Goal: Task Accomplishment & Management: Manage account settings

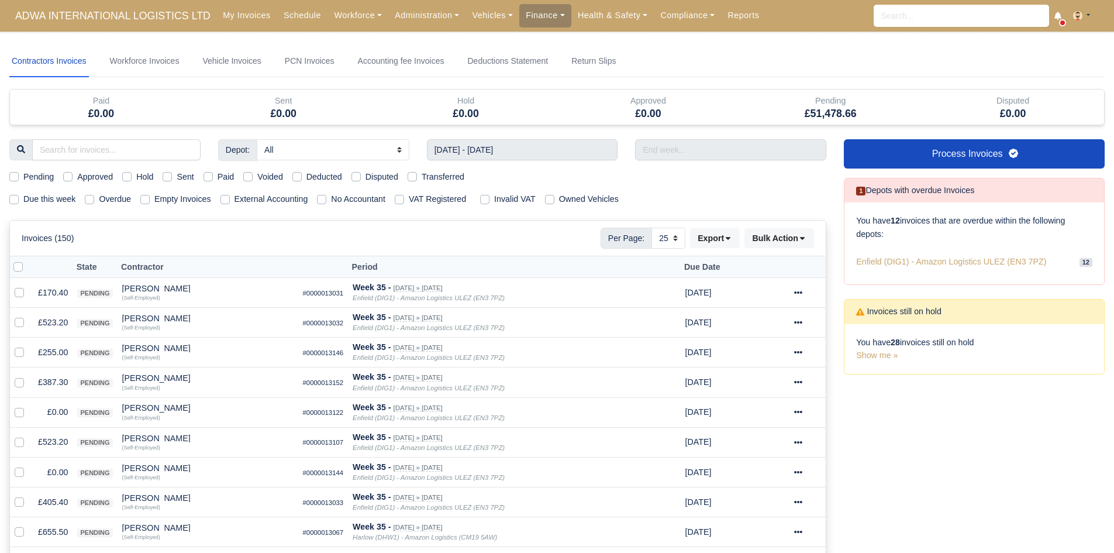
select select "25"
click at [592, 14] on link "Health & Safety" at bounding box center [612, 15] width 83 height 23
click at [519, 18] on link "Finance" at bounding box center [545, 15] width 52 height 23
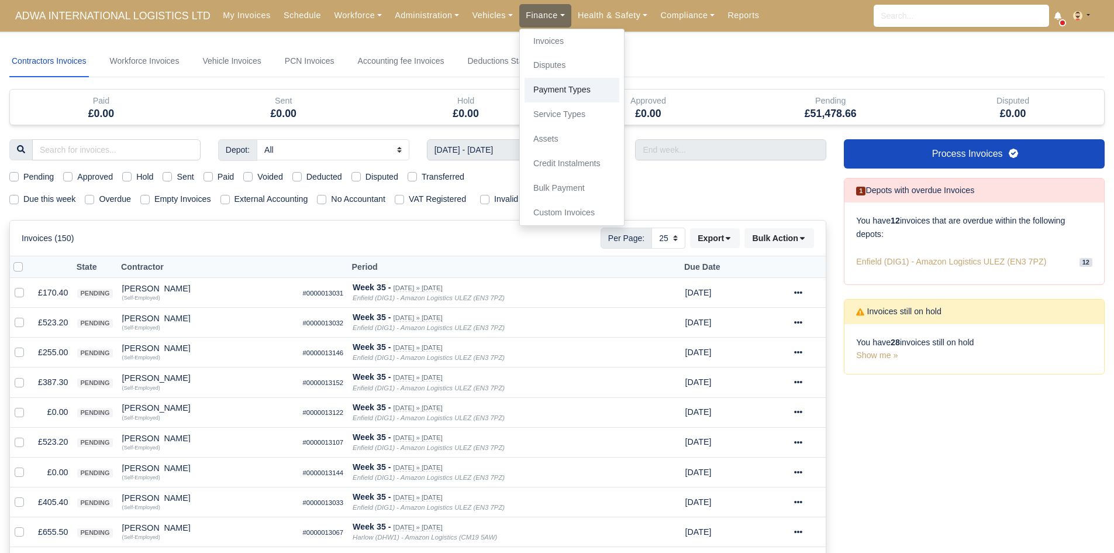
click at [536, 94] on link "Payment Types" at bounding box center [571, 90] width 95 height 25
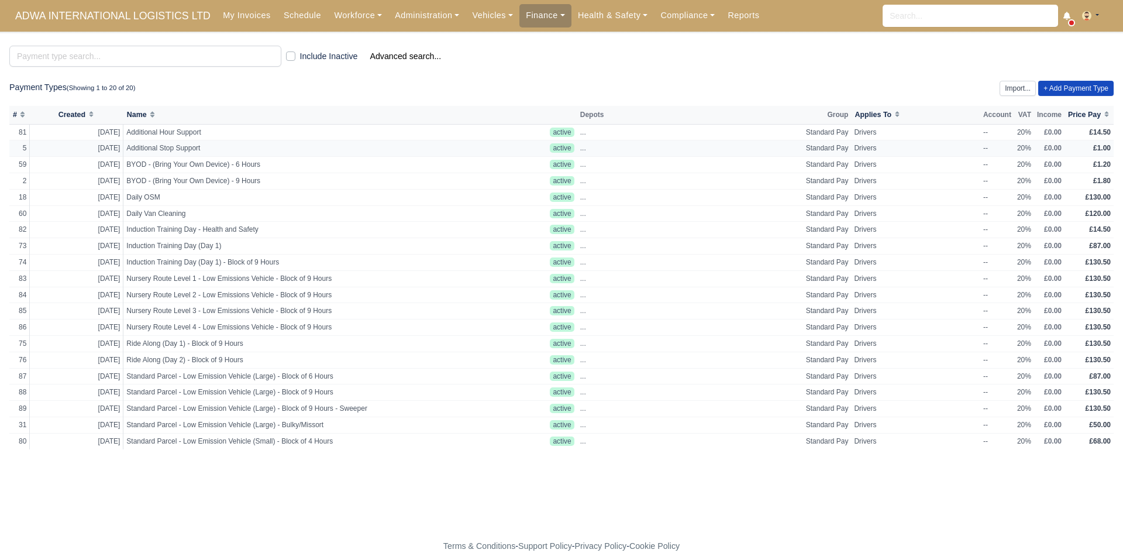
click at [429, 150] on td "Additional Stop Support" at bounding box center [335, 148] width 424 height 16
select select "standard"
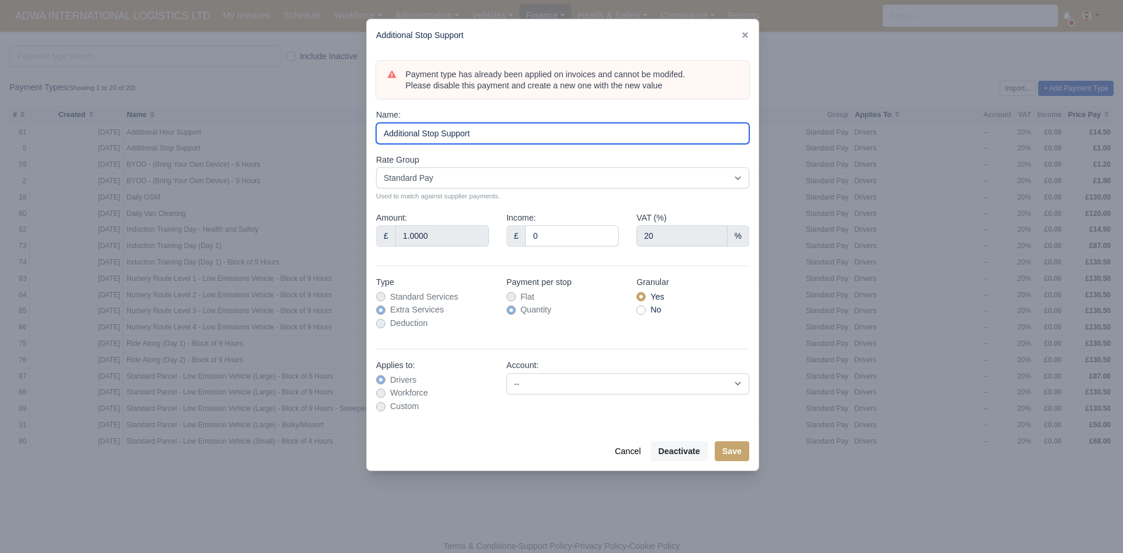
drag, startPoint x: 485, startPoint y: 133, endPoint x: 370, endPoint y: 124, distance: 115.5
click at [370, 124] on div "Payment type has already been applied on invoices and cannot be modifed. Please…" at bounding box center [563, 241] width 392 height 380
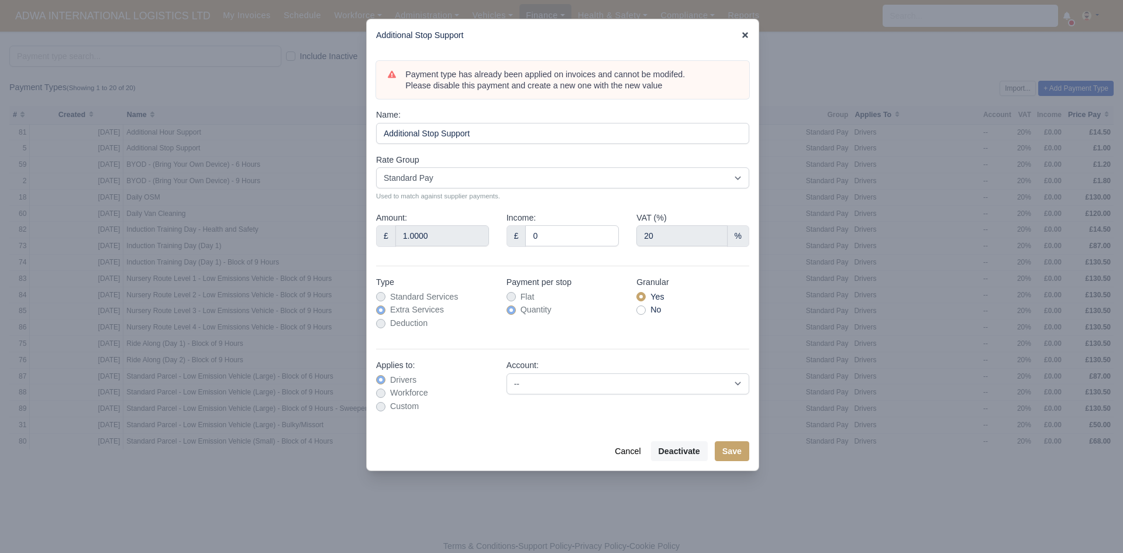
click at [746, 35] on icon at bounding box center [745, 35] width 6 height 6
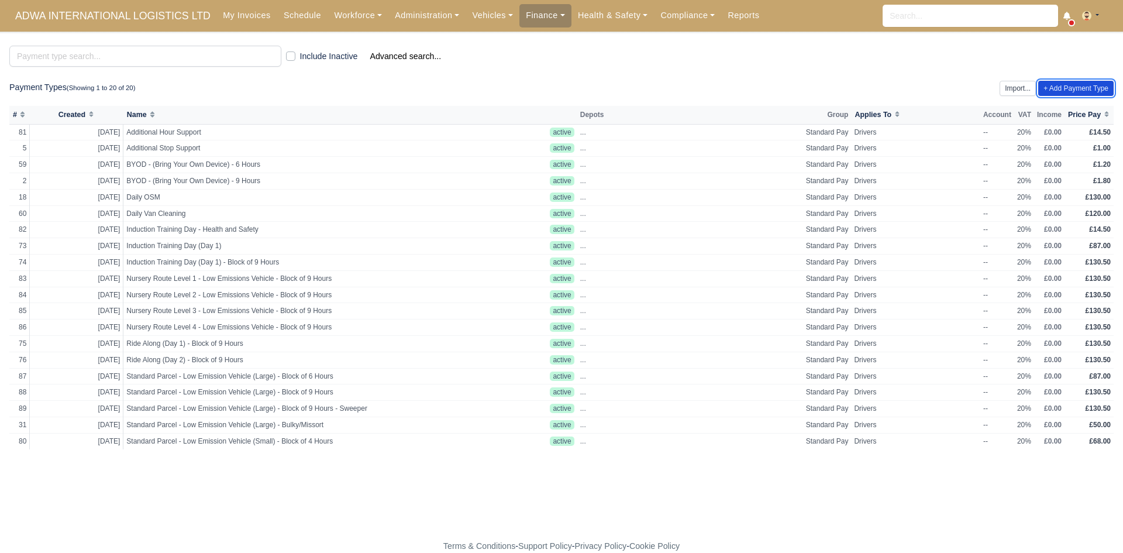
click at [1062, 92] on link "+ Add Payment Type" at bounding box center [1075, 88] width 75 height 15
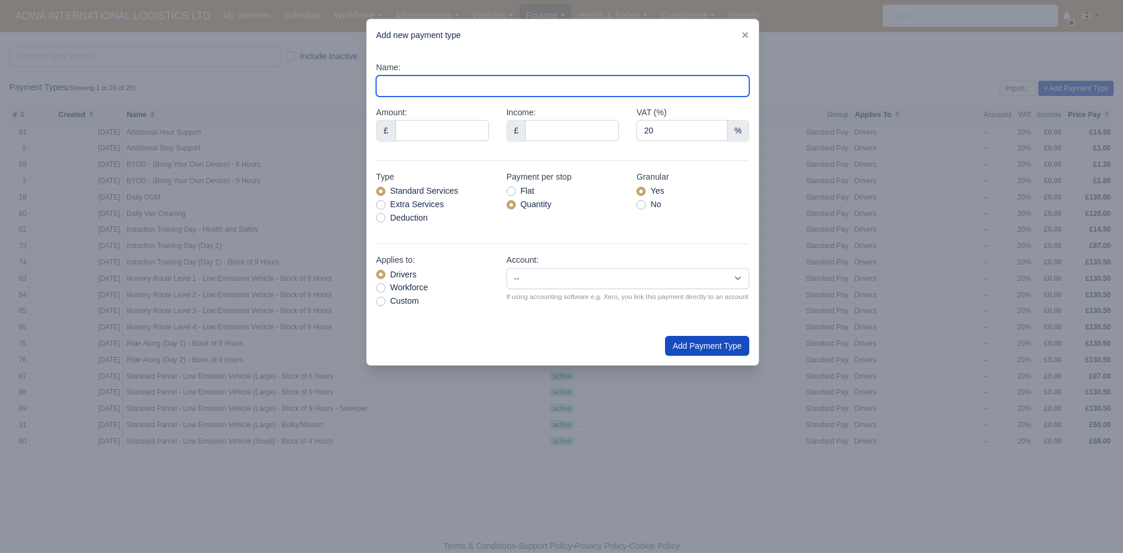
click at [582, 85] on input "Name:" at bounding box center [562, 85] width 373 height 21
paste input "Additional Stop Support"
type input "Additional Stop Support 50p"
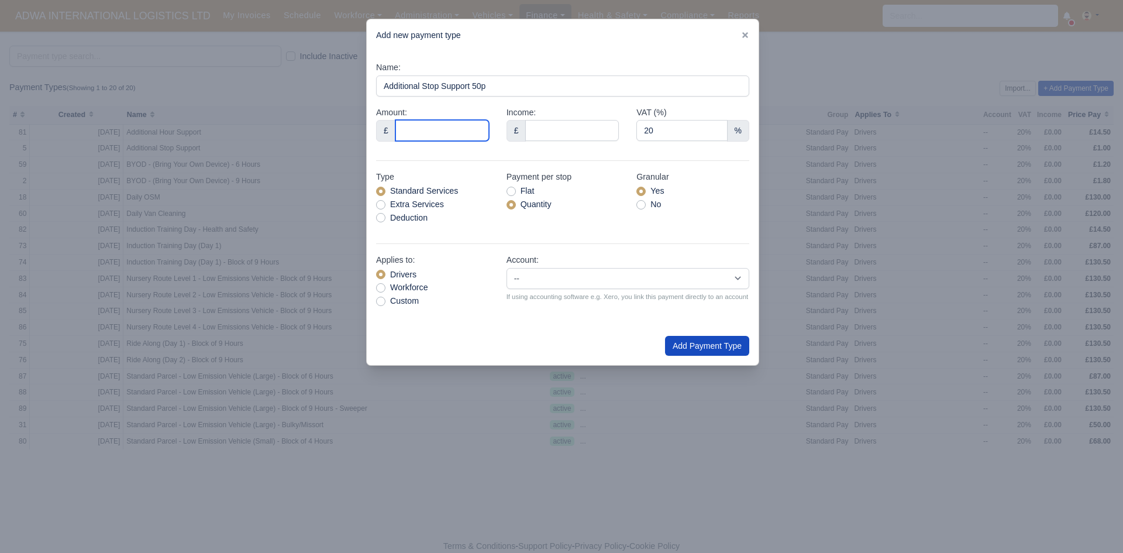
click at [471, 124] on input "Amount:" at bounding box center [442, 130] width 94 height 21
type input "0.50"
click at [588, 208] on div "Quantity" at bounding box center [562, 204] width 113 height 13
click at [693, 340] on button "Add Payment Type" at bounding box center [707, 346] width 84 height 20
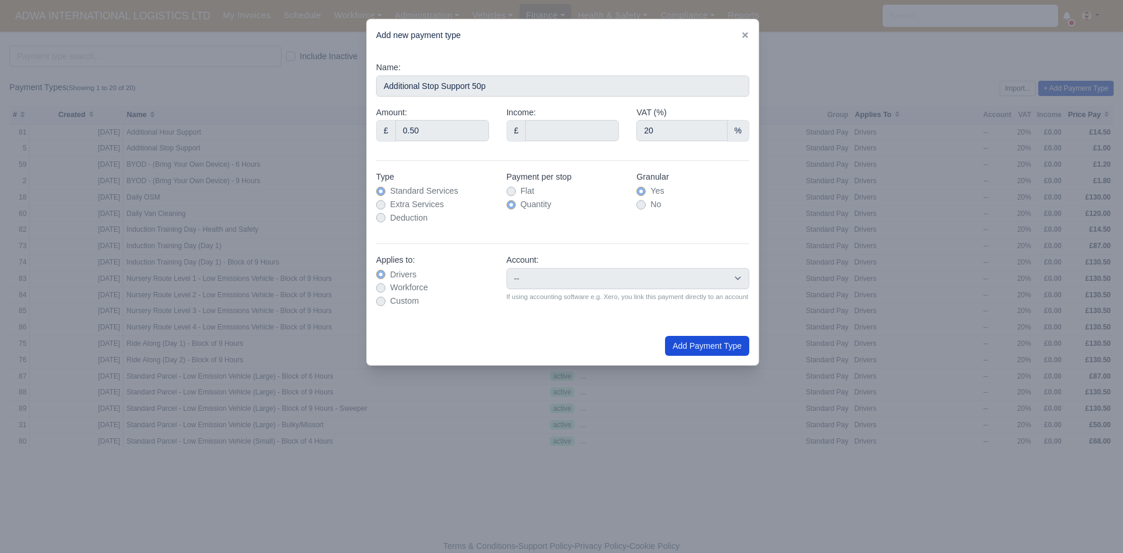
type input "0"
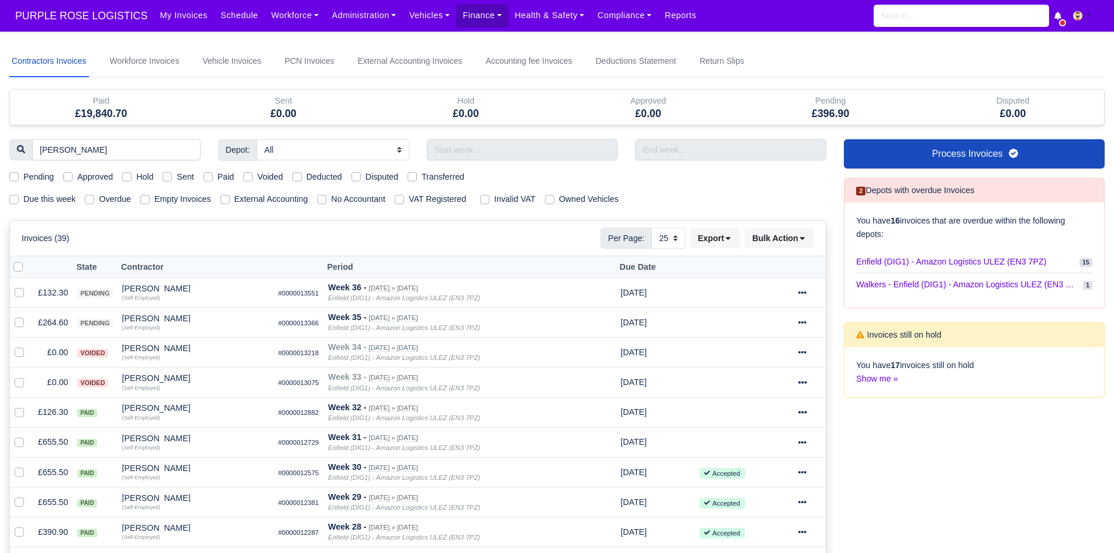
select select "25"
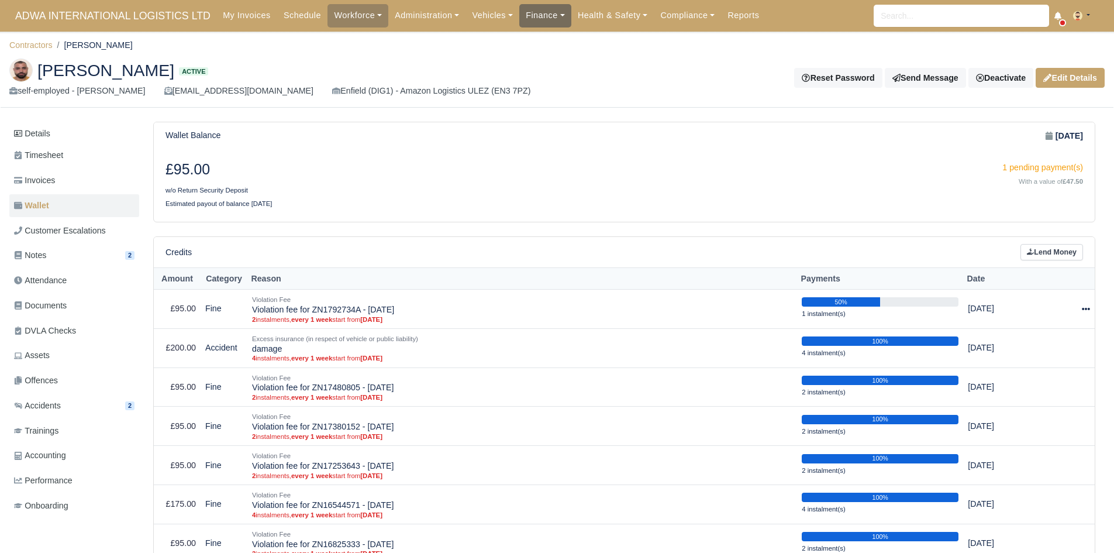
click at [527, 13] on link "Finance" at bounding box center [545, 15] width 52 height 23
click at [526, 39] on link "Invoices" at bounding box center [571, 41] width 95 height 25
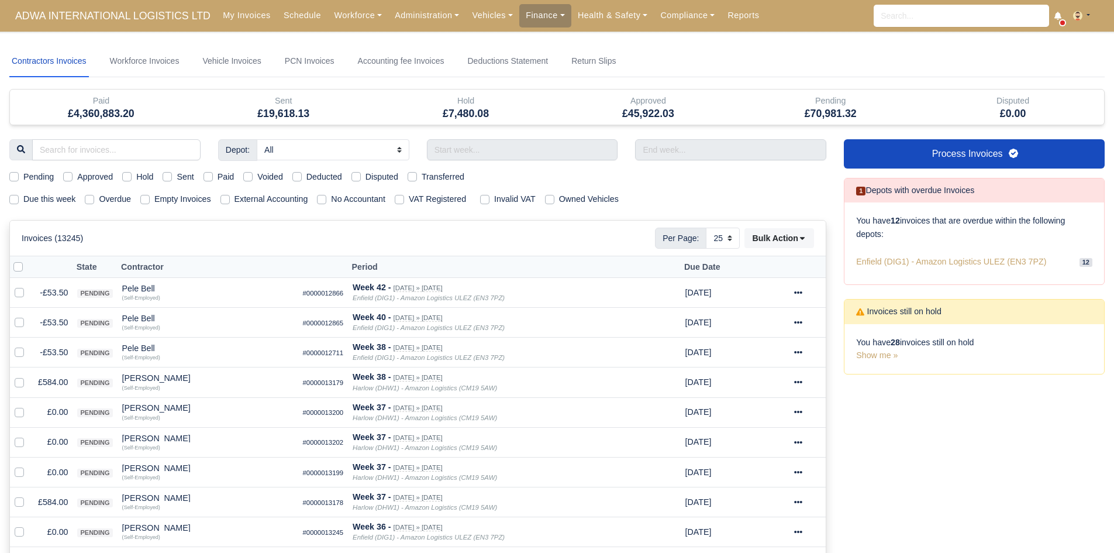
select select "25"
click at [509, 157] on input "text" at bounding box center [522, 149] width 191 height 21
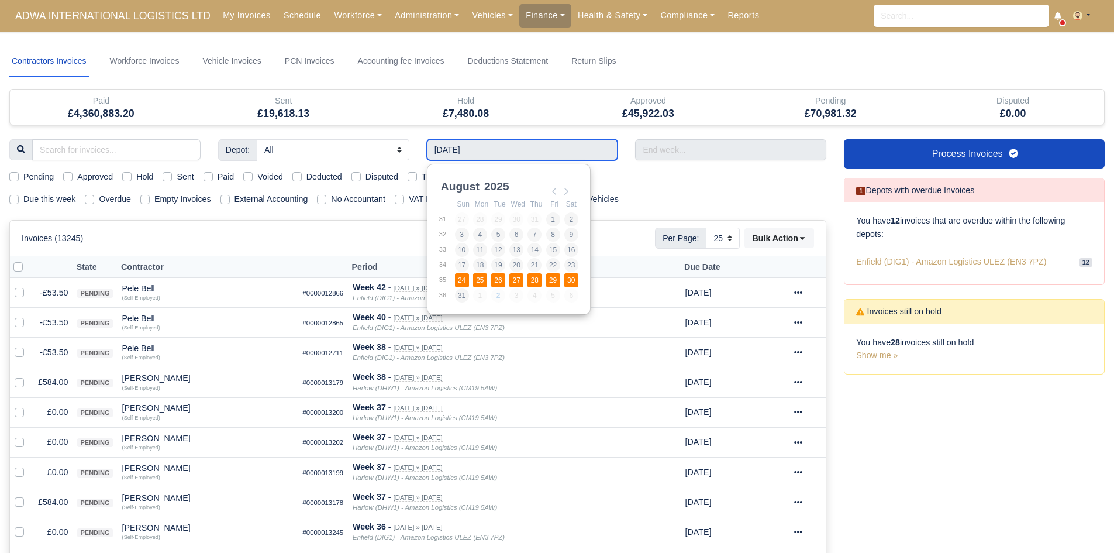
type input "24/08/2025 - 30/08/2025"
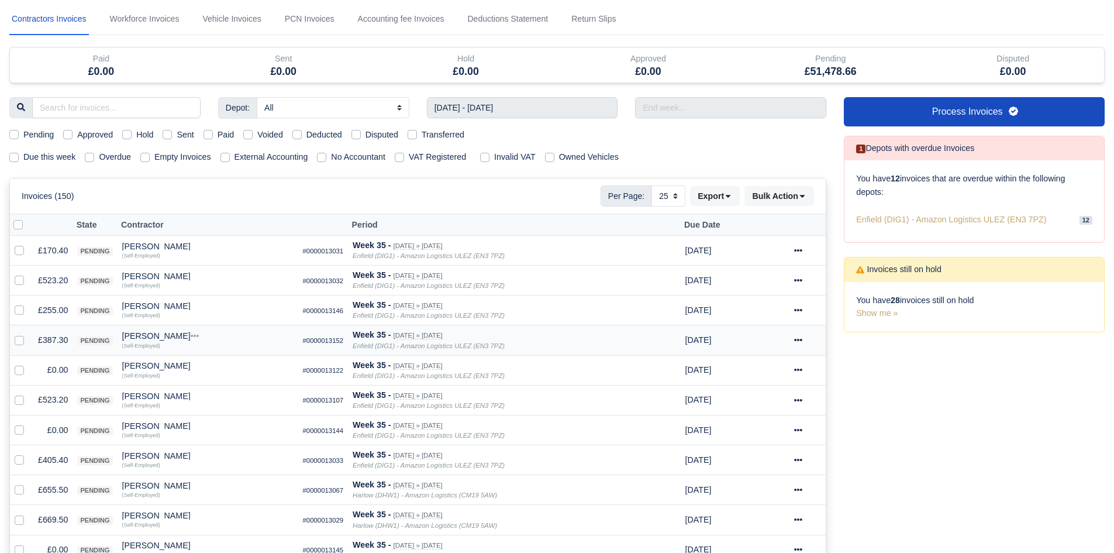
scroll to position [43, 0]
click at [44, 309] on td "£255.00" at bounding box center [52, 310] width 39 height 30
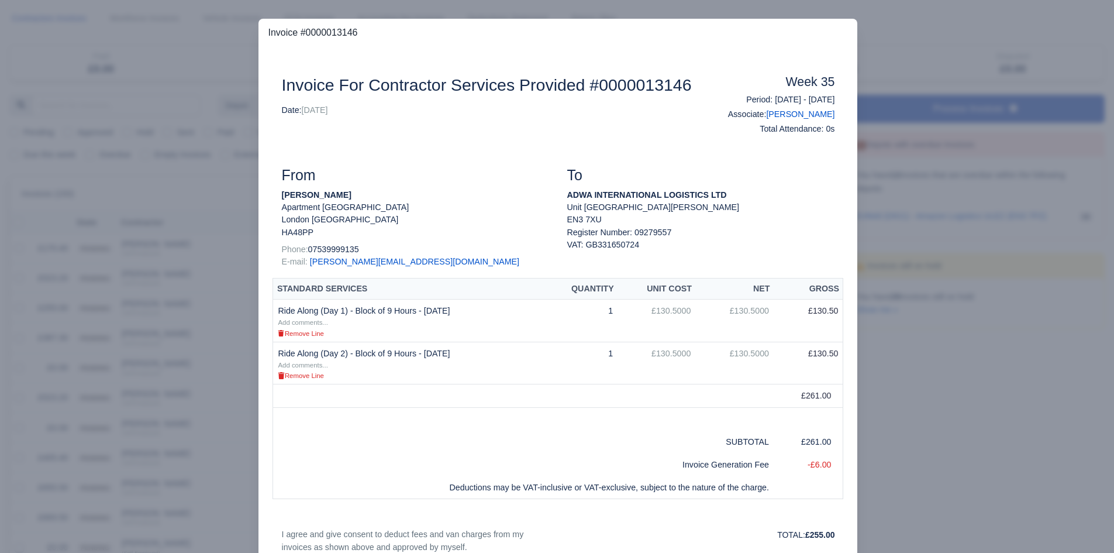
click at [158, 385] on div at bounding box center [557, 276] width 1114 height 553
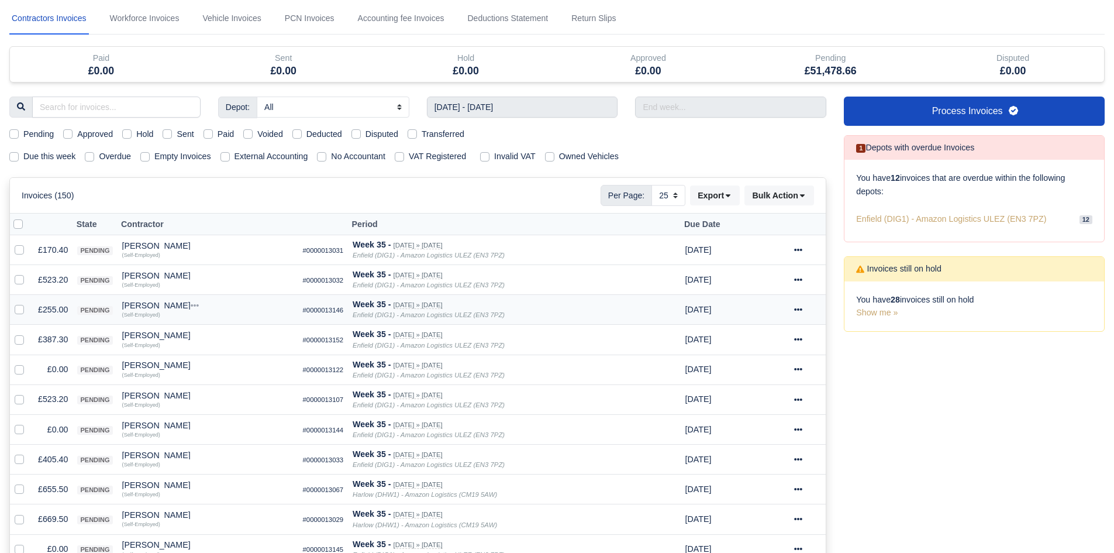
click at [167, 305] on div "[PERSON_NAME]" at bounding box center [207, 305] width 171 height 8
click at [217, 337] on button "Other Invoices" at bounding box center [273, 339] width 170 height 18
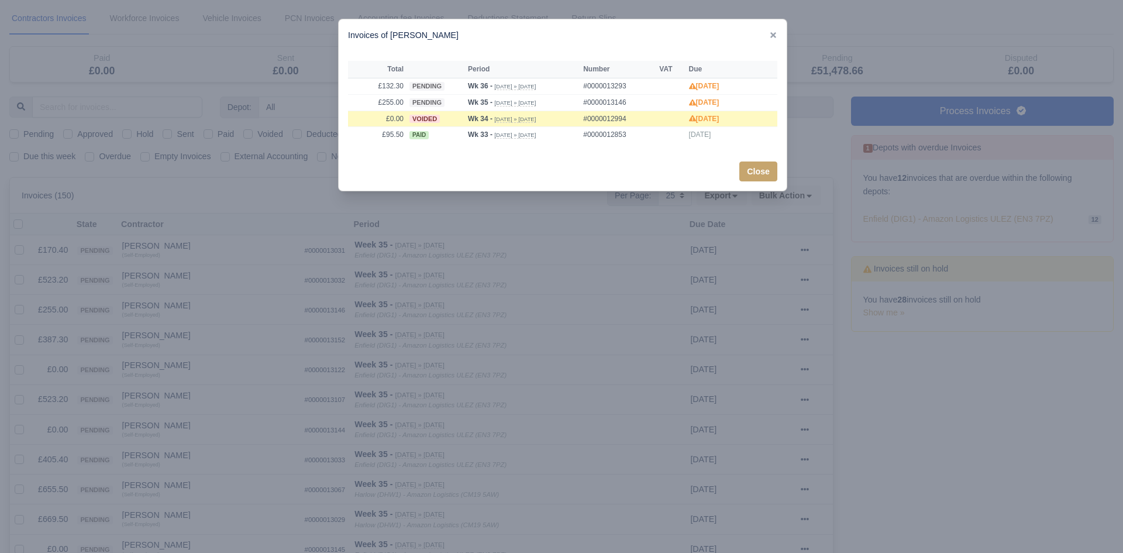
click at [218, 339] on div at bounding box center [561, 276] width 1123 height 553
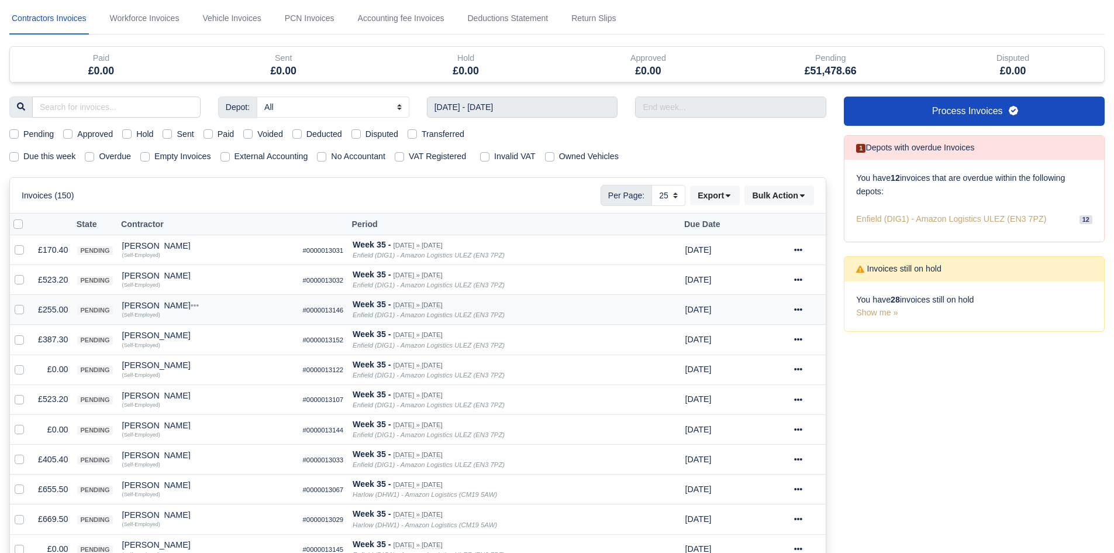
click at [178, 305] on div "[PERSON_NAME]" at bounding box center [207, 305] width 171 height 8
click at [234, 340] on button "Other Invoices" at bounding box center [273, 339] width 170 height 18
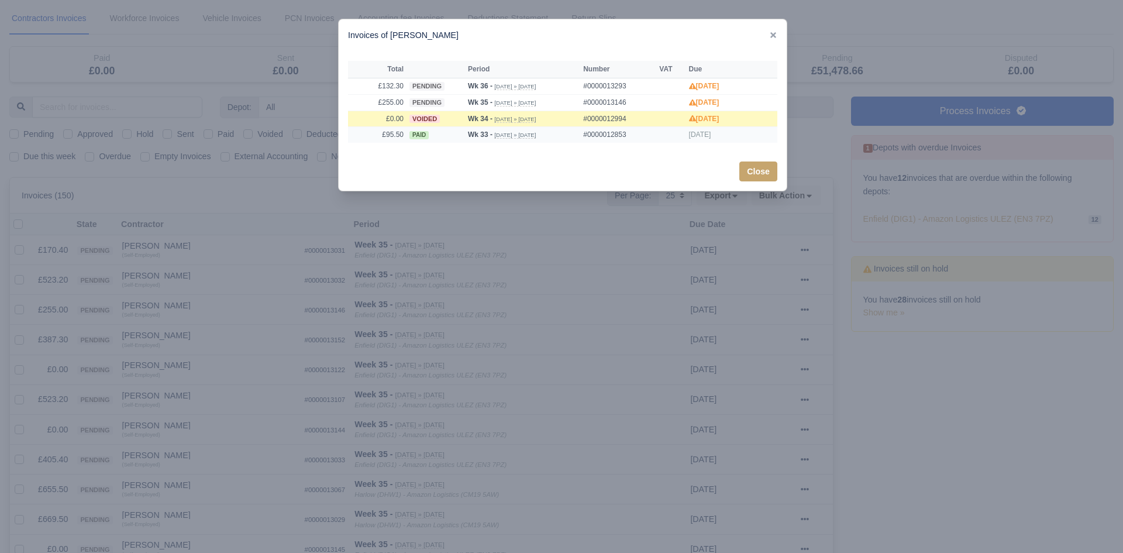
click at [398, 141] on td "£95.50" at bounding box center [377, 135] width 58 height 16
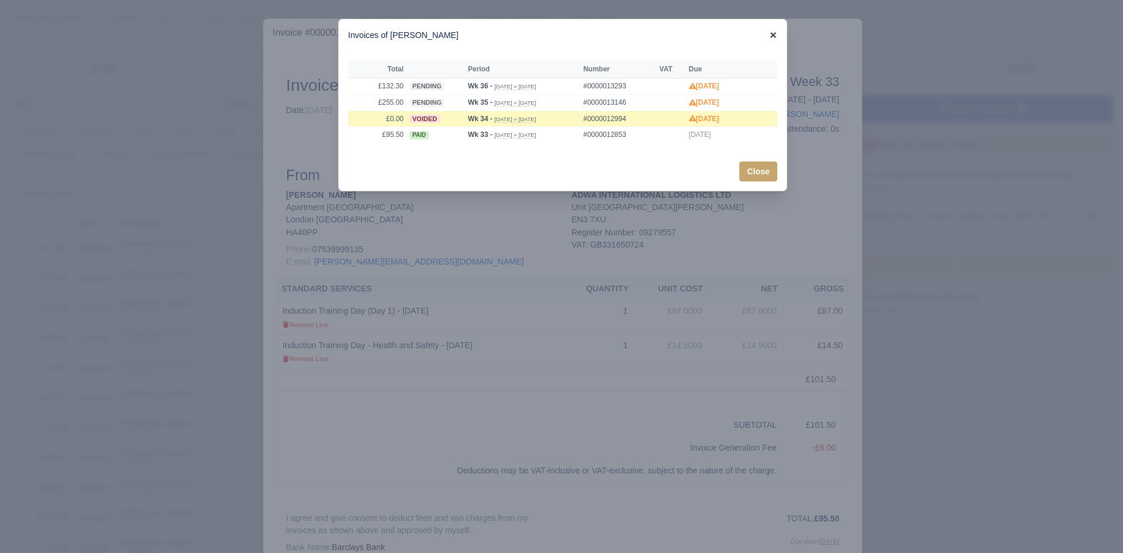
click at [772, 35] on icon at bounding box center [773, 35] width 6 height 6
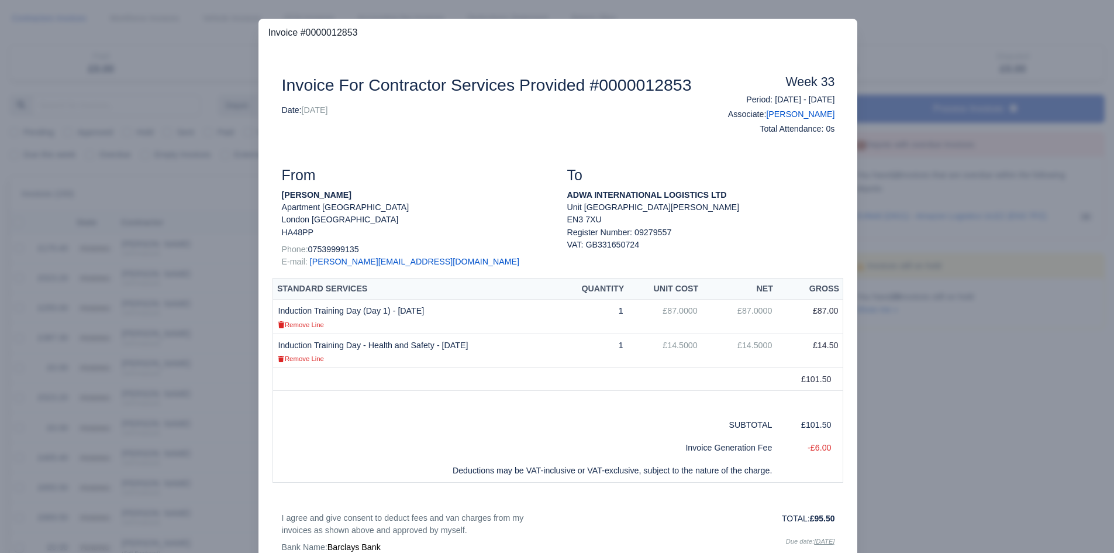
click at [910, 56] on div at bounding box center [557, 276] width 1114 height 553
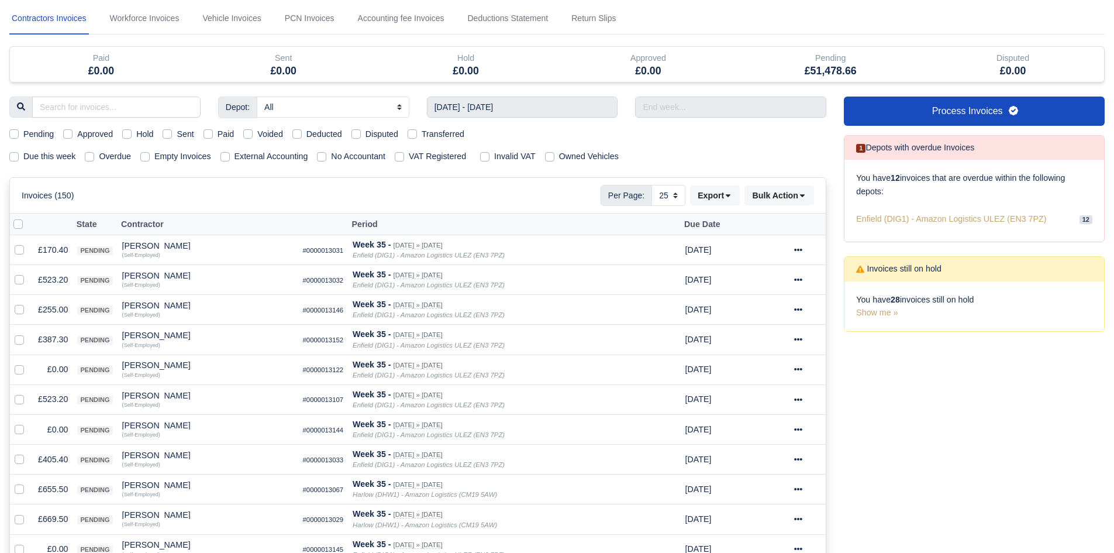
scroll to position [0, 0]
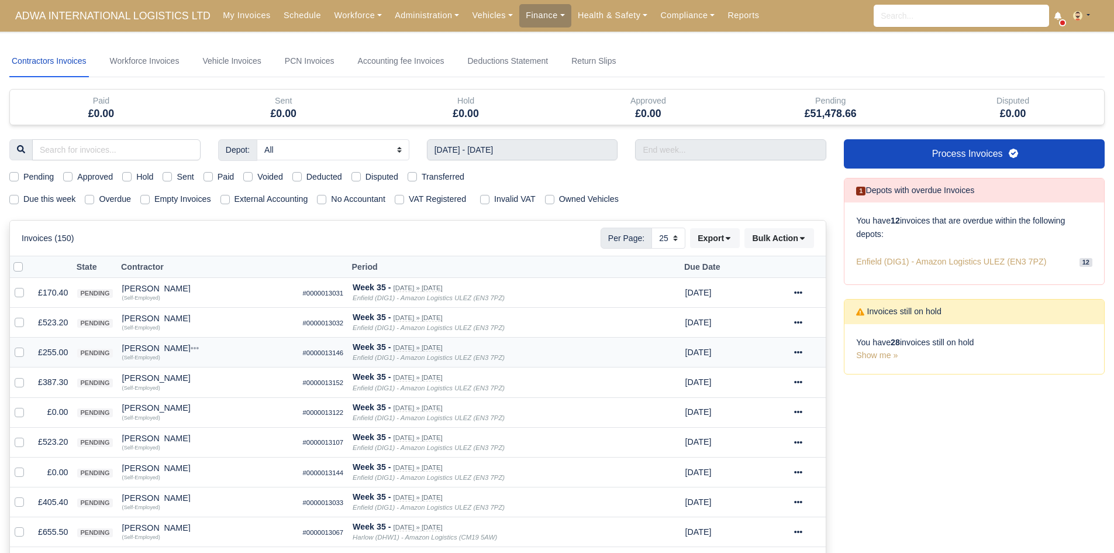
click at [53, 354] on td "£255.00" at bounding box center [52, 352] width 39 height 30
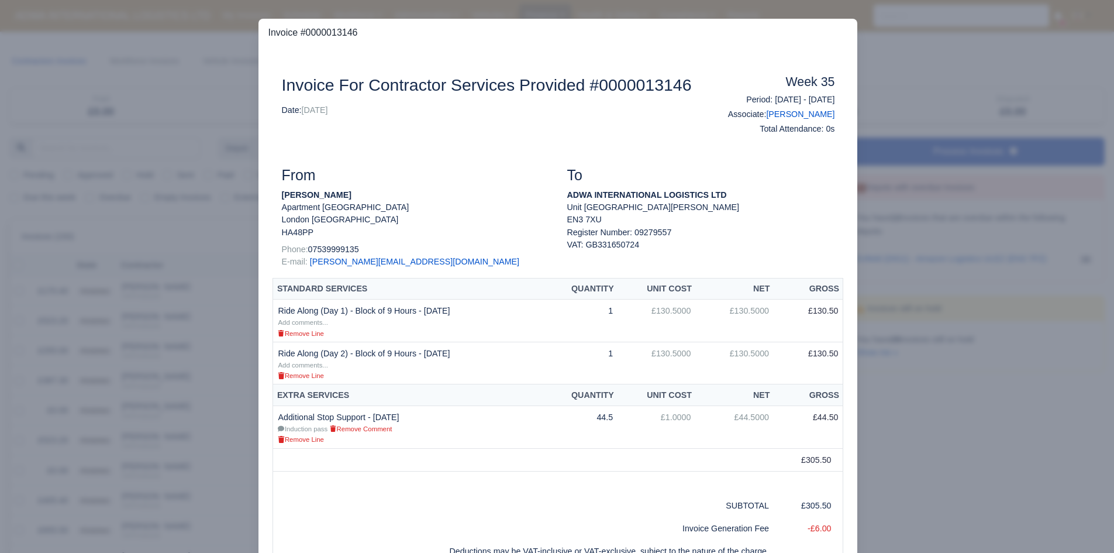
click at [175, 386] on div at bounding box center [557, 276] width 1114 height 553
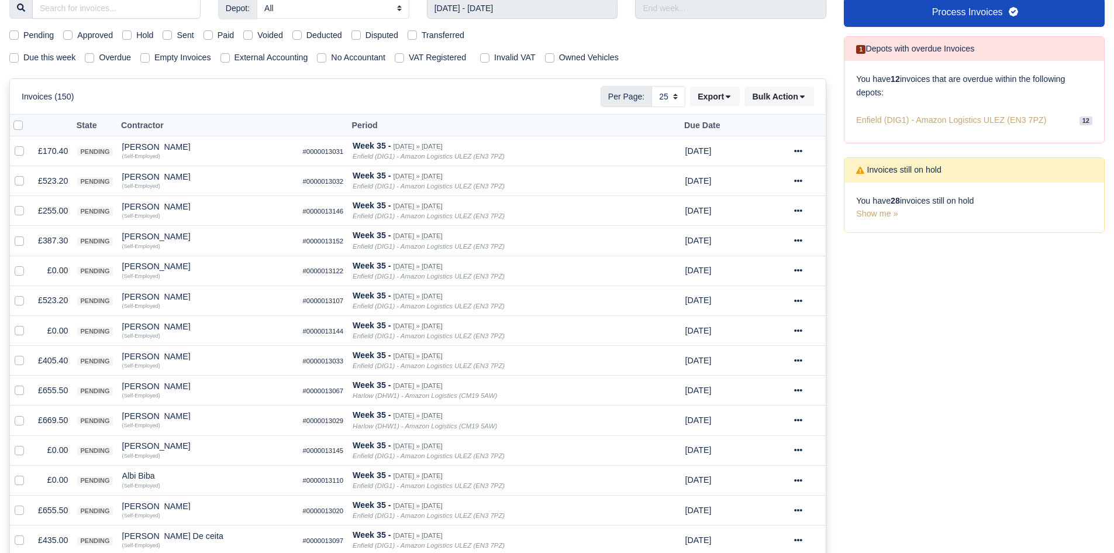
scroll to position [142, 0]
click at [29, 263] on label at bounding box center [29, 263] width 0 height 0
click at [18, 272] on input "checkbox" at bounding box center [19, 267] width 9 height 9
checkbox input "true"
click at [29, 323] on label at bounding box center [29, 323] width 0 height 0
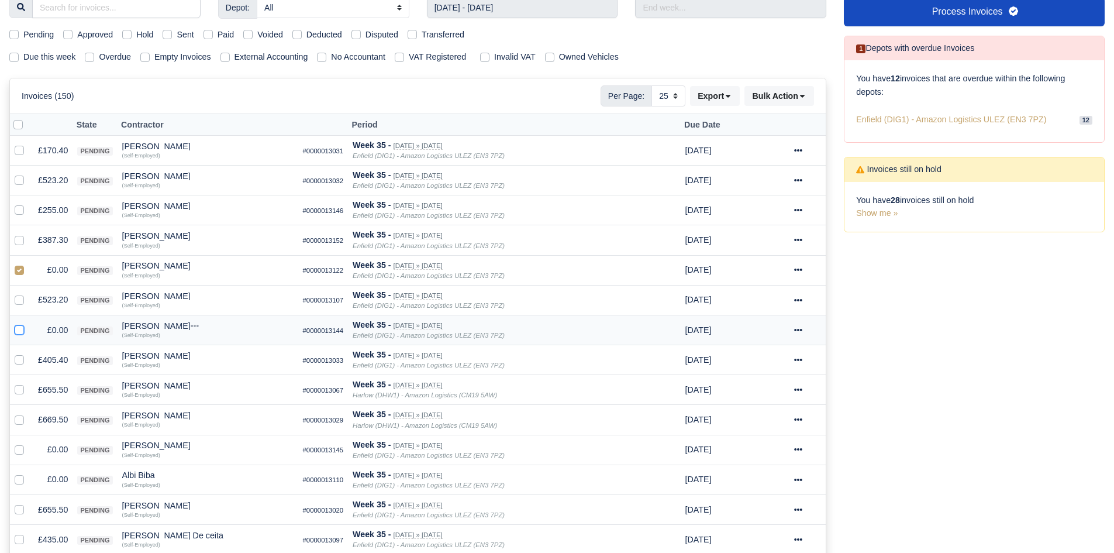
click at [19, 330] on input "checkbox" at bounding box center [19, 327] width 9 height 9
checkbox input "true"
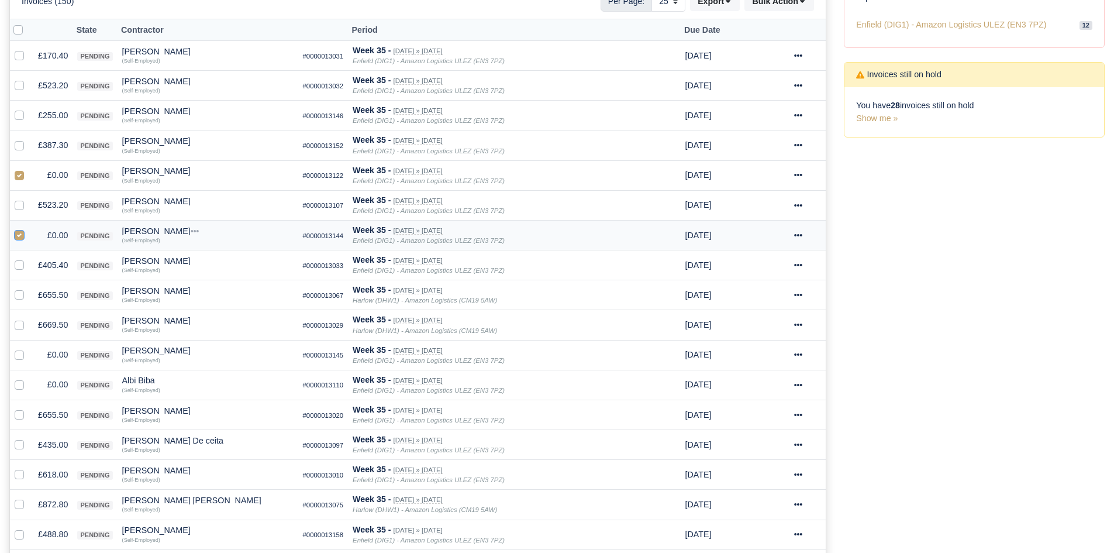
scroll to position [237, 0]
click at [29, 347] on label at bounding box center [29, 347] width 0 height 0
click at [20, 354] on input "checkbox" at bounding box center [19, 351] width 9 height 9
checkbox input "true"
click at [29, 377] on label at bounding box center [29, 377] width 0 height 0
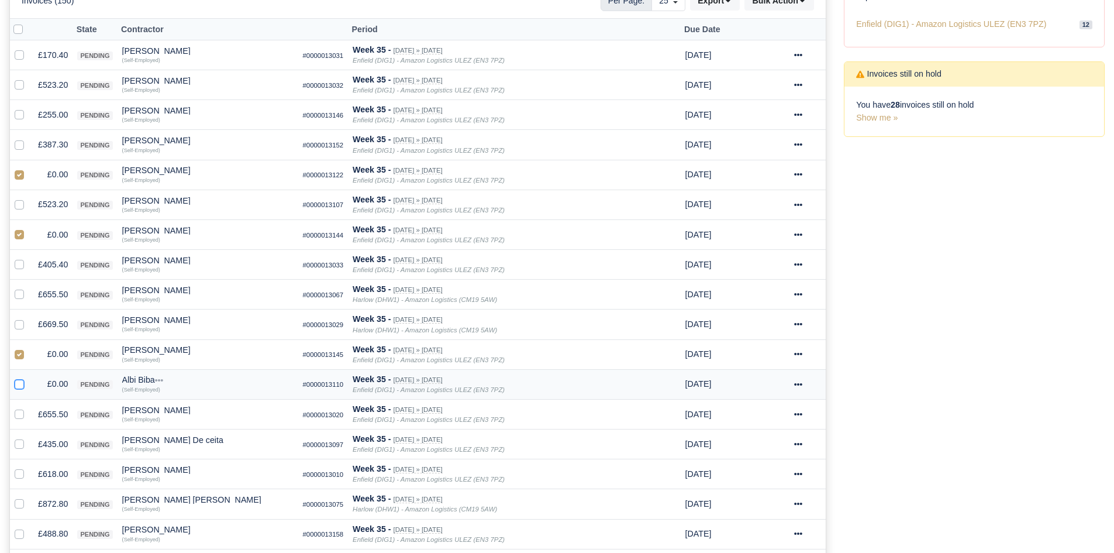
click at [21, 385] on input "checkbox" at bounding box center [19, 381] width 9 height 9
checkbox input "true"
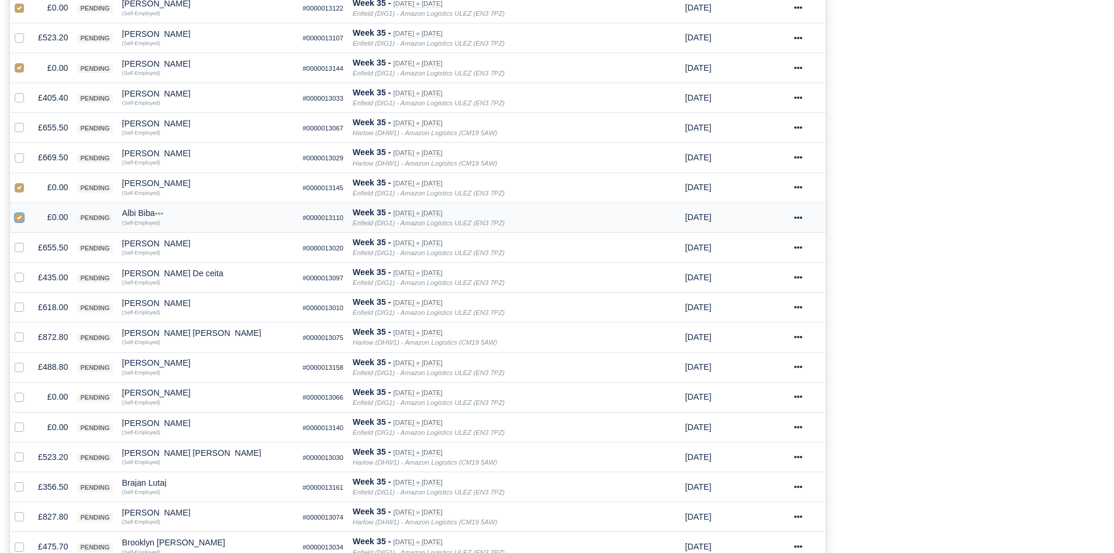
scroll to position [409, 0]
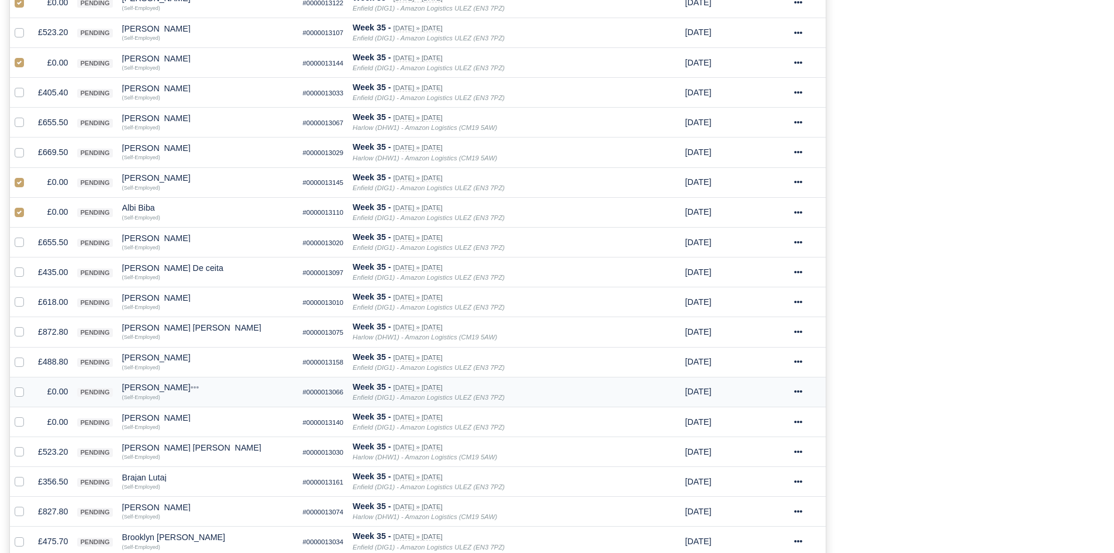
click at [29, 385] on label at bounding box center [29, 385] width 0 height 0
click at [21, 394] on input "checkbox" at bounding box center [19, 389] width 9 height 9
checkbox input "true"
click at [29, 415] on label at bounding box center [29, 415] width 0 height 0
click at [20, 422] on input "checkbox" at bounding box center [19, 419] width 9 height 9
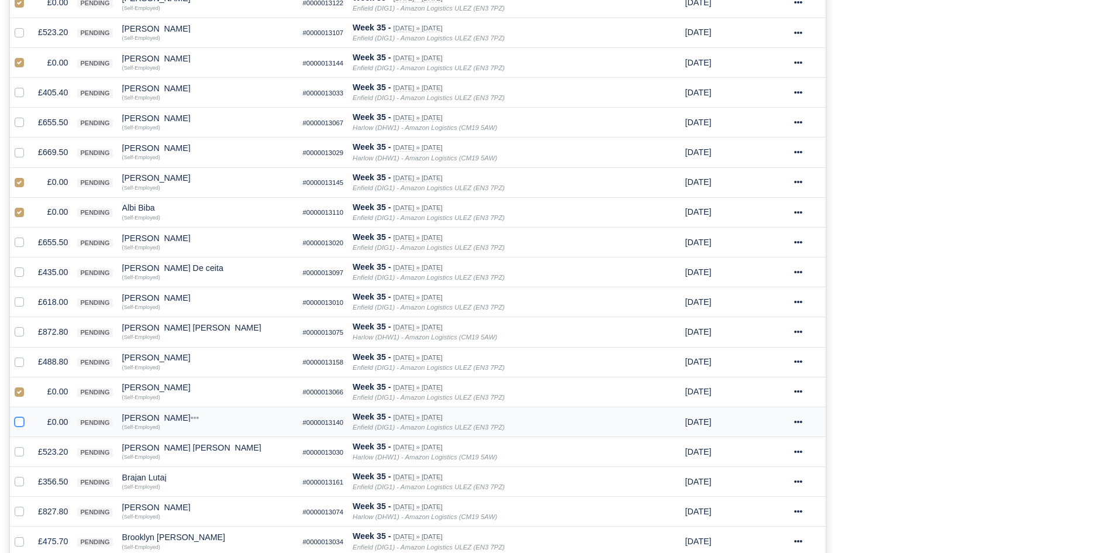
checkbox input "true"
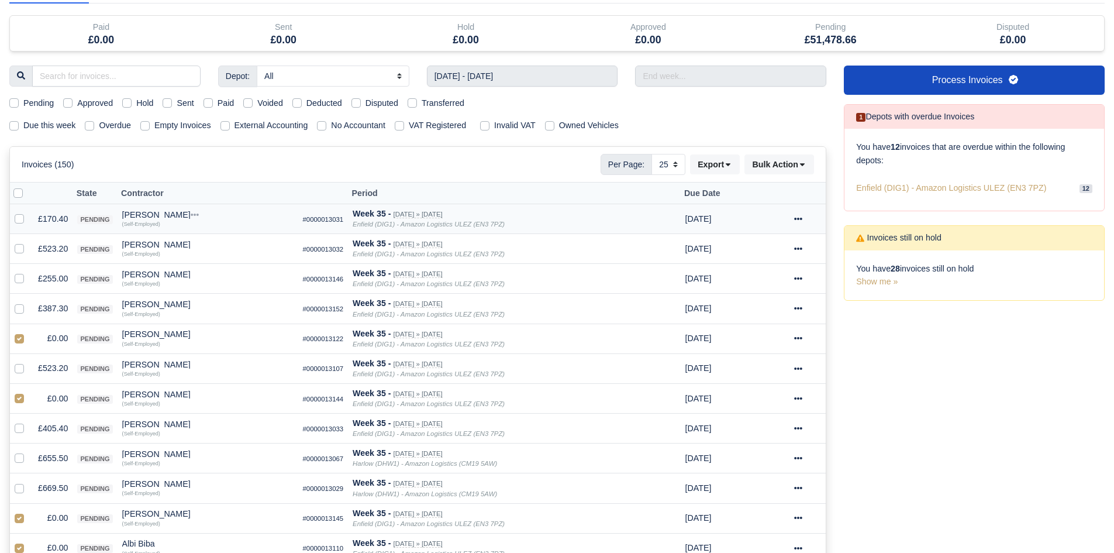
scroll to position [73, 0]
click at [805, 167] on icon at bounding box center [802, 165] width 8 height 8
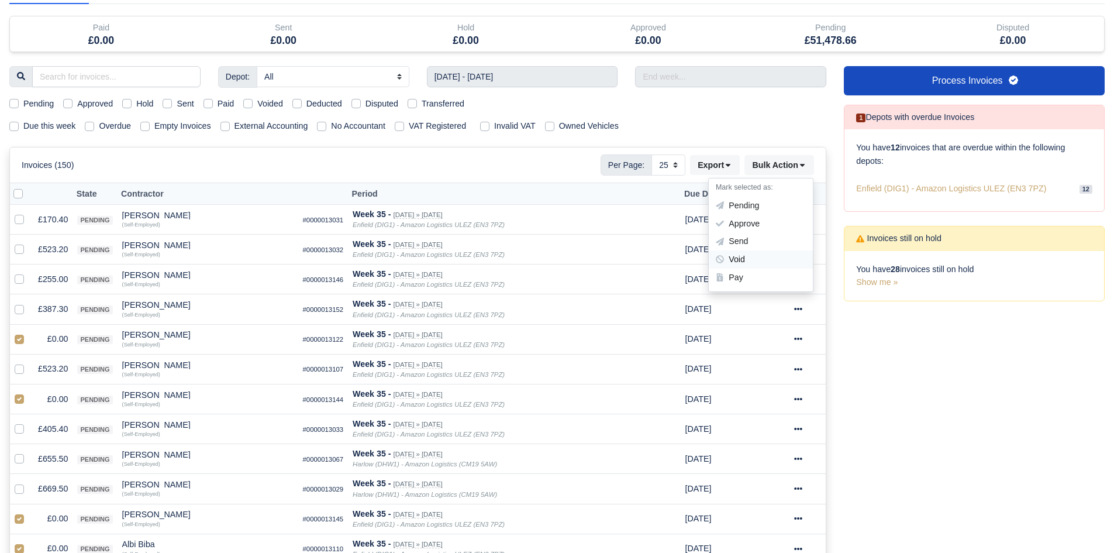
click at [778, 253] on div "Void" at bounding box center [761, 259] width 104 height 18
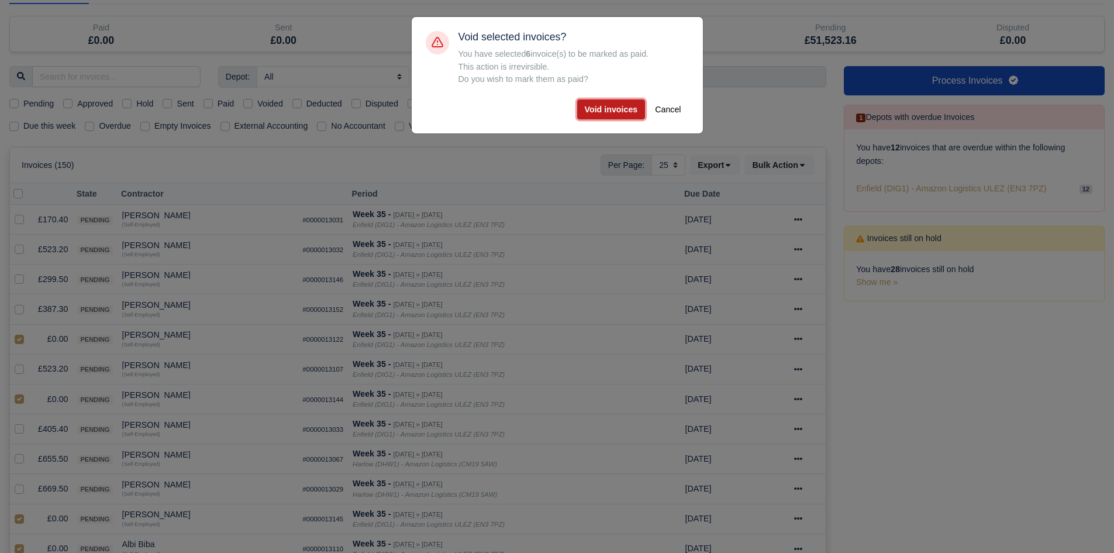
click at [609, 119] on button "Void invoices" at bounding box center [611, 109] width 68 height 20
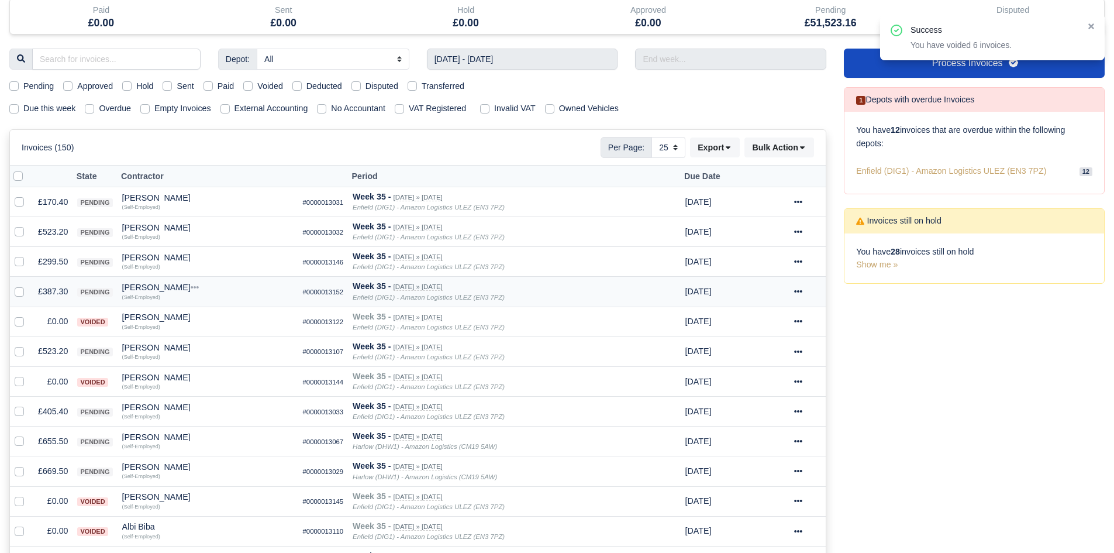
click at [49, 293] on td "£387.30" at bounding box center [52, 292] width 39 height 30
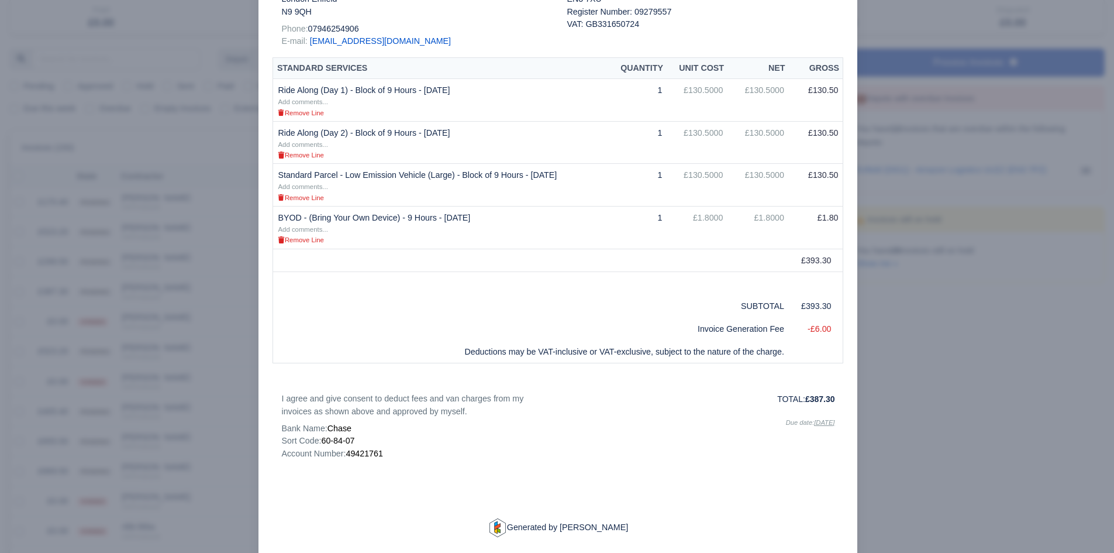
scroll to position [223, 0]
click at [202, 468] on div at bounding box center [557, 276] width 1114 height 553
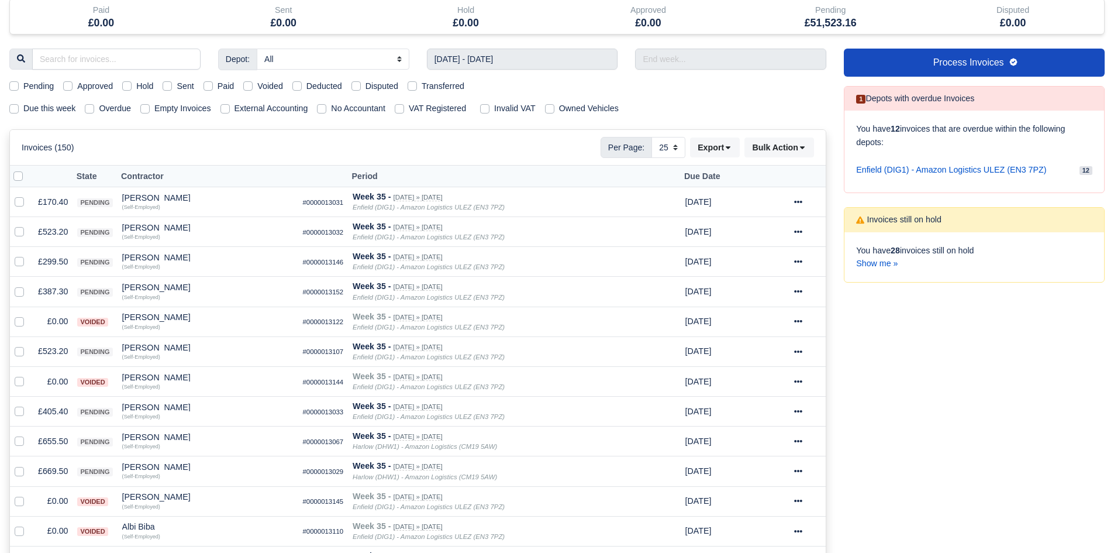
scroll to position [91, 0]
click at [146, 291] on div "[PERSON_NAME]" at bounding box center [207, 287] width 171 height 8
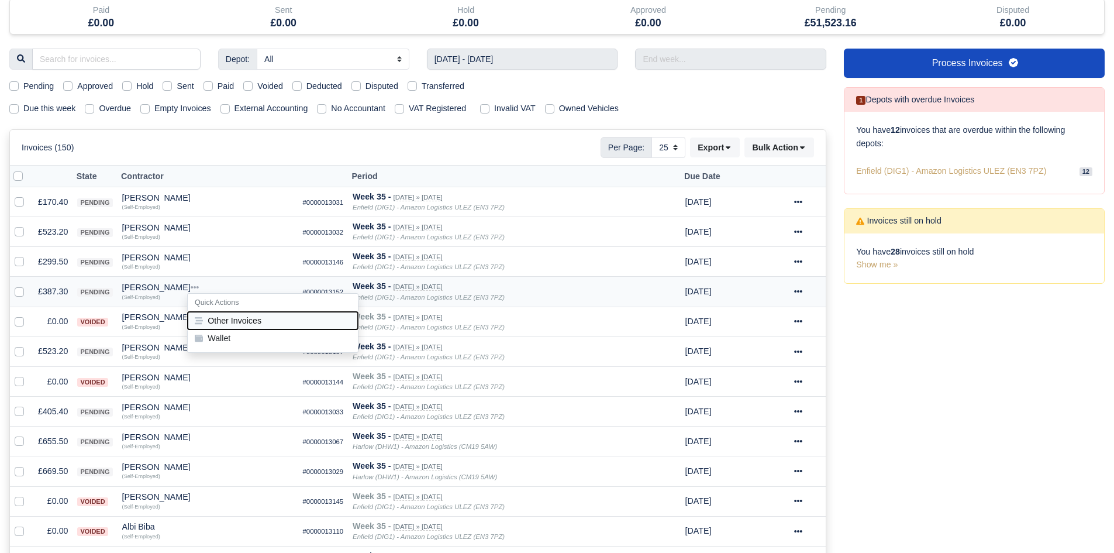
click at [238, 324] on button "Other Invoices" at bounding box center [273, 321] width 170 height 18
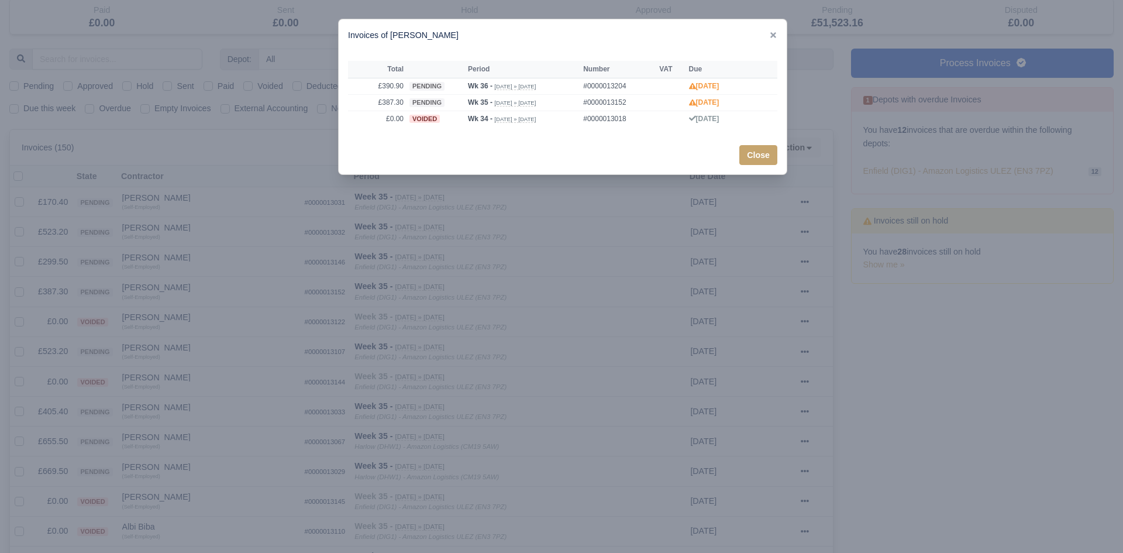
click at [222, 319] on div at bounding box center [561, 276] width 1123 height 553
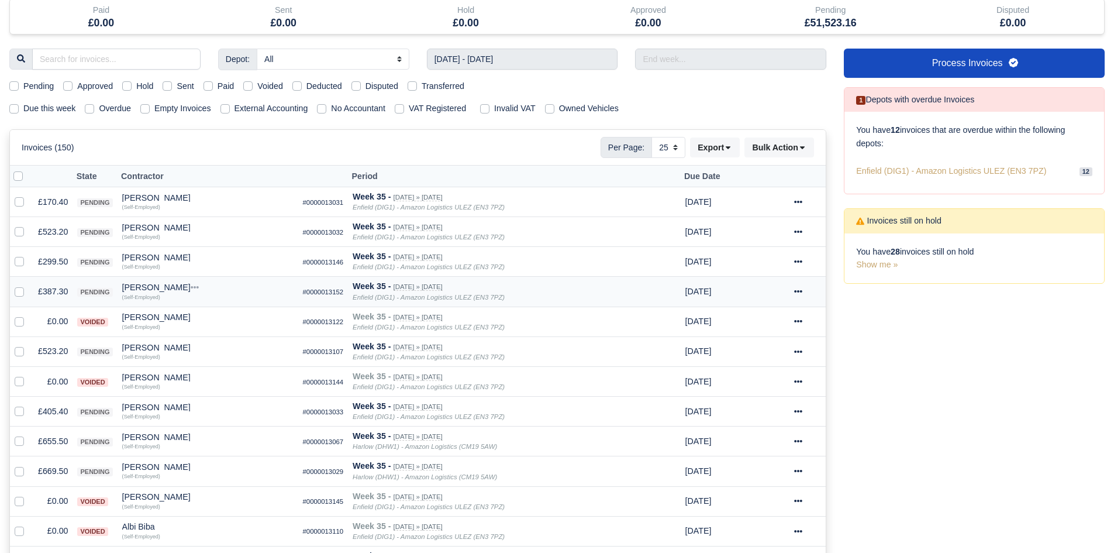
click at [56, 290] on td "£387.30" at bounding box center [52, 292] width 39 height 30
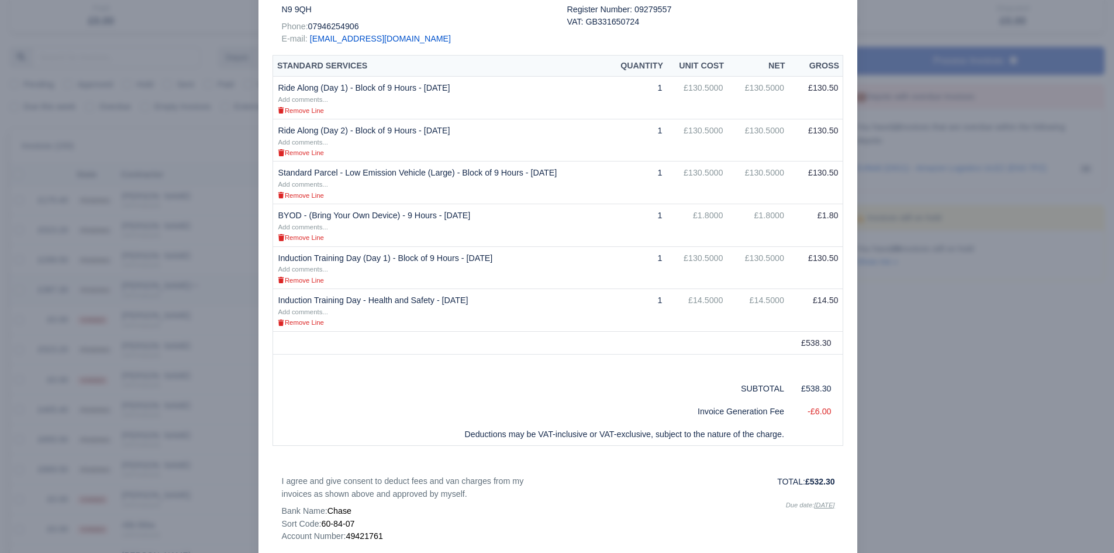
scroll to position [89, 0]
click at [139, 321] on div at bounding box center [557, 276] width 1114 height 553
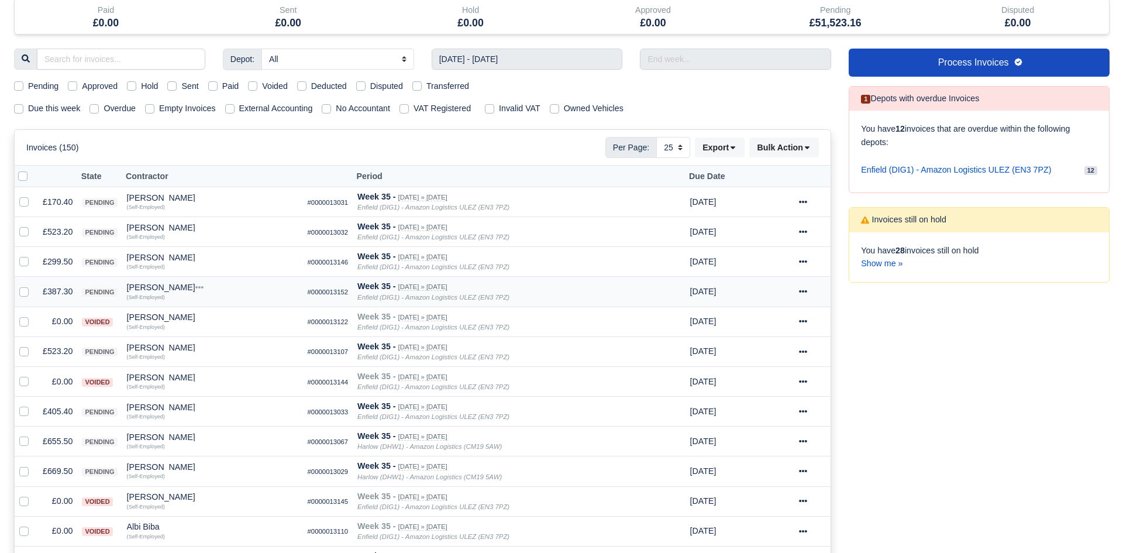
scroll to position [91, 0]
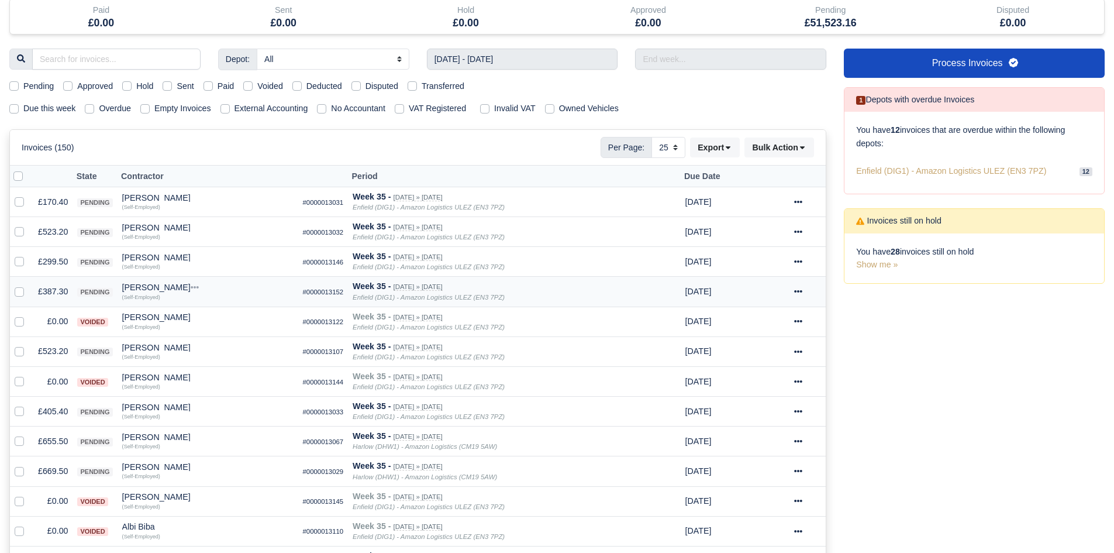
click at [155, 291] on div "[PERSON_NAME]" at bounding box center [207, 287] width 171 height 8
click at [222, 319] on button "Other Invoices" at bounding box center [273, 321] width 170 height 18
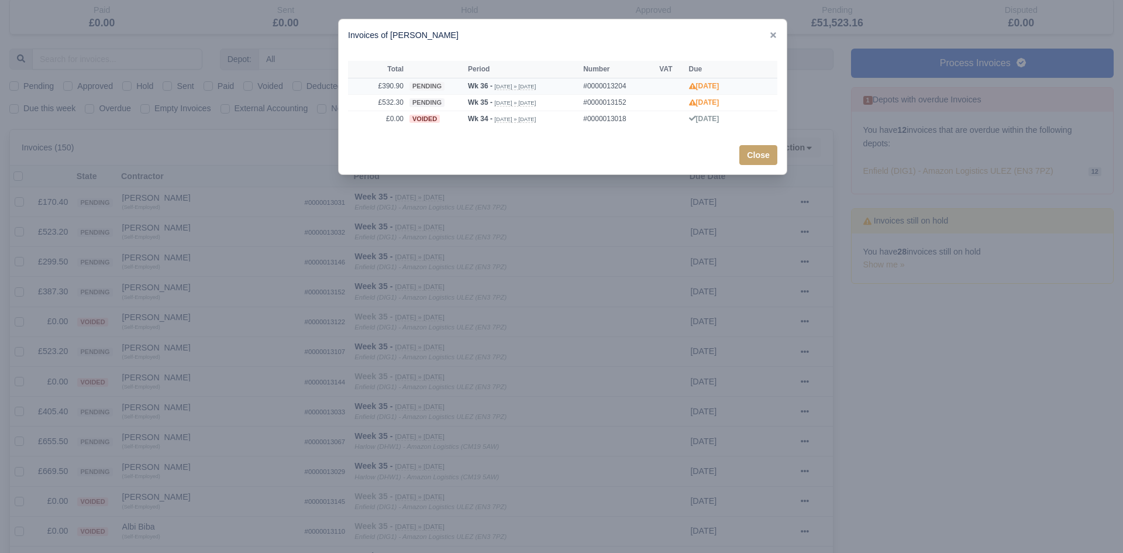
click at [397, 81] on td "£390.90" at bounding box center [377, 86] width 58 height 16
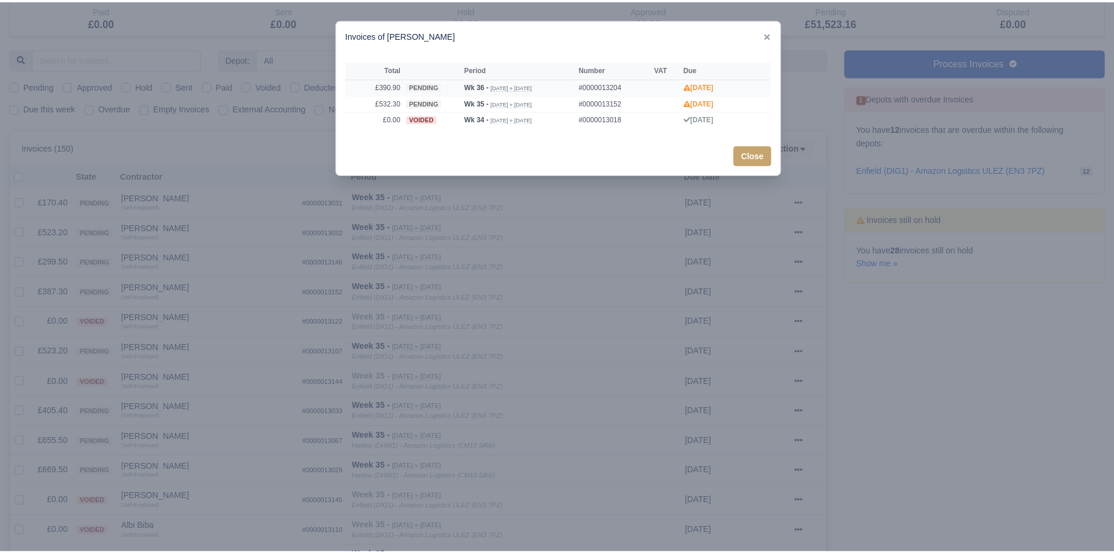
scroll to position [0, 0]
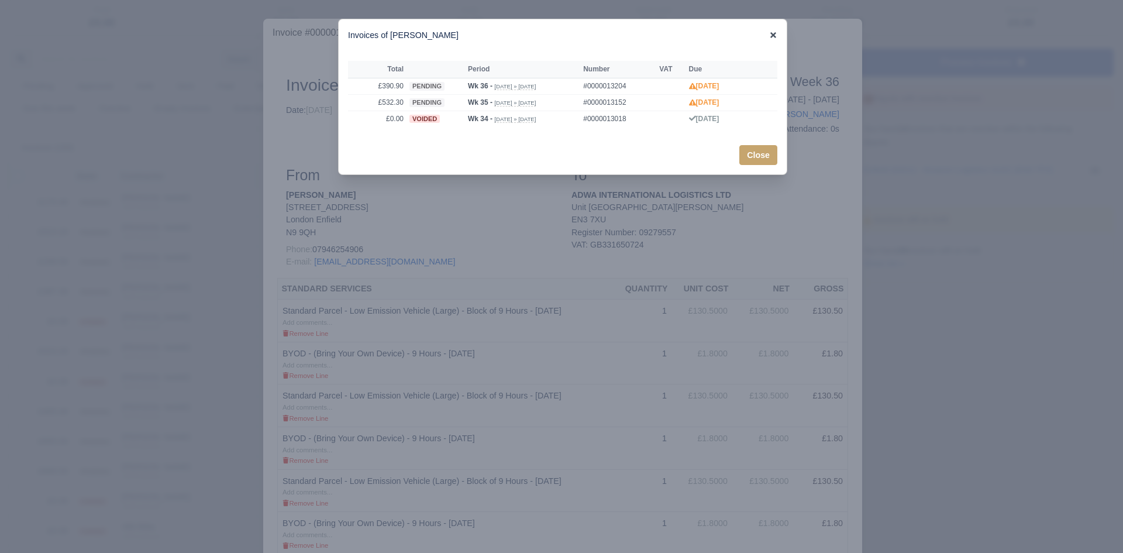
click at [775, 35] on icon at bounding box center [773, 35] width 8 height 8
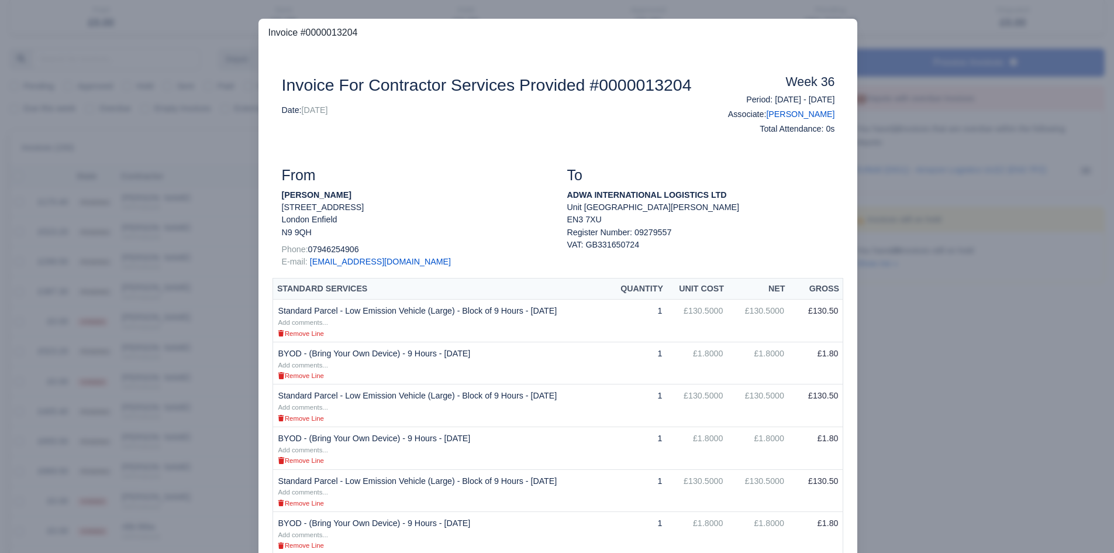
click at [872, 219] on div at bounding box center [557, 276] width 1114 height 553
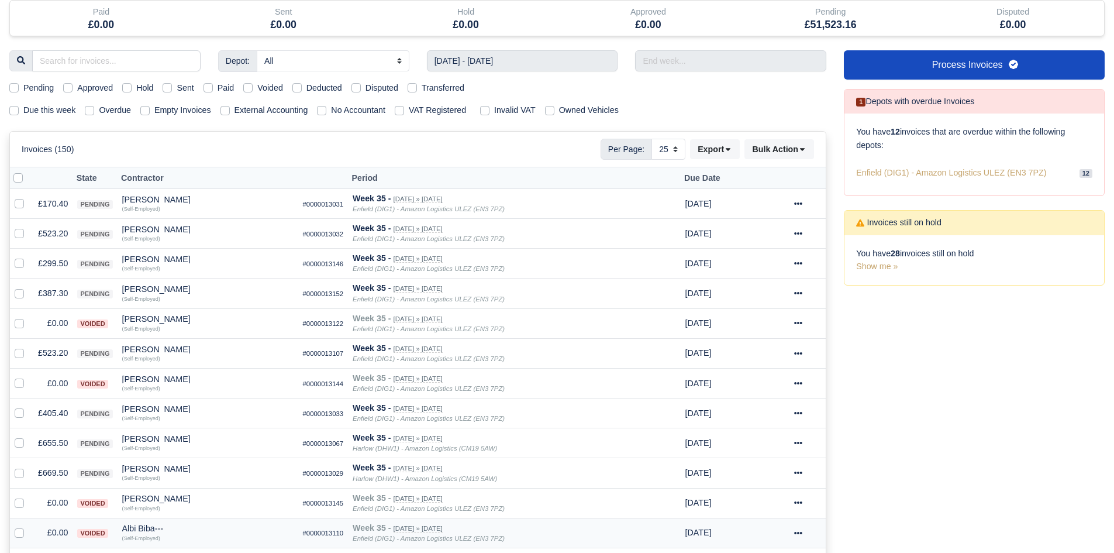
scroll to position [91, 0]
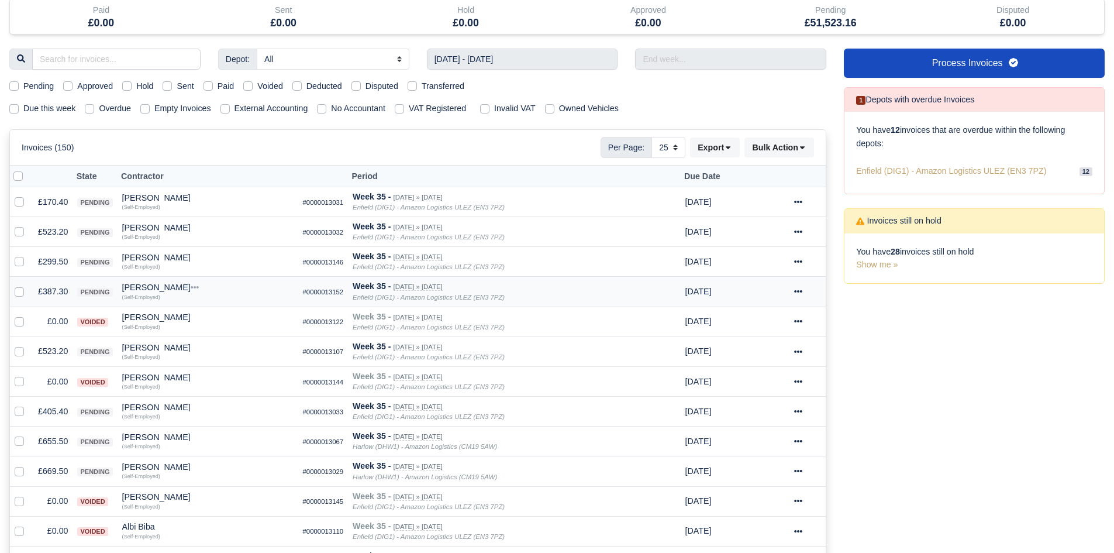
click at [53, 292] on td "£387.30" at bounding box center [52, 292] width 39 height 30
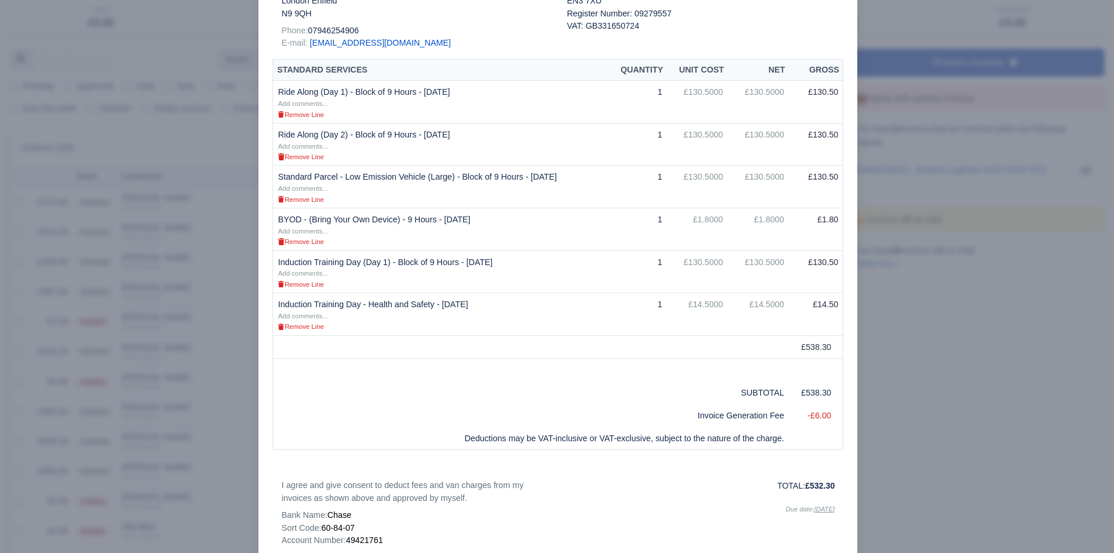
scroll to position [219, 0]
click at [207, 460] on div at bounding box center [557, 276] width 1114 height 553
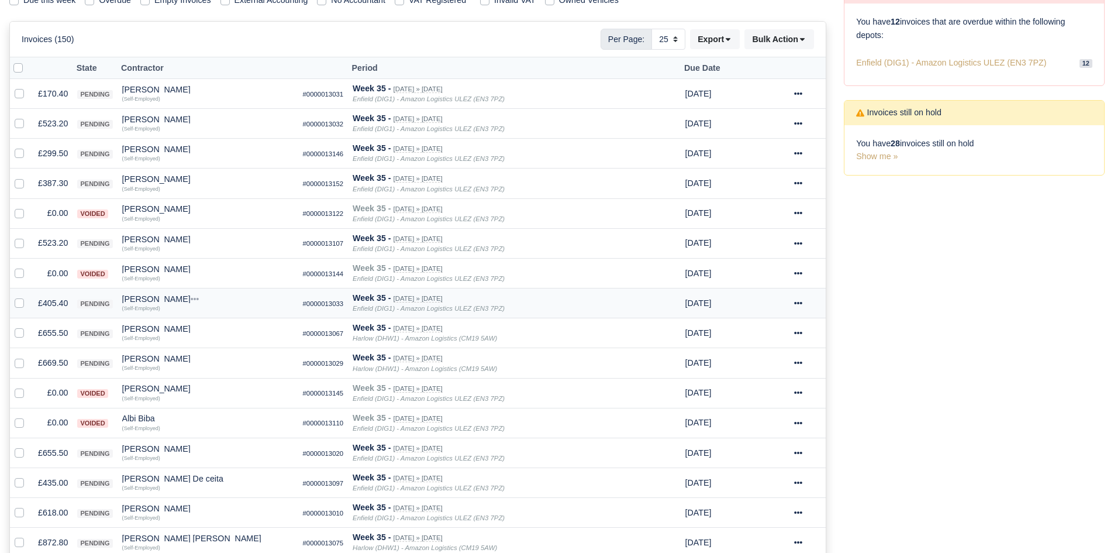
scroll to position [220, 0]
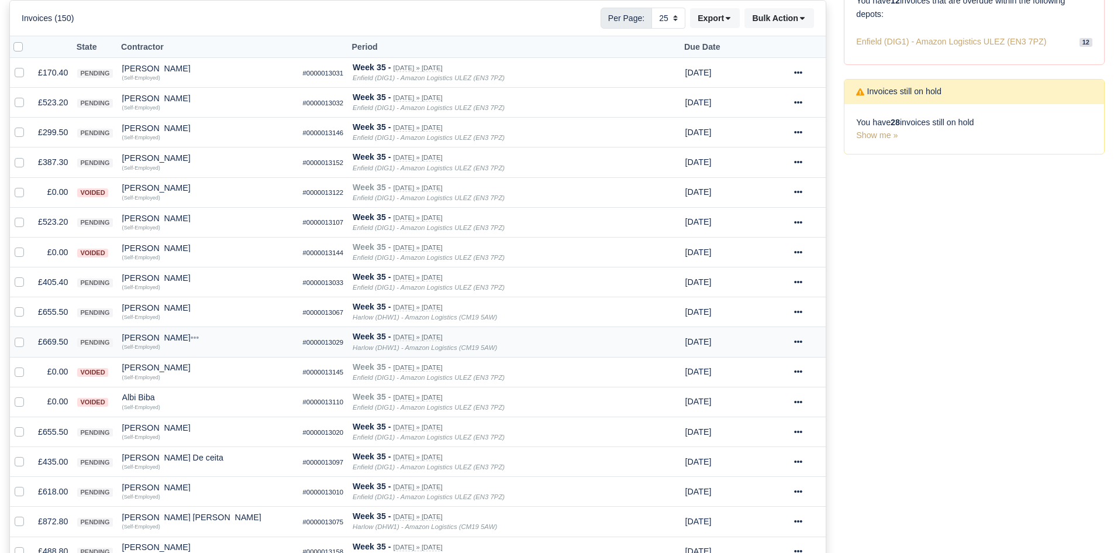
click at [42, 345] on td "£669.50" at bounding box center [52, 342] width 39 height 30
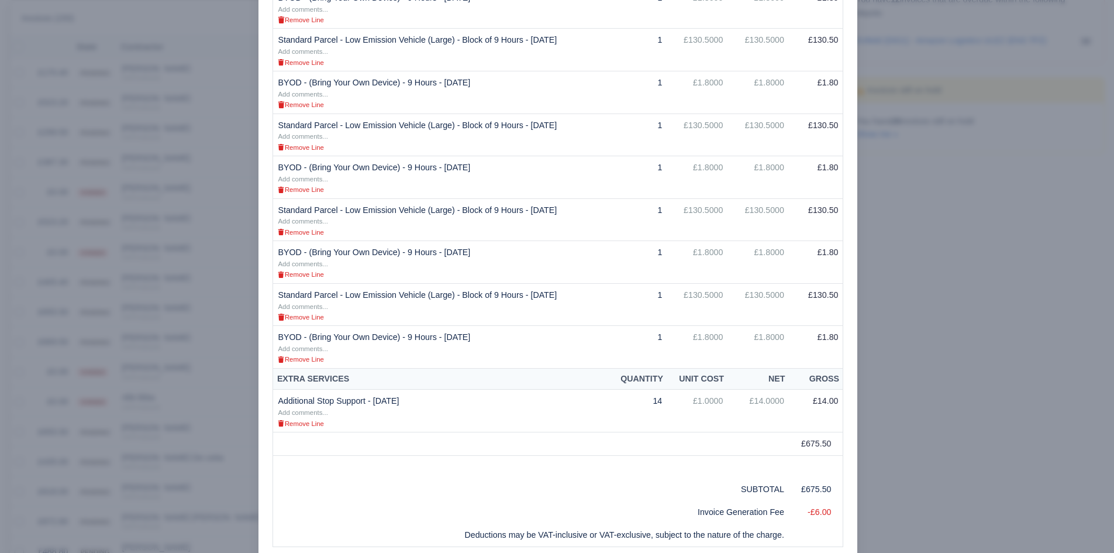
scroll to position [356, 0]
click at [320, 347] on td "BYOD - (Bring Your Own Device) - 9 Hours - 28/08/2025 Add comments... Remove Li…" at bounding box center [441, 347] width 336 height 43
click at [218, 398] on div at bounding box center [557, 276] width 1114 height 553
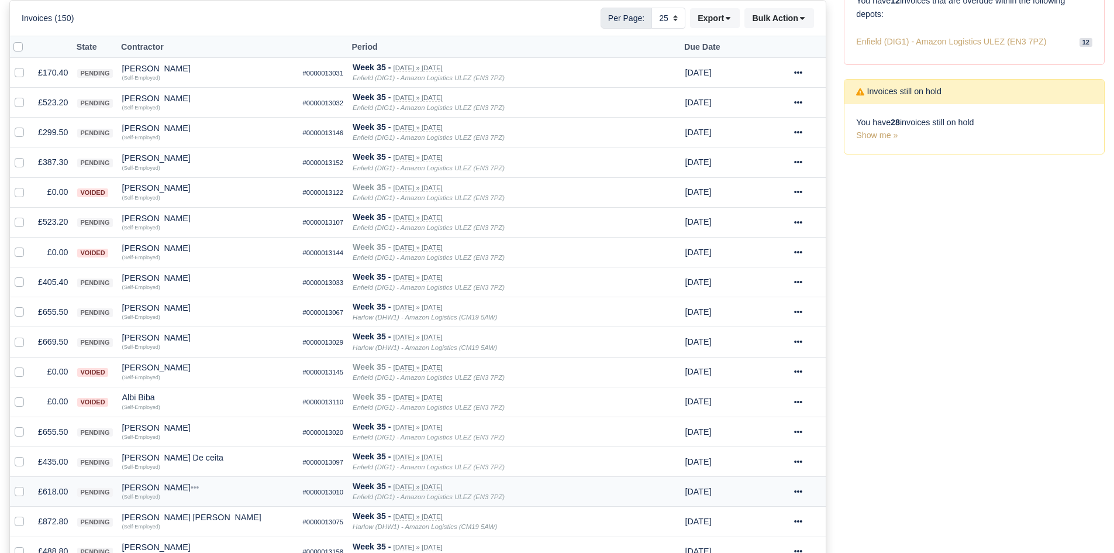
scroll to position [256, 0]
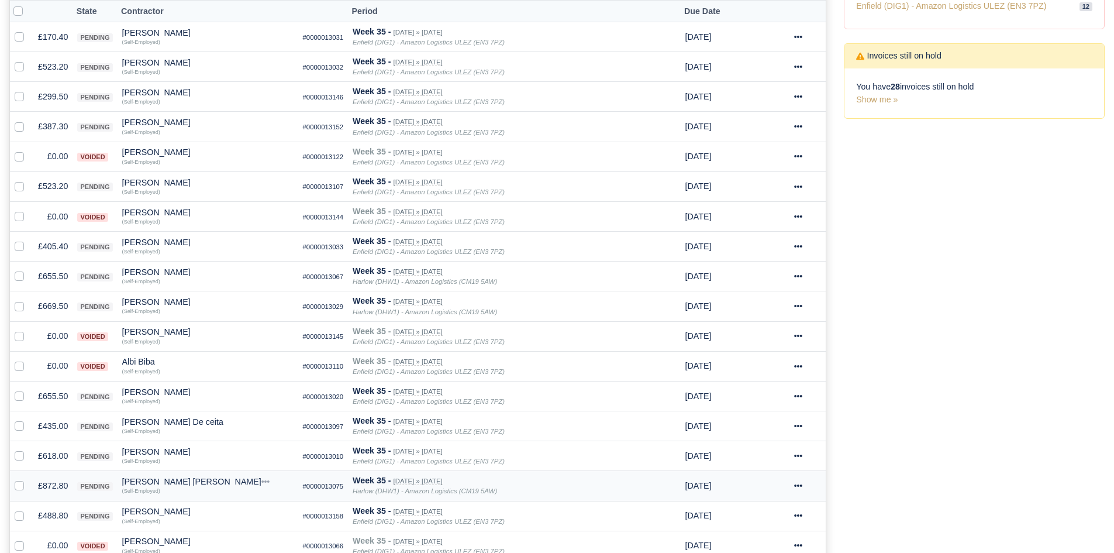
click at [67, 482] on td "£872.80" at bounding box center [52, 486] width 39 height 30
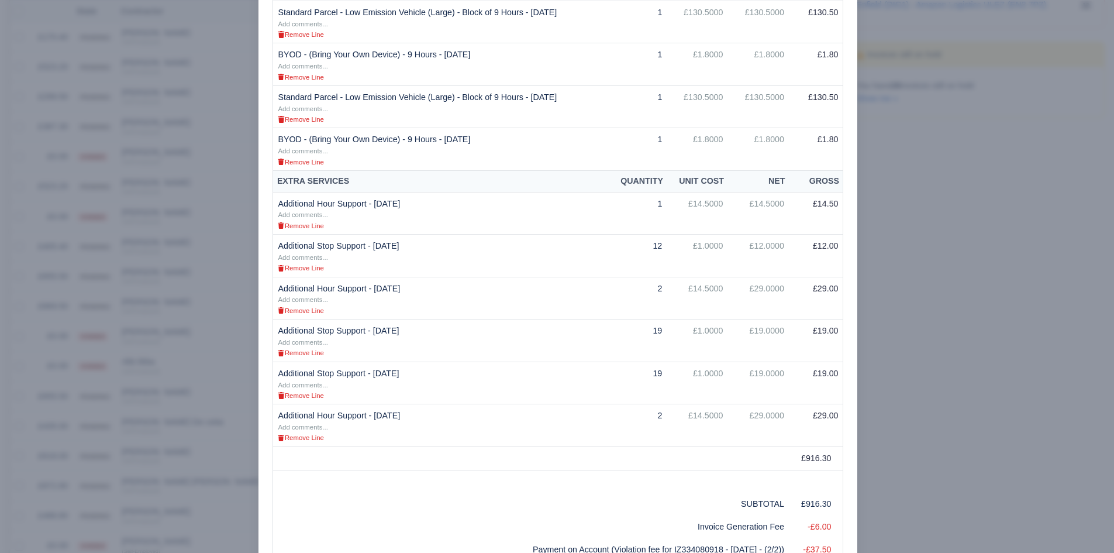
scroll to position [648, 0]
click at [208, 465] on div at bounding box center [557, 276] width 1114 height 553
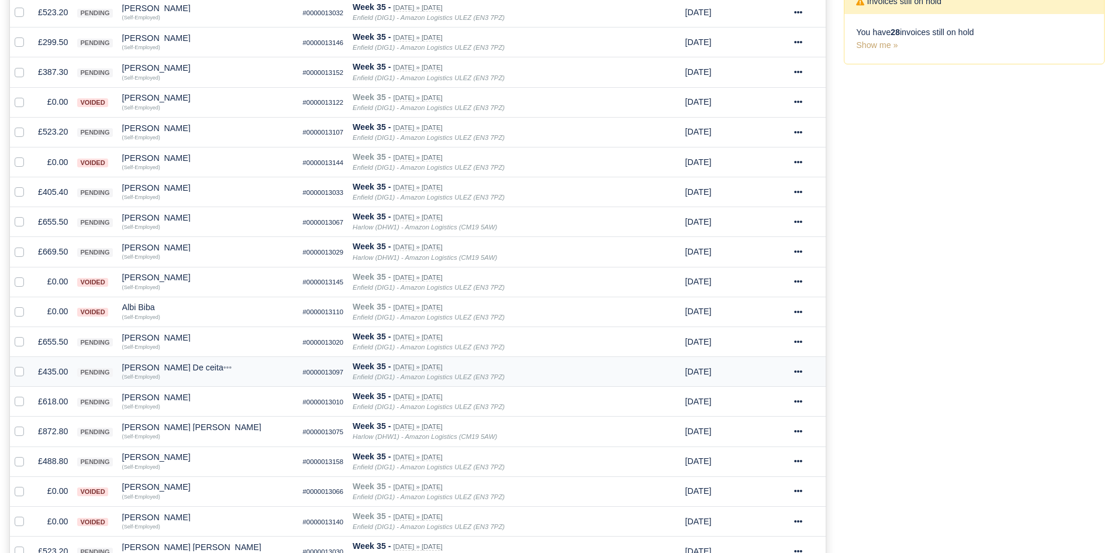
scroll to position [346, 0]
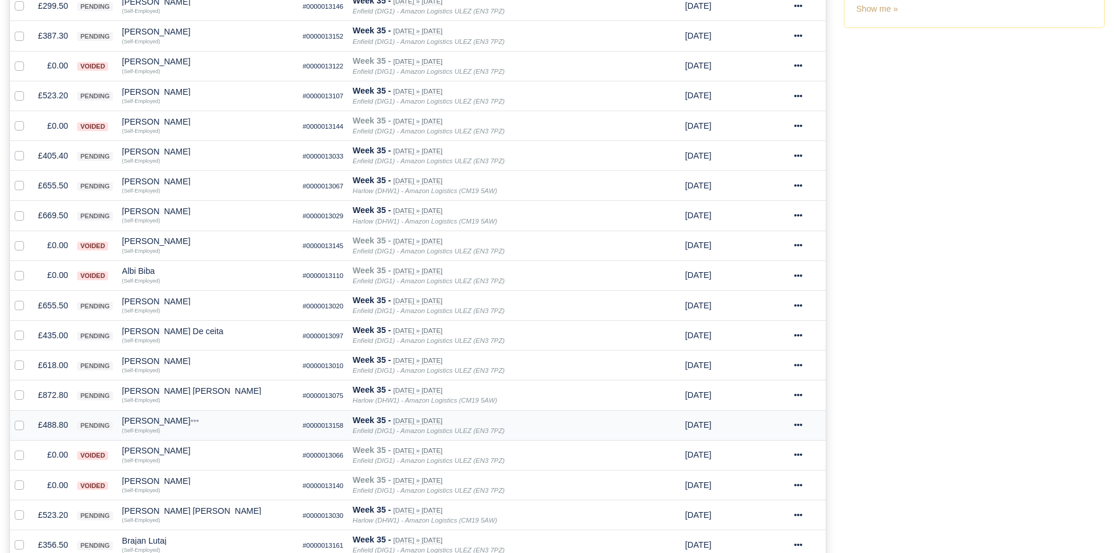
click at [62, 427] on td "£488.80" at bounding box center [52, 425] width 39 height 30
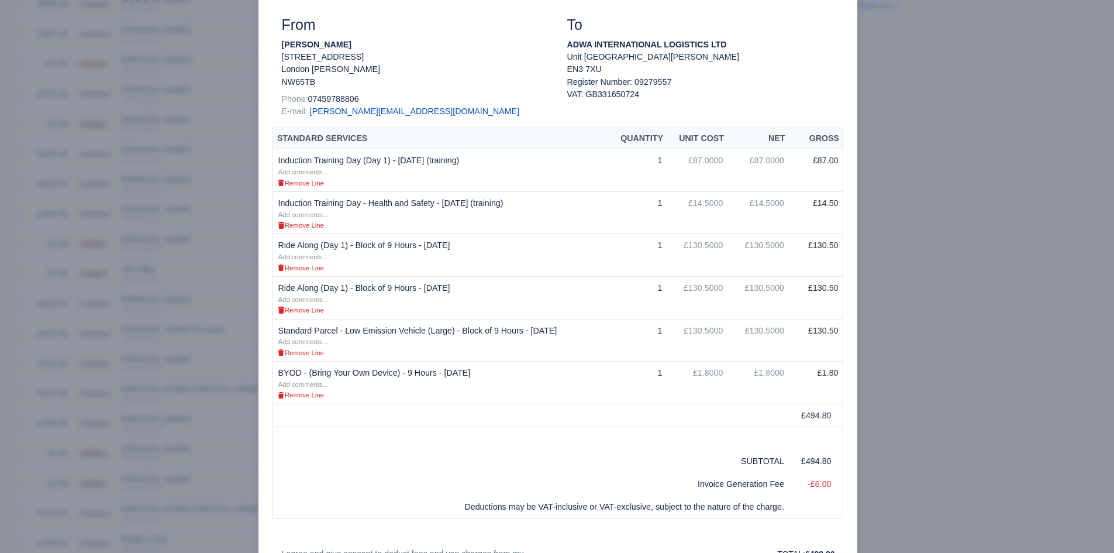
scroll to position [152, 0]
click at [225, 224] on div at bounding box center [557, 276] width 1114 height 553
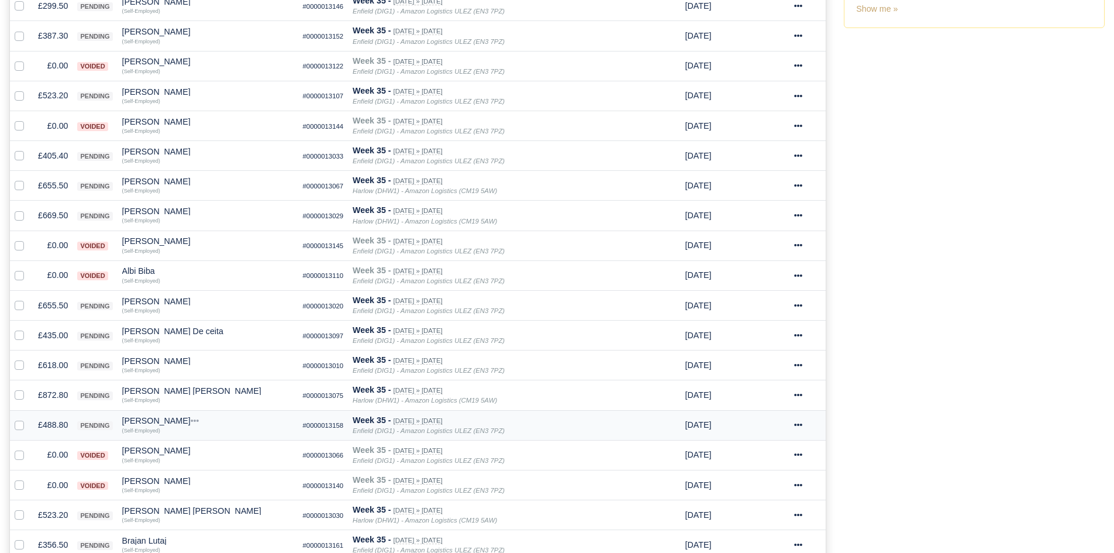
click at [56, 422] on td "£488.80" at bounding box center [52, 425] width 39 height 30
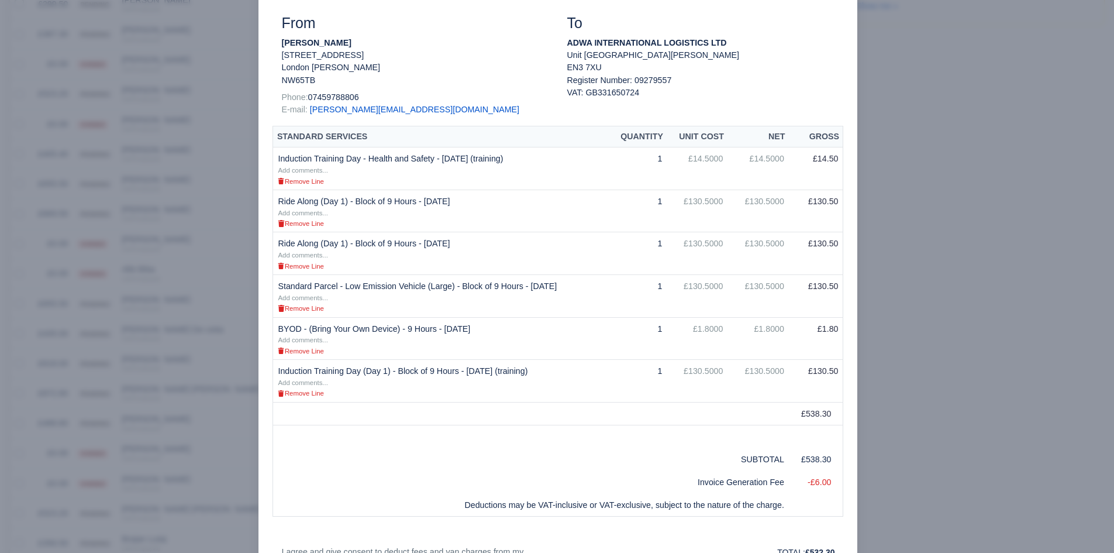
click at [200, 371] on div at bounding box center [557, 276] width 1114 height 553
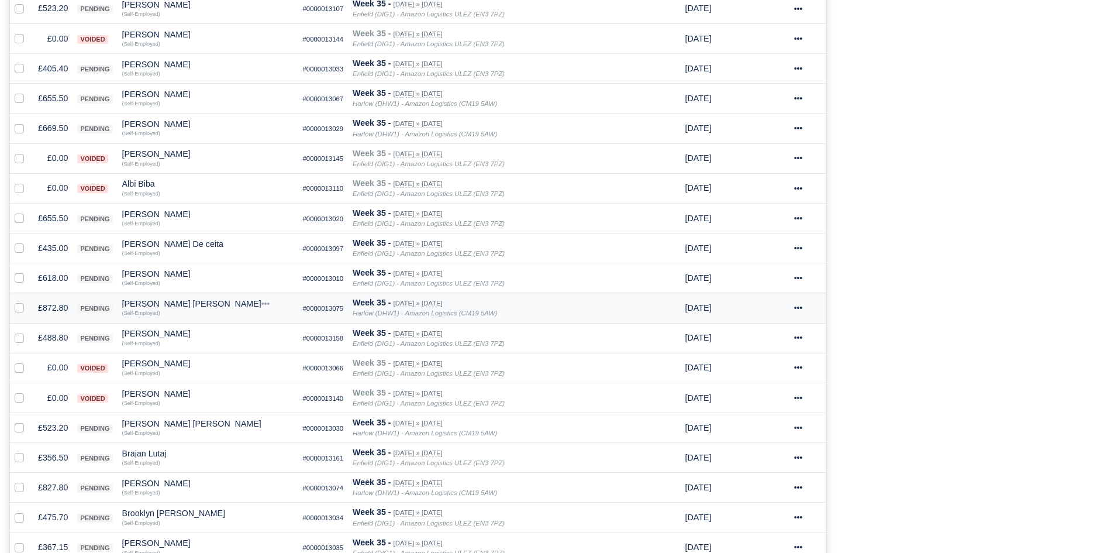
scroll to position [434, 0]
click at [53, 454] on td "£356.50" at bounding box center [52, 457] width 39 height 30
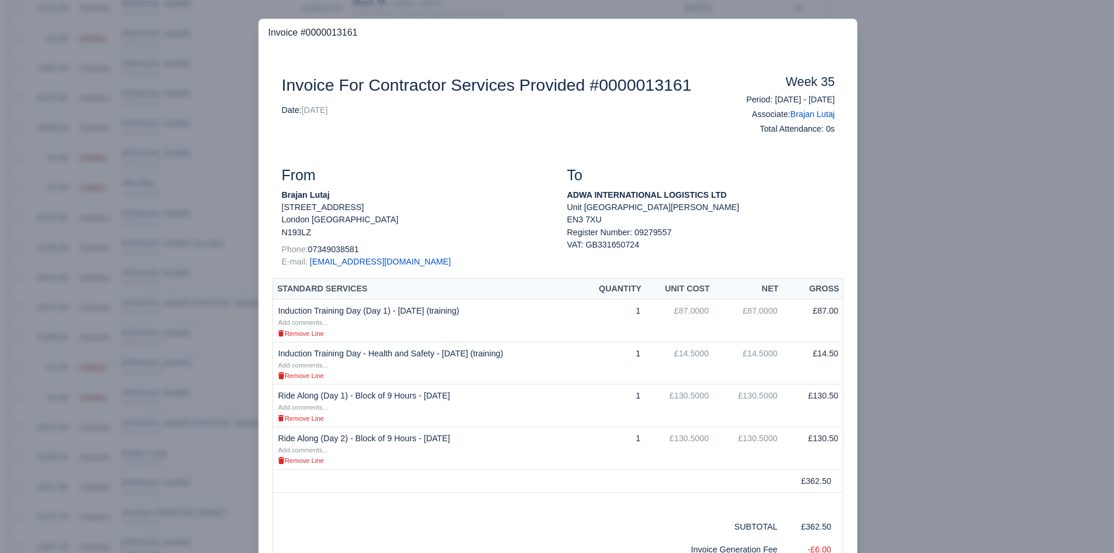
click at [194, 437] on div at bounding box center [557, 276] width 1114 height 553
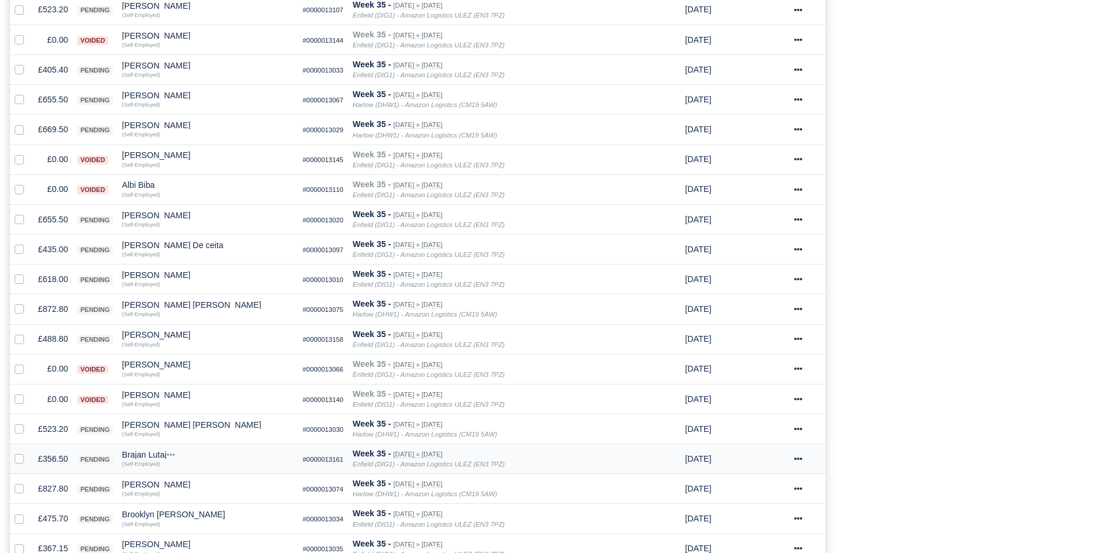
scroll to position [434, 0]
click at [144, 454] on div "Brajan Lutaj" at bounding box center [207, 452] width 171 height 8
click at [228, 485] on button "Other Invoices" at bounding box center [273, 486] width 170 height 18
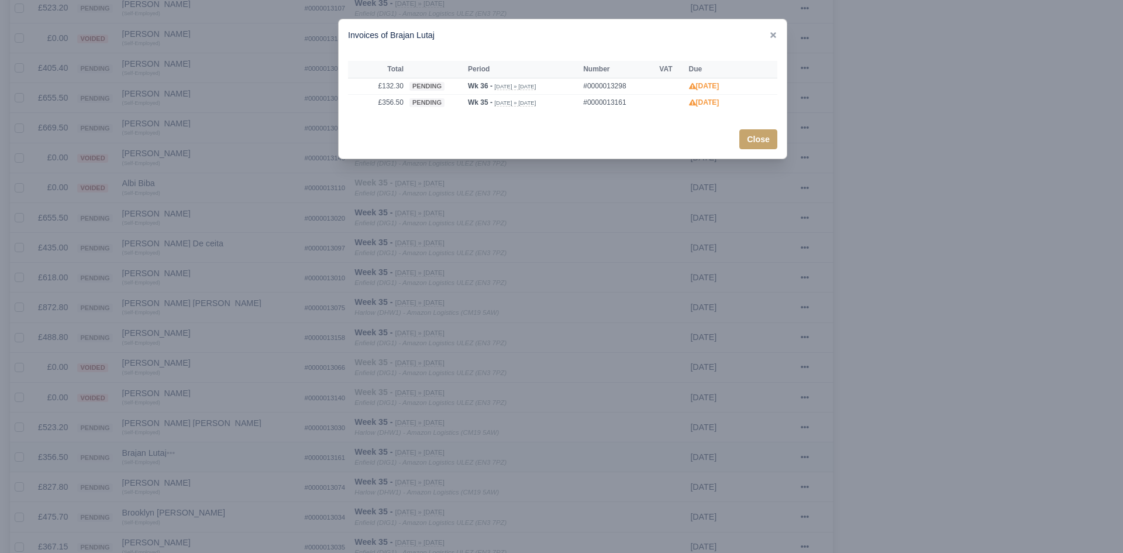
click at [228, 485] on div at bounding box center [561, 276] width 1123 height 553
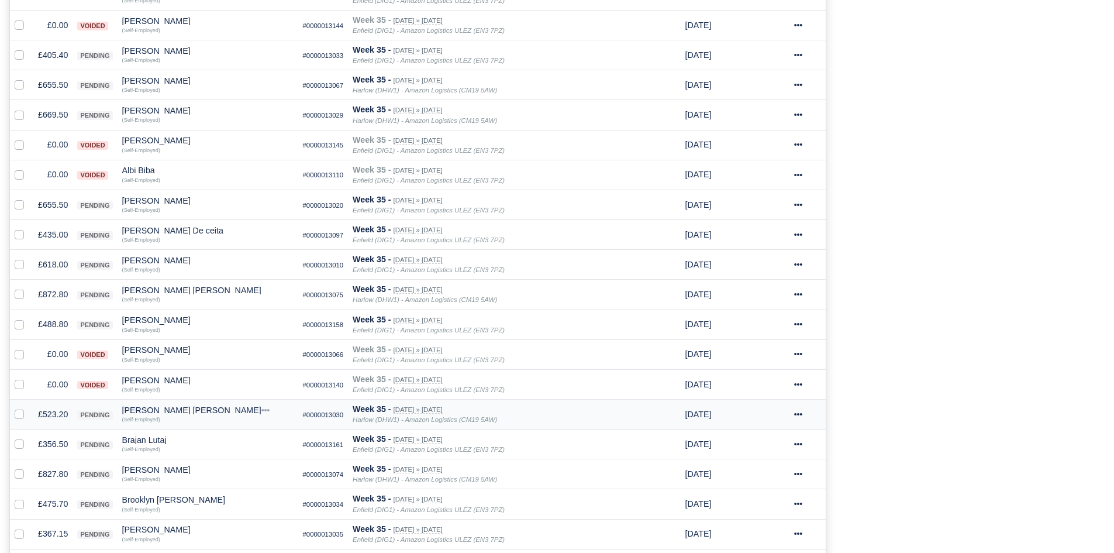
click at [63, 415] on td "£523.20" at bounding box center [52, 414] width 39 height 30
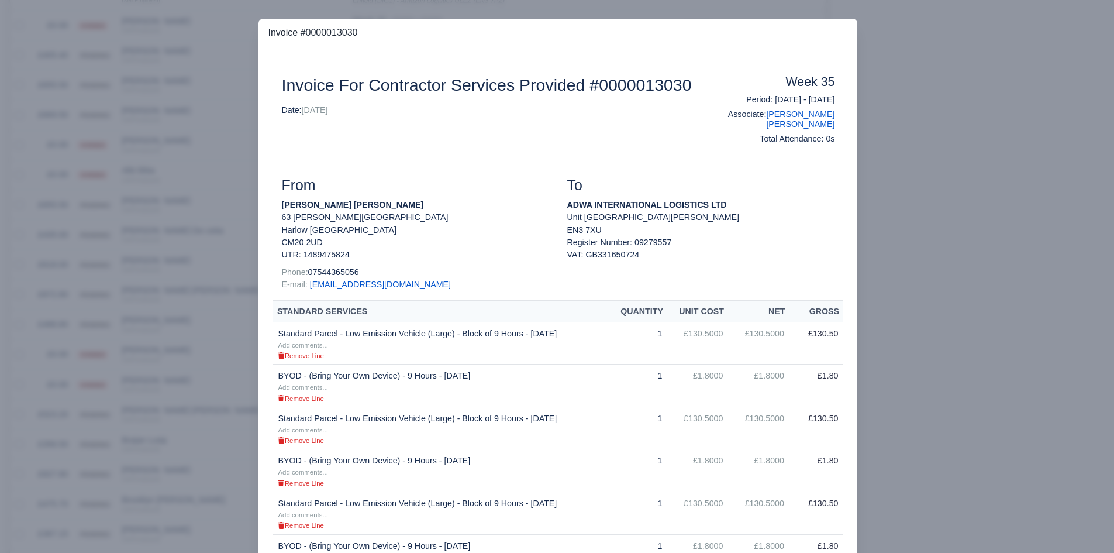
click at [223, 443] on div at bounding box center [557, 276] width 1114 height 553
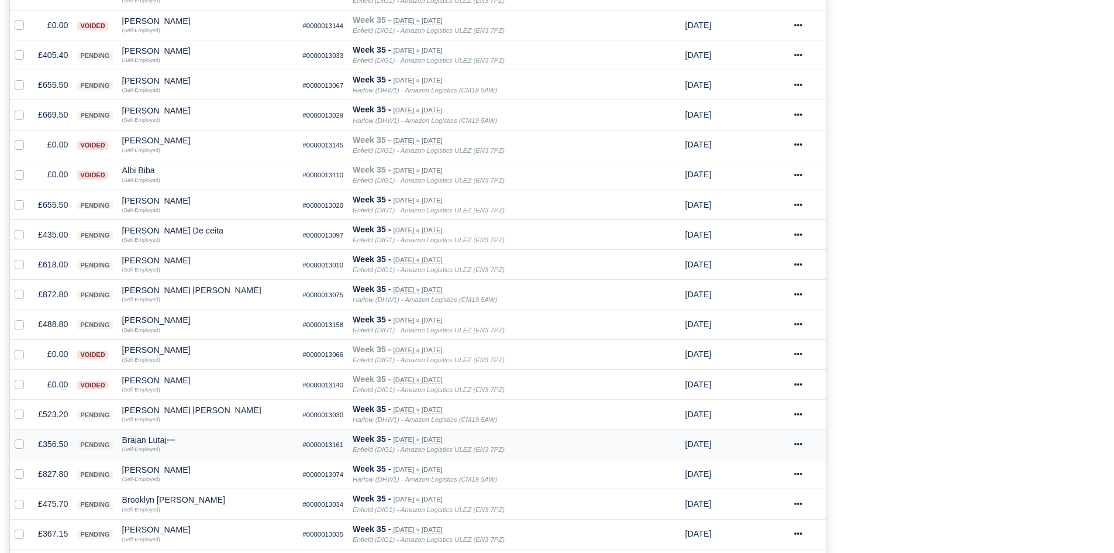
click at [65, 443] on td "£356.50" at bounding box center [52, 444] width 39 height 30
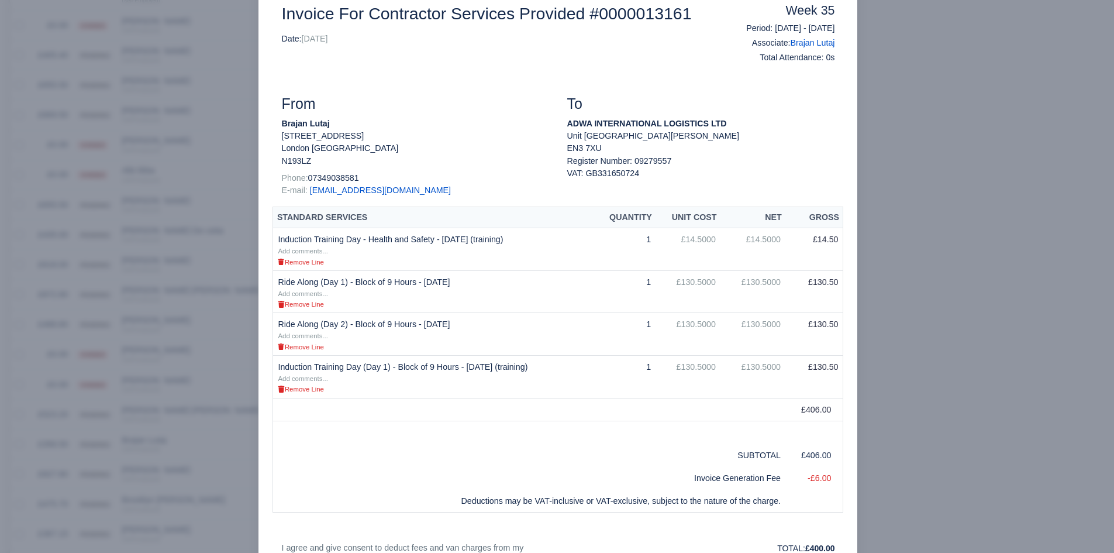
scroll to position [72, 0]
click at [249, 381] on div at bounding box center [557, 276] width 1114 height 553
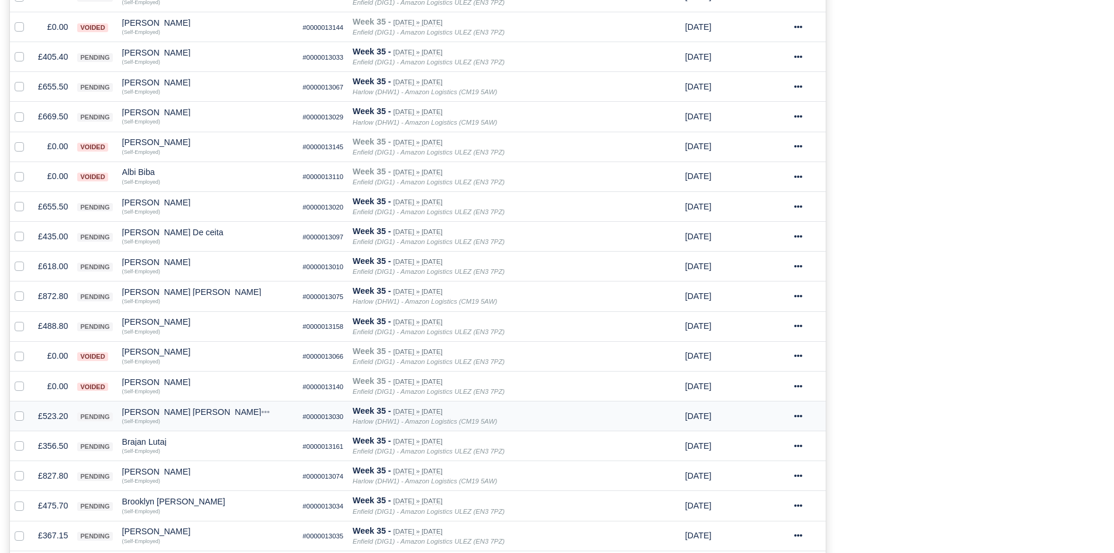
scroll to position [488, 0]
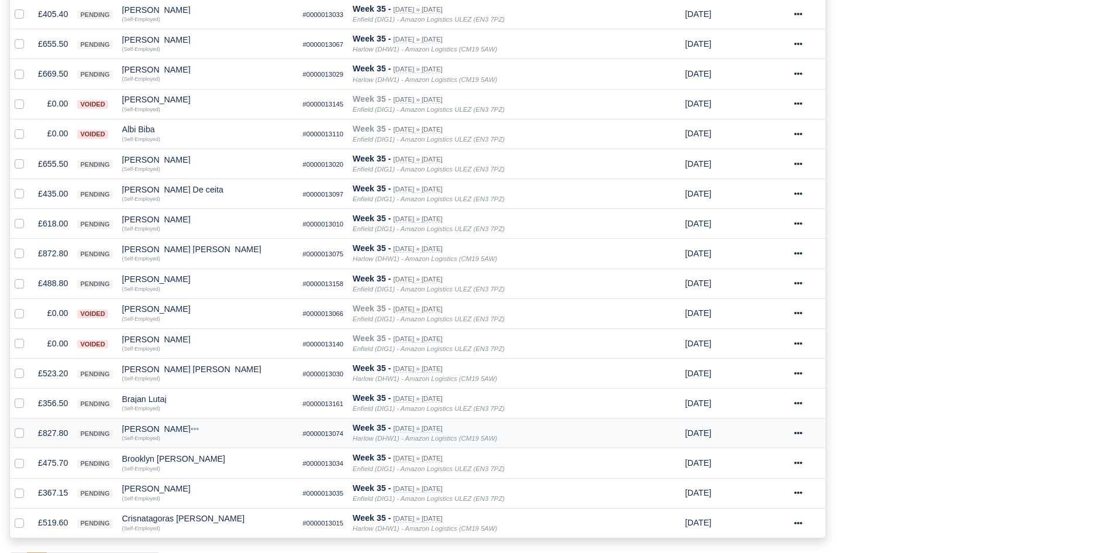
click at [57, 432] on td "£827.80" at bounding box center [52, 433] width 39 height 30
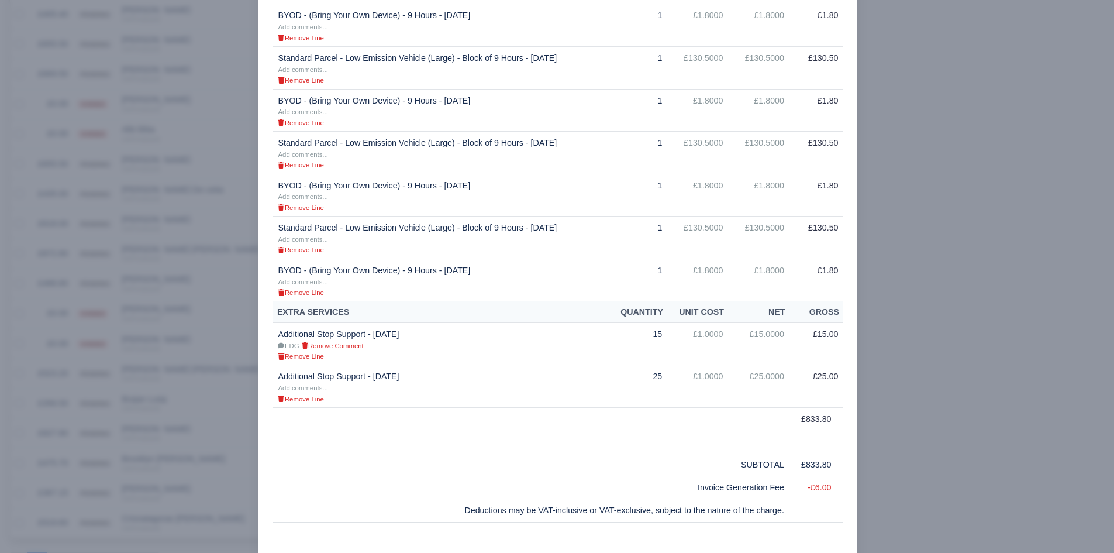
scroll to position [520, 0]
click at [291, 333] on td "Additional Stop Support - 25/08/2025 EDG Remove Comment" at bounding box center [441, 343] width 336 height 43
click at [210, 385] on div at bounding box center [557, 276] width 1114 height 553
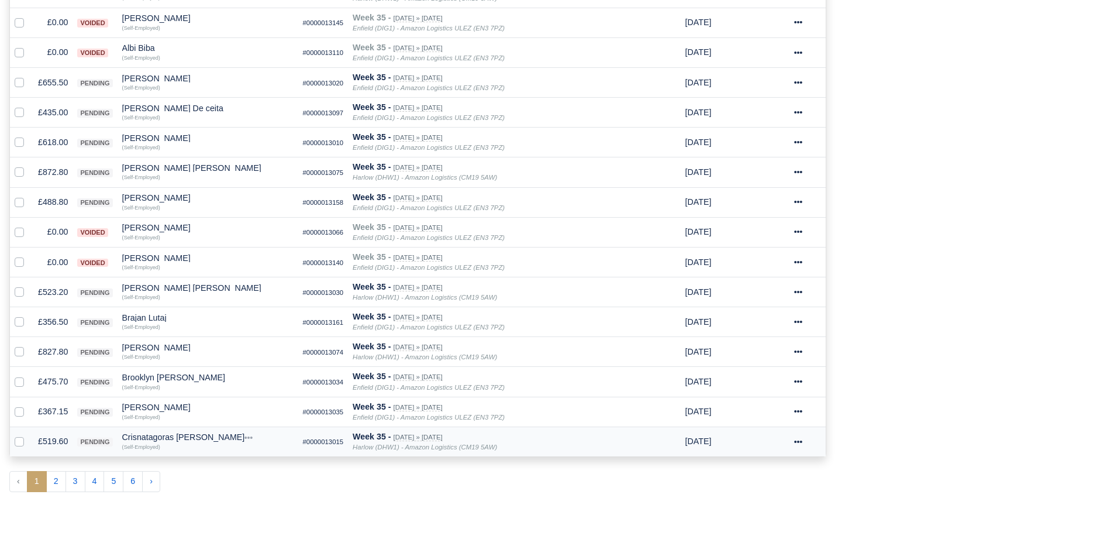
click at [58, 441] on td "£519.60" at bounding box center [52, 441] width 39 height 30
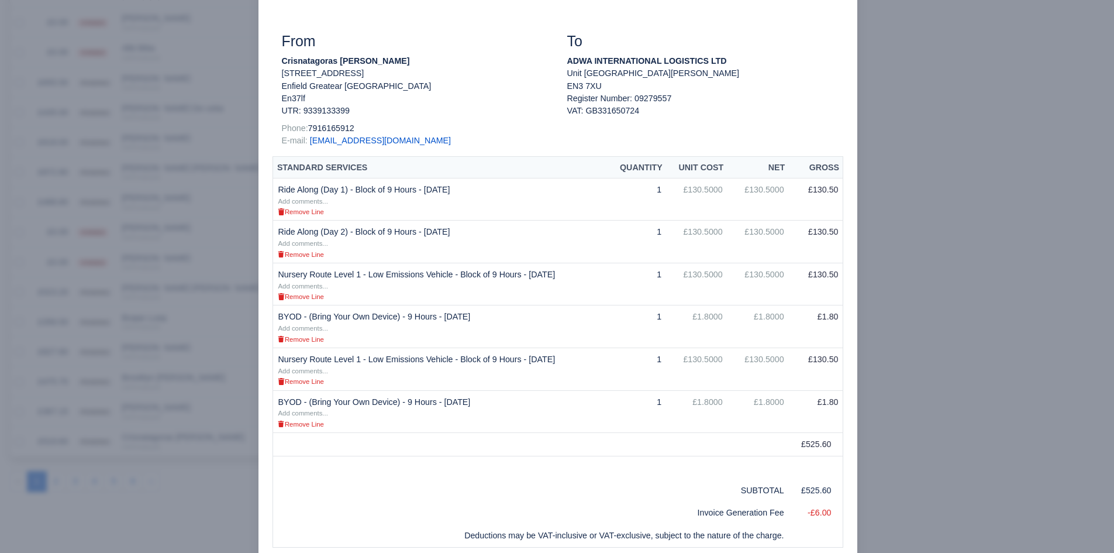
scroll to position [146, 0]
click at [148, 450] on div at bounding box center [557, 276] width 1114 height 553
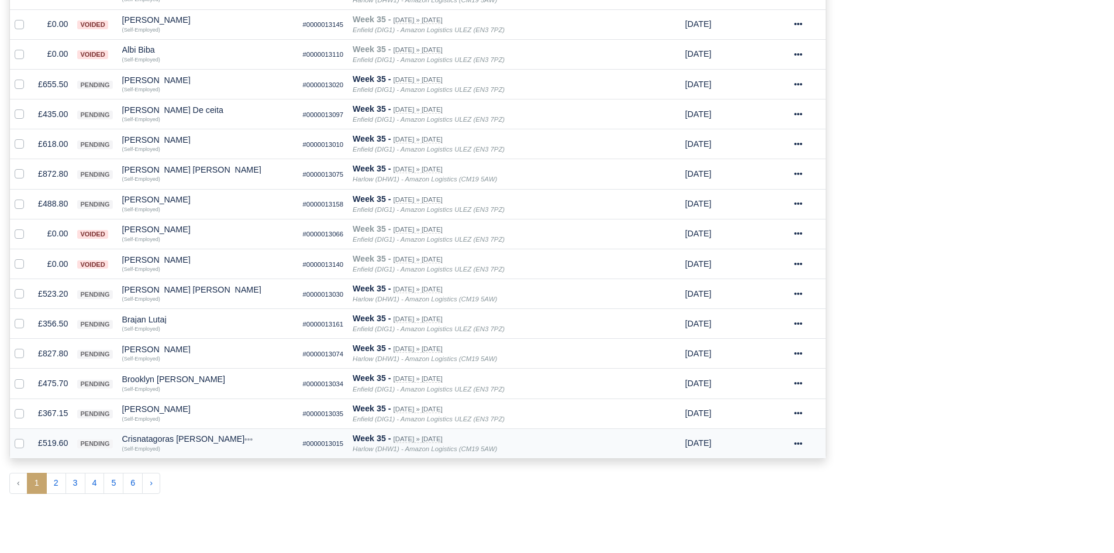
scroll to position [569, 0]
click at [167, 441] on div "Crisnatagoras [PERSON_NAME]" at bounding box center [207, 437] width 171 height 8
click at [222, 465] on button "Other Invoices" at bounding box center [273, 470] width 170 height 18
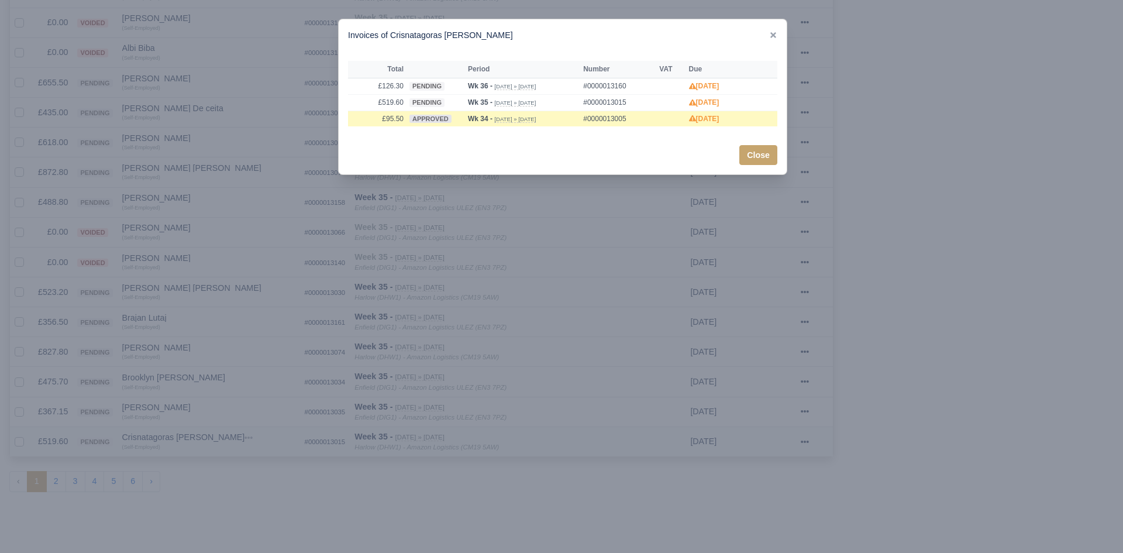
click at [222, 465] on div at bounding box center [561, 276] width 1123 height 553
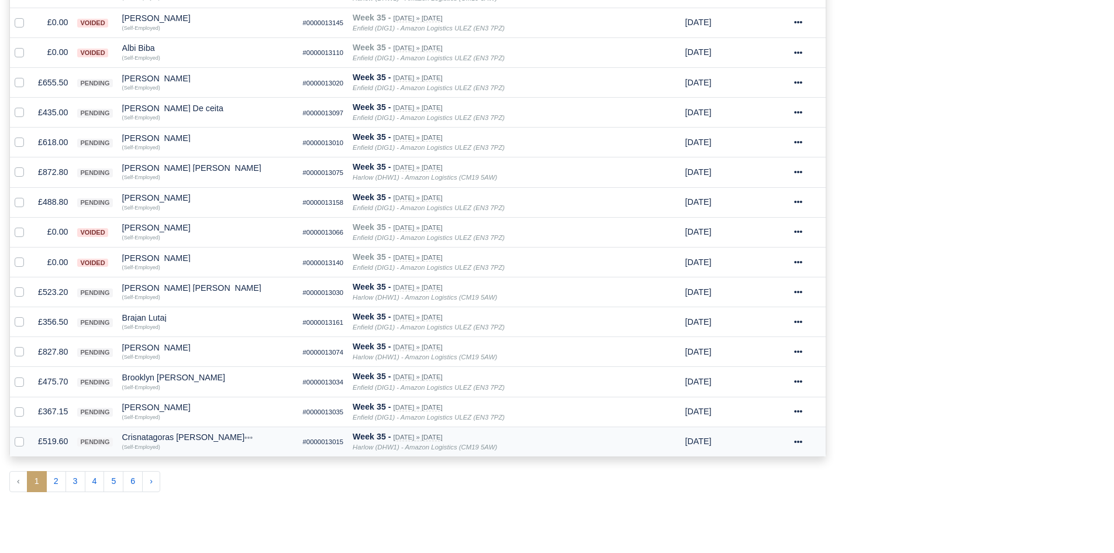
click at [58, 439] on td "£519.60" at bounding box center [52, 441] width 39 height 30
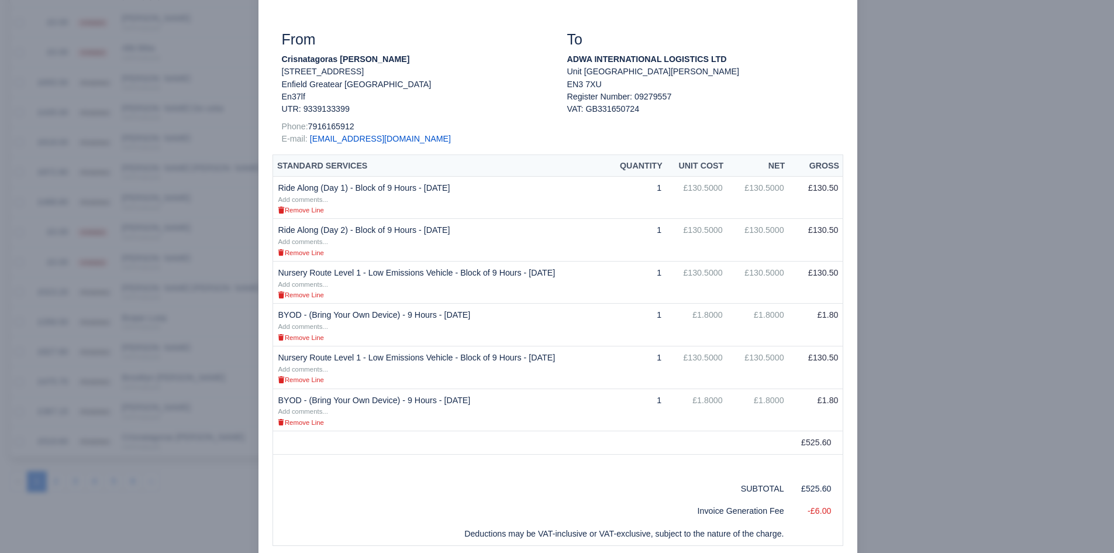
click at [65, 434] on div at bounding box center [557, 276] width 1114 height 553
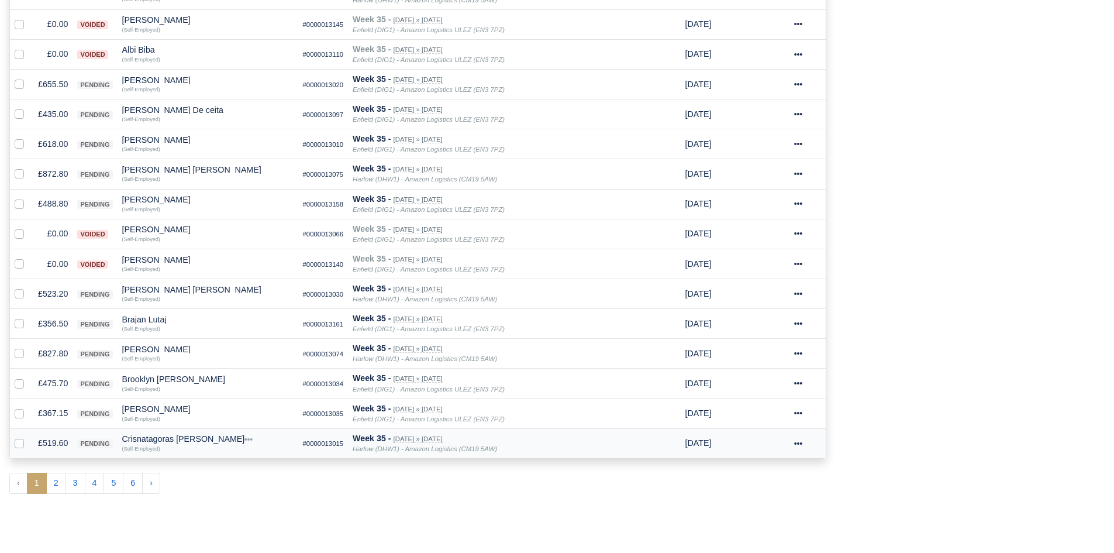
scroll to position [569, 0]
click at [140, 432] on td "Crisnatagoras Rosa Quick Actions Other Invoices Wallet (Self-Employed)" at bounding box center [208, 441] width 181 height 30
click at [146, 439] on div "Crisnatagoras [PERSON_NAME]" at bounding box center [207, 437] width 171 height 8
click at [232, 463] on button "Other Invoices" at bounding box center [273, 470] width 170 height 18
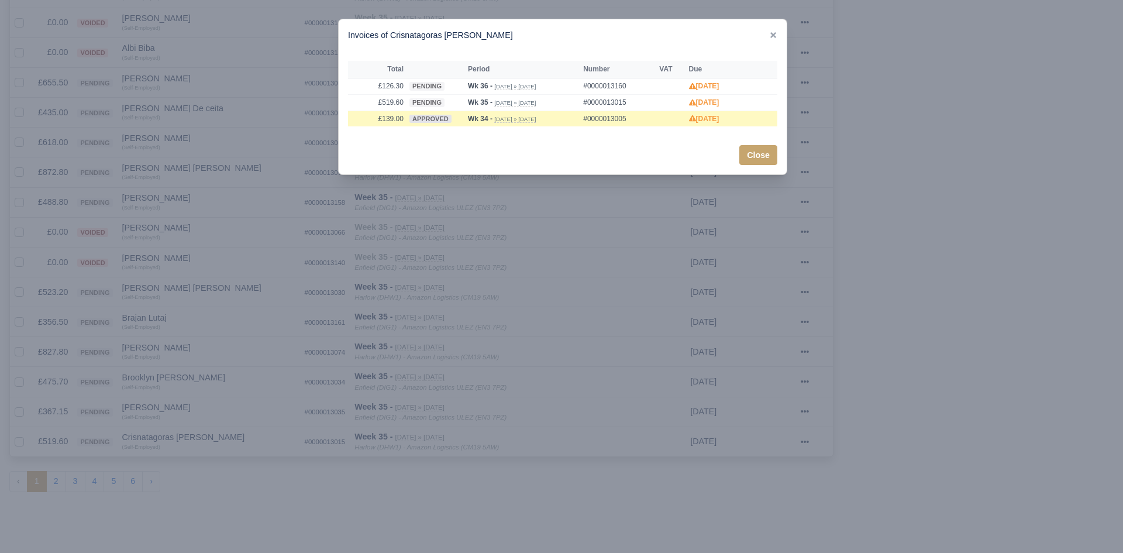
click at [222, 451] on div at bounding box center [561, 276] width 1123 height 553
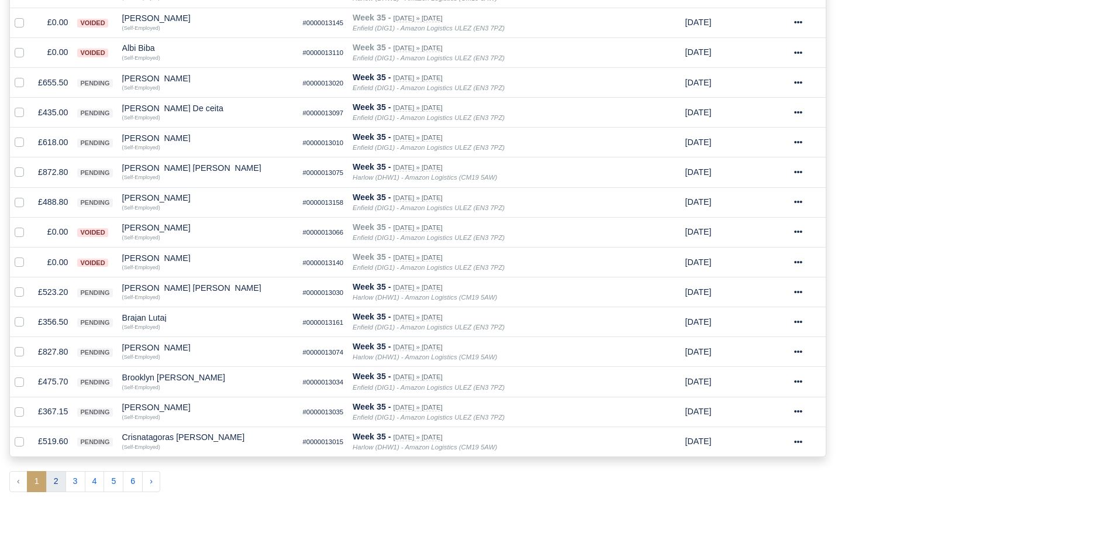
click at [57, 479] on button "2" at bounding box center [56, 481] width 20 height 21
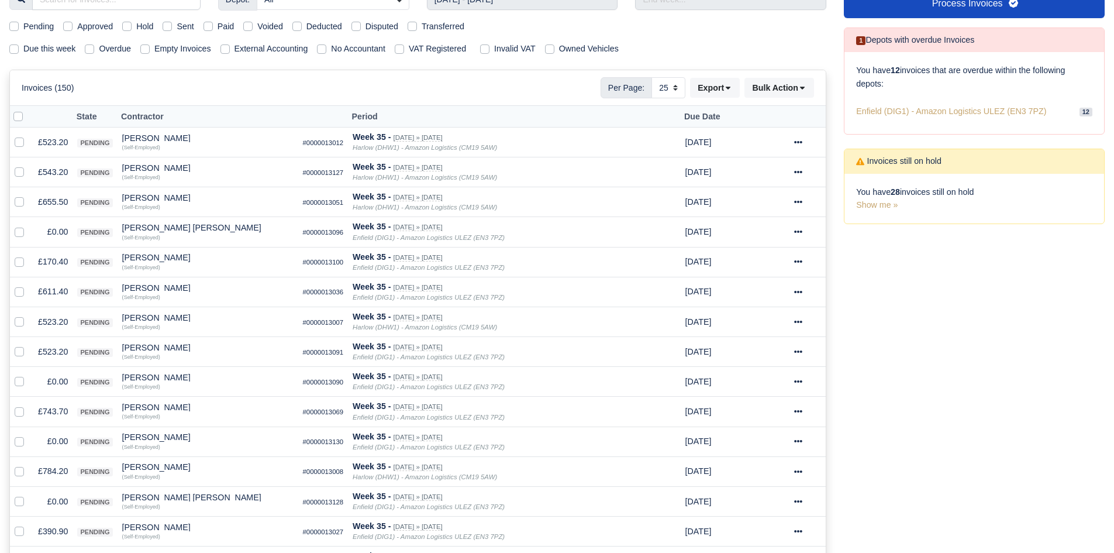
scroll to position [143, 0]
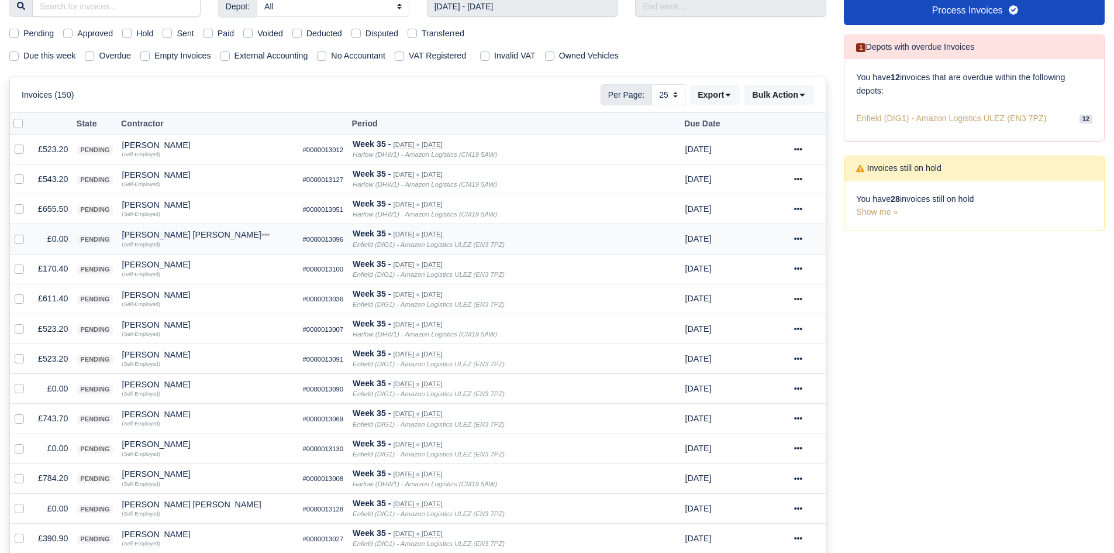
click at [29, 232] on label at bounding box center [29, 232] width 0 height 0
click at [18, 238] on input "checkbox" at bounding box center [19, 236] width 9 height 9
checkbox input "true"
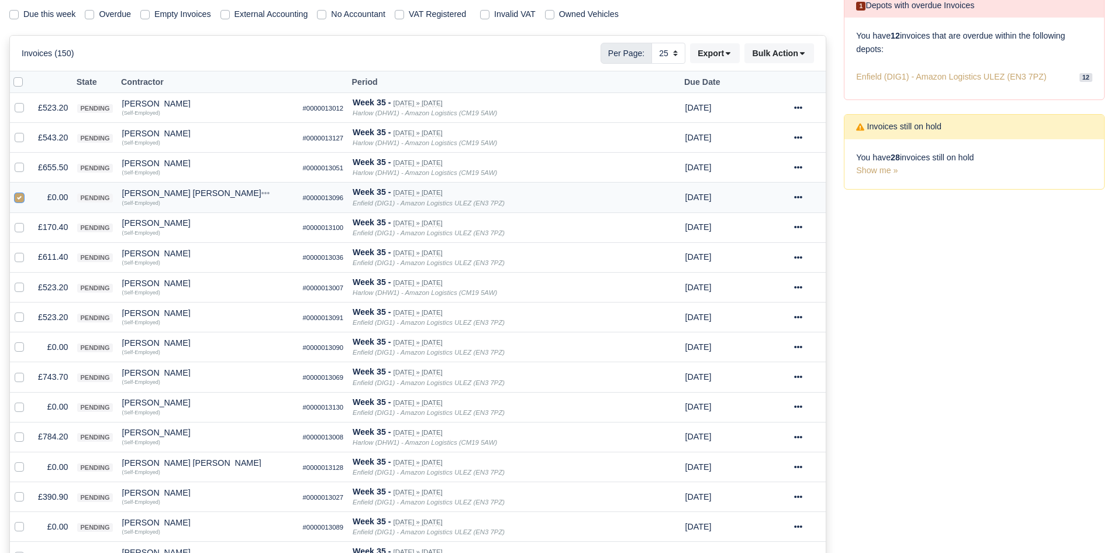
scroll to position [187, 0]
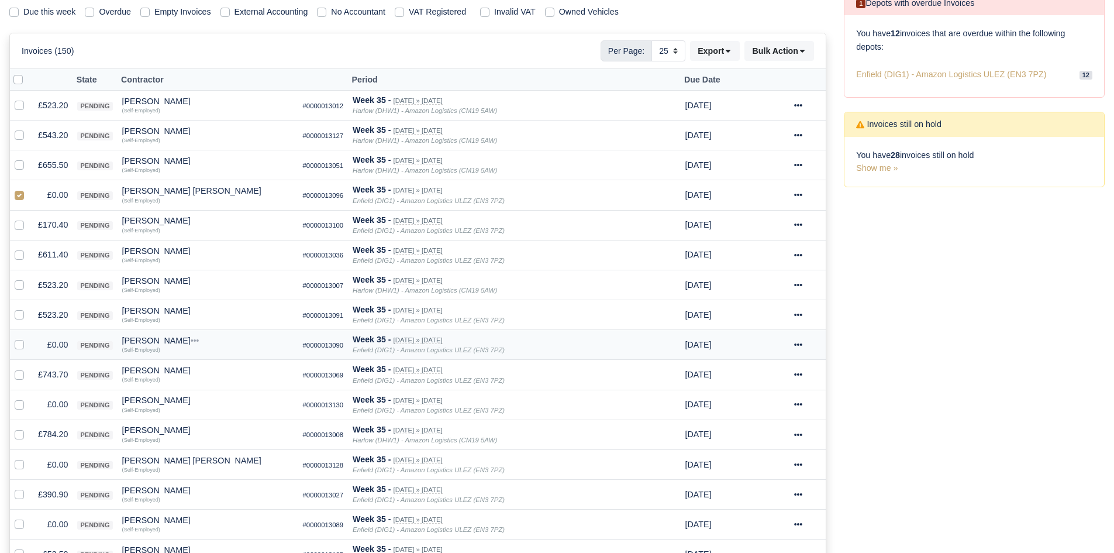
click at [29, 338] on label at bounding box center [29, 338] width 0 height 0
click at [19, 346] on input "checkbox" at bounding box center [19, 342] width 9 height 9
checkbox input "true"
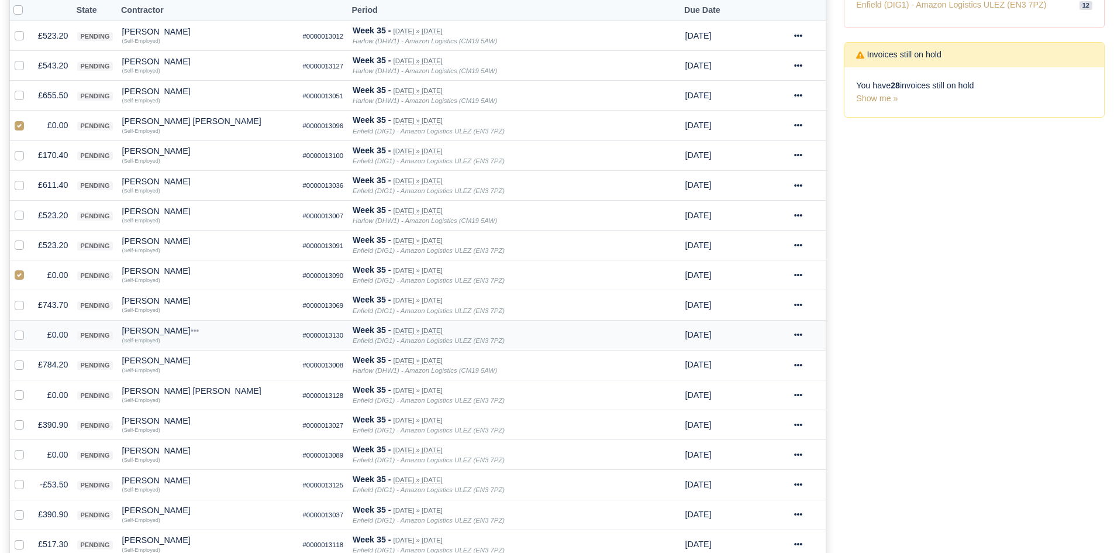
click at [29, 328] on label at bounding box center [29, 328] width 0 height 0
click at [19, 331] on input "checkbox" at bounding box center [19, 332] width 9 height 9
checkbox input "true"
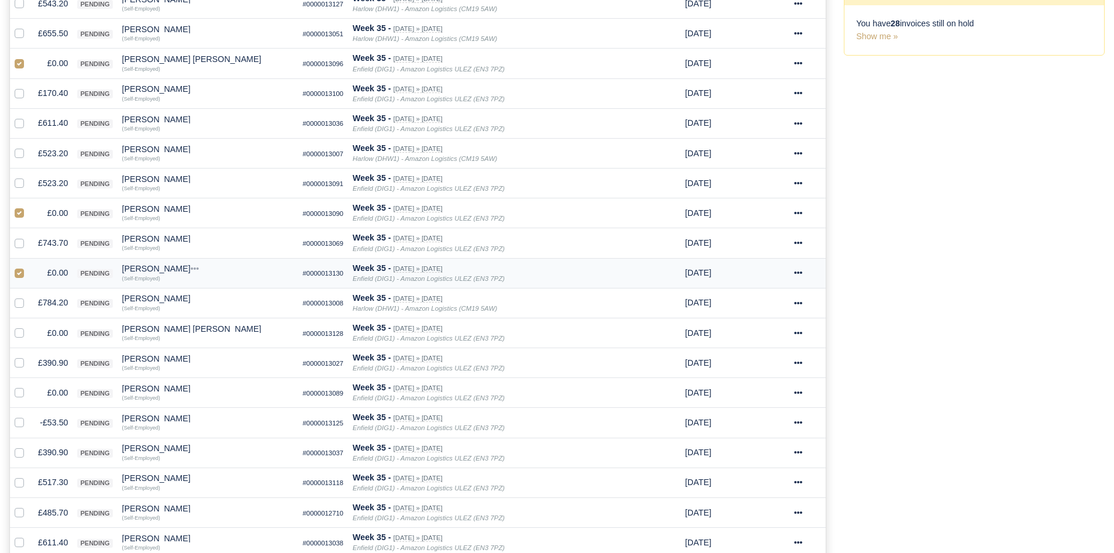
click at [29, 326] on label at bounding box center [29, 326] width 0 height 0
click at [19, 331] on input "checkbox" at bounding box center [19, 330] width 9 height 9
checkbox input "true"
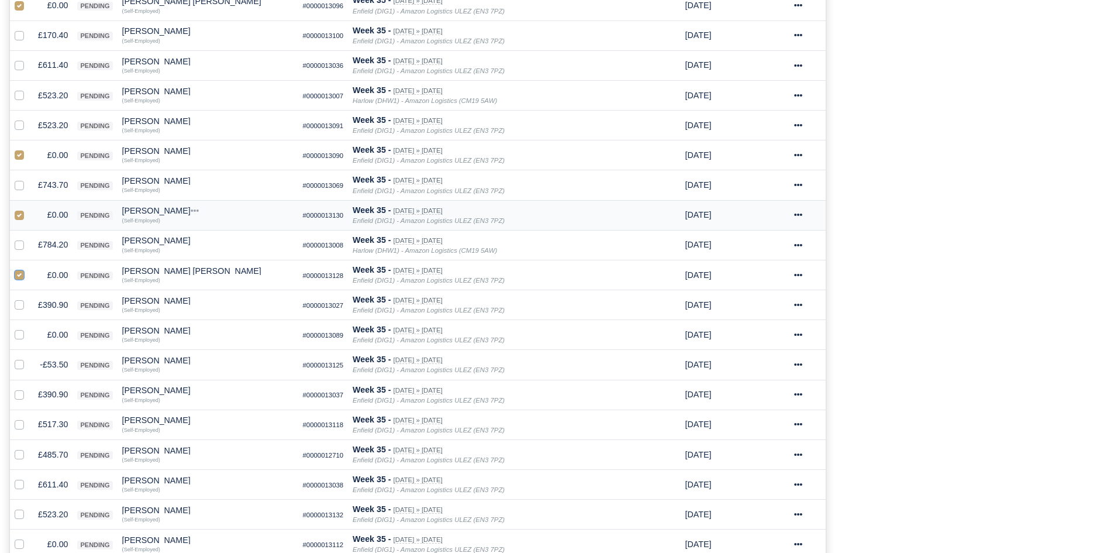
scroll to position [378, 0]
click at [29, 326] on label at bounding box center [29, 326] width 0 height 0
click at [19, 331] on input "checkbox" at bounding box center [19, 330] width 9 height 9
checkbox input "true"
click at [29, 356] on label at bounding box center [29, 356] width 0 height 0
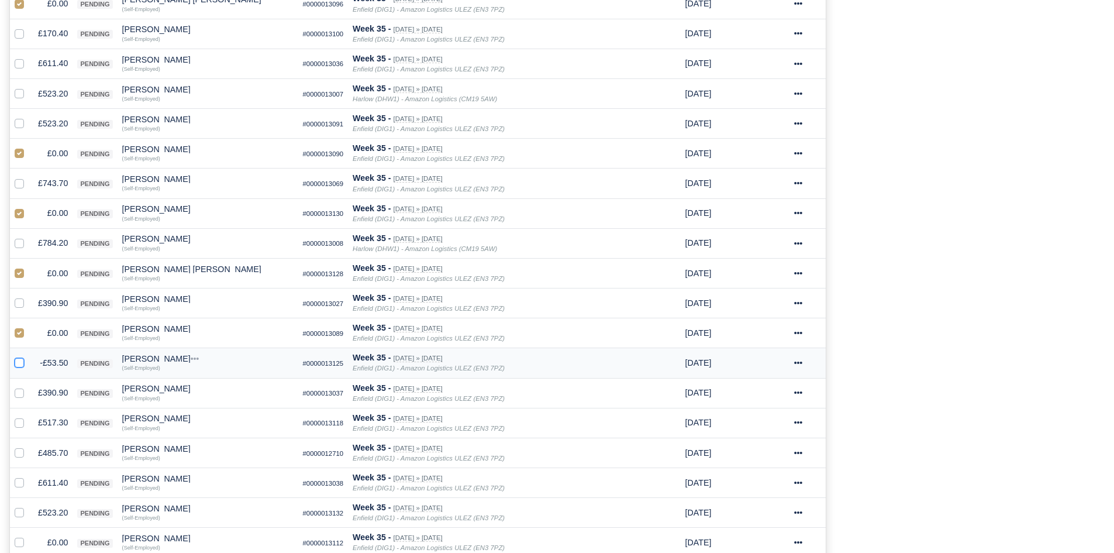
click at [22, 360] on input "checkbox" at bounding box center [19, 360] width 9 height 9
checkbox input "true"
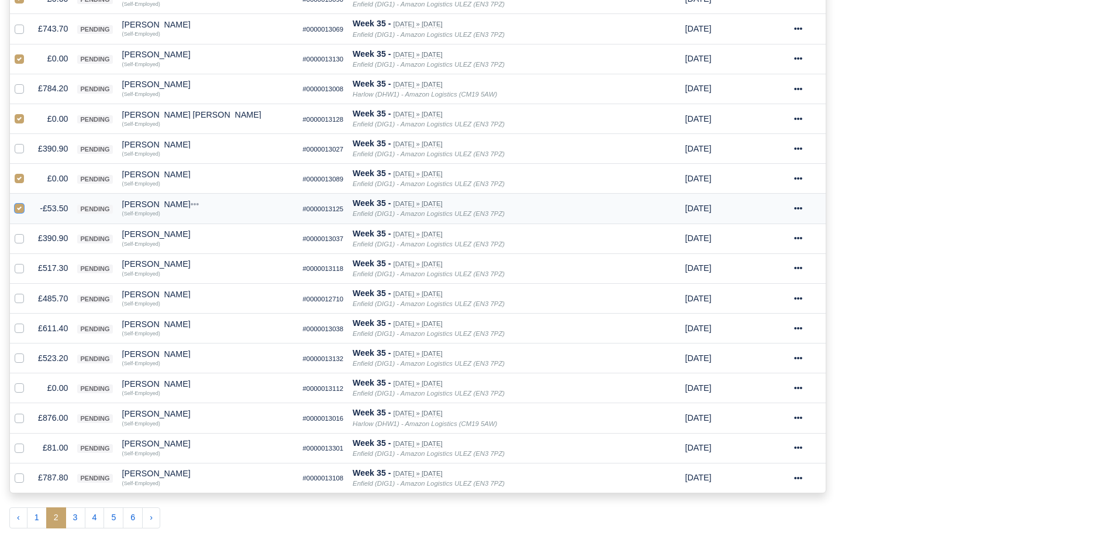
scroll to position [533, 0]
click at [29, 381] on label at bounding box center [29, 381] width 0 height 0
click at [22, 382] on input "checkbox" at bounding box center [19, 385] width 9 height 9
checkbox input "true"
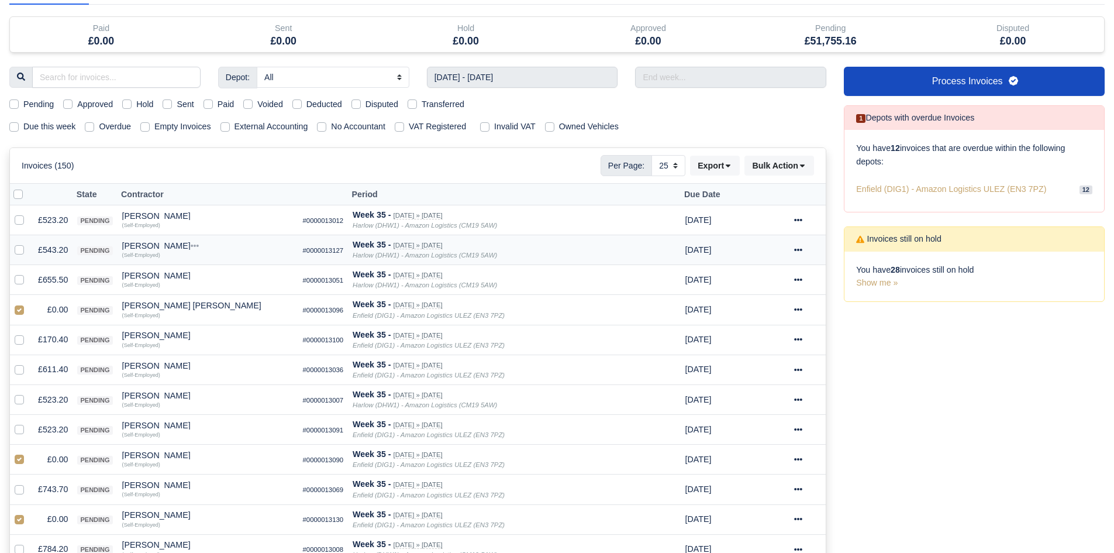
scroll to position [68, 0]
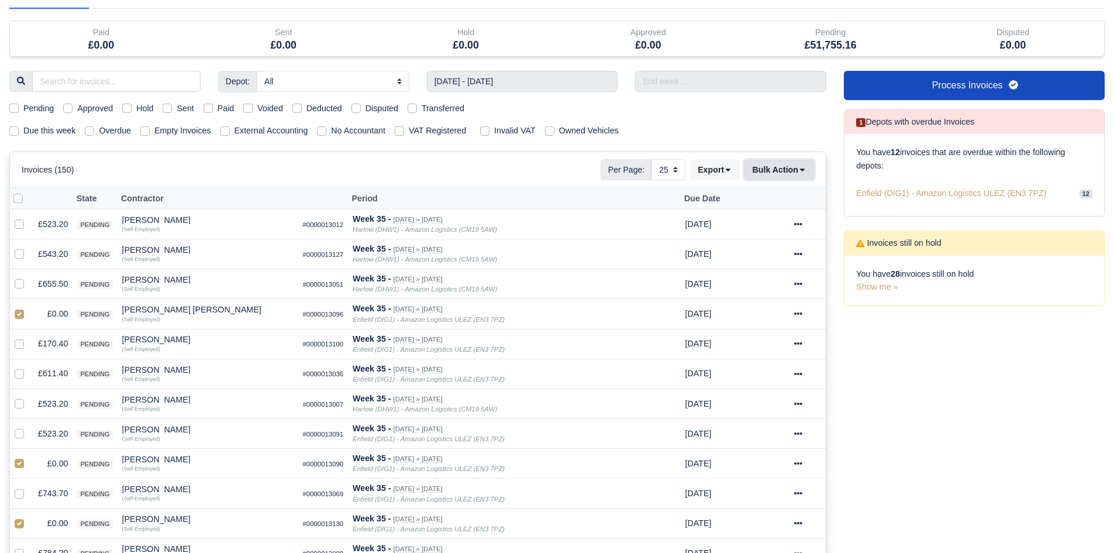
click at [796, 175] on button "Bulk Action" at bounding box center [779, 170] width 70 height 20
click at [768, 264] on div "Void" at bounding box center [761, 264] width 104 height 18
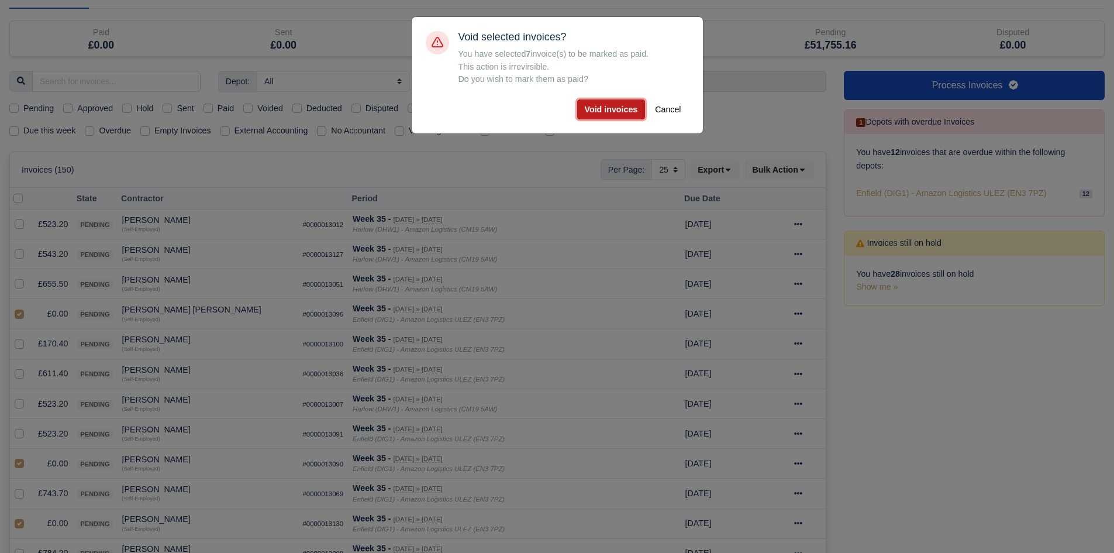
click at [616, 112] on button "Void invoices" at bounding box center [611, 109] width 68 height 20
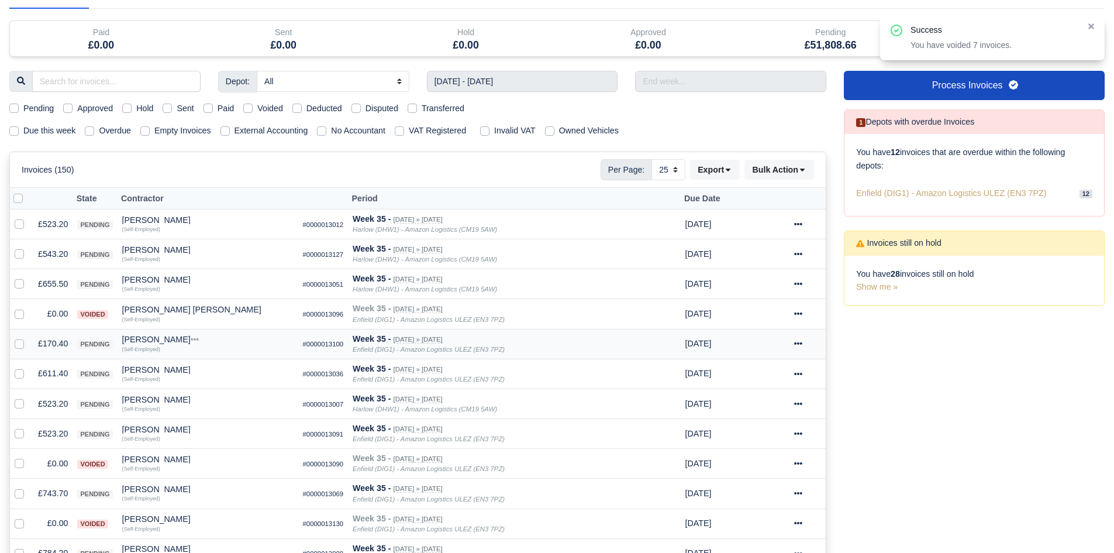
scroll to position [93, 0]
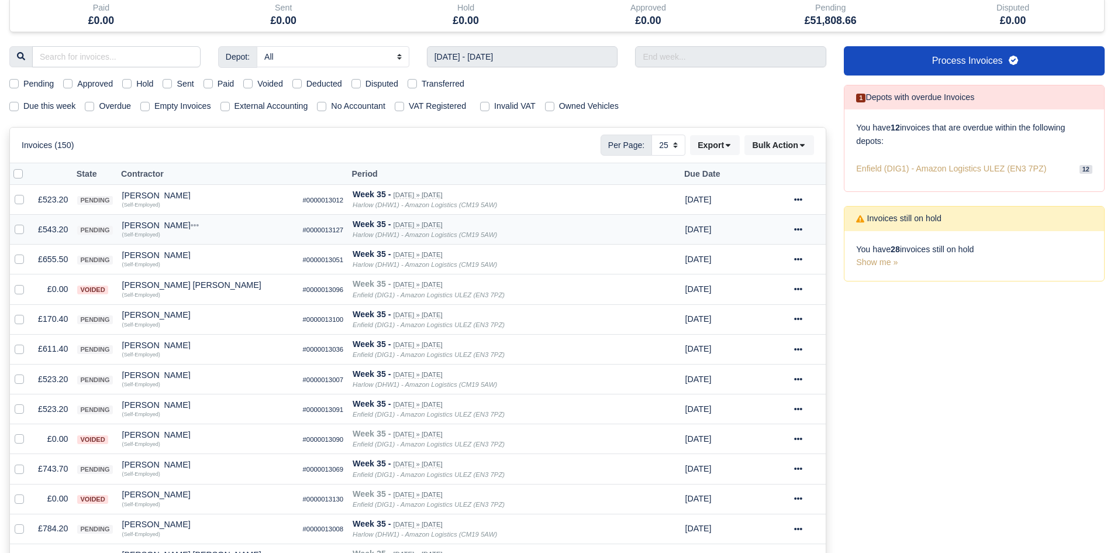
click at [51, 225] on td "£543.20" at bounding box center [52, 230] width 39 height 30
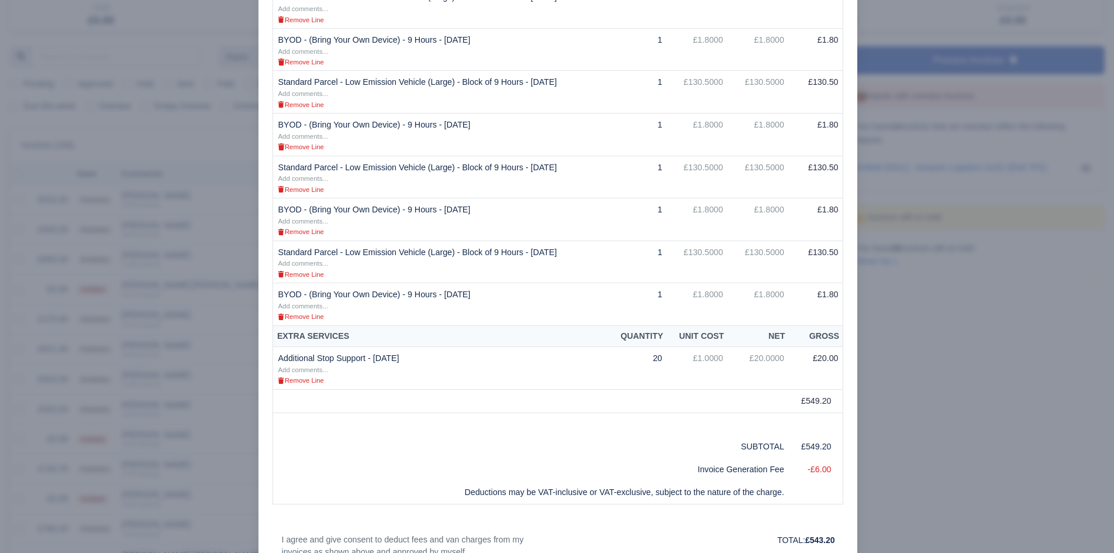
scroll to position [314, 0]
click at [196, 417] on div at bounding box center [557, 276] width 1114 height 553
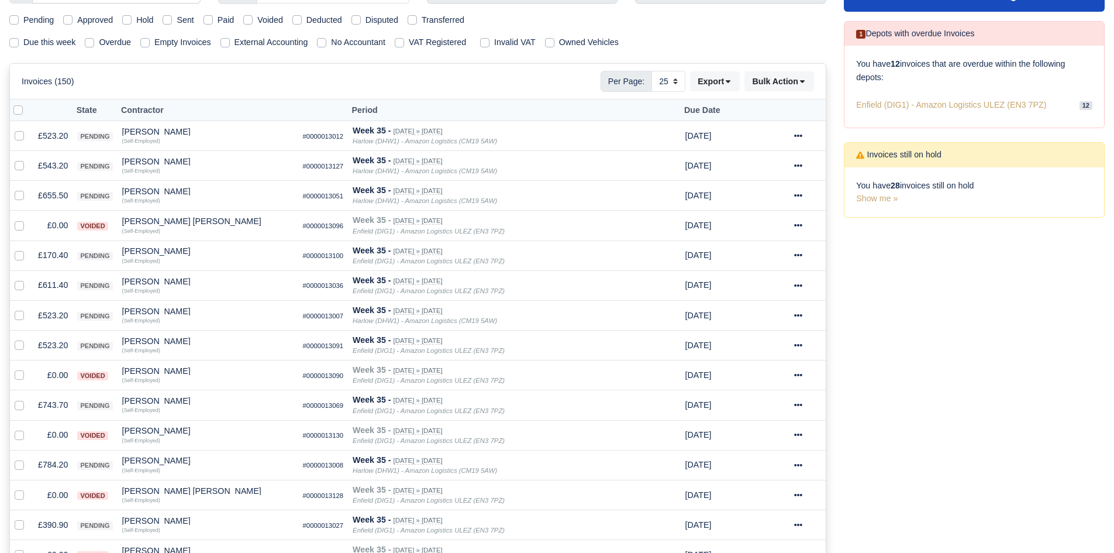
scroll to position [158, 0]
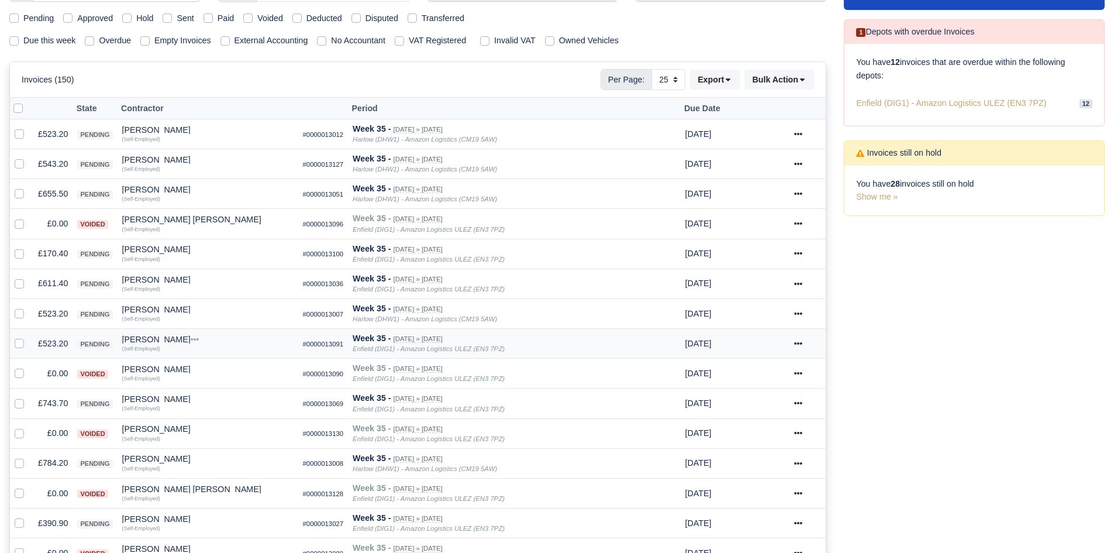
click at [54, 344] on td "£523.20" at bounding box center [52, 344] width 39 height 30
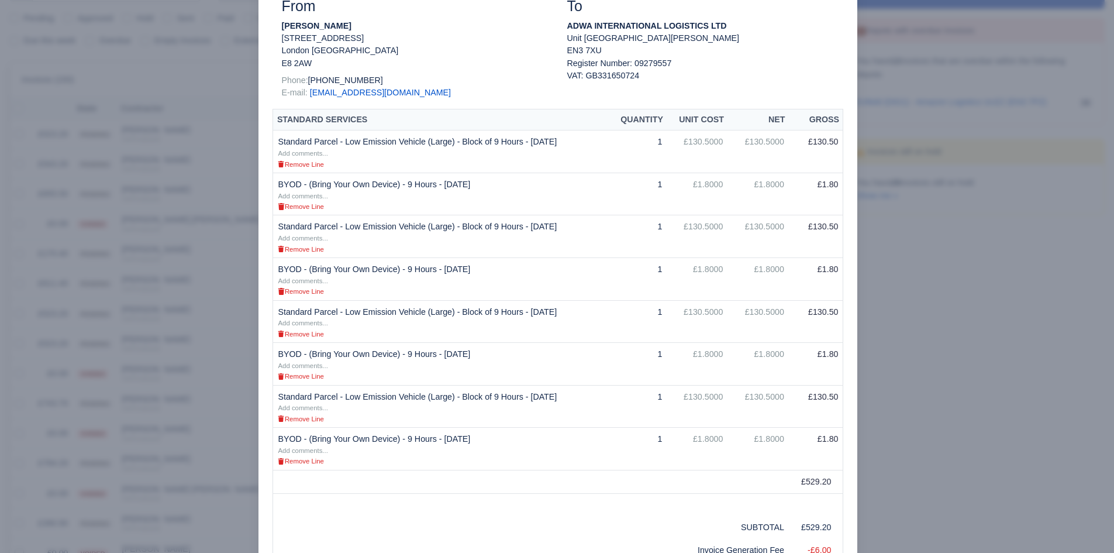
scroll to position [171, 0]
click at [883, 372] on div at bounding box center [557, 276] width 1114 height 553
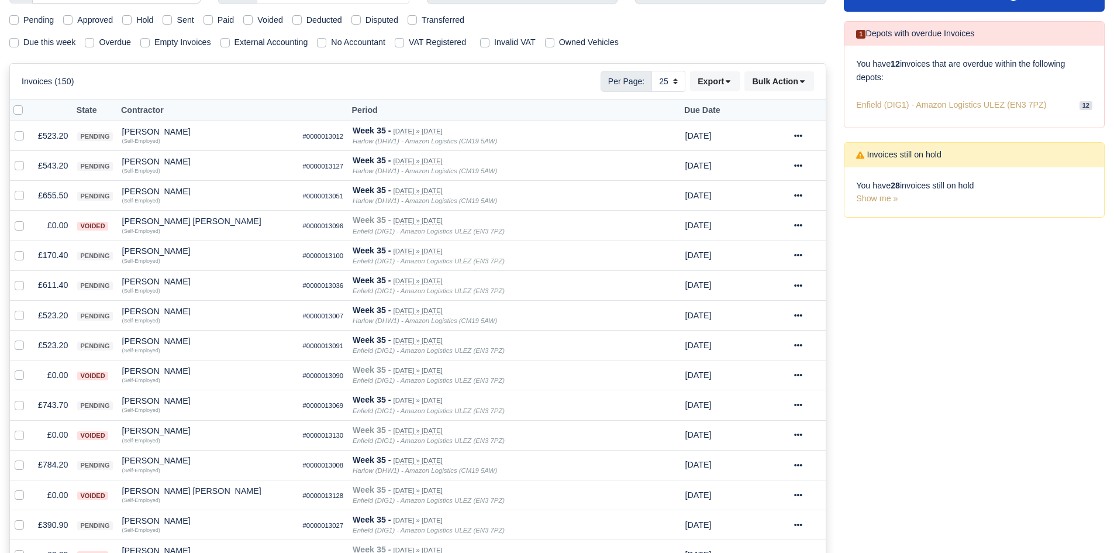
scroll to position [158, 0]
click at [864, 332] on div "Process Invoices 1 Depots with overdue Invoices You have 12 invoices that are o…" at bounding box center [974, 446] width 278 height 931
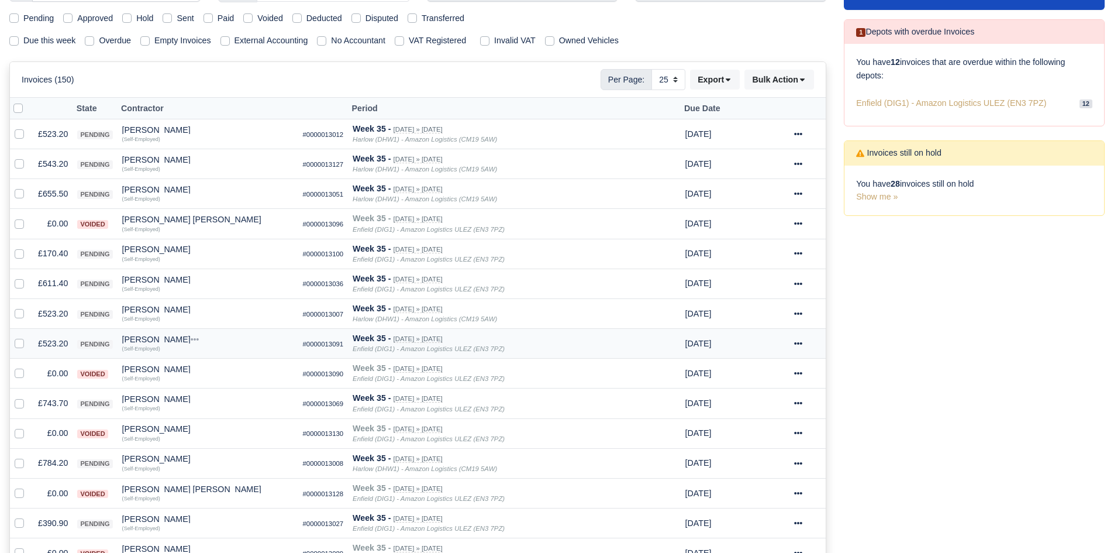
click at [45, 343] on td "£523.20" at bounding box center [52, 344] width 39 height 30
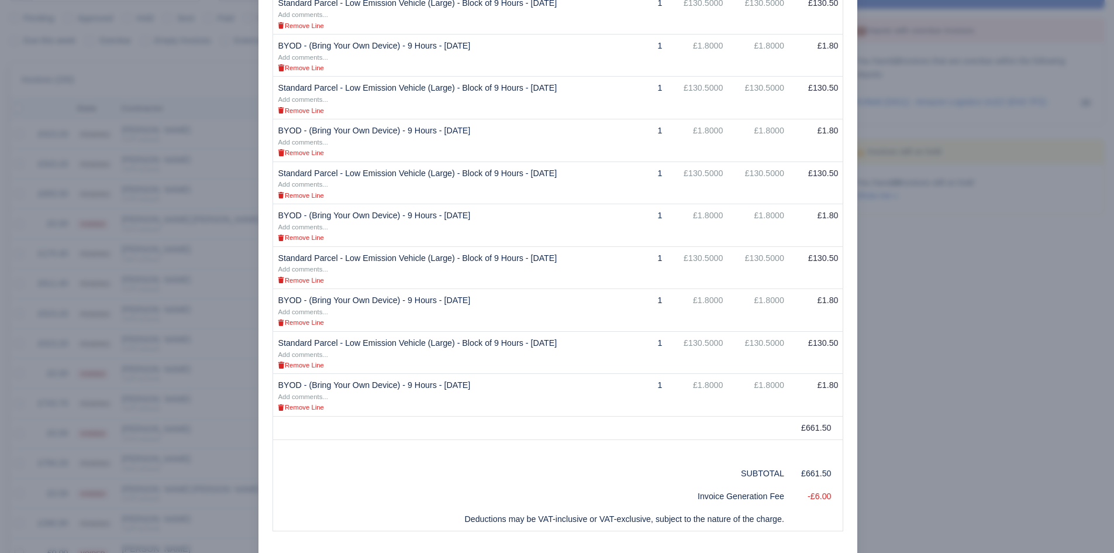
scroll to position [308, 0]
click at [222, 357] on div at bounding box center [557, 276] width 1114 height 553
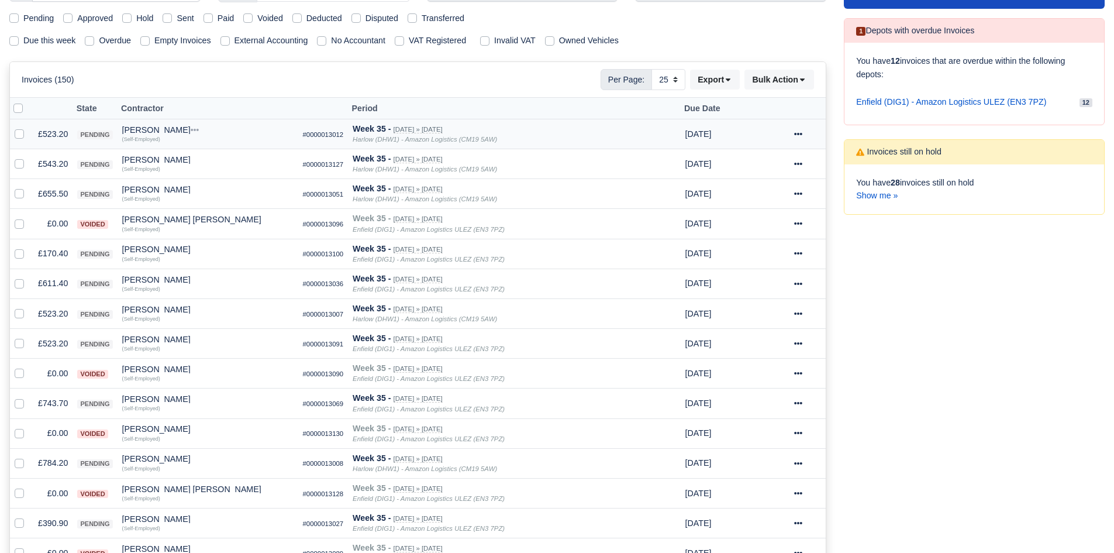
scroll to position [158, 0]
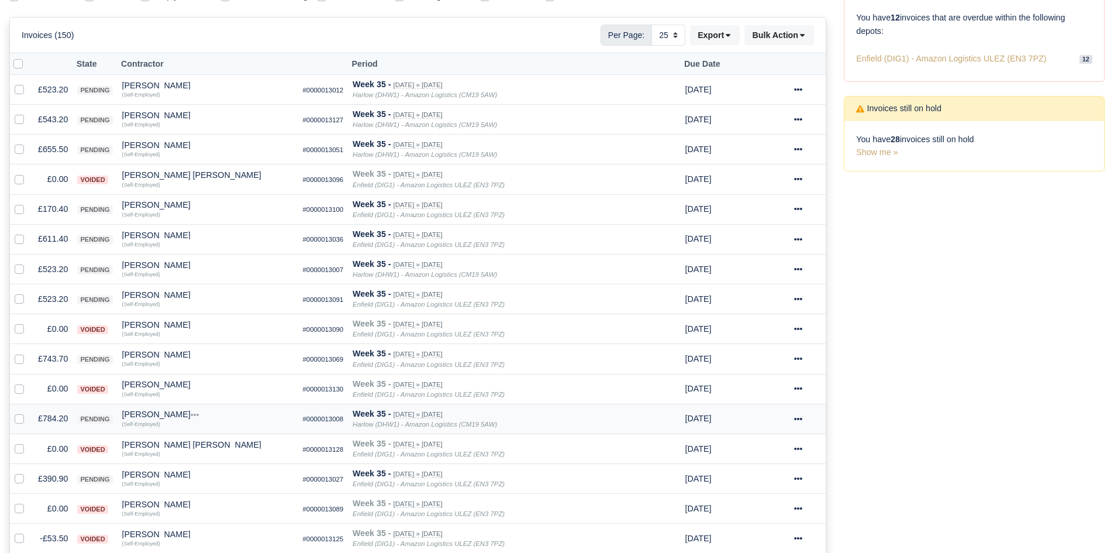
click at [61, 415] on td "£784.20" at bounding box center [52, 418] width 39 height 30
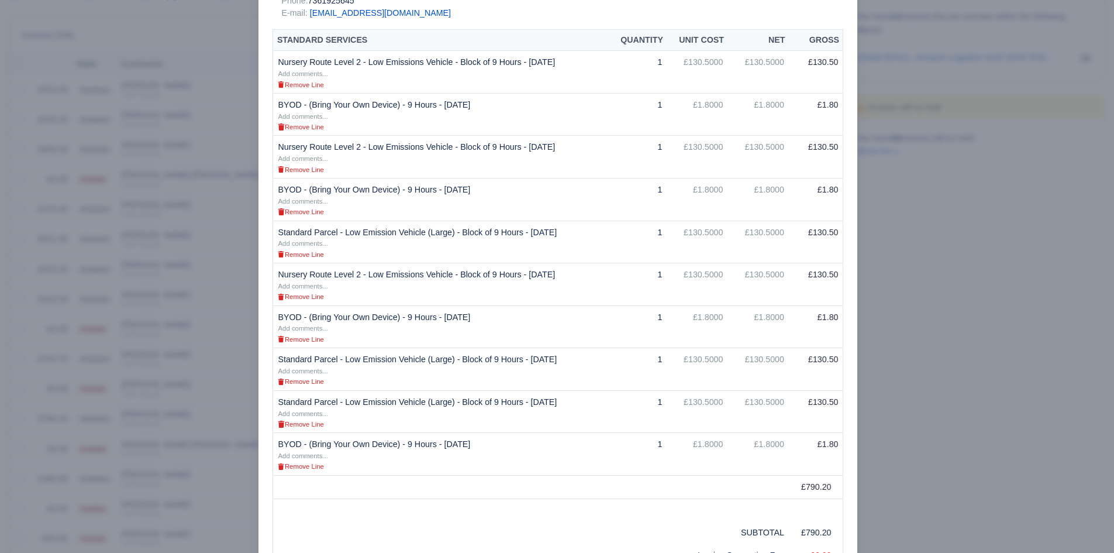
scroll to position [251, 0]
click at [160, 327] on div at bounding box center [557, 276] width 1114 height 553
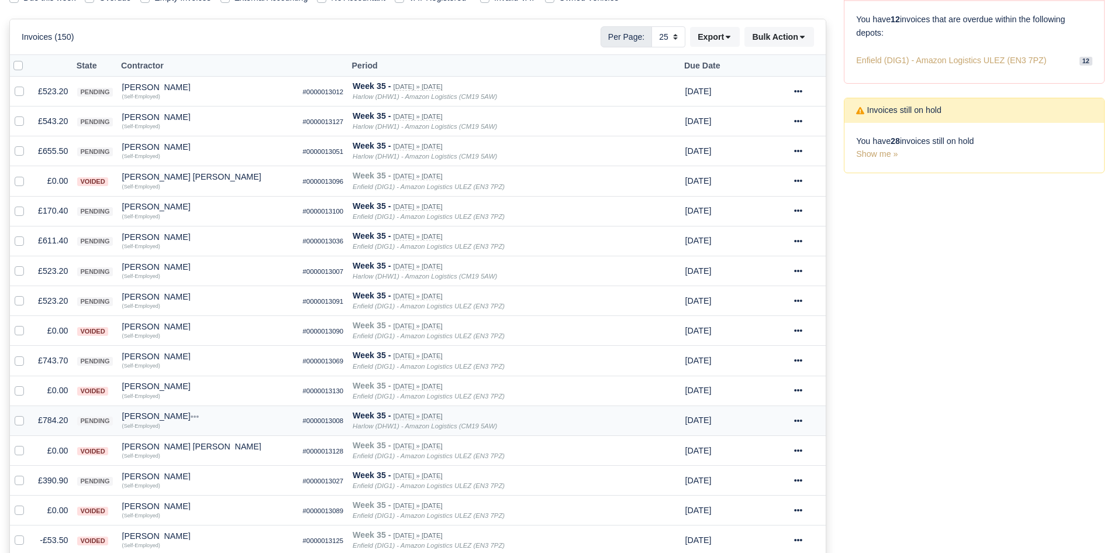
click at [151, 414] on div "[PERSON_NAME]" at bounding box center [207, 416] width 171 height 8
click at [227, 457] on button "Other Invoices" at bounding box center [272, 449] width 170 height 18
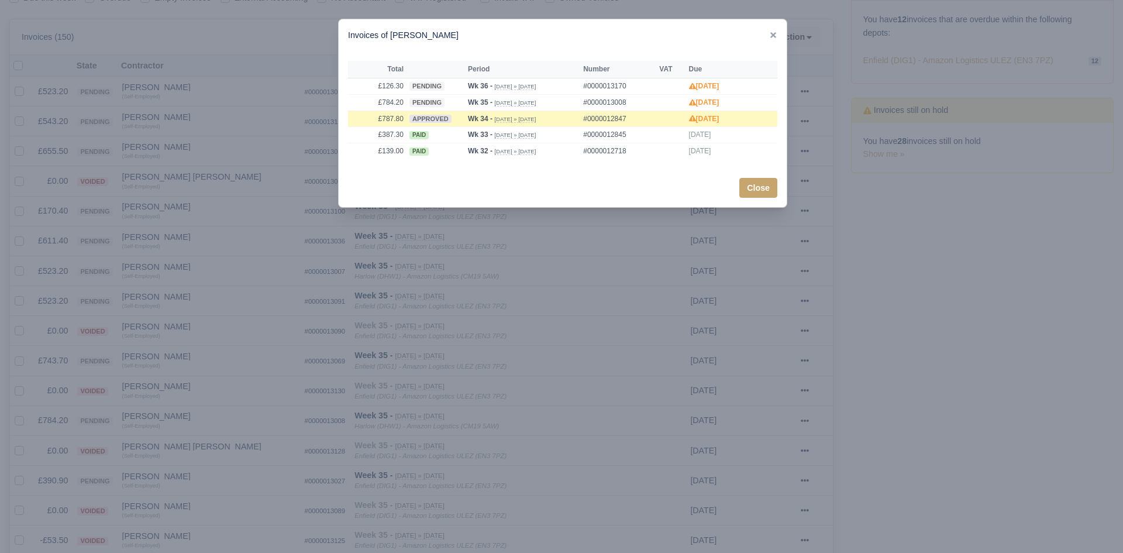
click at [211, 442] on div at bounding box center [561, 276] width 1123 height 553
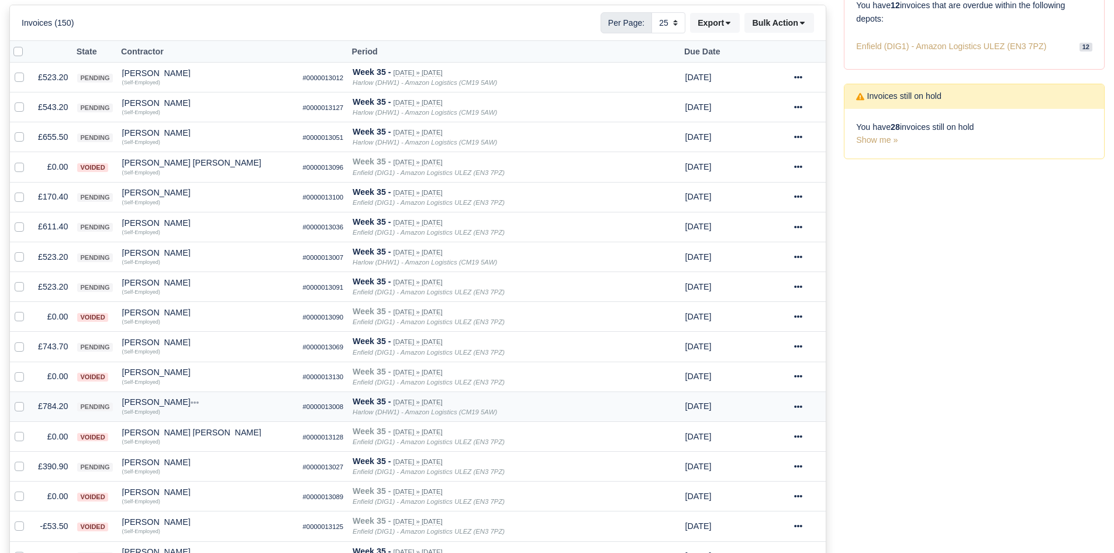
click at [53, 403] on td "£784.20" at bounding box center [52, 406] width 39 height 30
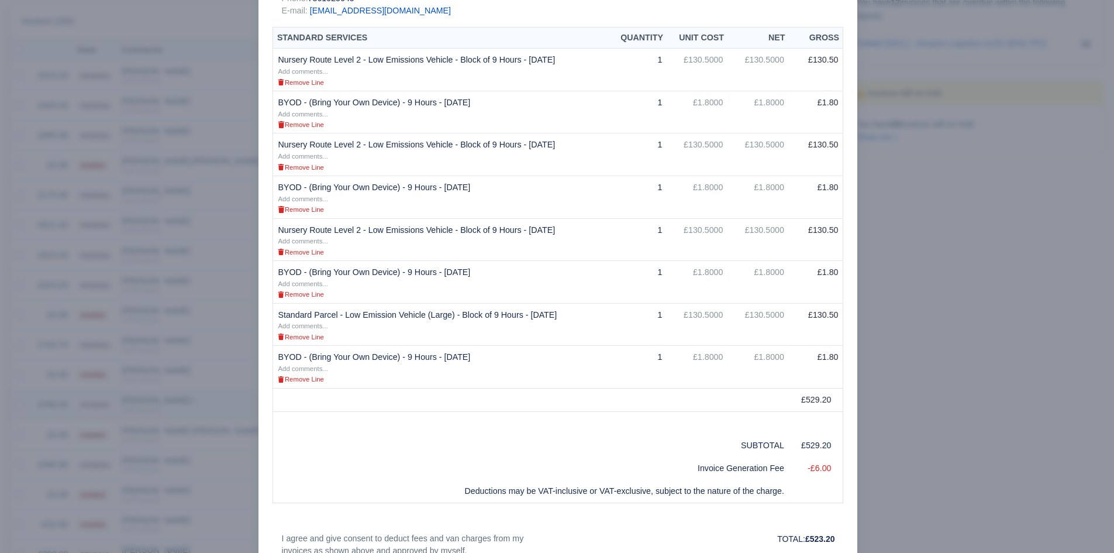
scroll to position [213, 0]
click at [176, 402] on div at bounding box center [557, 276] width 1114 height 553
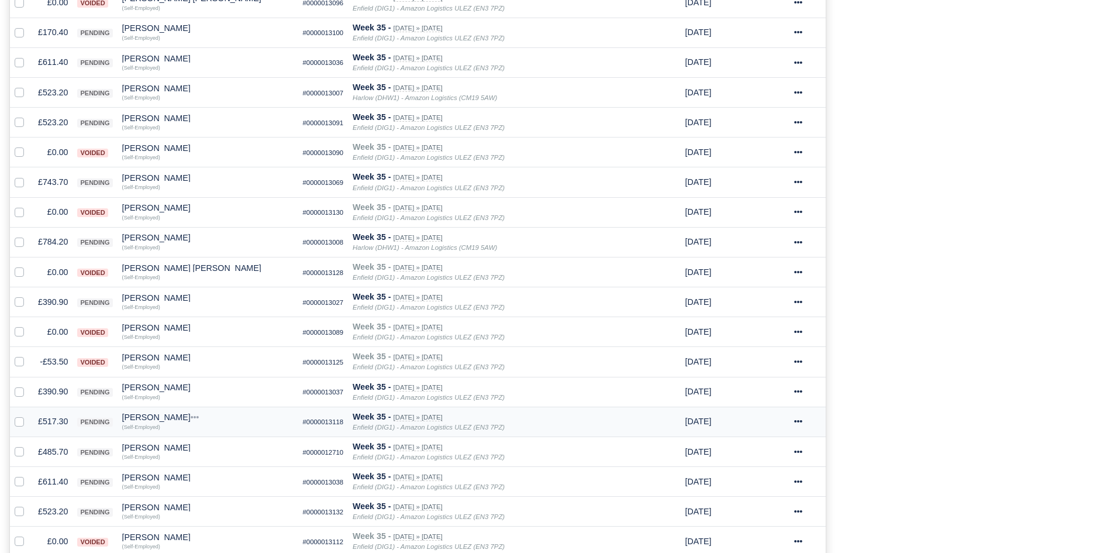
scroll to position [380, 0]
click at [50, 421] on td "£517.30" at bounding box center [52, 421] width 39 height 30
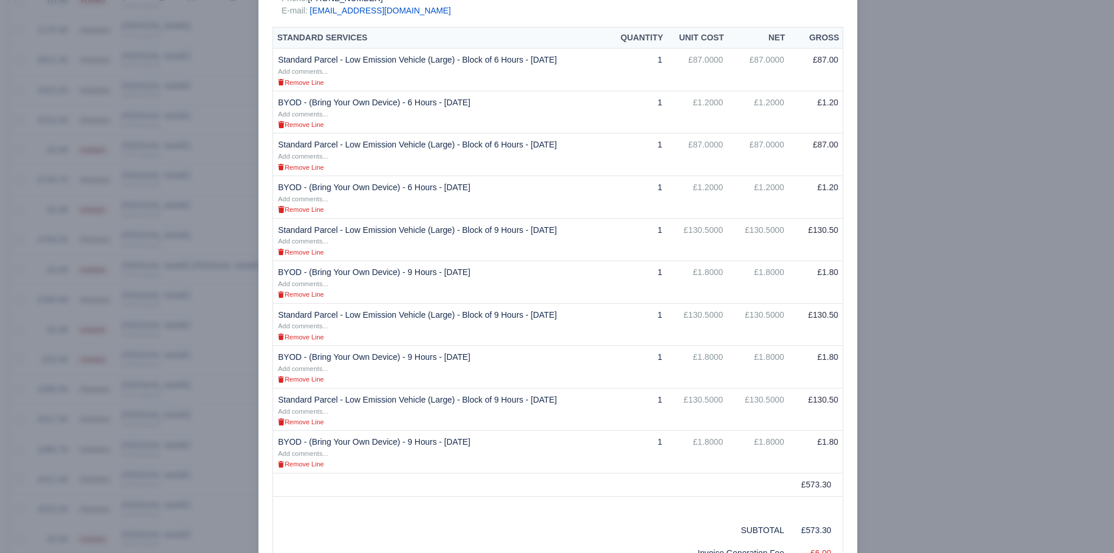
click at [923, 112] on div at bounding box center [557, 276] width 1114 height 553
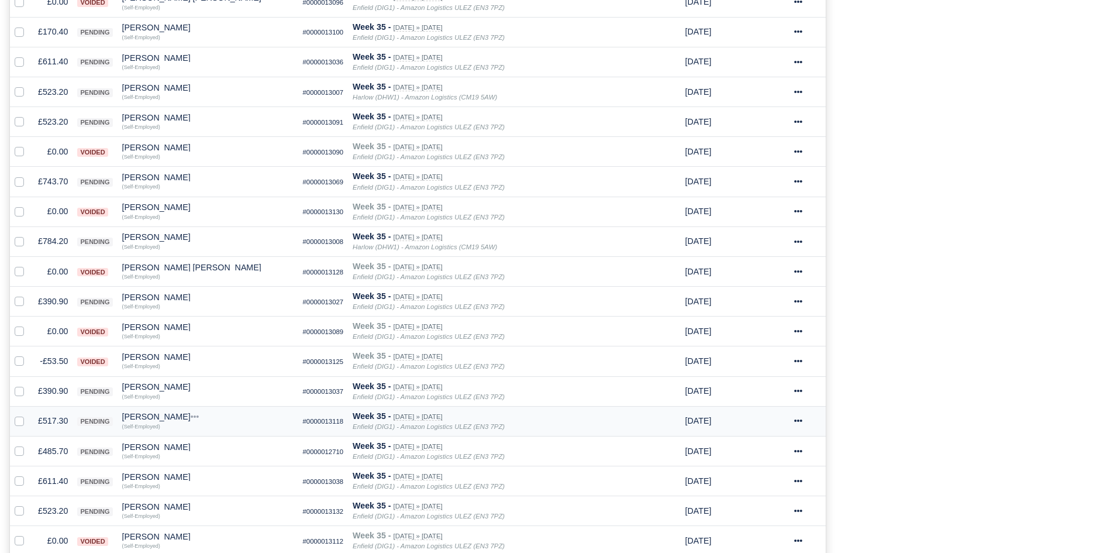
click at [30, 429] on td at bounding box center [21, 421] width 23 height 30
click at [51, 419] on td "£517.30" at bounding box center [52, 421] width 39 height 30
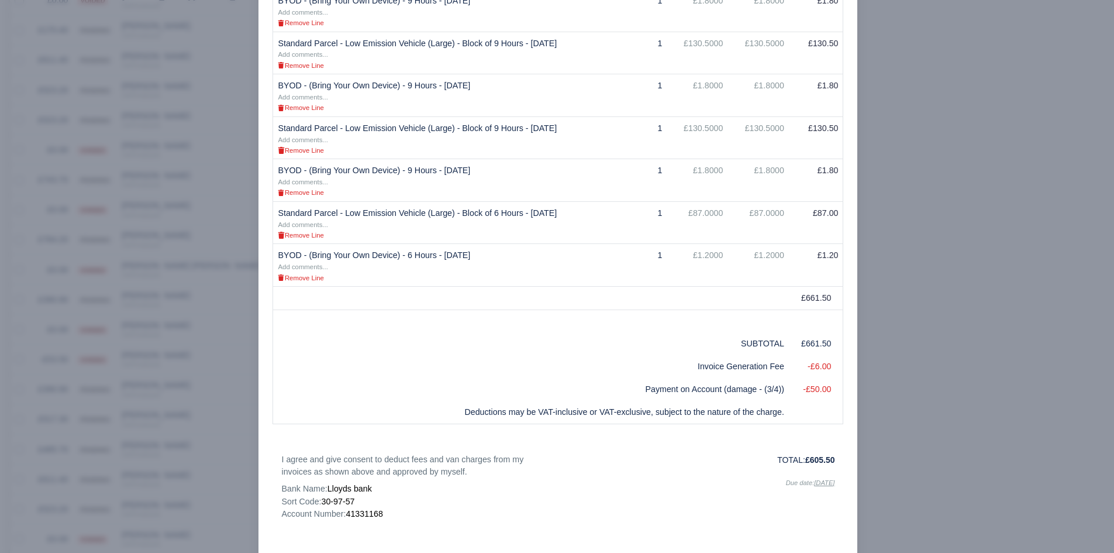
scroll to position [523, 0]
click at [212, 413] on div at bounding box center [557, 276] width 1114 height 553
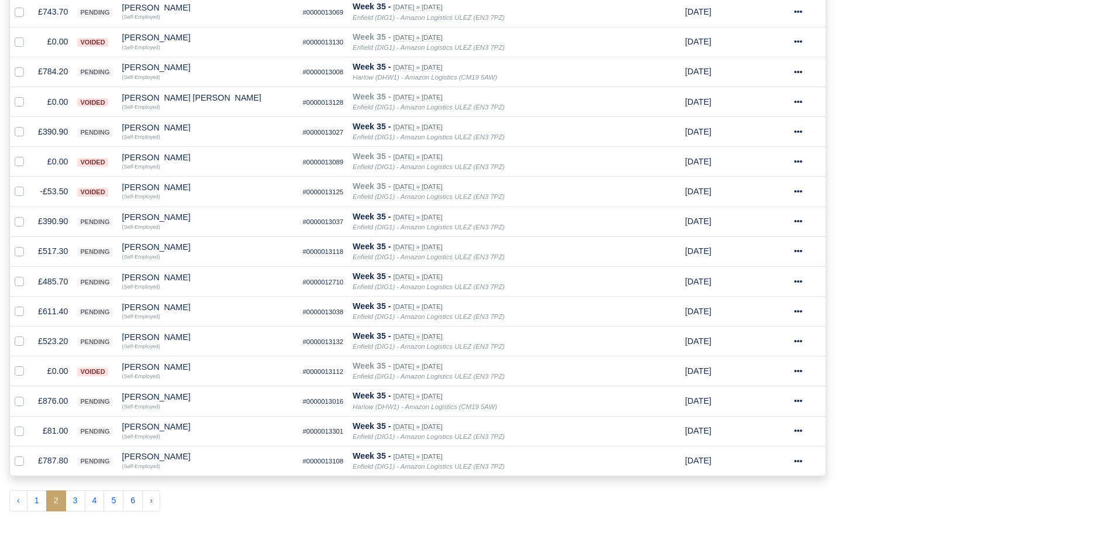
scroll to position [553, 0]
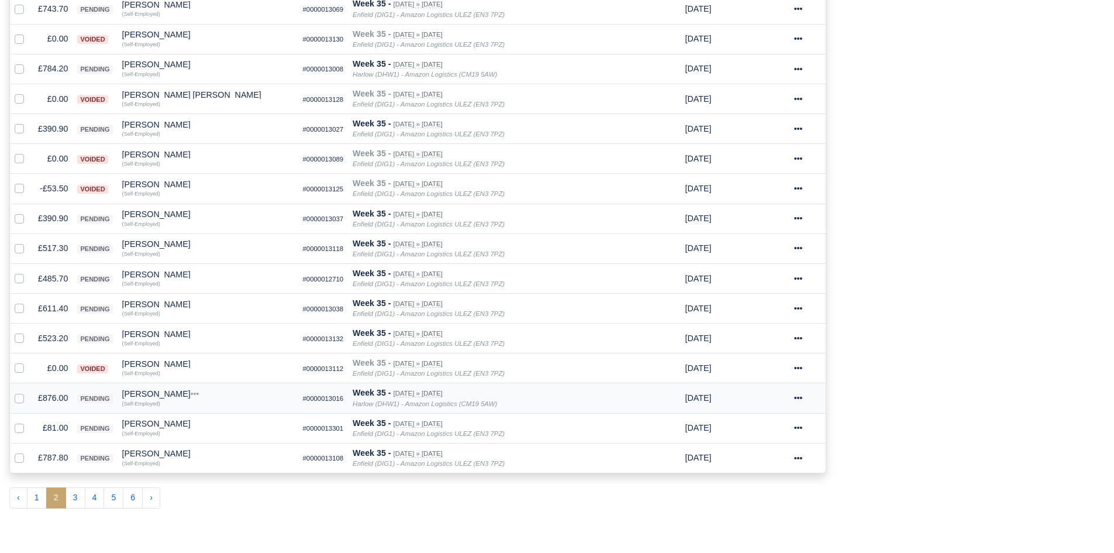
click at [56, 400] on td "£876.00" at bounding box center [52, 398] width 39 height 30
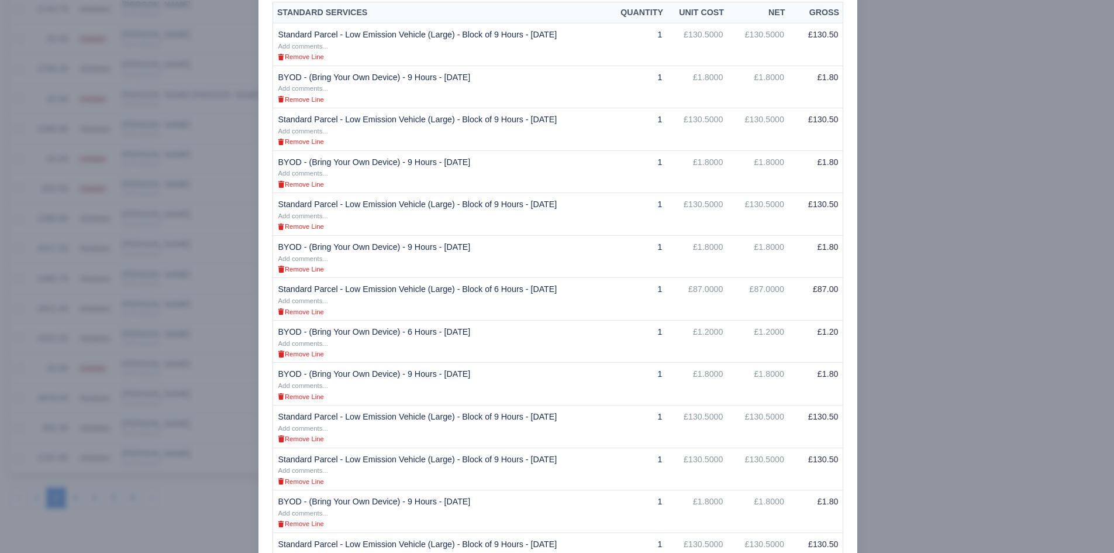
scroll to position [301, 0]
click at [920, 99] on div at bounding box center [557, 276] width 1114 height 553
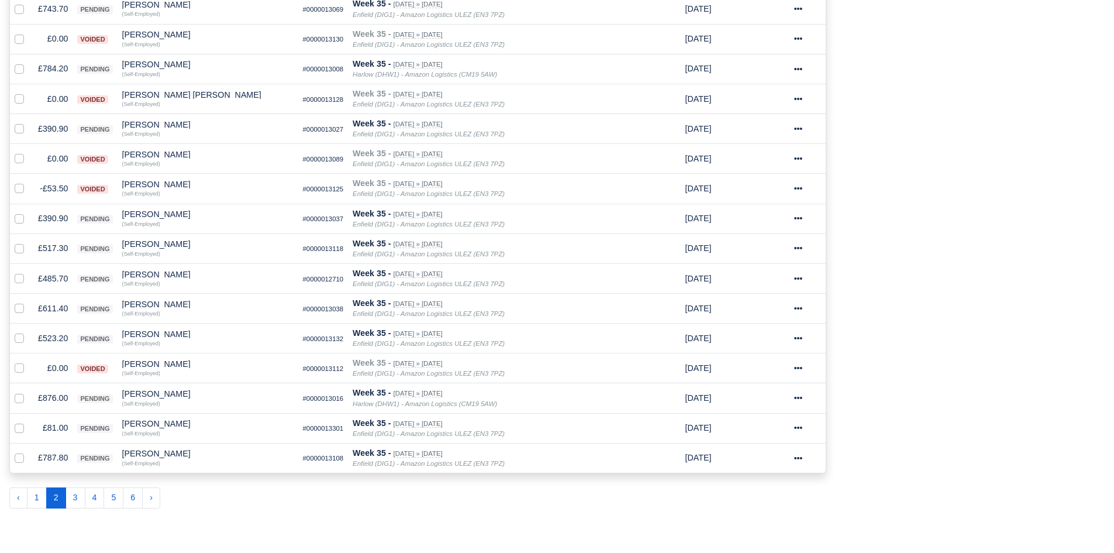
scroll to position [553, 0]
click at [71, 503] on button "3" at bounding box center [75, 497] width 20 height 21
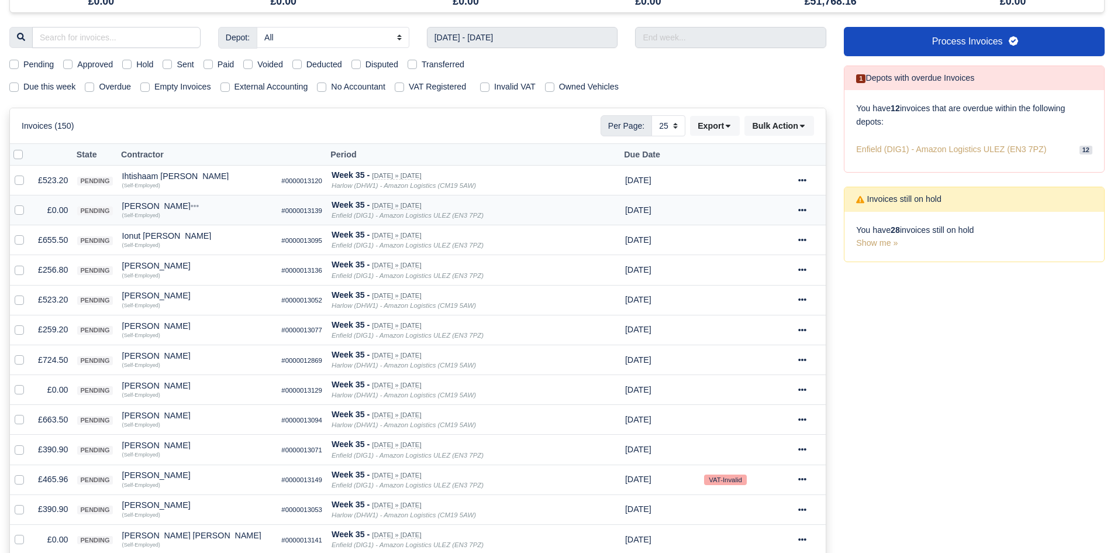
scroll to position [112, 0]
click at [29, 204] on label at bounding box center [29, 204] width 0 height 0
click at [15, 209] on input "checkbox" at bounding box center [19, 208] width 9 height 9
checkbox input "true"
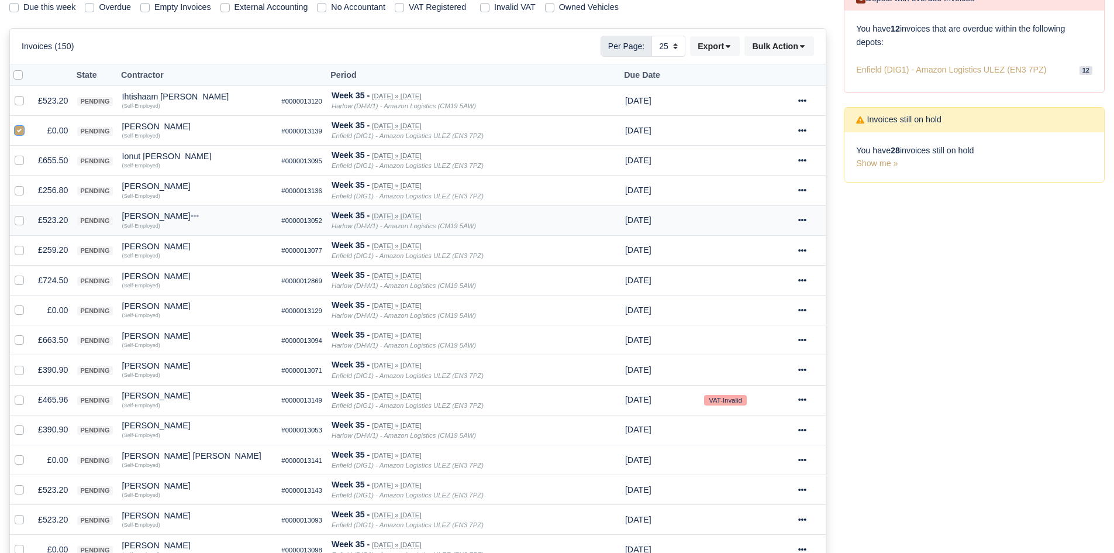
scroll to position [194, 0]
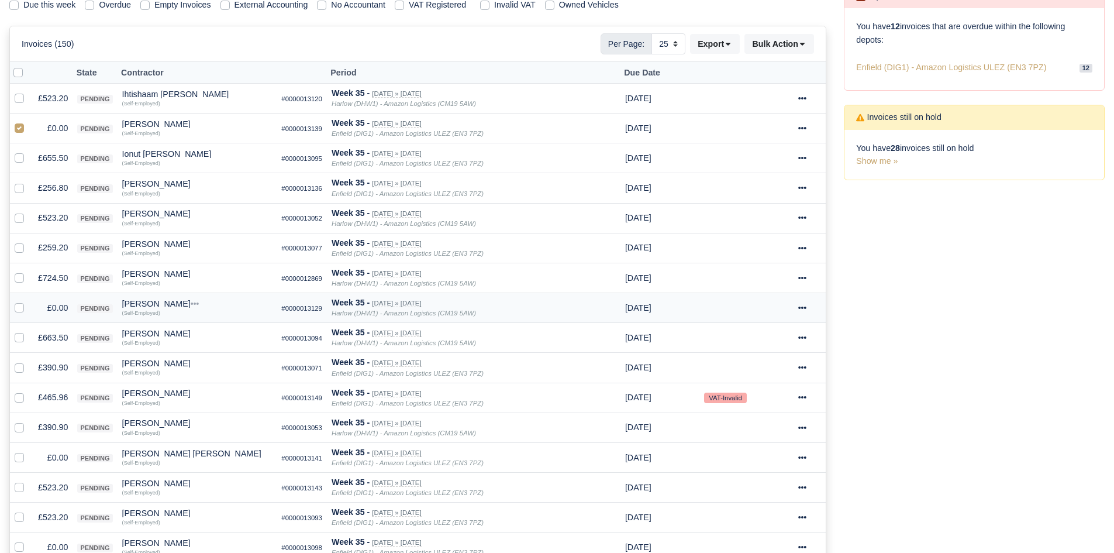
click at [29, 301] on label at bounding box center [29, 301] width 0 height 0
click at [21, 304] on input "checkbox" at bounding box center [19, 305] width 9 height 9
checkbox input "true"
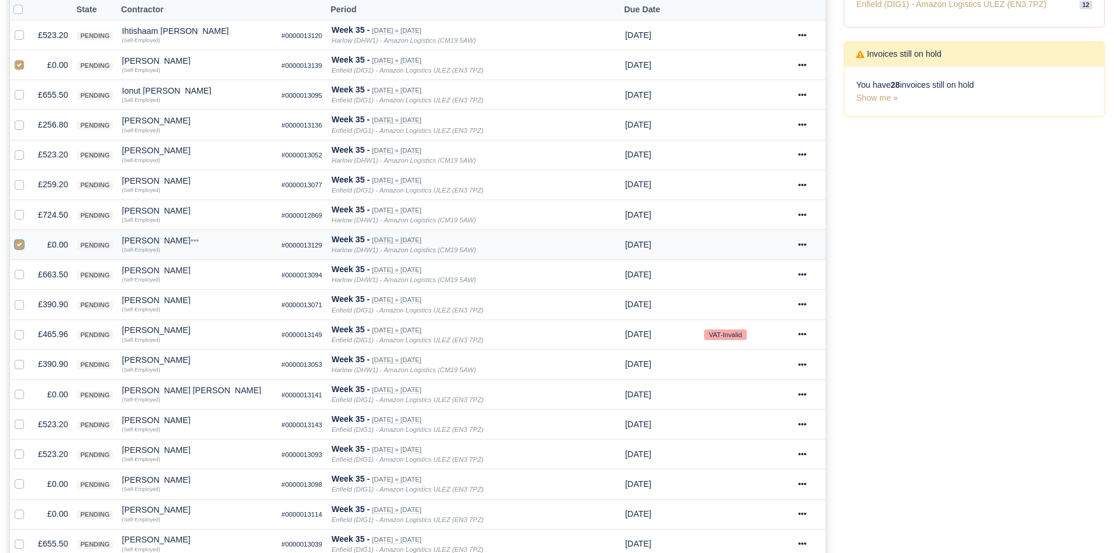
scroll to position [258, 0]
click at [29, 387] on label at bounding box center [29, 387] width 0 height 0
click at [20, 396] on input "checkbox" at bounding box center [19, 391] width 9 height 9
checkbox input "true"
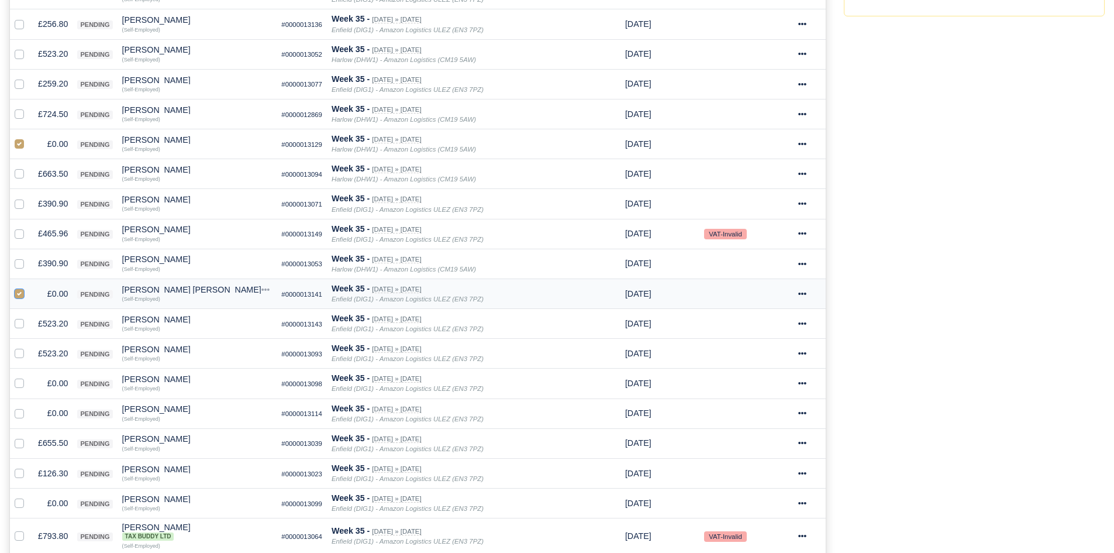
scroll to position [358, 0]
click at [29, 376] on label at bounding box center [29, 376] width 0 height 0
click at [20, 385] on input "checkbox" at bounding box center [19, 380] width 9 height 9
checkbox input "true"
click at [29, 406] on label at bounding box center [29, 406] width 0 height 0
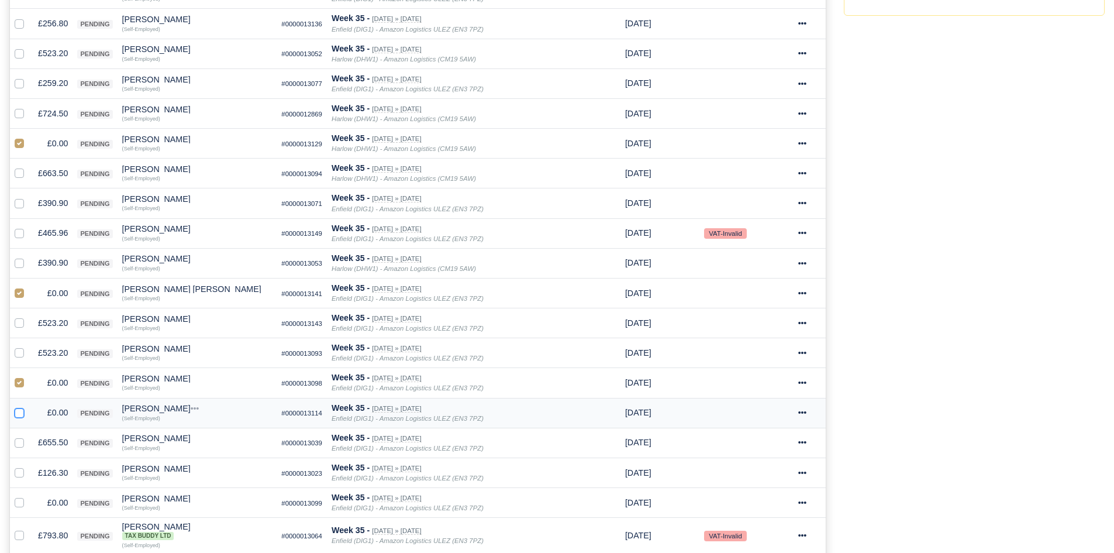
click at [20, 412] on input "checkbox" at bounding box center [19, 410] width 9 height 9
checkbox input "true"
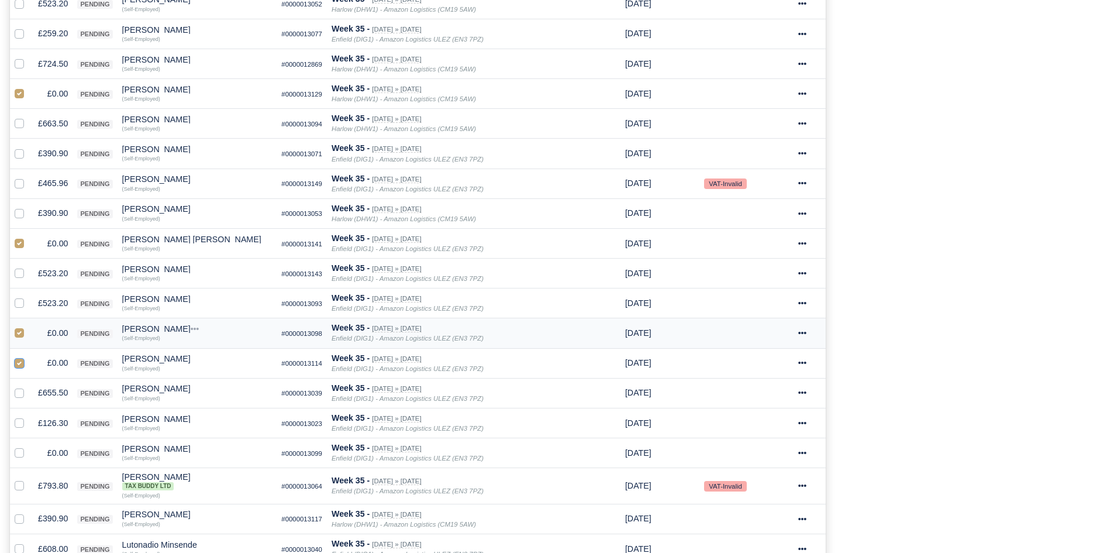
scroll to position [413, 0]
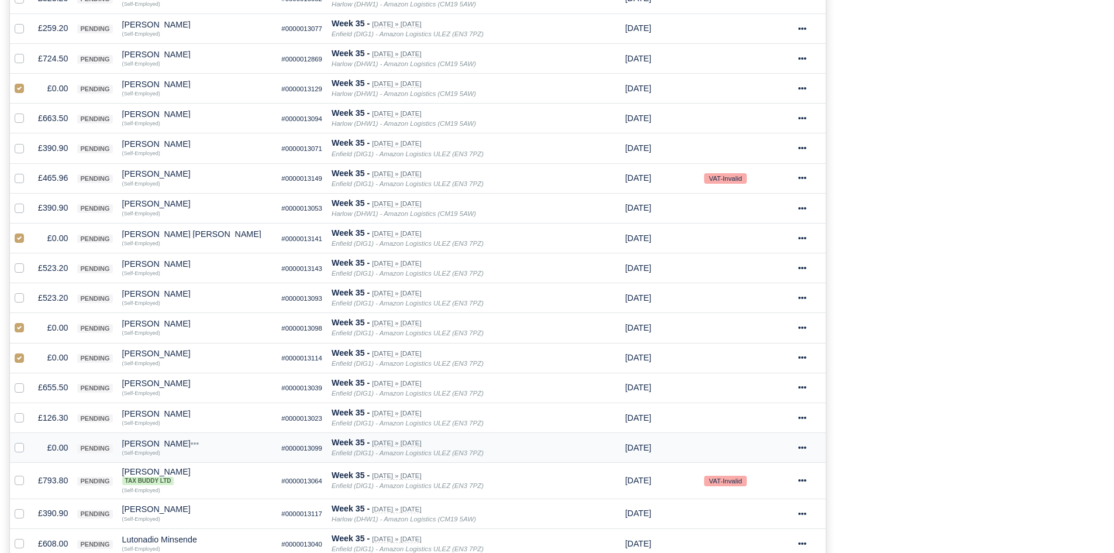
click at [29, 441] on label at bounding box center [29, 441] width 0 height 0
click at [19, 443] on input "checkbox" at bounding box center [19, 445] width 9 height 9
checkbox input "true"
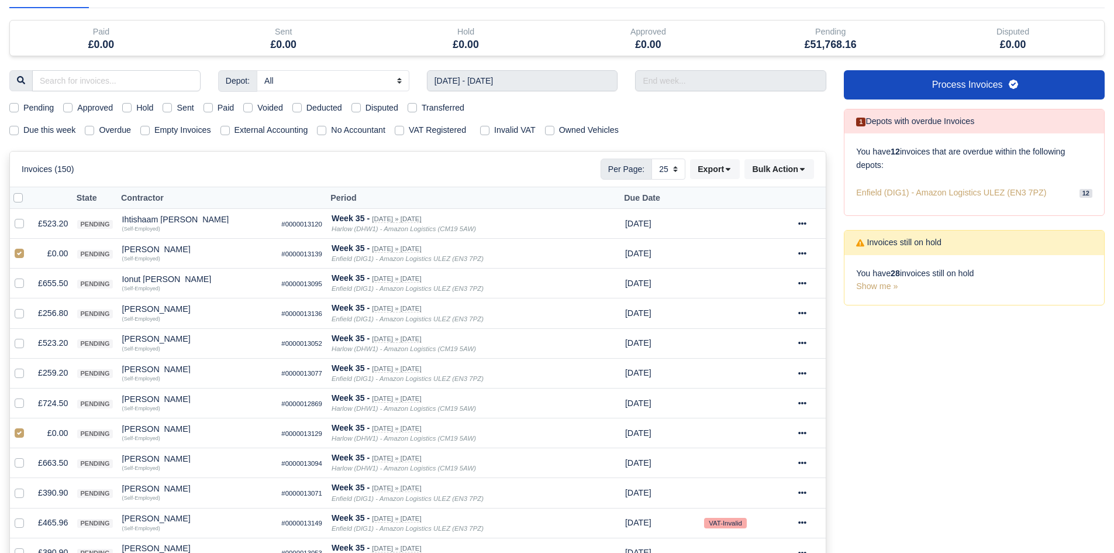
scroll to position [59, 0]
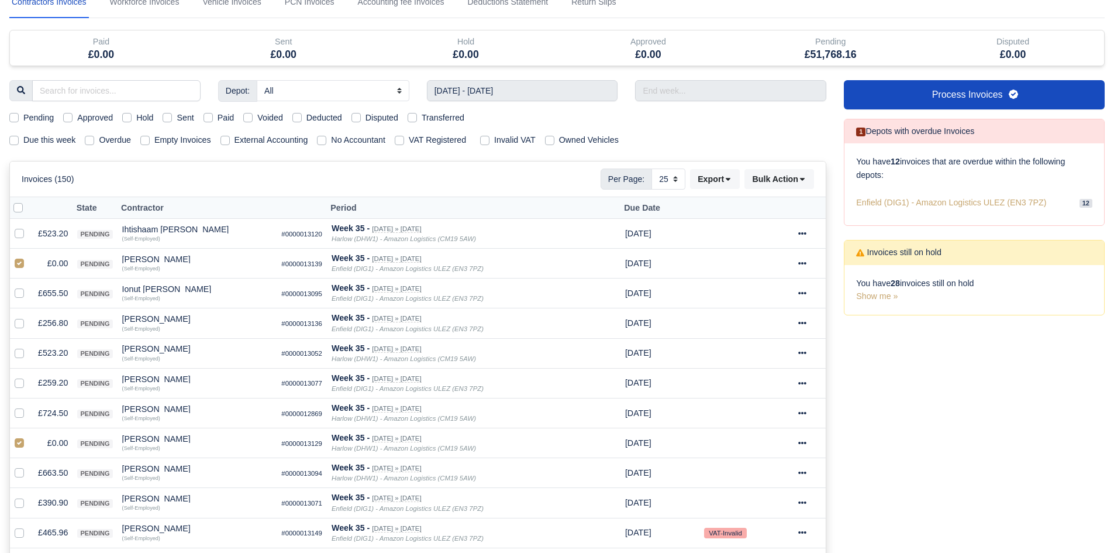
click at [791, 198] on th at bounding box center [746, 208] width 94 height 22
click at [791, 189] on button "Bulk Action" at bounding box center [779, 179] width 70 height 20
click at [759, 273] on div "Void" at bounding box center [761, 273] width 104 height 18
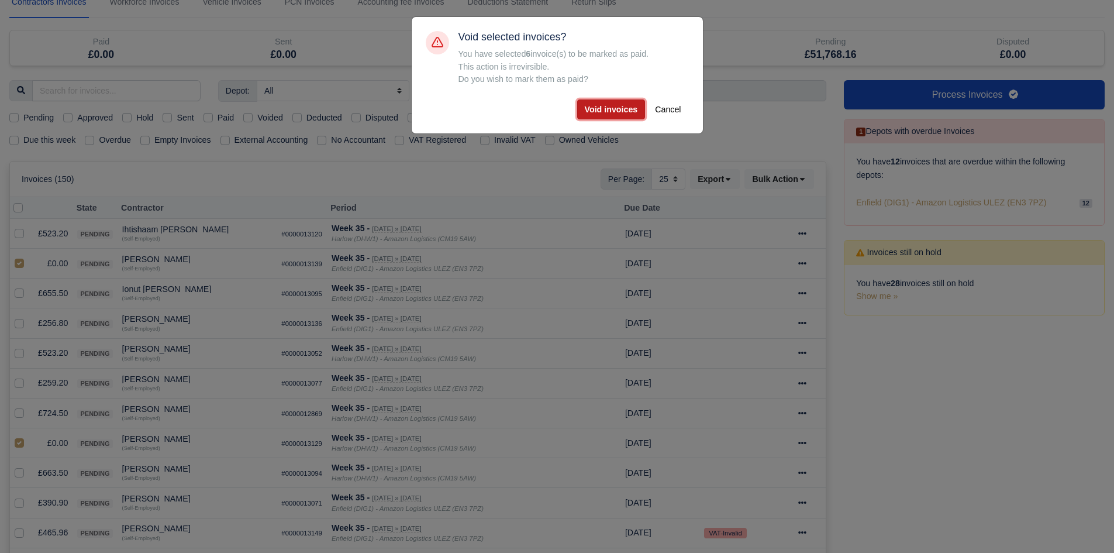
click at [622, 112] on button "Void invoices" at bounding box center [611, 109] width 68 height 20
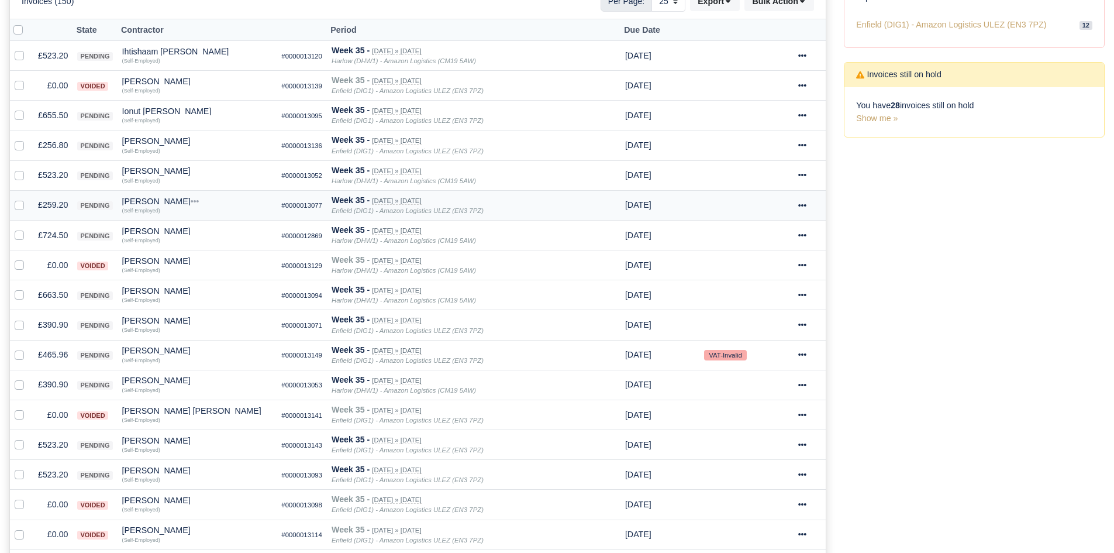
click at [50, 205] on td "£259.20" at bounding box center [52, 205] width 39 height 30
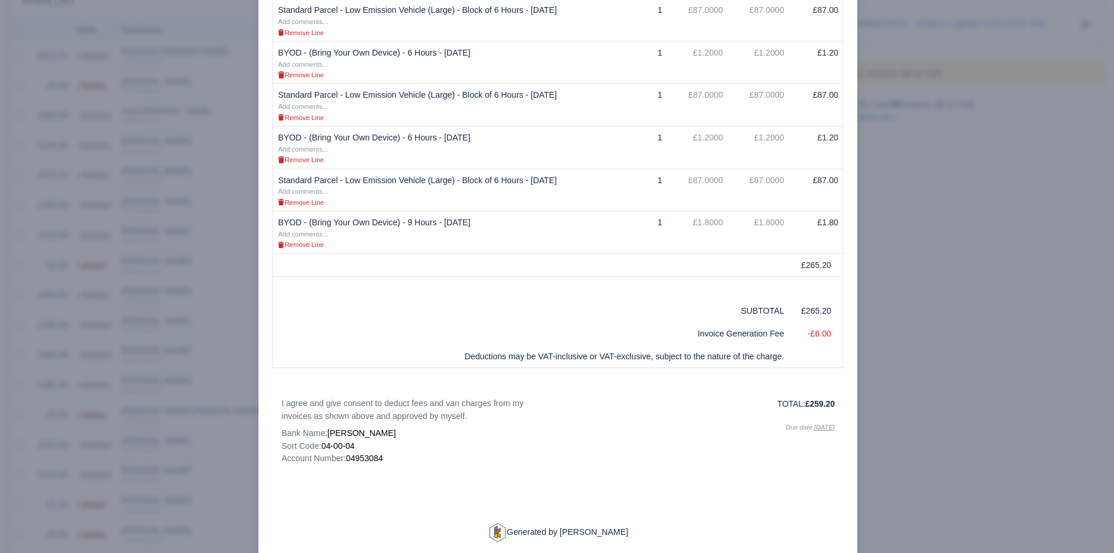
click at [235, 329] on div at bounding box center [557, 276] width 1114 height 553
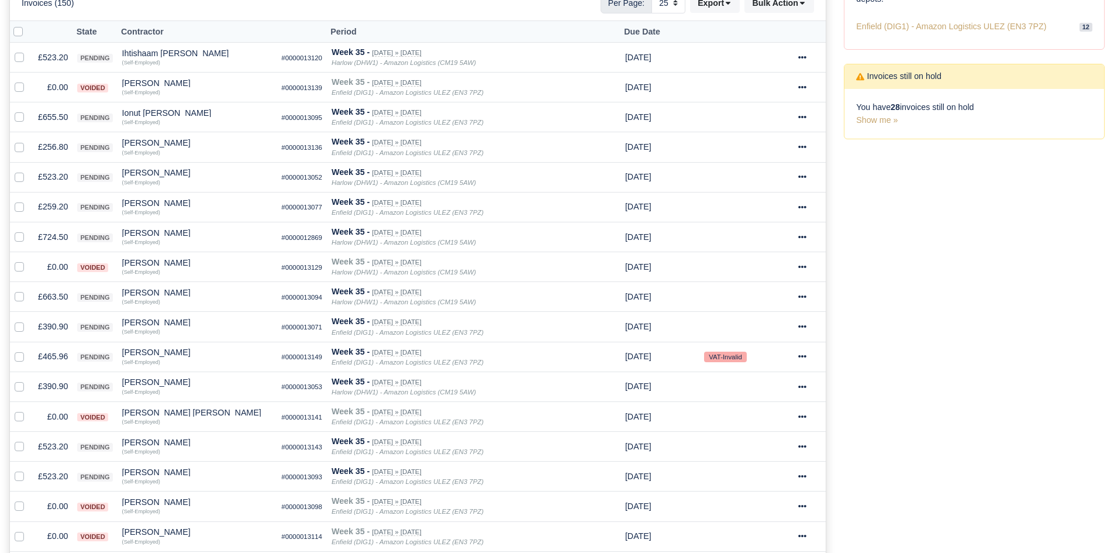
scroll to position [237, 0]
click at [145, 136] on td "Isiah Richards Quick Actions Other Invoices Wallet (Self-Employed)" at bounding box center [198, 145] width 160 height 30
click at [149, 140] on div "[PERSON_NAME]" at bounding box center [197, 141] width 150 height 8
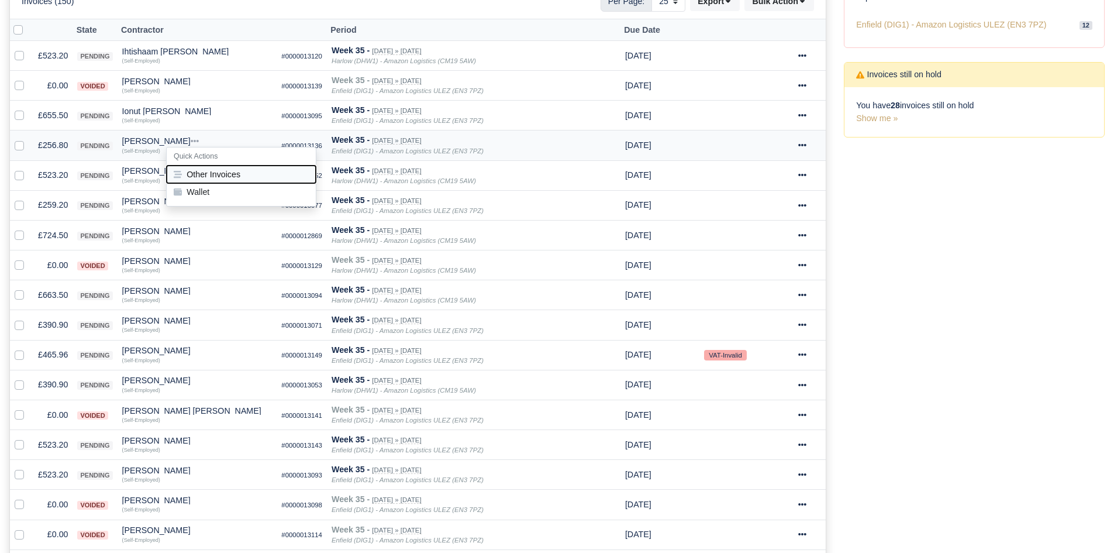
click at [213, 180] on button "Other Invoices" at bounding box center [241, 174] width 149 height 18
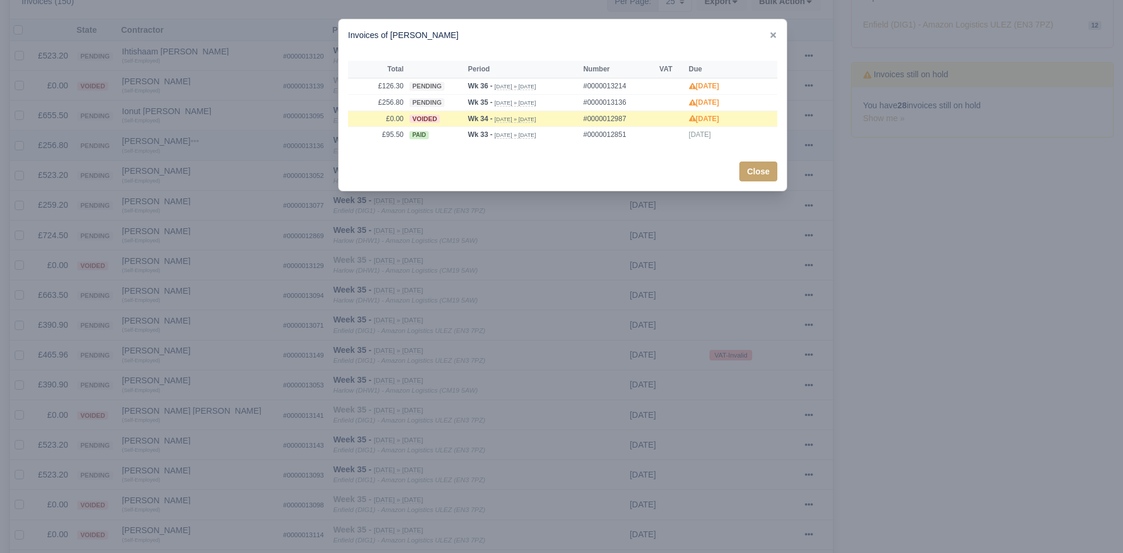
click at [213, 180] on div at bounding box center [561, 276] width 1123 height 553
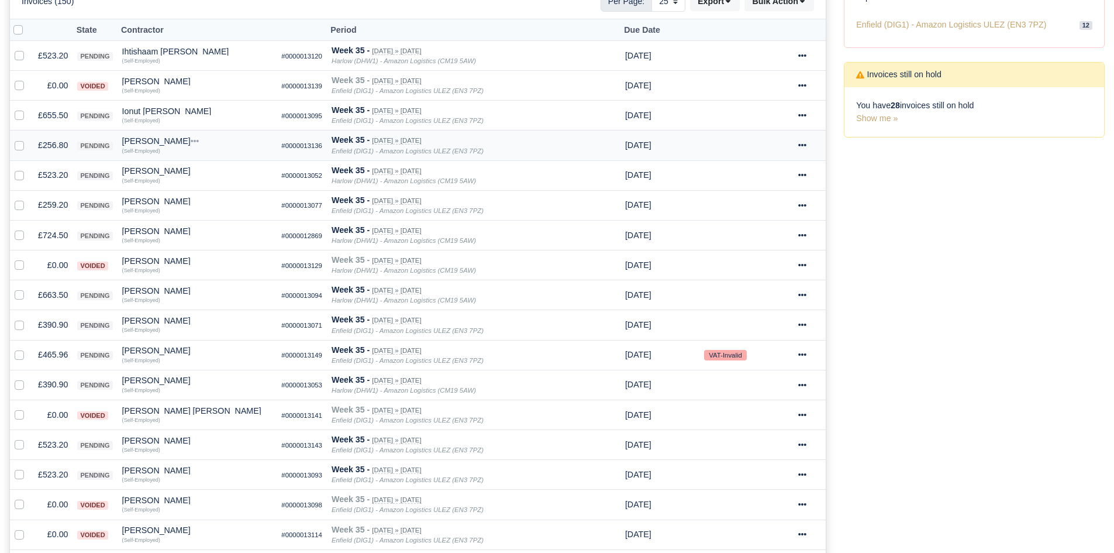
click at [150, 141] on div "[PERSON_NAME]" at bounding box center [197, 141] width 150 height 8
click at [188, 177] on button "Other Invoices" at bounding box center [241, 174] width 149 height 18
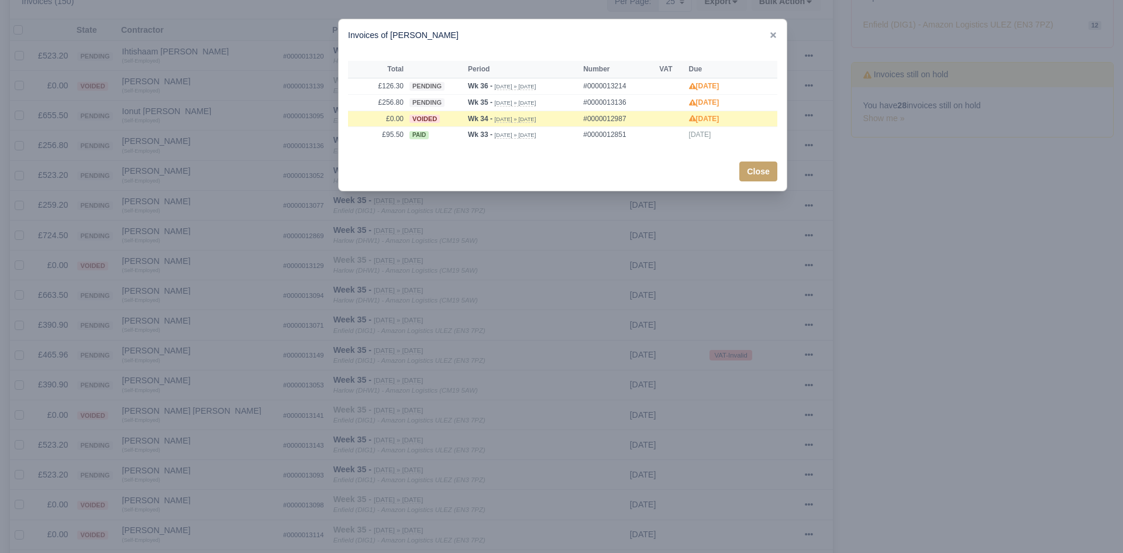
click at [175, 176] on div at bounding box center [561, 276] width 1123 height 553
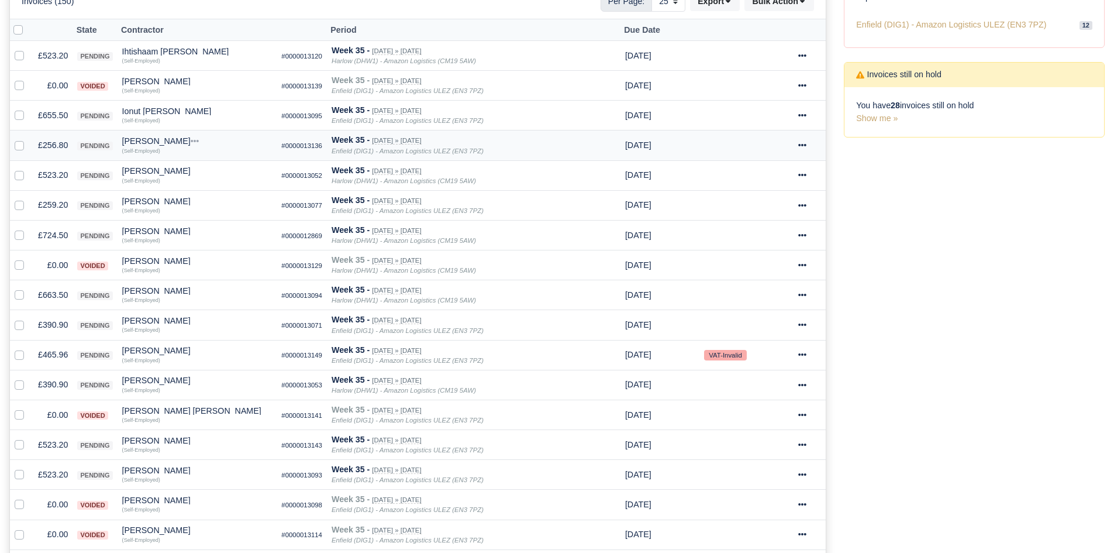
click at [64, 150] on td "£256.80" at bounding box center [52, 145] width 39 height 30
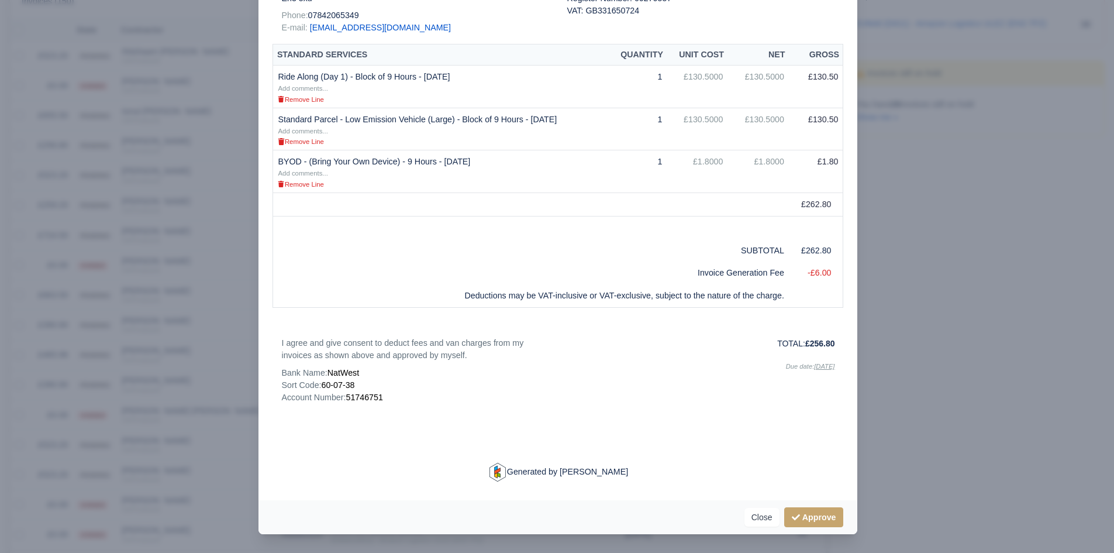
click at [167, 211] on div at bounding box center [557, 276] width 1114 height 553
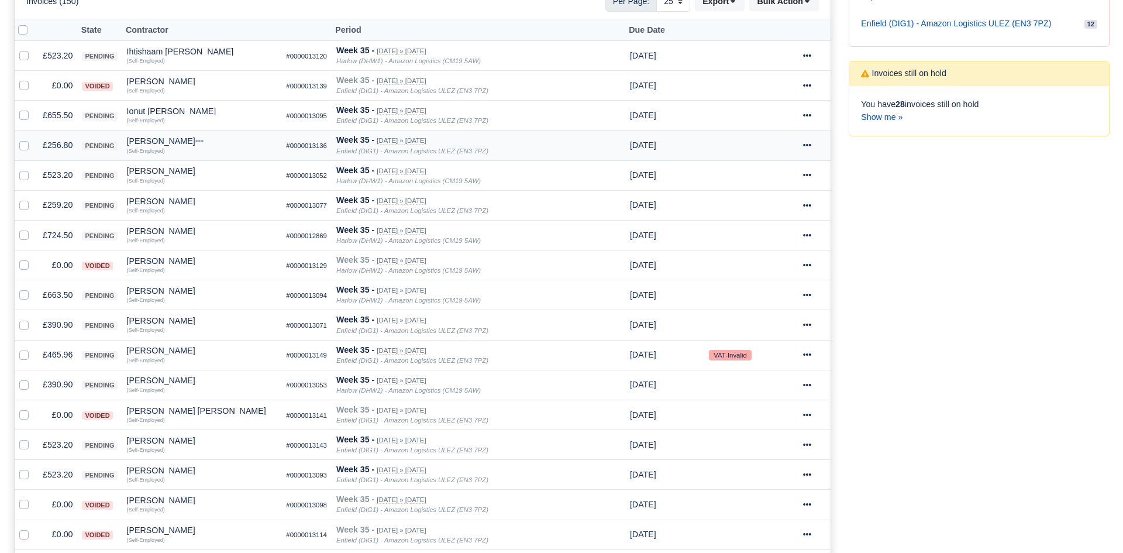
scroll to position [237, 0]
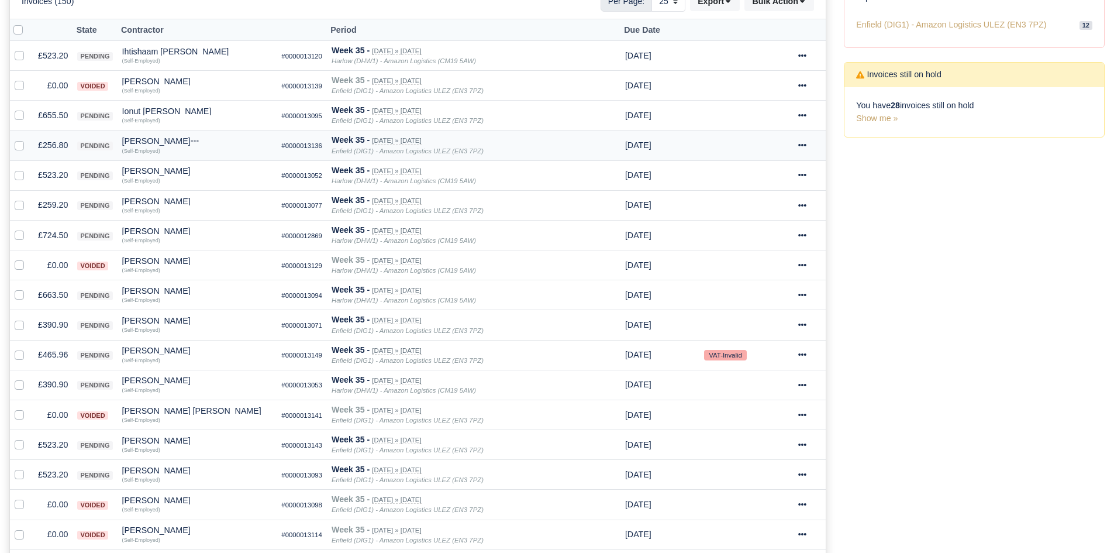
click at [144, 145] on div "[PERSON_NAME]" at bounding box center [197, 141] width 150 height 8
click at [188, 181] on button "Other Invoices" at bounding box center [241, 174] width 149 height 18
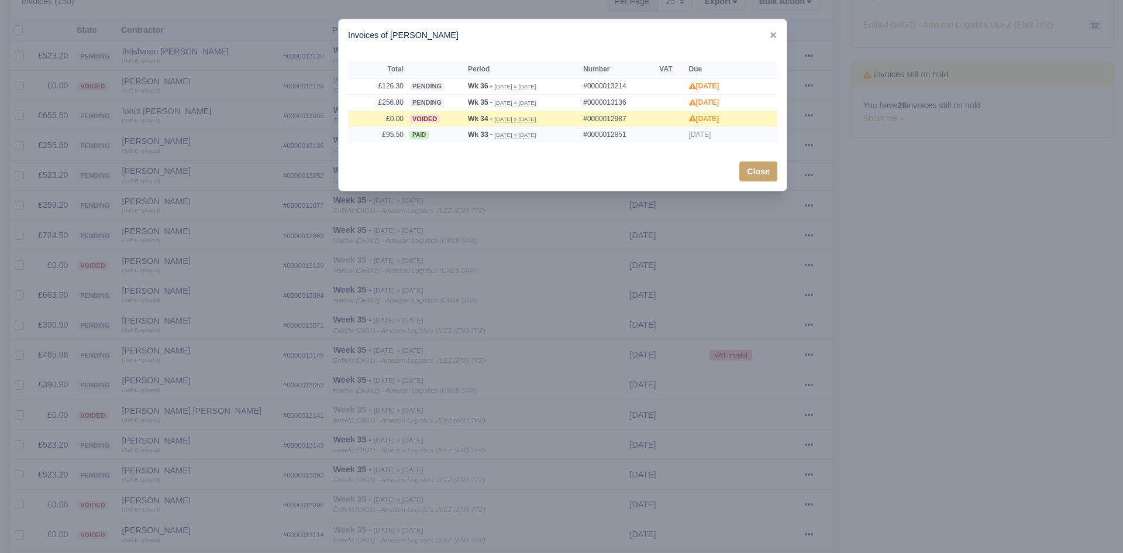
click at [389, 139] on td "£95.50" at bounding box center [377, 135] width 58 height 16
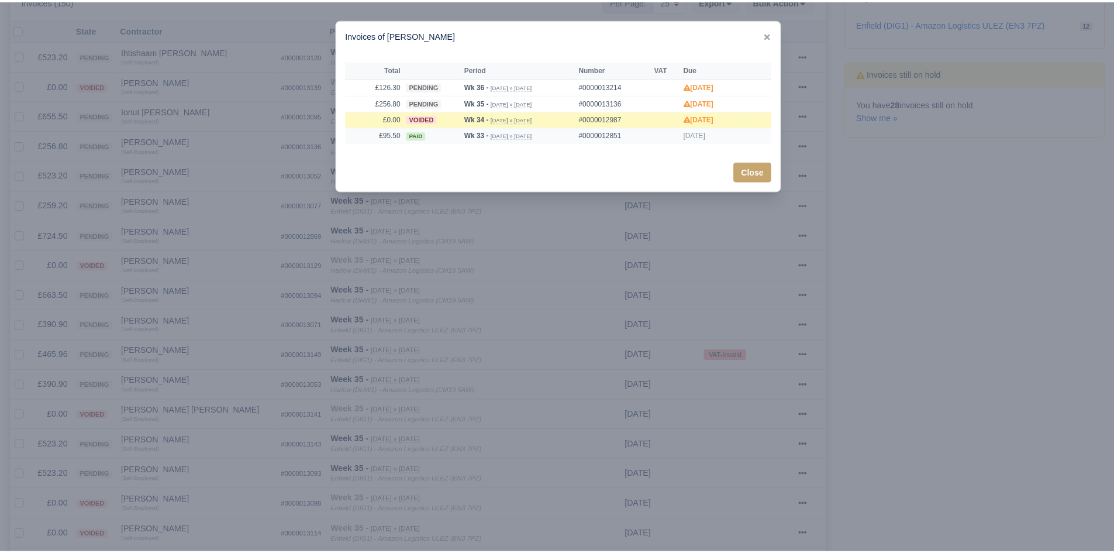
scroll to position [173, 0]
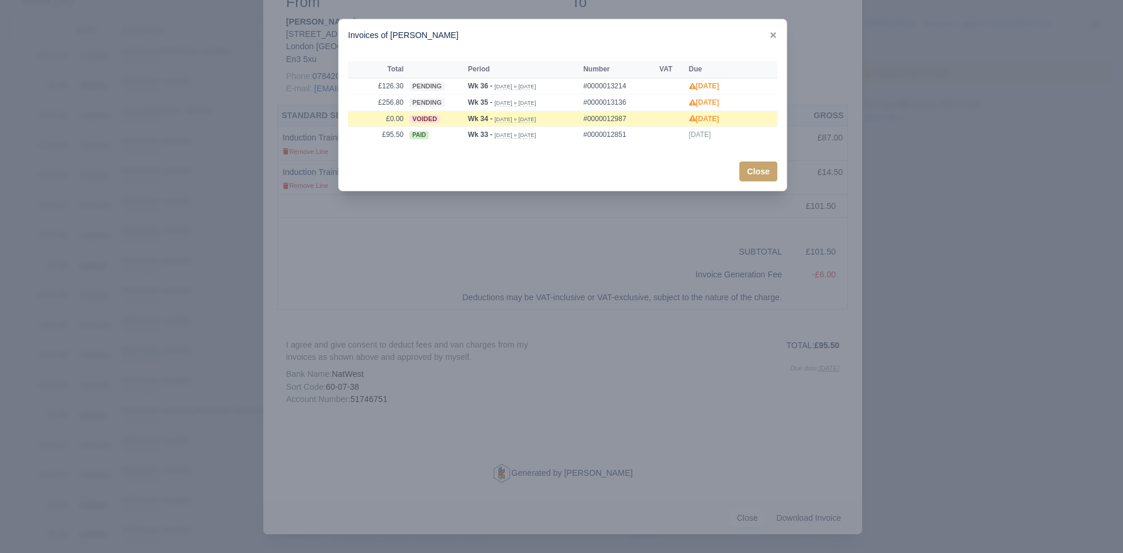
click at [177, 269] on div at bounding box center [561, 276] width 1123 height 553
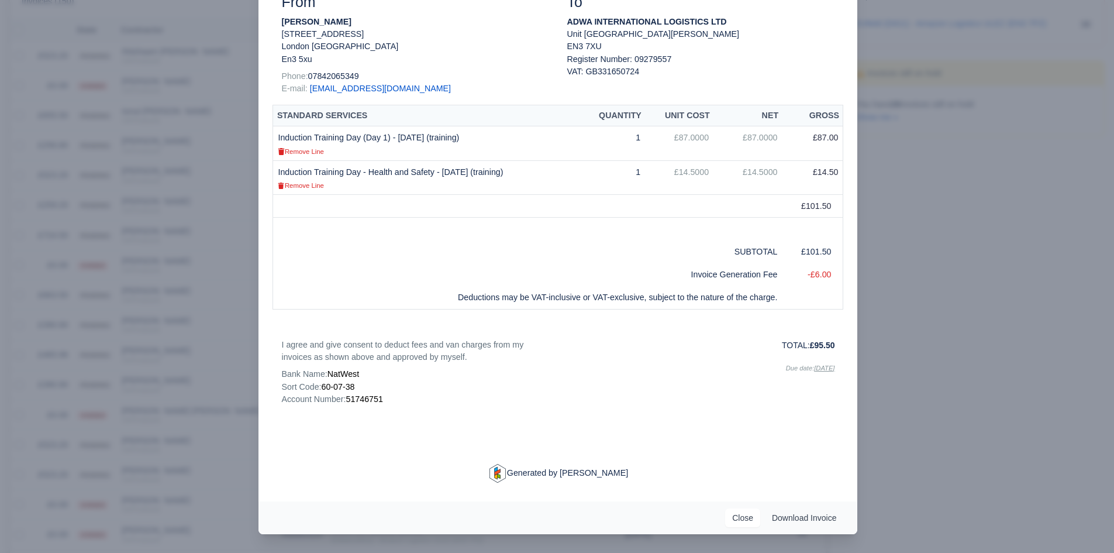
click at [177, 269] on div at bounding box center [557, 276] width 1114 height 553
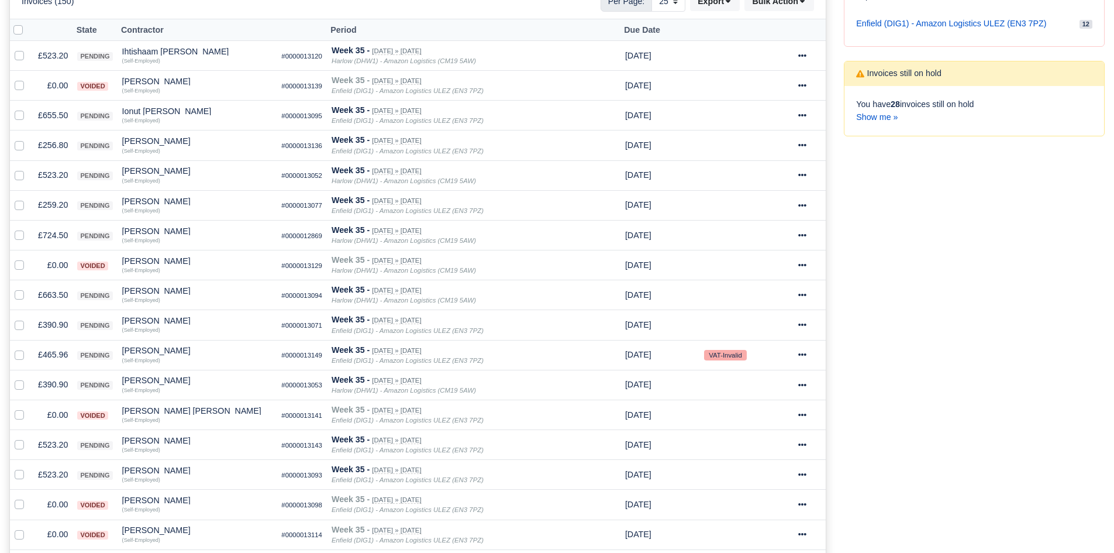
scroll to position [237, 0]
click at [45, 131] on td "£256.80" at bounding box center [52, 145] width 39 height 30
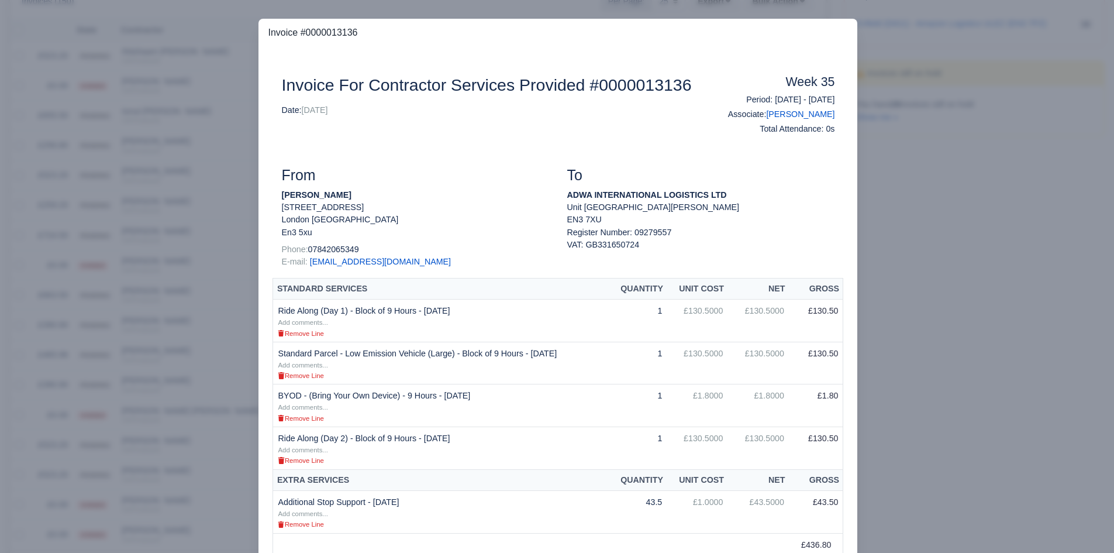
scroll to position [223, 0]
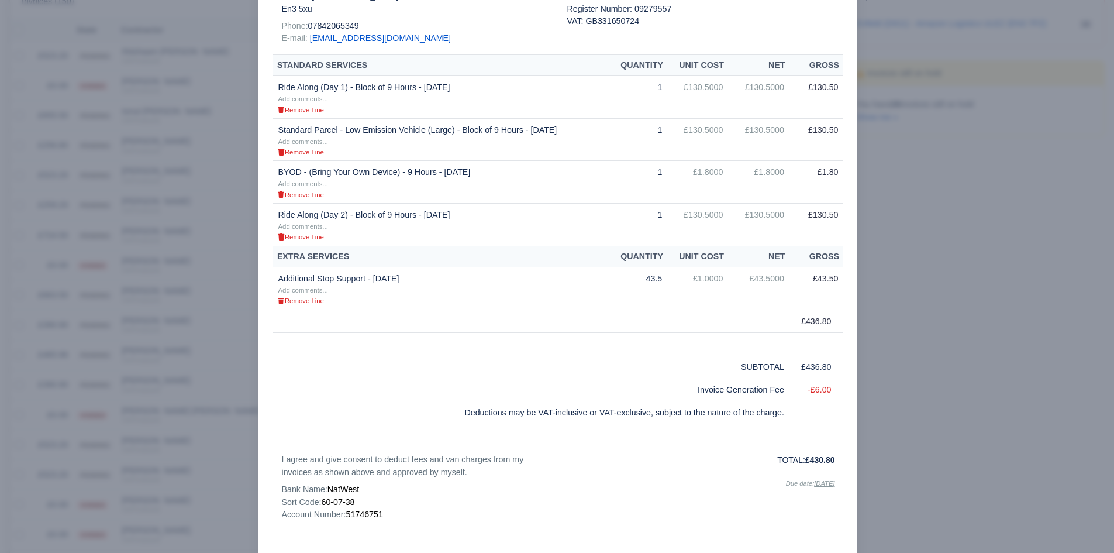
click at [299, 336] on td at bounding box center [558, 344] width 570 height 23
click at [229, 384] on div at bounding box center [557, 276] width 1114 height 553
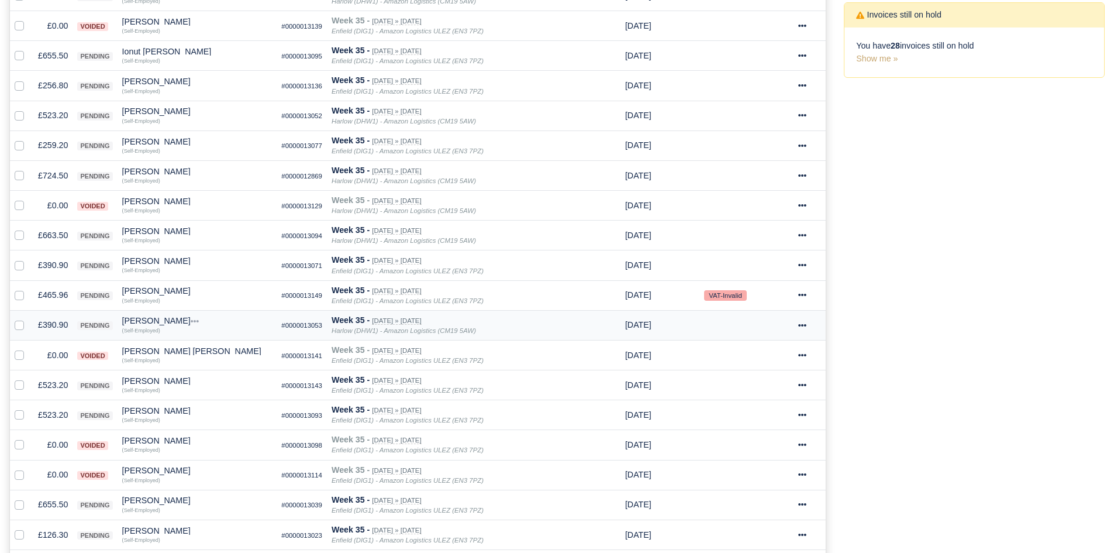
scroll to position [297, 0]
click at [46, 150] on td "£259.20" at bounding box center [52, 145] width 39 height 30
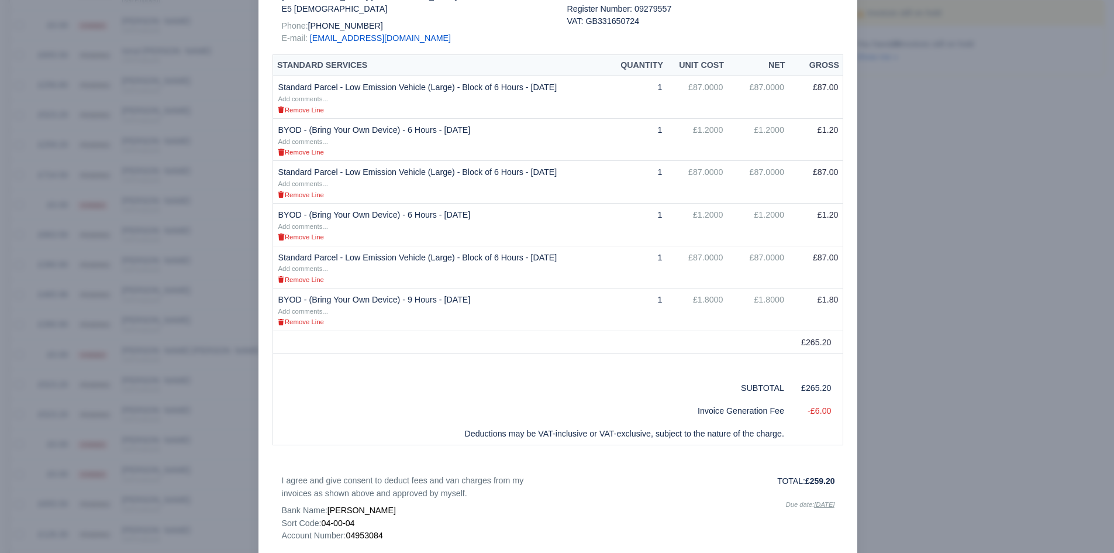
click at [260, 264] on div "Document Invoice For Contractor Services Provided #0000013077 Date: 30/08/2025 …" at bounding box center [557, 230] width 599 height 814
click at [164, 301] on div at bounding box center [557, 276] width 1114 height 553
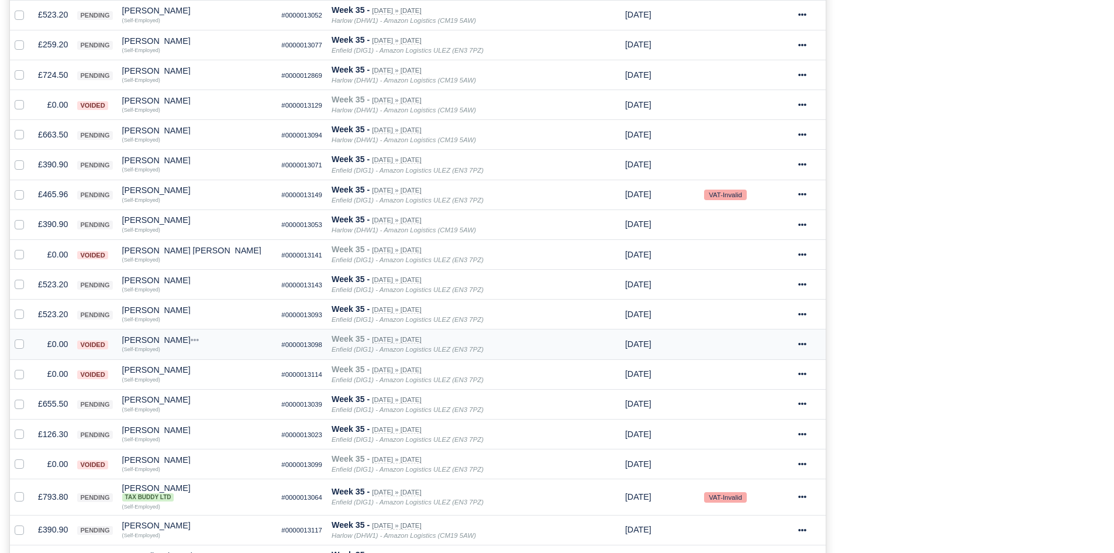
scroll to position [398, 0]
click at [54, 75] on td "£724.50" at bounding box center [52, 74] width 39 height 30
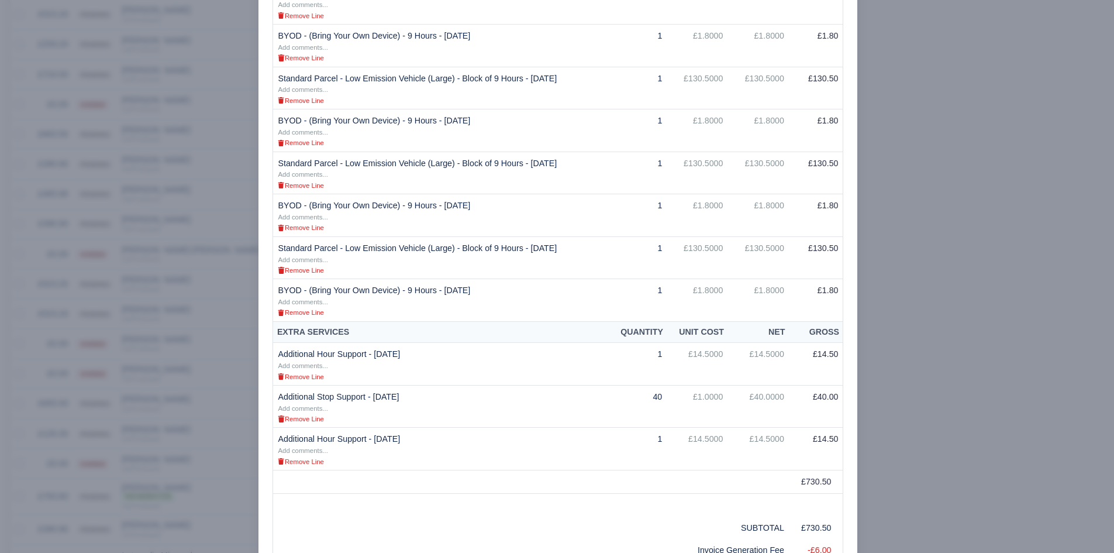
scroll to position [415, 0]
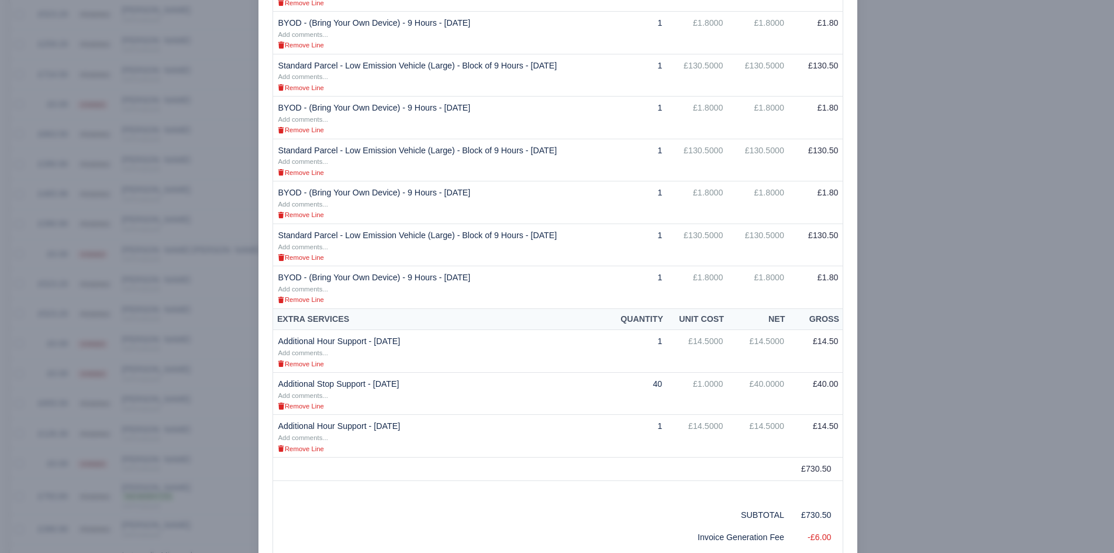
click at [205, 461] on div at bounding box center [557, 276] width 1114 height 553
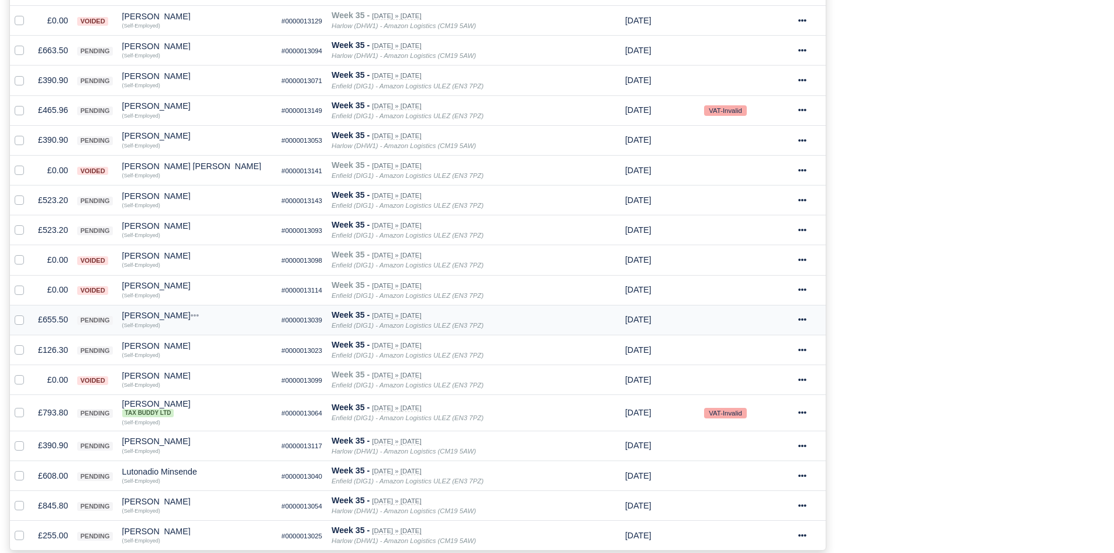
scroll to position [493, 0]
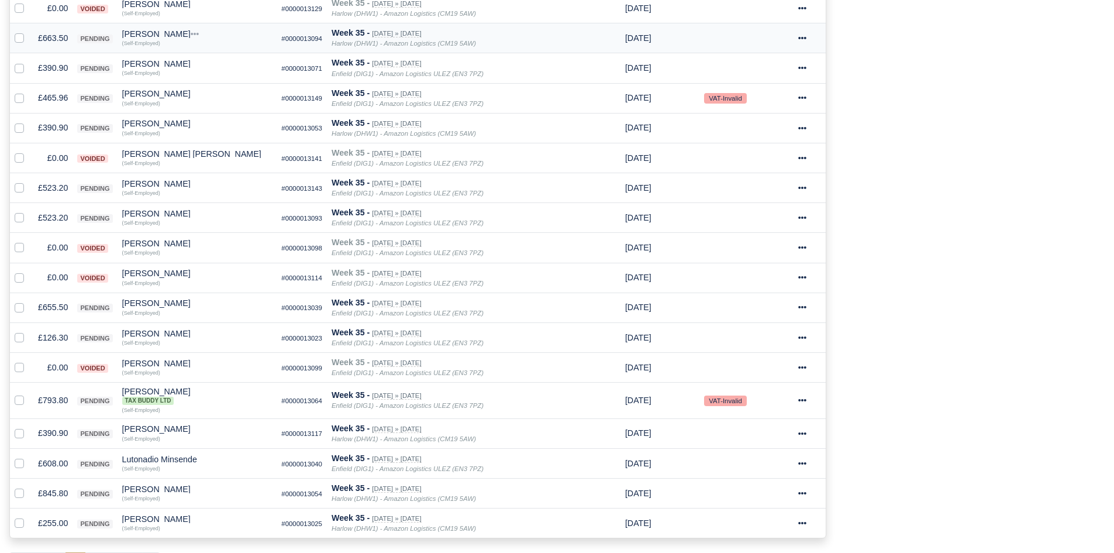
click at [43, 38] on td "£663.50" at bounding box center [52, 38] width 39 height 30
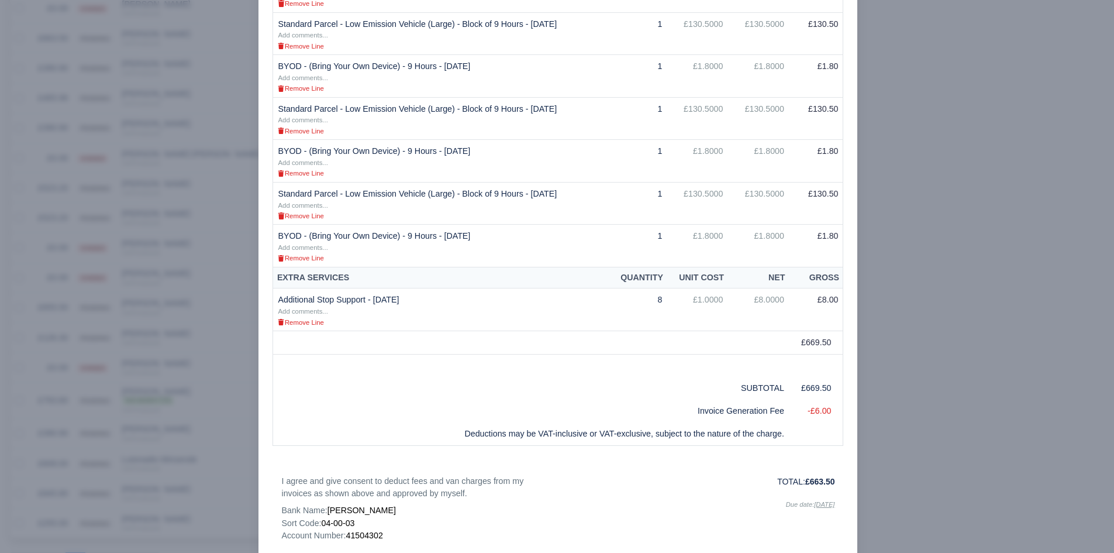
scroll to position [461, 0]
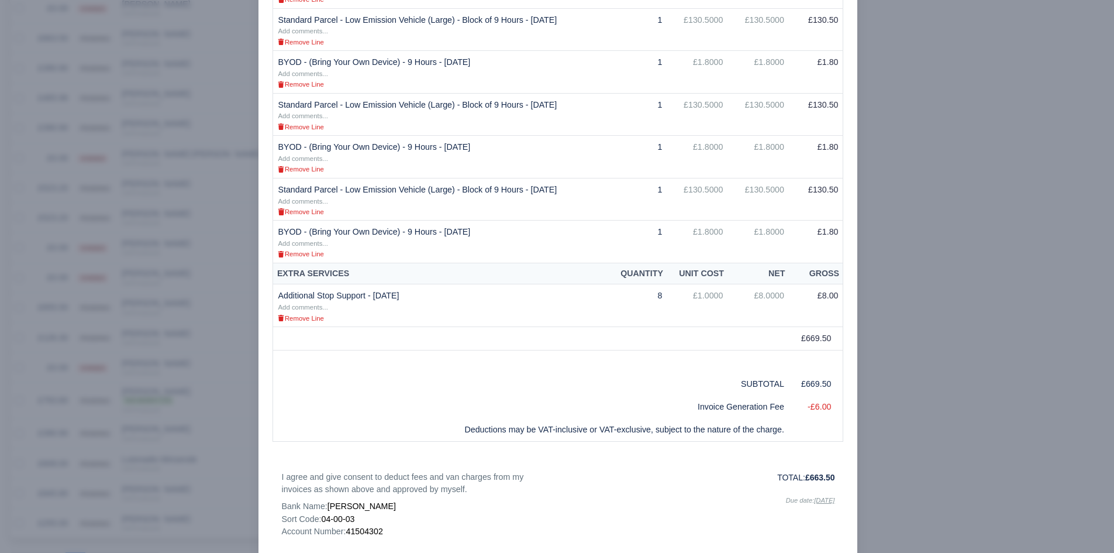
click at [216, 316] on div at bounding box center [557, 276] width 1114 height 553
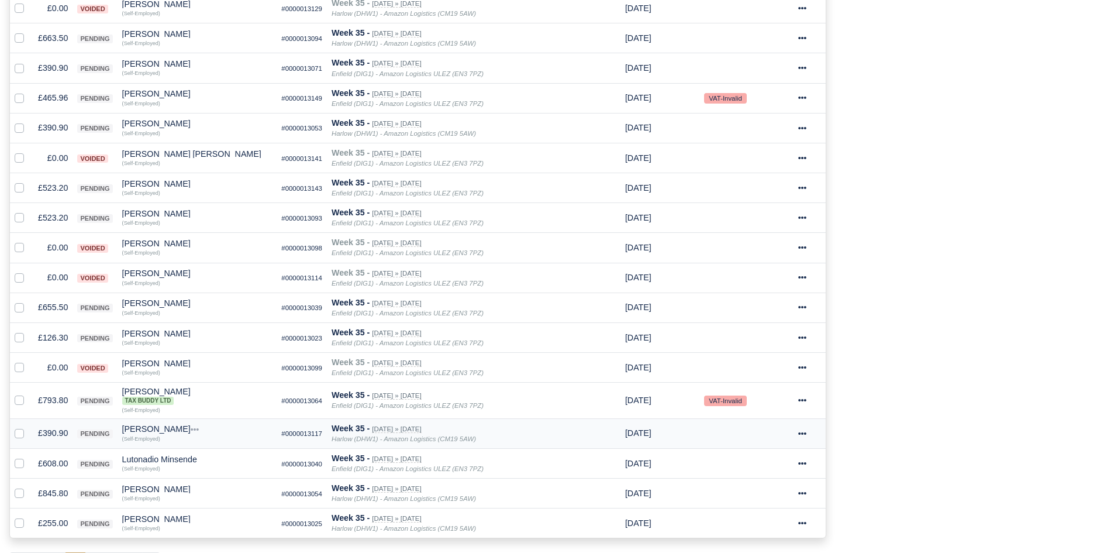
scroll to position [523, 0]
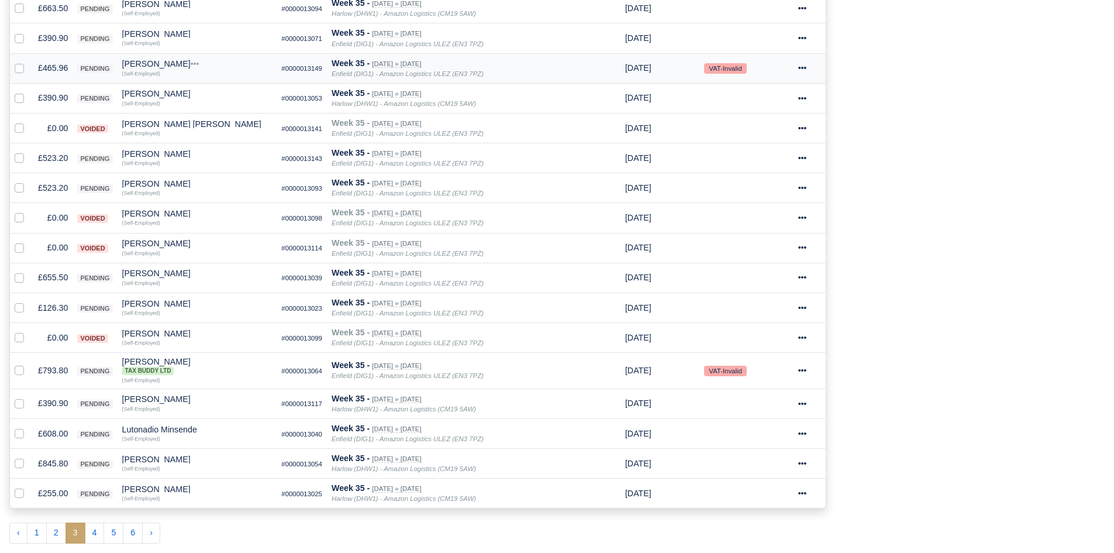
click at [52, 70] on td "£465.96" at bounding box center [52, 68] width 39 height 30
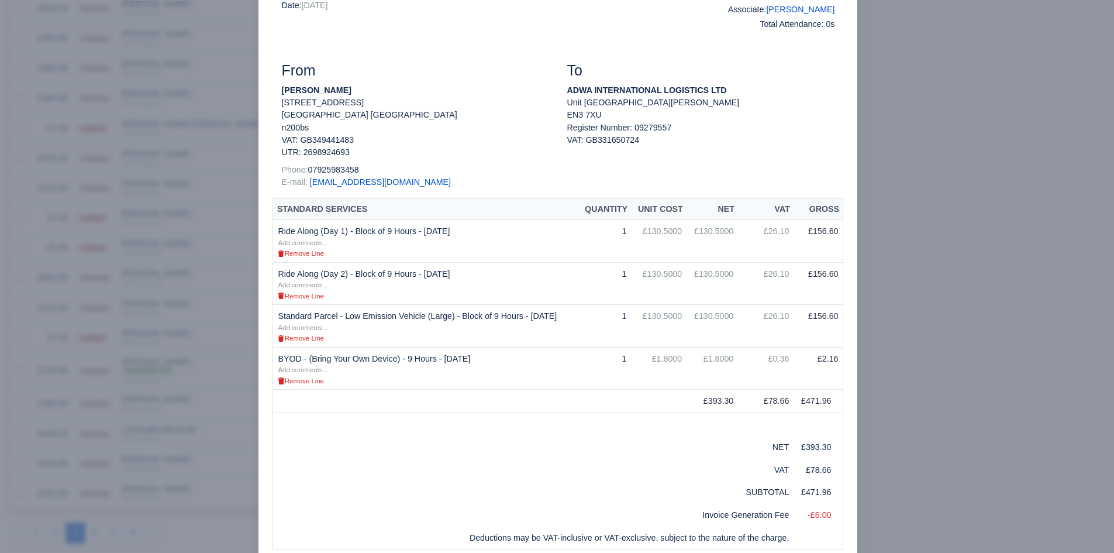
scroll to position [0, 0]
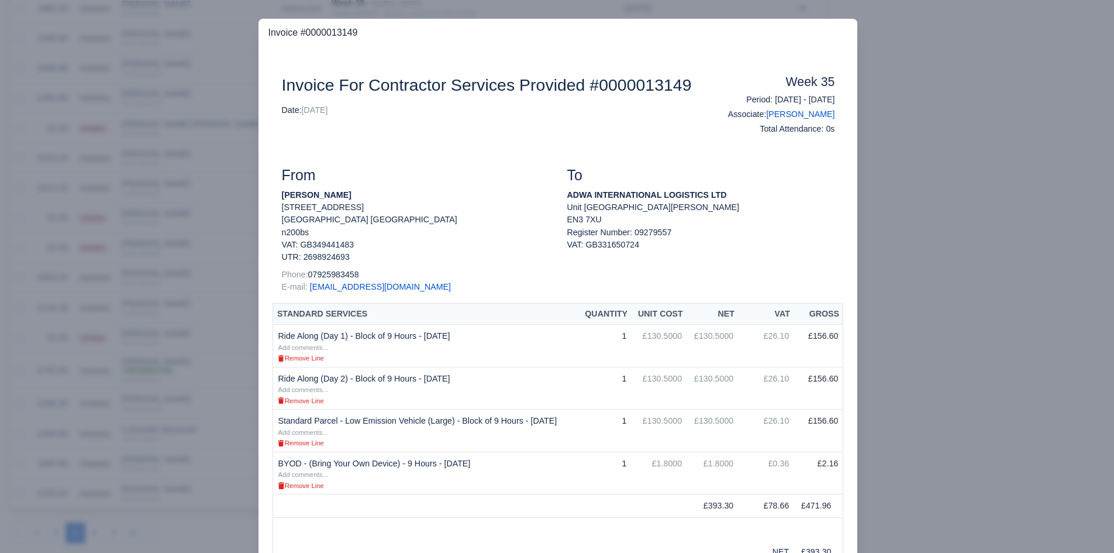
click at [219, 354] on div at bounding box center [557, 276] width 1114 height 553
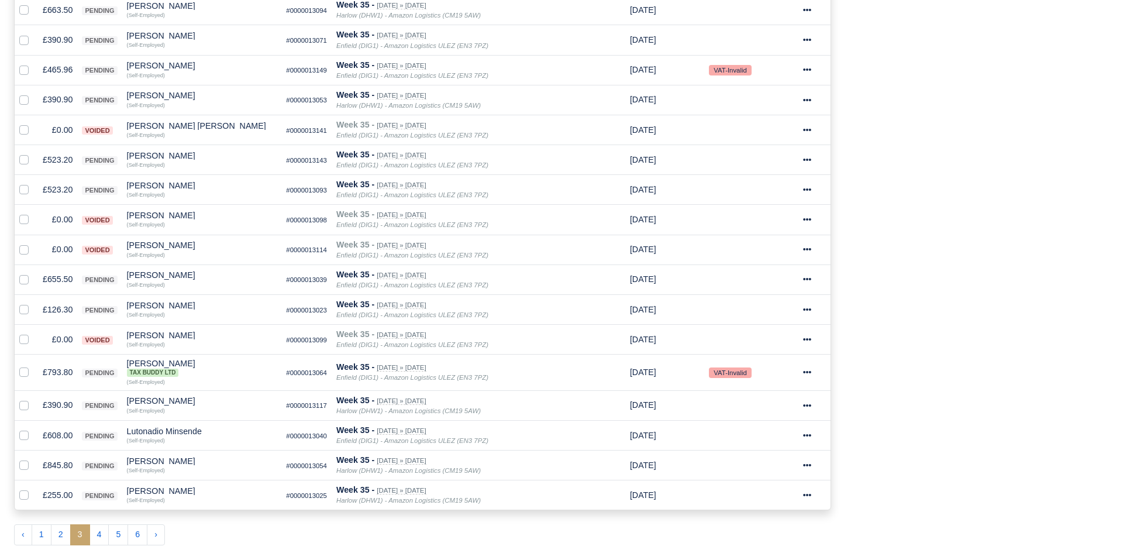
scroll to position [523, 0]
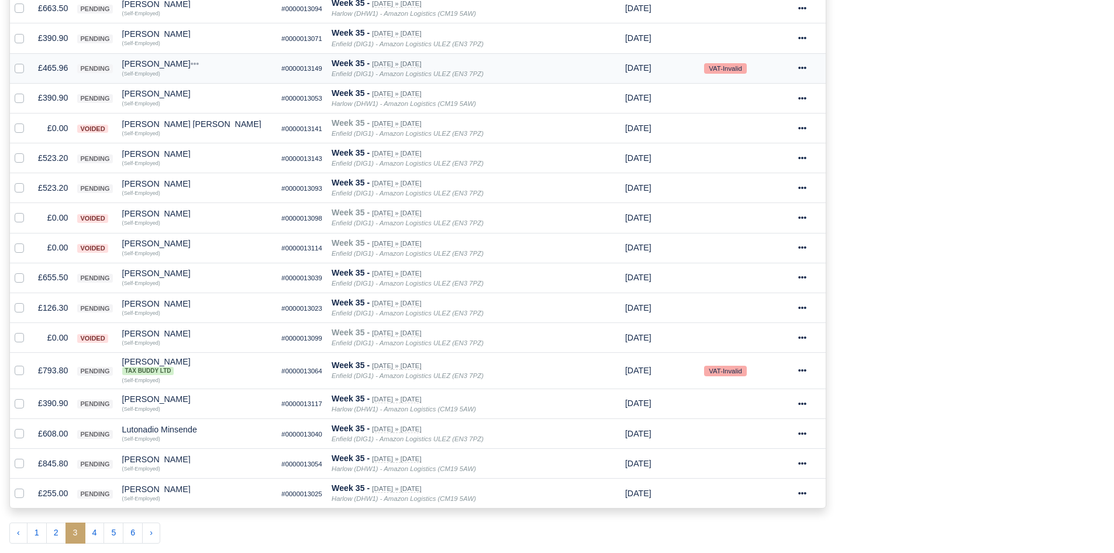
click at [158, 60] on div "[PERSON_NAME]" at bounding box center [197, 64] width 150 height 8
click at [198, 109] on button "Wallet" at bounding box center [241, 115] width 149 height 18
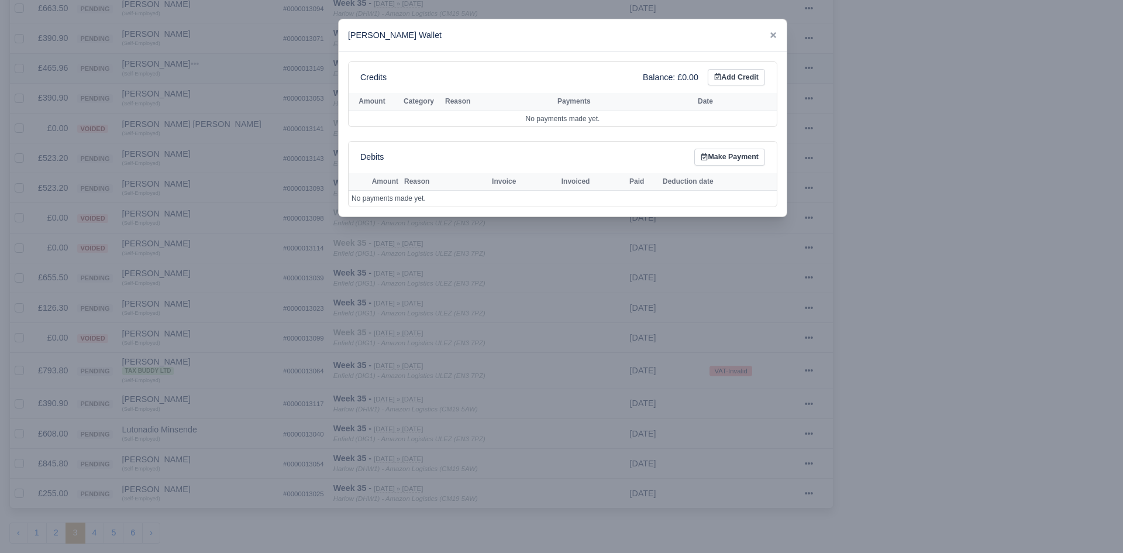
click at [198, 109] on div at bounding box center [561, 276] width 1123 height 553
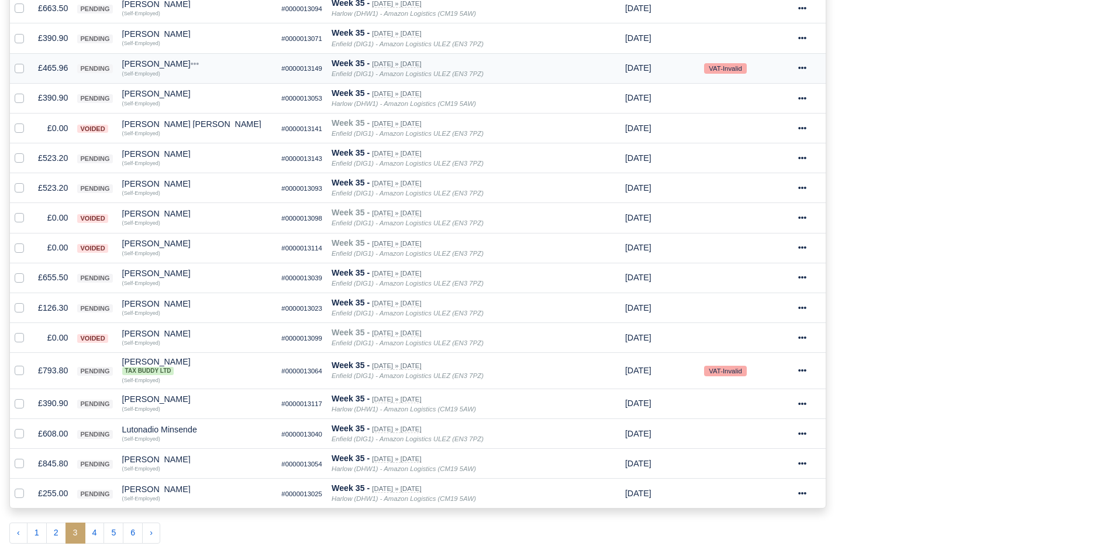
click at [162, 64] on div "[PERSON_NAME]" at bounding box center [197, 64] width 150 height 8
click at [199, 89] on button "Other Invoices" at bounding box center [241, 97] width 149 height 18
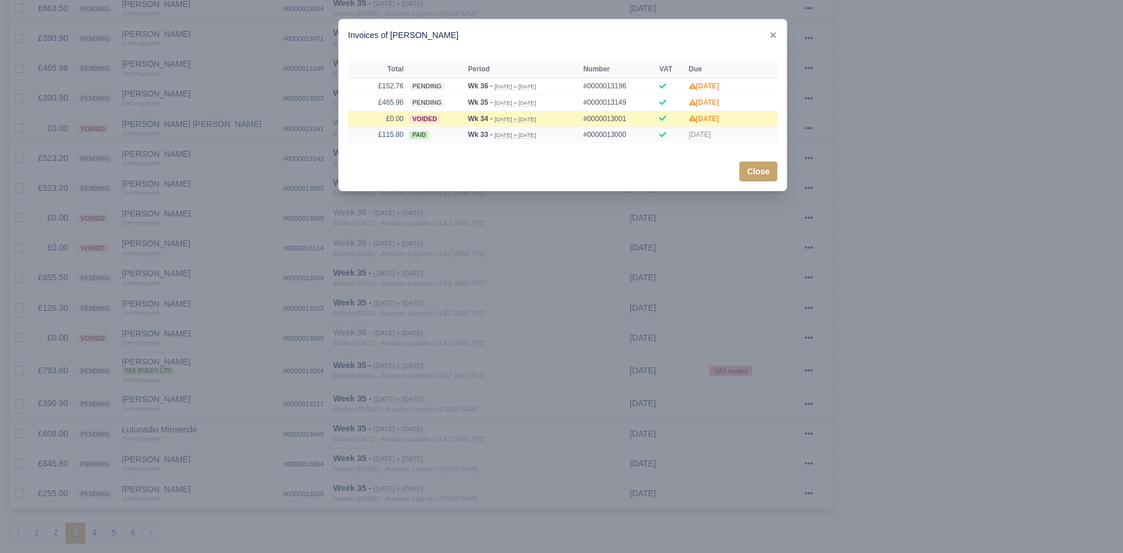
click at [432, 139] on td "paid" at bounding box center [435, 135] width 58 height 16
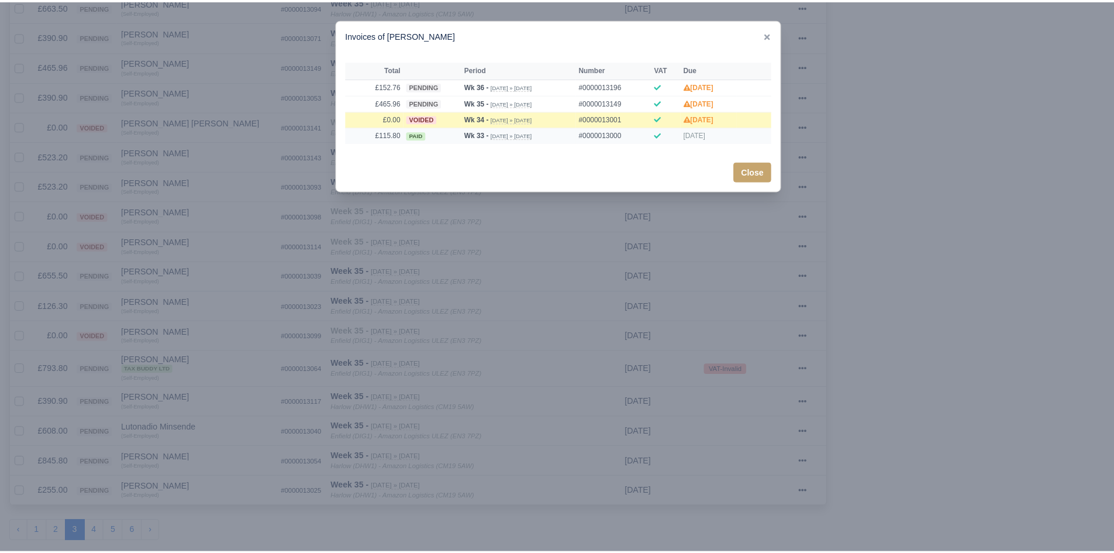
scroll to position [522, 0]
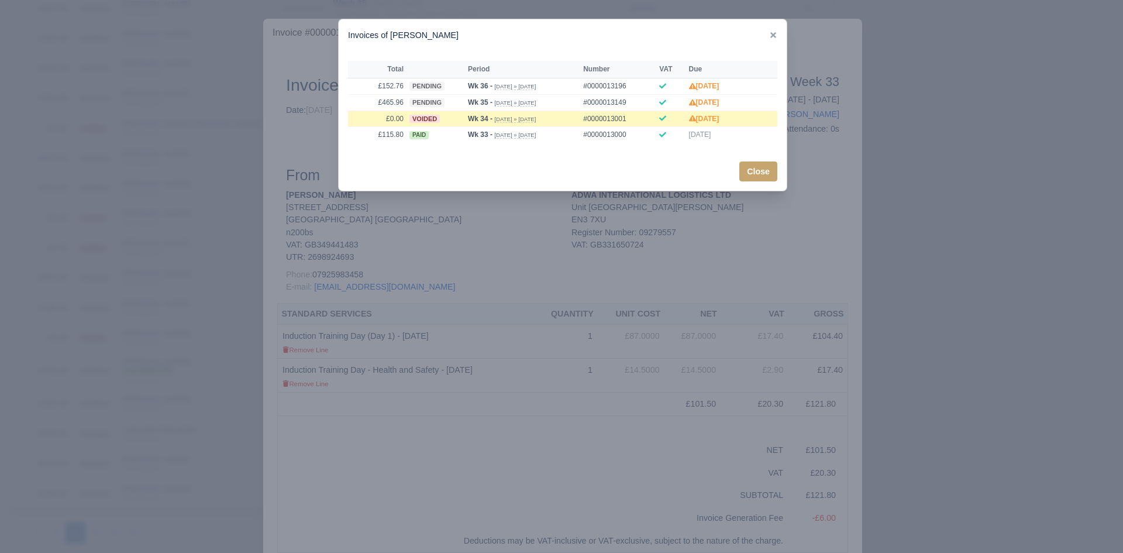
click at [560, 291] on div at bounding box center [561, 276] width 1123 height 553
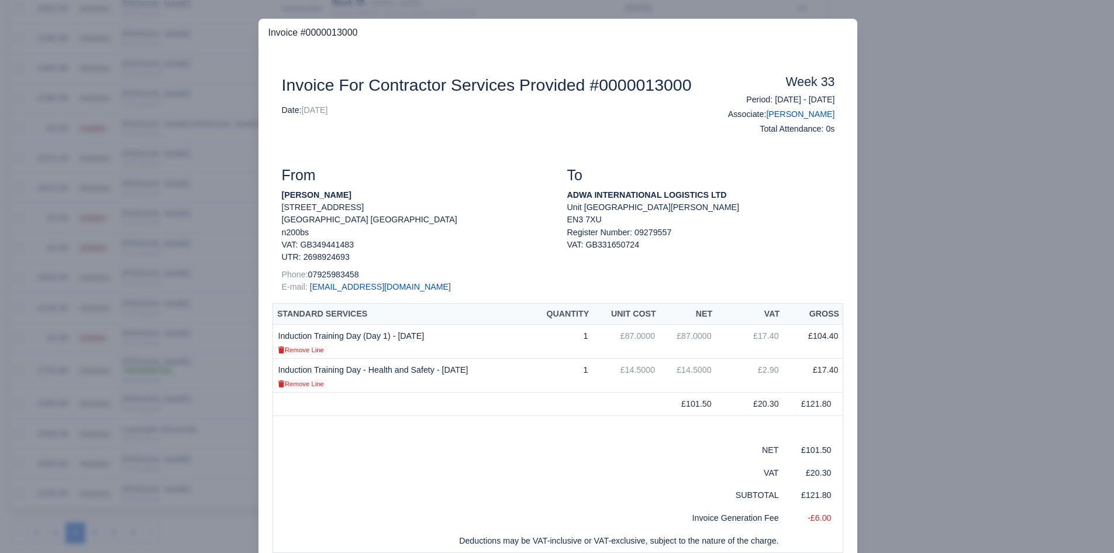
click at [204, 280] on div at bounding box center [557, 276] width 1114 height 553
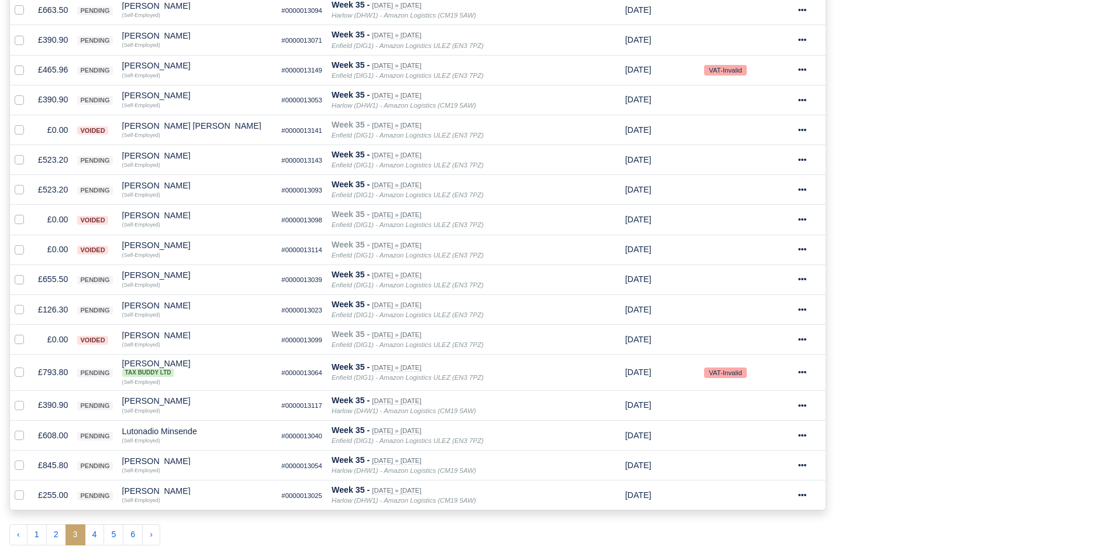
scroll to position [523, 0]
click at [53, 67] on td "£465.96" at bounding box center [52, 68] width 39 height 30
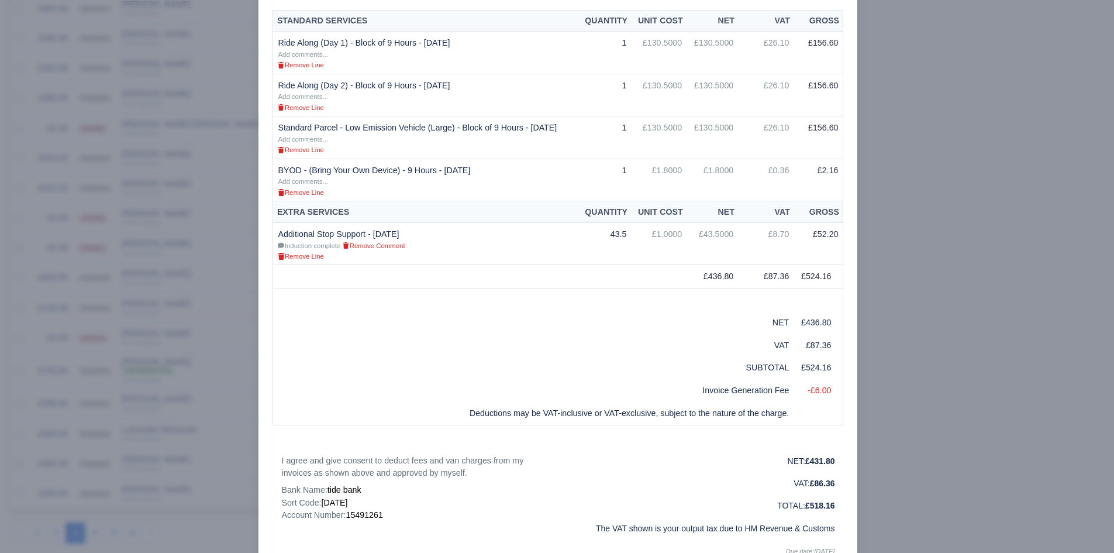
scroll to position [294, 0]
click at [900, 348] on div at bounding box center [557, 276] width 1114 height 553
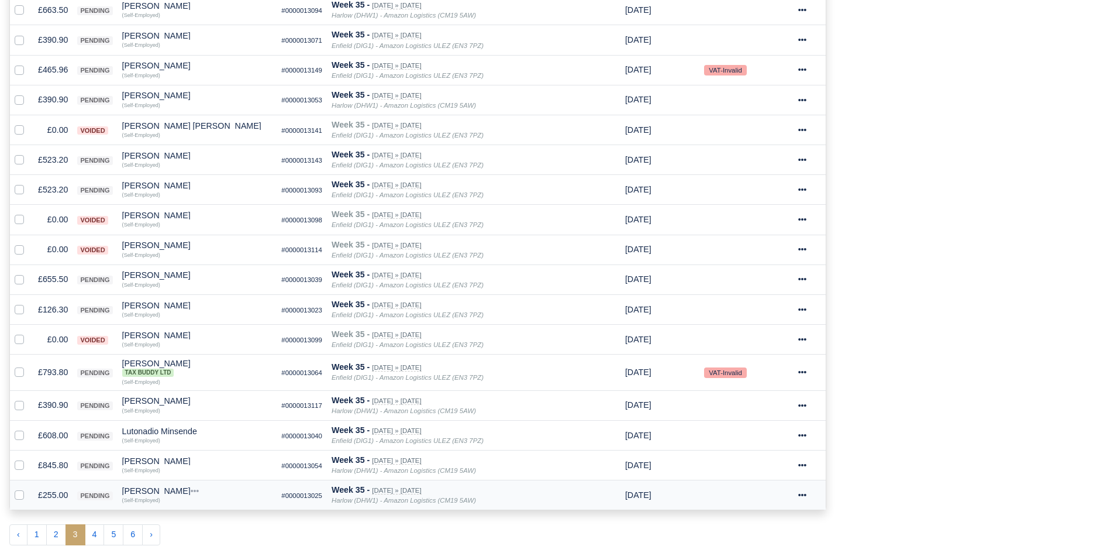
scroll to position [523, 0]
click at [39, 158] on td "£523.20" at bounding box center [52, 158] width 39 height 30
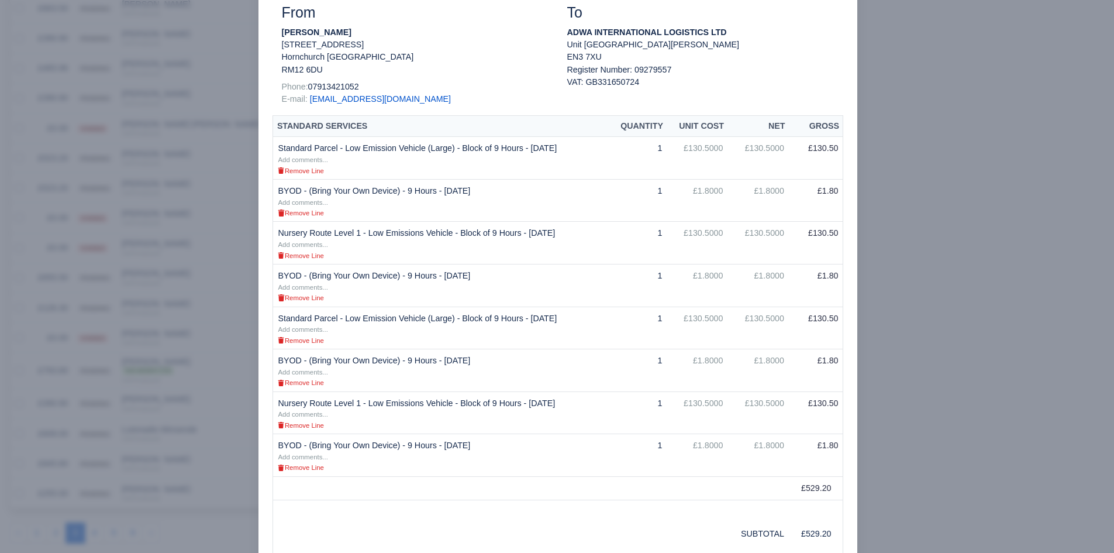
scroll to position [164, 0]
click at [936, 112] on div at bounding box center [557, 276] width 1114 height 553
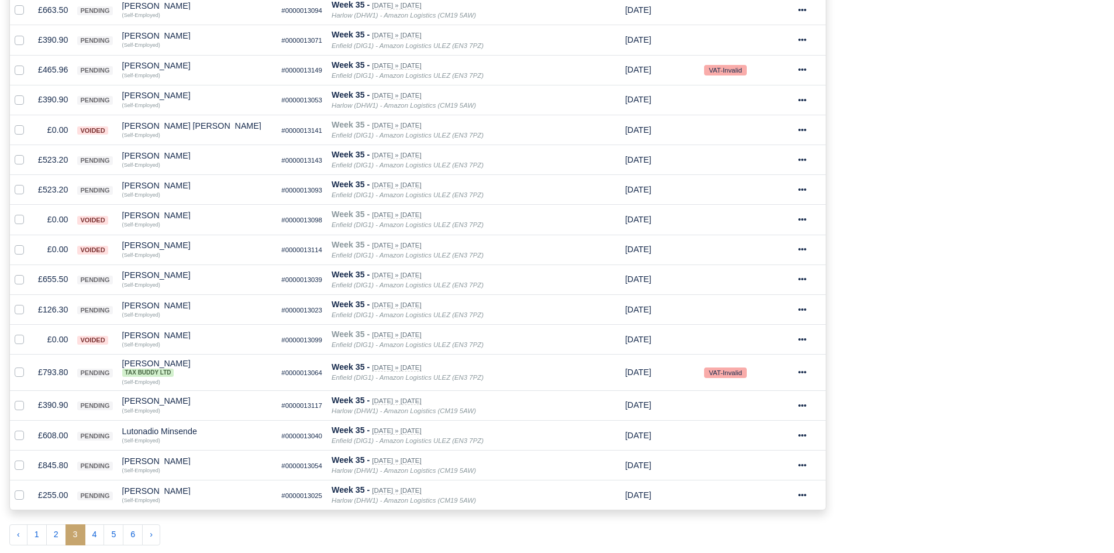
scroll to position [523, 0]
click at [60, 157] on td "£523.20" at bounding box center [52, 158] width 39 height 30
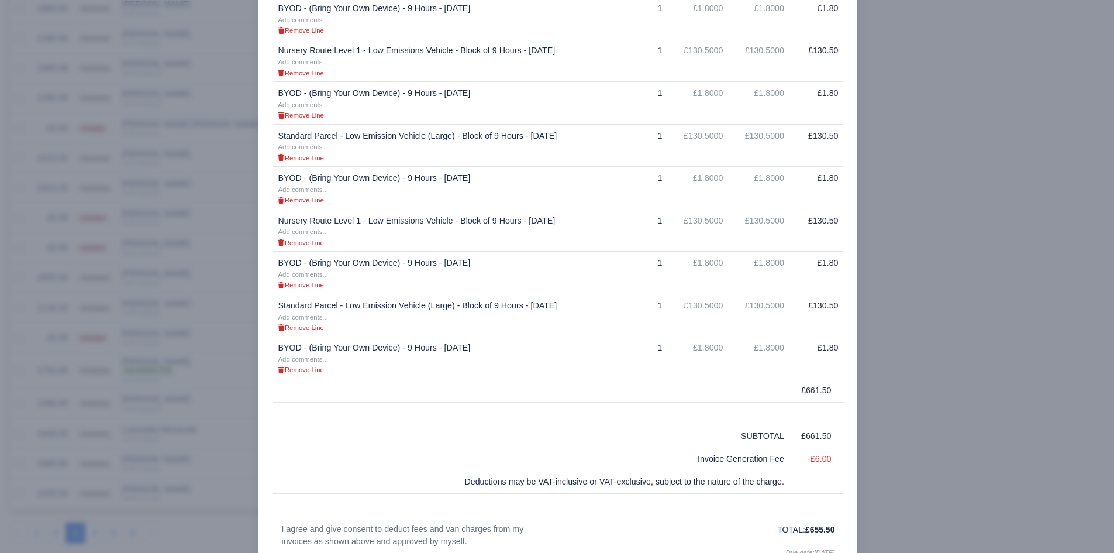
scroll to position [346, 0]
click at [230, 424] on div at bounding box center [557, 276] width 1114 height 553
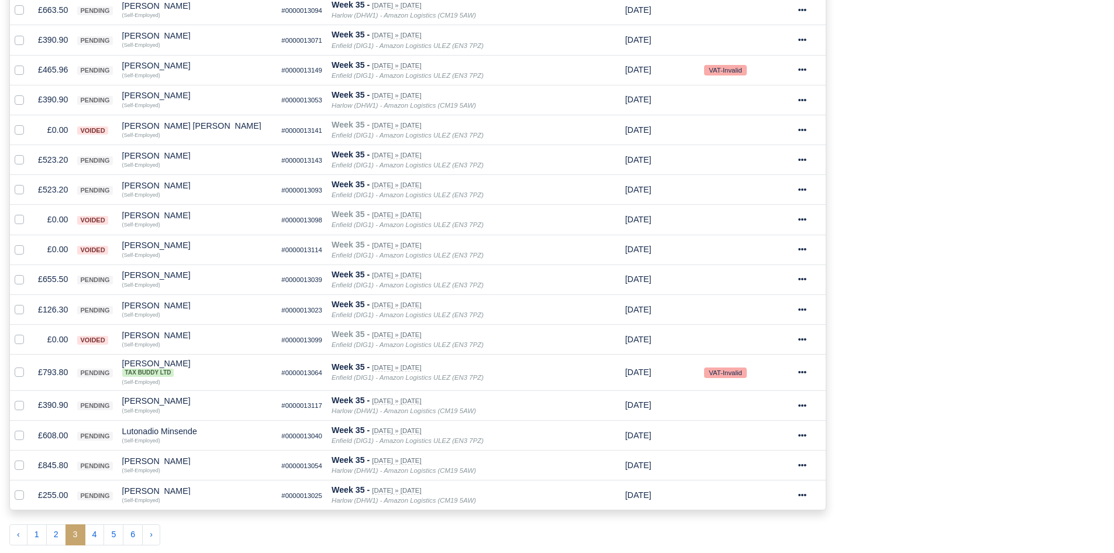
scroll to position [523, 0]
click at [50, 187] on td "£523.20" at bounding box center [52, 188] width 39 height 30
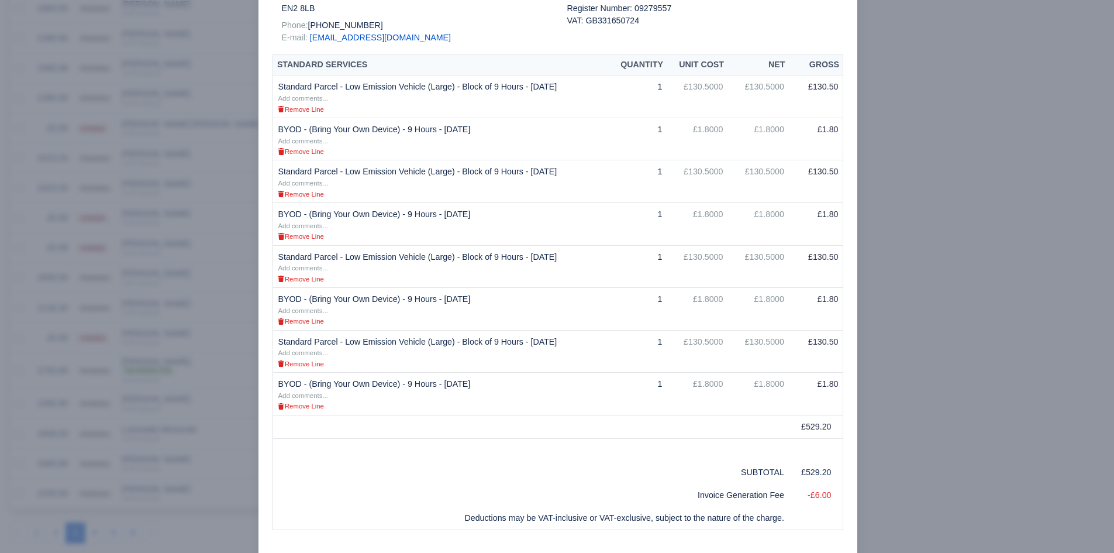
scroll to position [222, 0]
click at [928, 254] on div at bounding box center [557, 276] width 1114 height 553
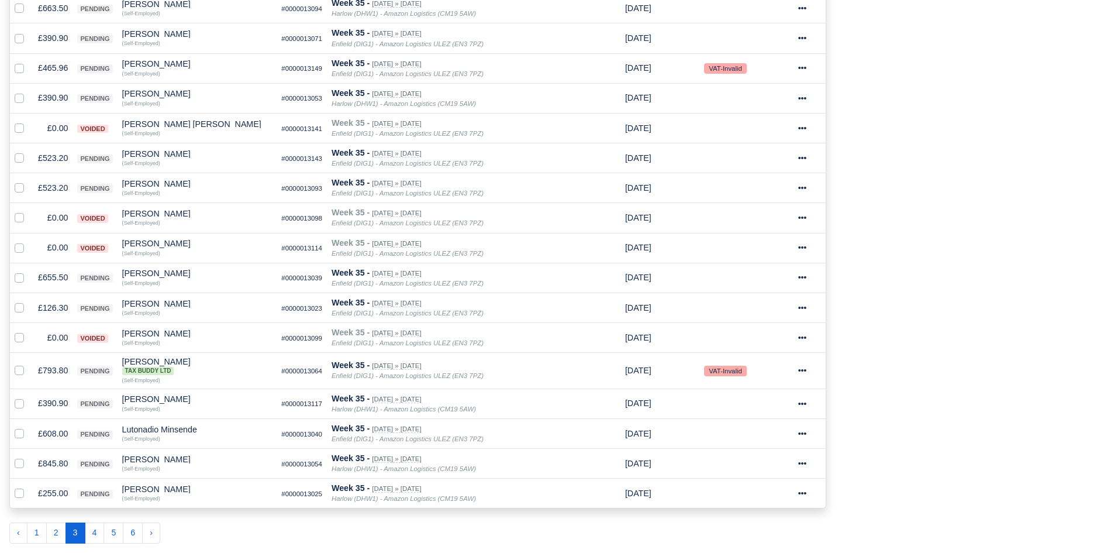
scroll to position [523, 0]
click at [53, 189] on td "£523.20" at bounding box center [52, 188] width 39 height 30
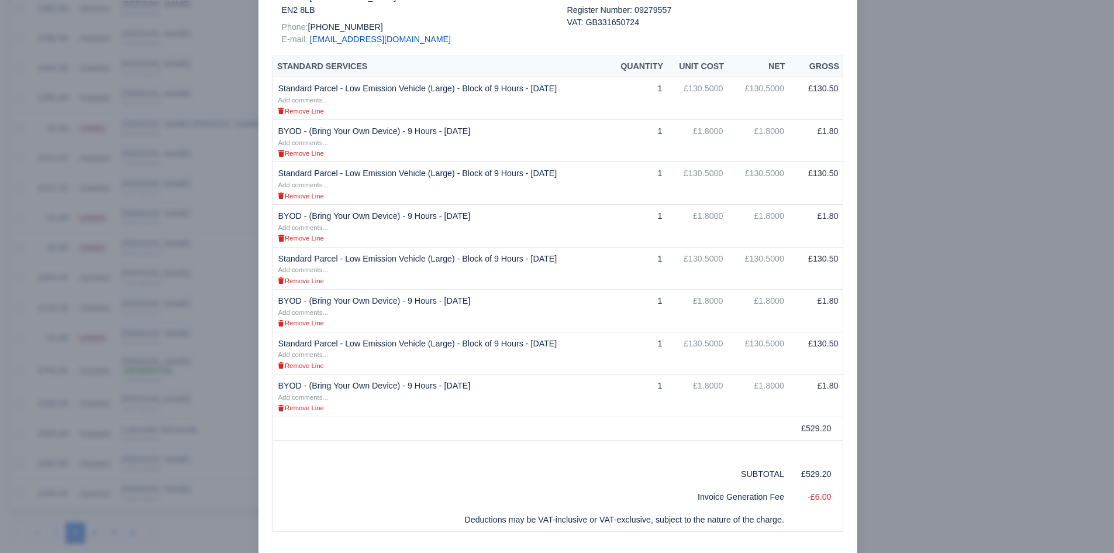
click at [163, 458] on div at bounding box center [557, 276] width 1114 height 553
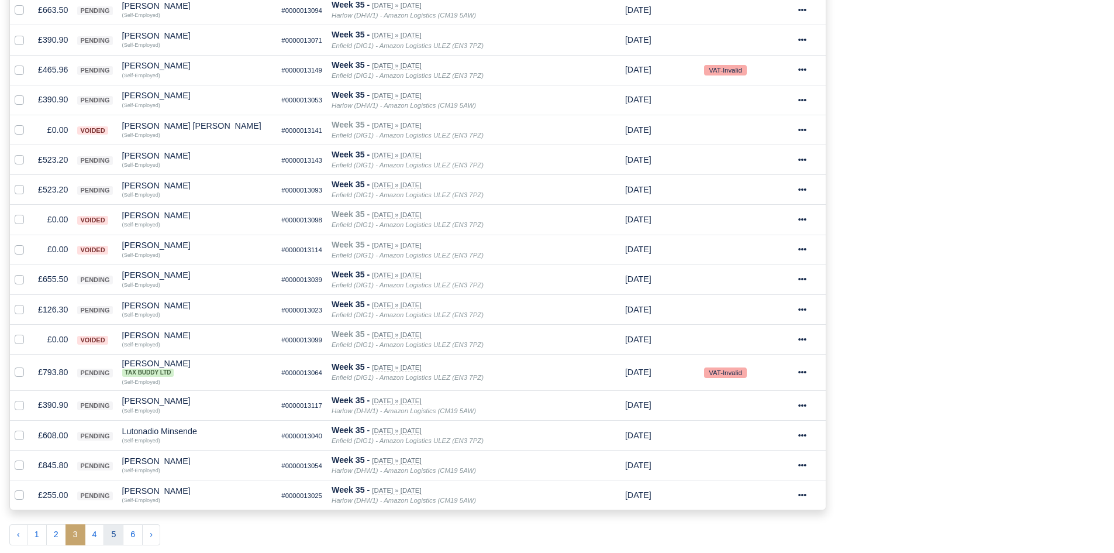
scroll to position [523, 0]
click at [971, 363] on div "Process Invoices 1 Depots with overdue Invoices You have 12 invoices that are o…" at bounding box center [974, 84] width 278 height 937
click at [54, 461] on td "£845.80" at bounding box center [52, 463] width 39 height 30
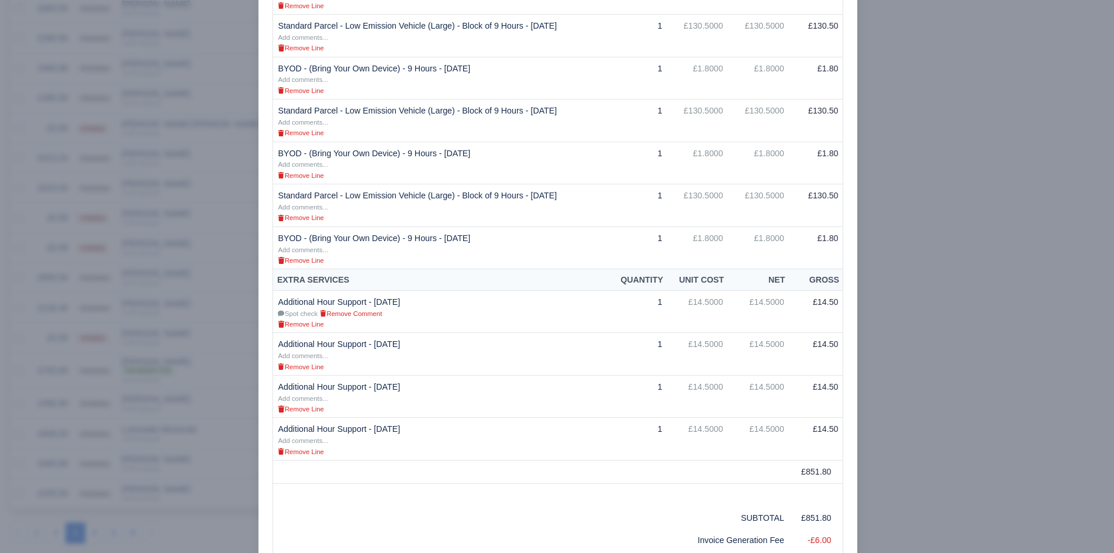
scroll to position [585, 0]
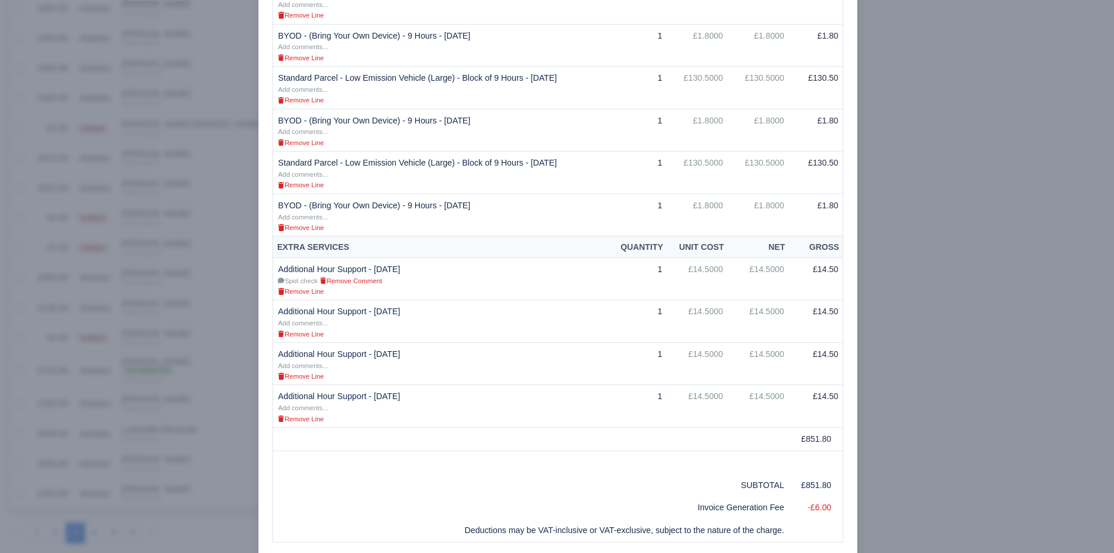
click at [262, 385] on div "Document Invoice For Contractor Services Provided #0000013054 Date: 30/08/2025 …" at bounding box center [557, 98] width 599 height 1272
click at [216, 424] on div at bounding box center [557, 276] width 1114 height 553
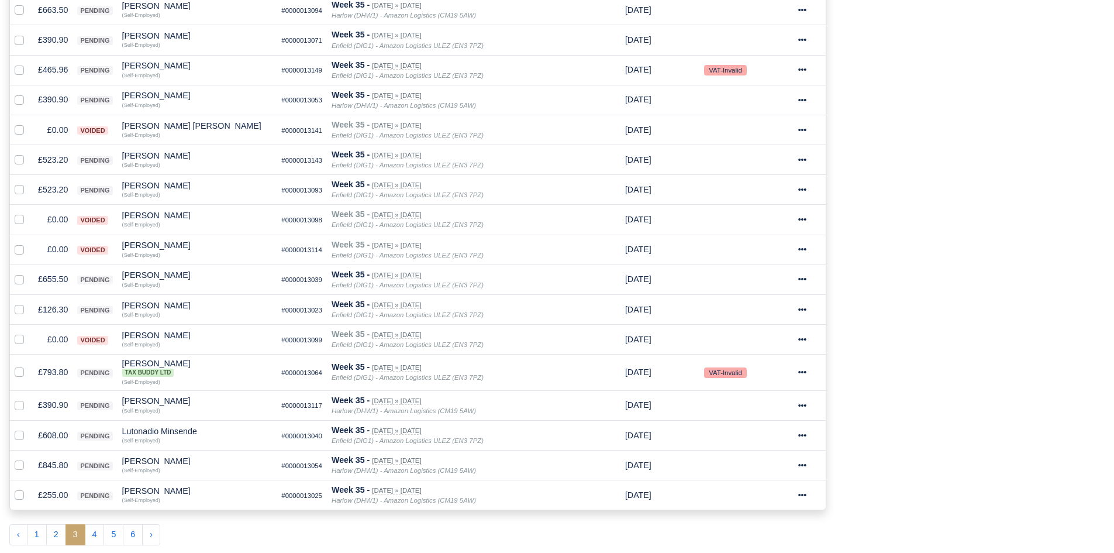
scroll to position [523, 0]
click at [53, 490] on td "£255.00" at bounding box center [52, 493] width 39 height 30
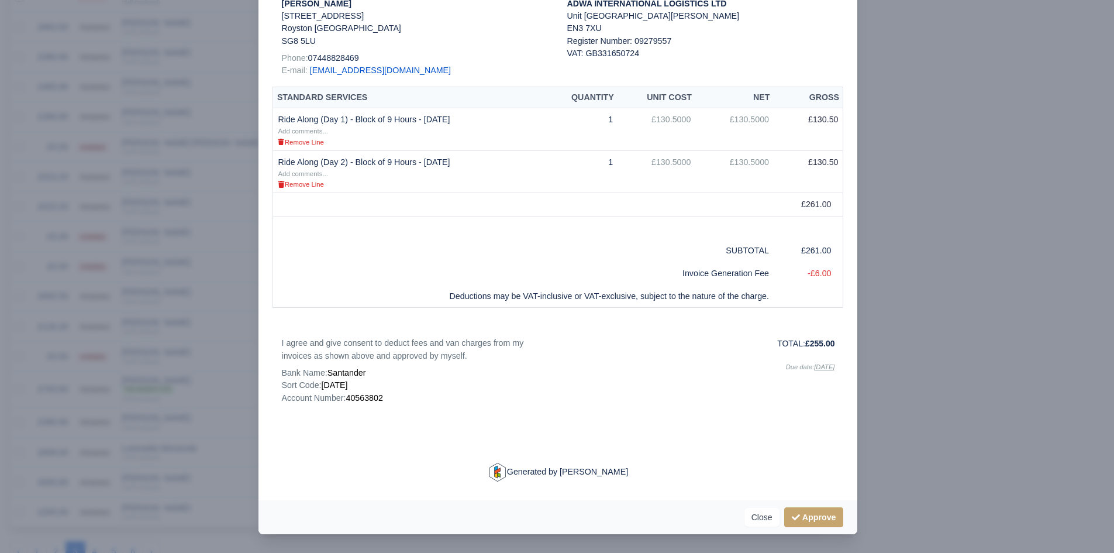
scroll to position [503, 0]
click at [195, 176] on div at bounding box center [557, 276] width 1114 height 553
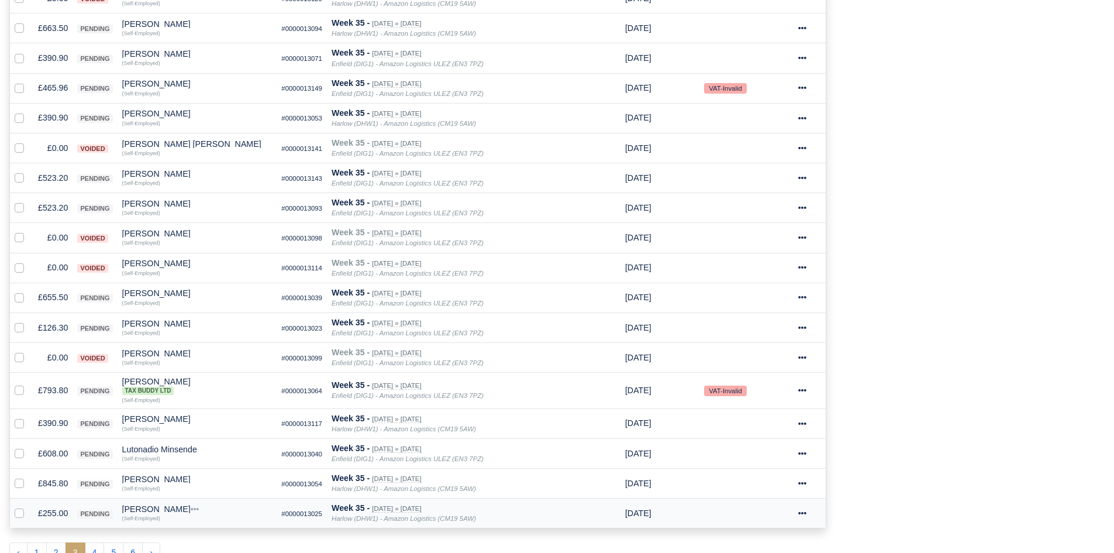
click at [191, 506] on div "Mansor Mohamed Yusoff" at bounding box center [197, 509] width 150 height 8
click at [232, 481] on button "Other Invoices" at bounding box center [241, 473] width 149 height 18
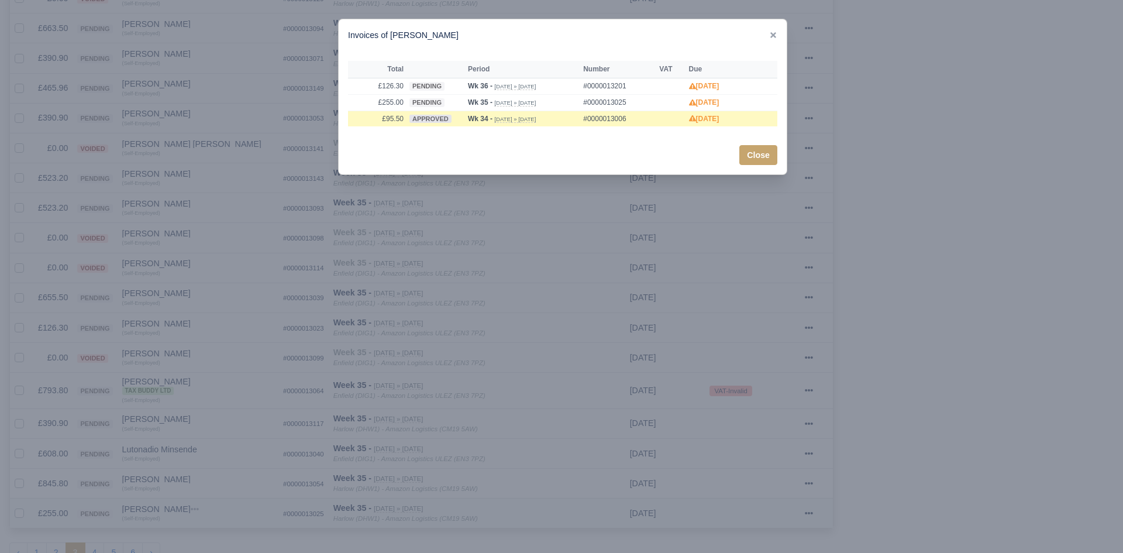
click at [232, 481] on div at bounding box center [561, 276] width 1123 height 553
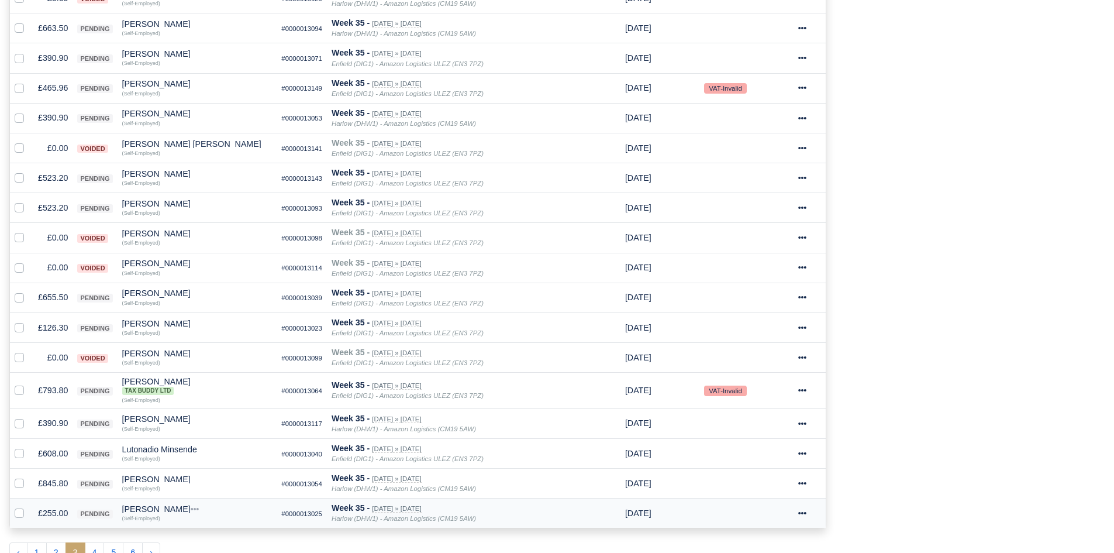
click at [56, 513] on td "£255.00" at bounding box center [52, 513] width 39 height 30
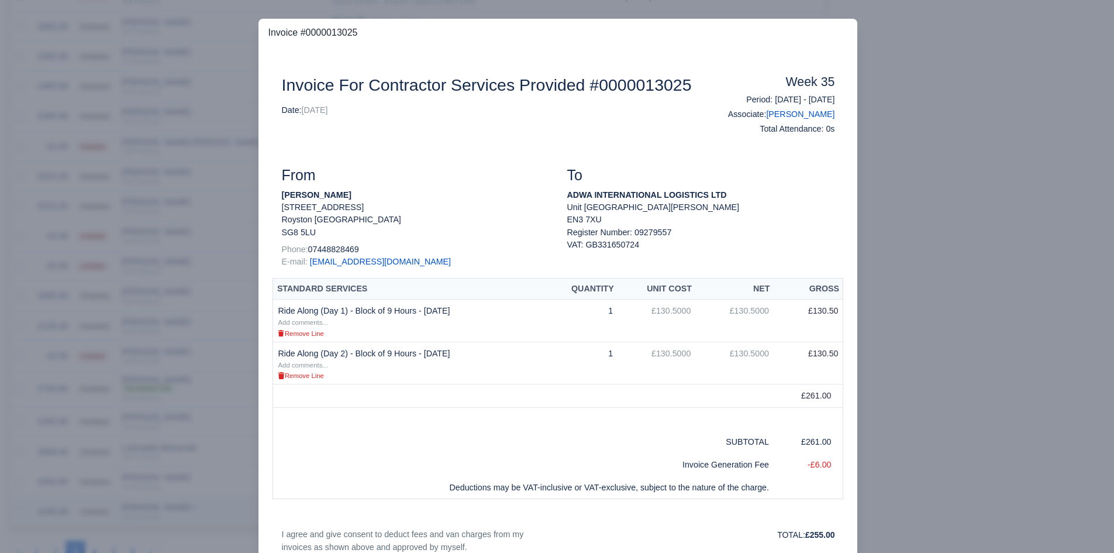
click at [56, 513] on div at bounding box center [557, 276] width 1114 height 553
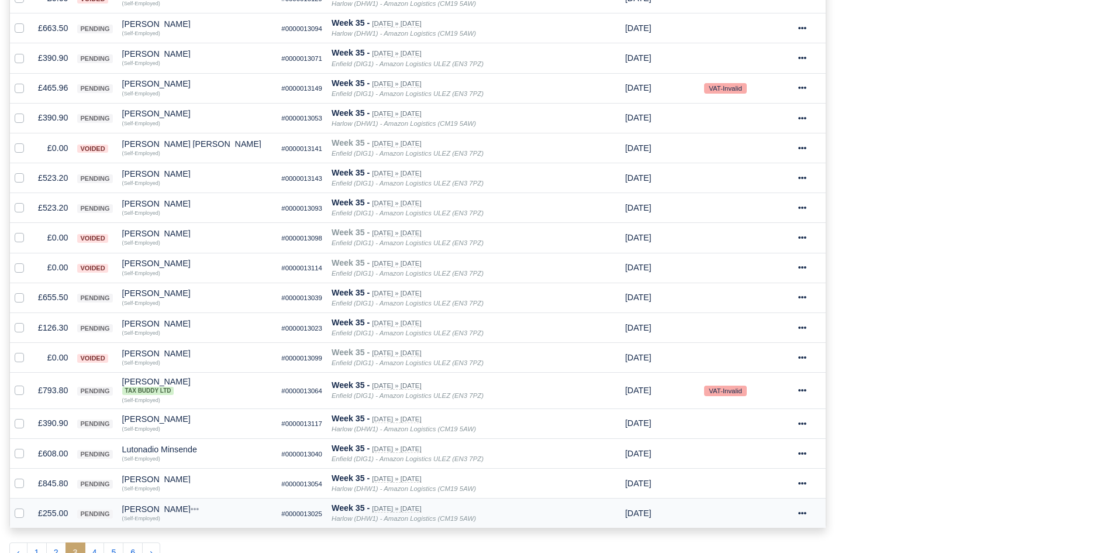
click at [143, 510] on div "Mansor Mohamed Yusoff" at bounding box center [197, 509] width 150 height 8
click at [215, 477] on button "Other Invoices" at bounding box center [241, 473] width 149 height 18
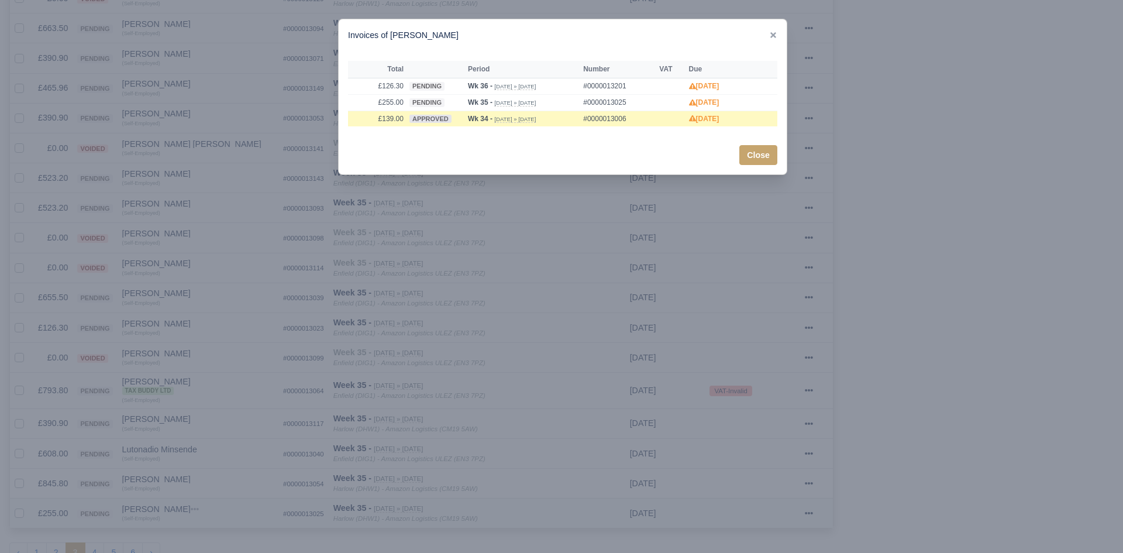
click at [215, 477] on div at bounding box center [561, 276] width 1123 height 553
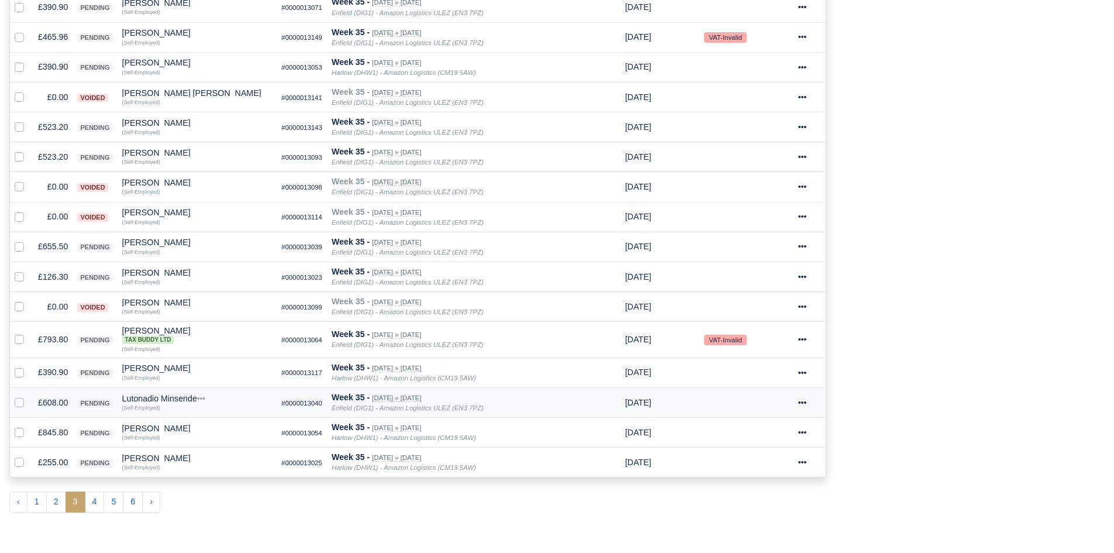
scroll to position [560, 0]
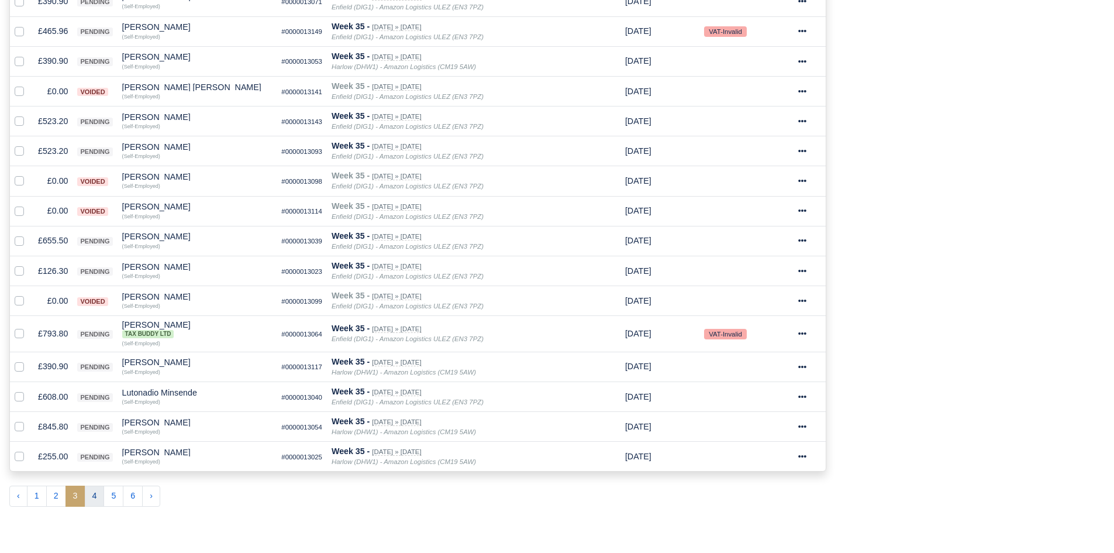
click at [92, 499] on button "4" at bounding box center [95, 495] width 20 height 21
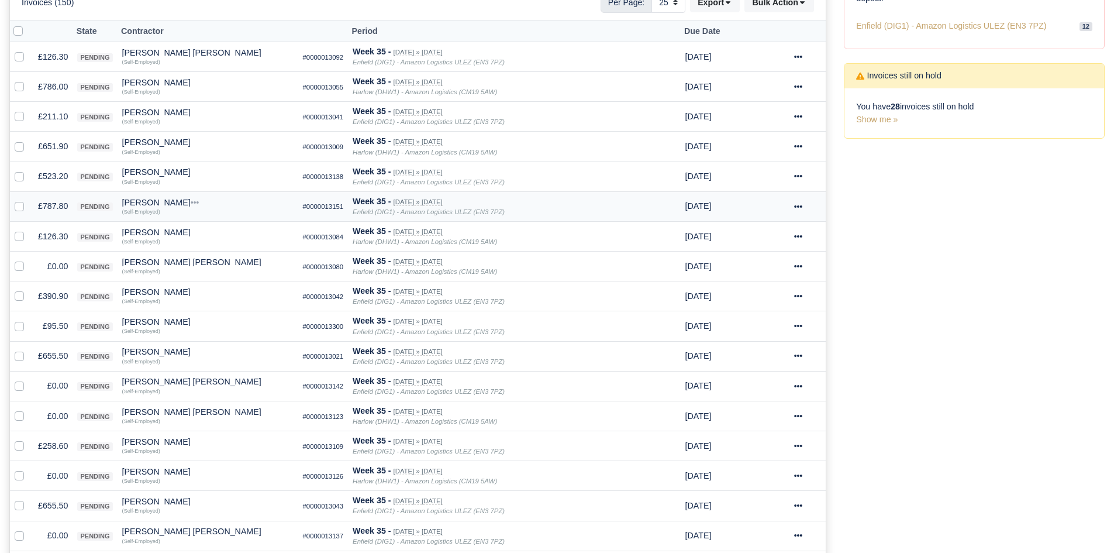
scroll to position [237, 0]
click at [29, 258] on label at bounding box center [29, 258] width 0 height 0
click at [19, 264] on input "checkbox" at bounding box center [19, 262] width 9 height 9
checkbox input "true"
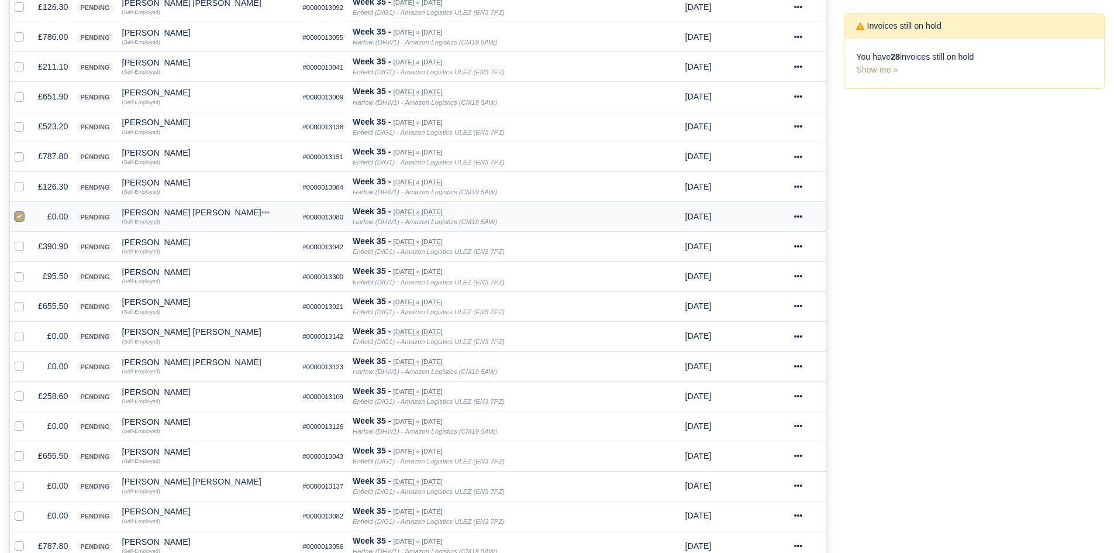
scroll to position [286, 0]
click at [17, 343] on td at bounding box center [21, 335] width 23 height 30
click at [29, 329] on label at bounding box center [29, 329] width 0 height 0
click at [19, 334] on input "checkbox" at bounding box center [19, 333] width 9 height 9
checkbox input "true"
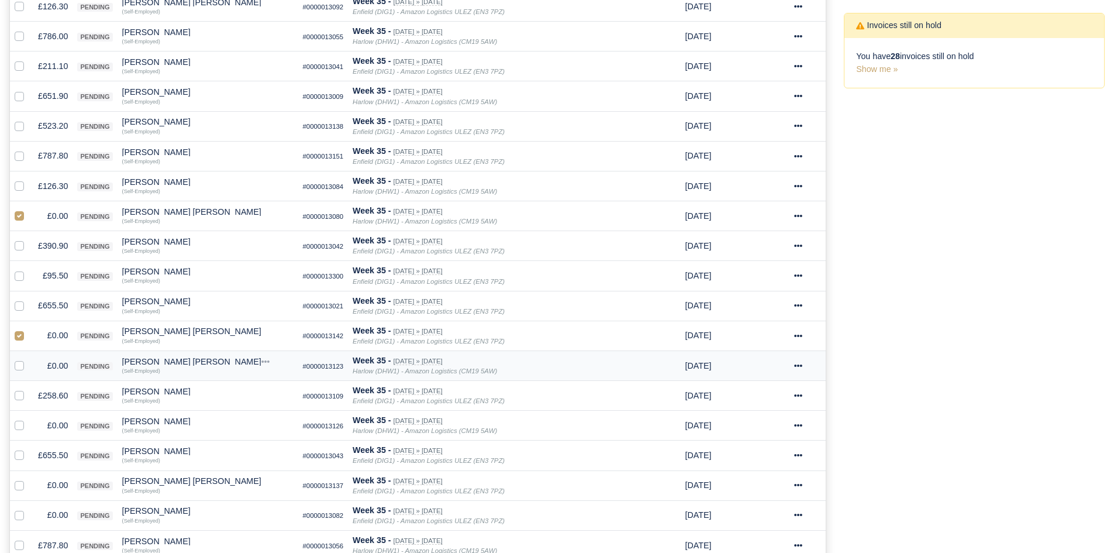
click at [29, 359] on label at bounding box center [29, 359] width 0 height 0
click at [19, 363] on input "checkbox" at bounding box center [19, 363] width 9 height 9
checkbox input "true"
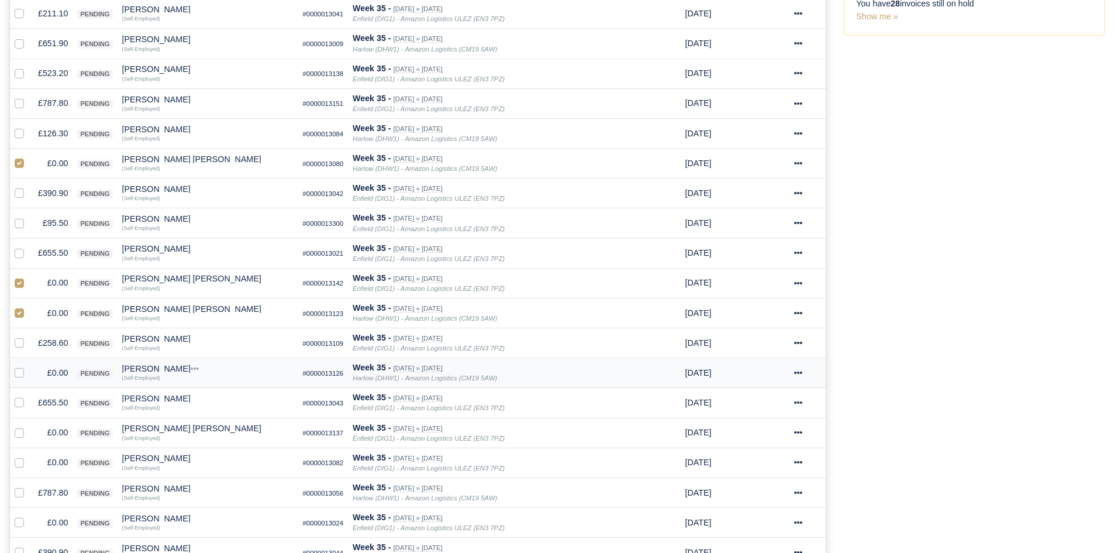
click at [29, 366] on label at bounding box center [29, 366] width 0 height 0
click at [19, 374] on input "checkbox" at bounding box center [19, 370] width 9 height 9
checkbox input "true"
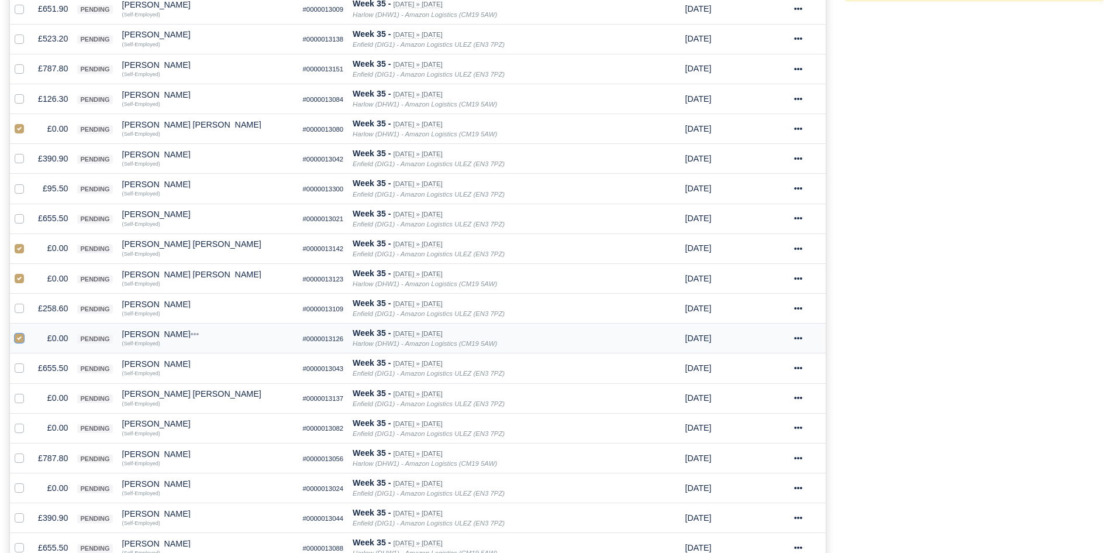
scroll to position [374, 0]
click at [22, 389] on td at bounding box center [21, 397] width 23 height 30
click at [29, 390] on label at bounding box center [29, 390] width 0 height 0
click at [22, 398] on input "checkbox" at bounding box center [19, 394] width 9 height 9
checkbox input "true"
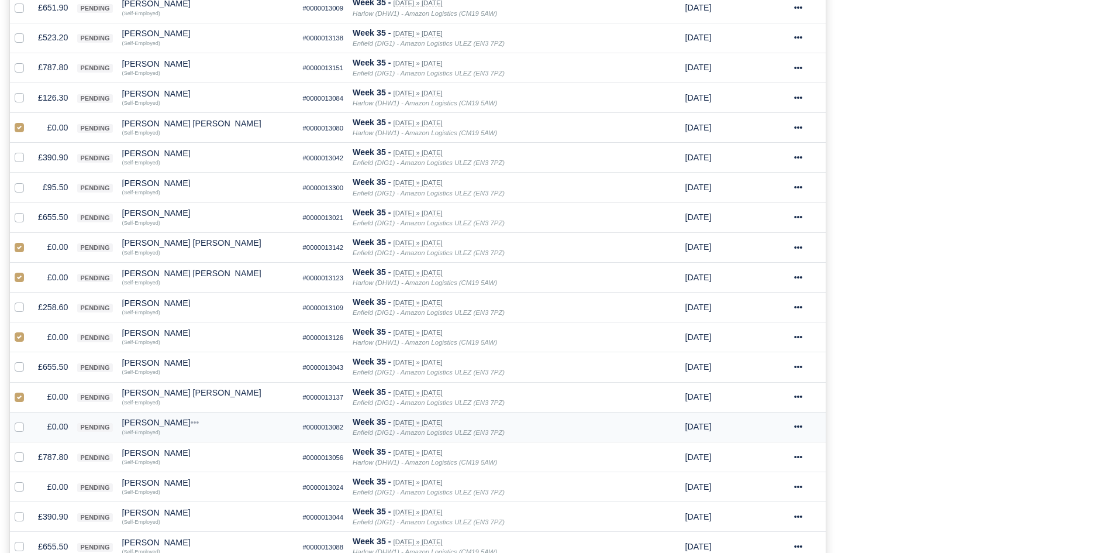
click at [29, 420] on label at bounding box center [29, 420] width 0 height 0
click at [22, 427] on input "checkbox" at bounding box center [19, 424] width 9 height 9
checkbox input "true"
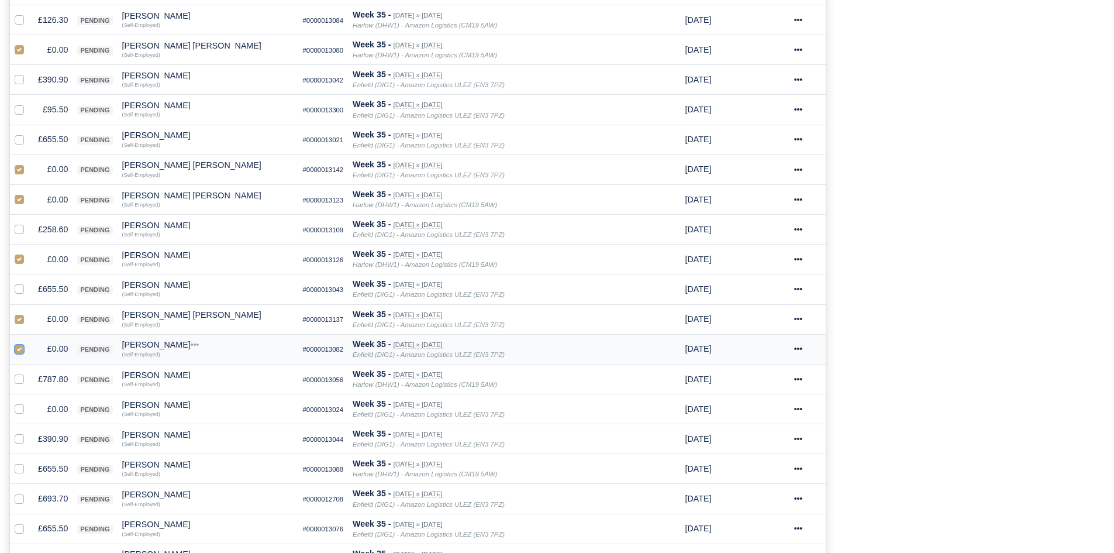
scroll to position [453, 0]
click at [24, 408] on div at bounding box center [22, 407] width 14 height 13
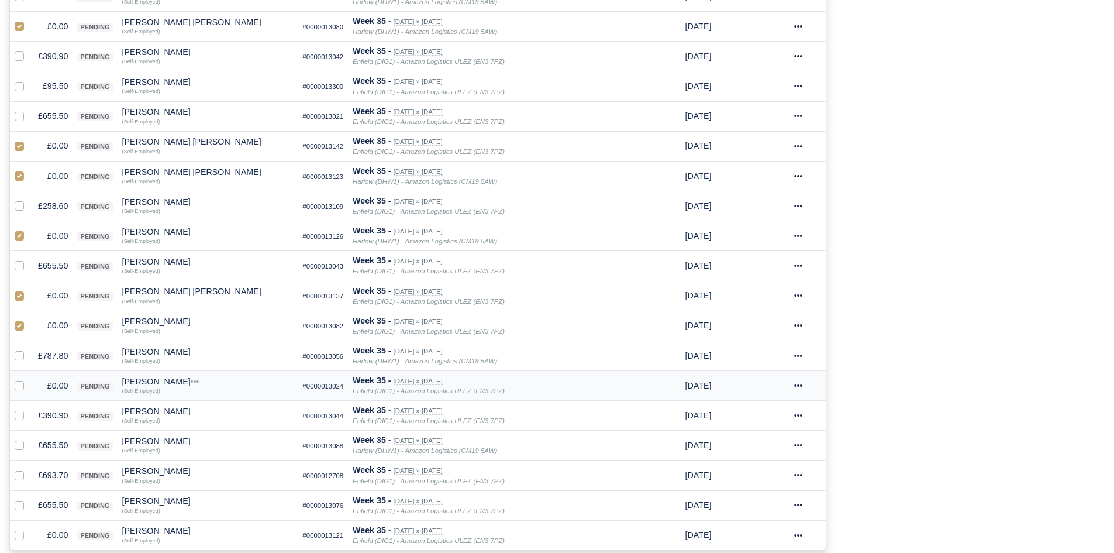
click at [29, 379] on label at bounding box center [29, 379] width 0 height 0
click at [18, 387] on input "checkbox" at bounding box center [19, 383] width 9 height 9
checkbox input "true"
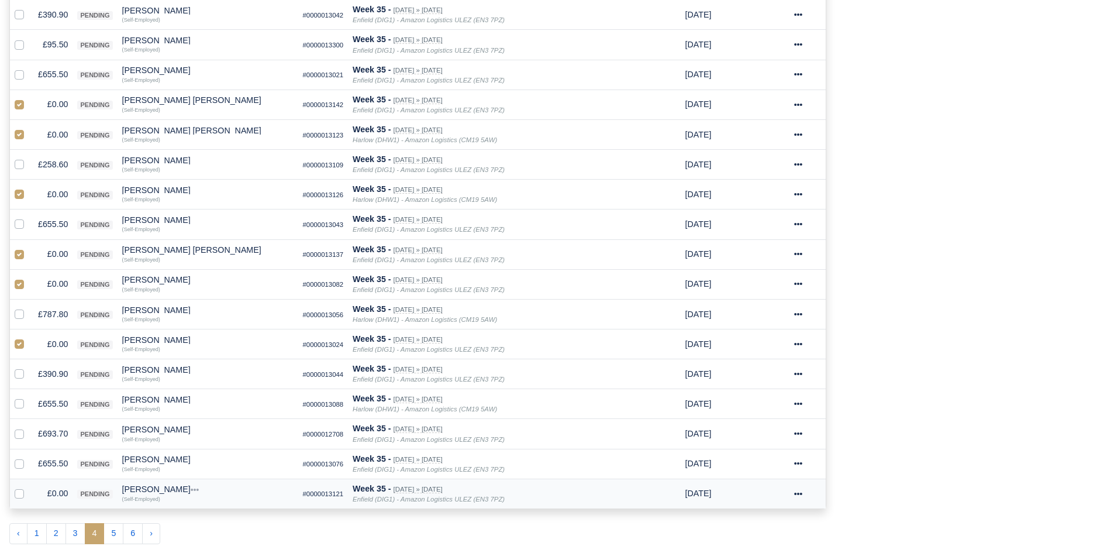
click at [29, 486] on label at bounding box center [29, 486] width 0 height 0
click at [15, 495] on input "checkbox" at bounding box center [19, 490] width 9 height 9
checkbox input "true"
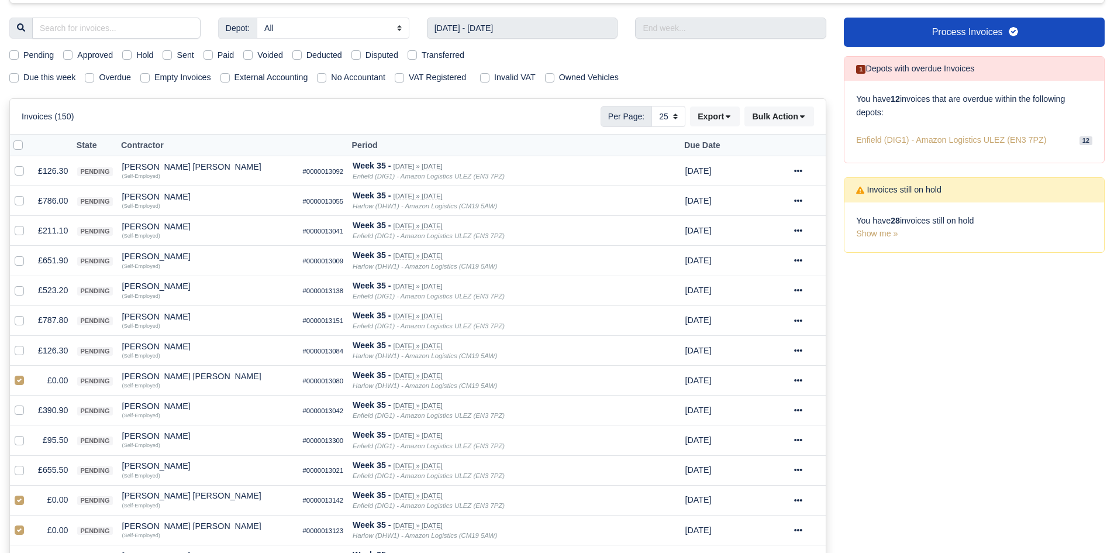
scroll to position [0, 0]
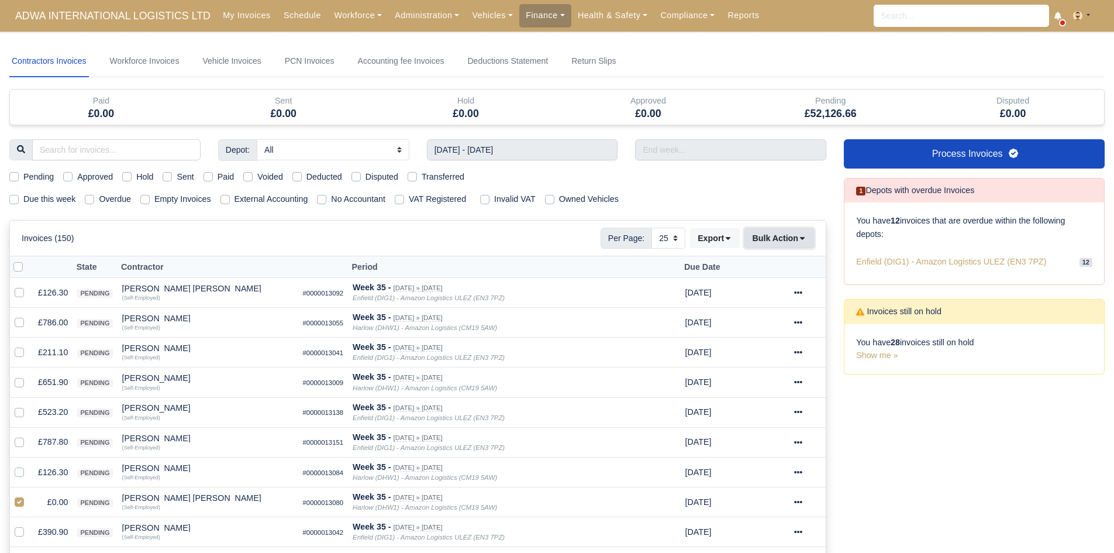
click at [780, 229] on button "Bulk Action" at bounding box center [779, 238] width 70 height 20
click at [775, 339] on div "Void" at bounding box center [761, 332] width 104 height 18
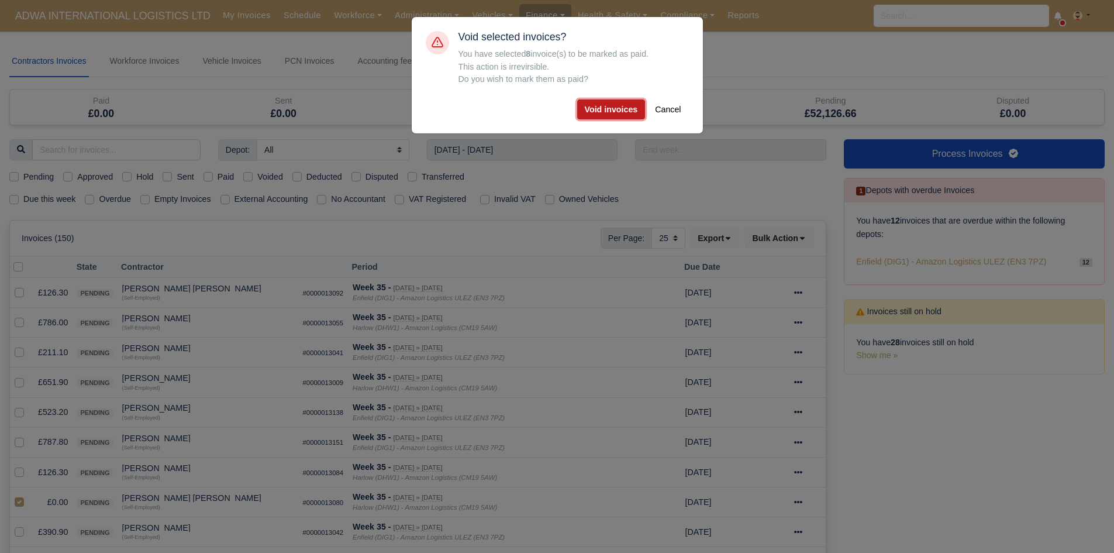
click at [609, 116] on button "Void invoices" at bounding box center [611, 109] width 68 height 20
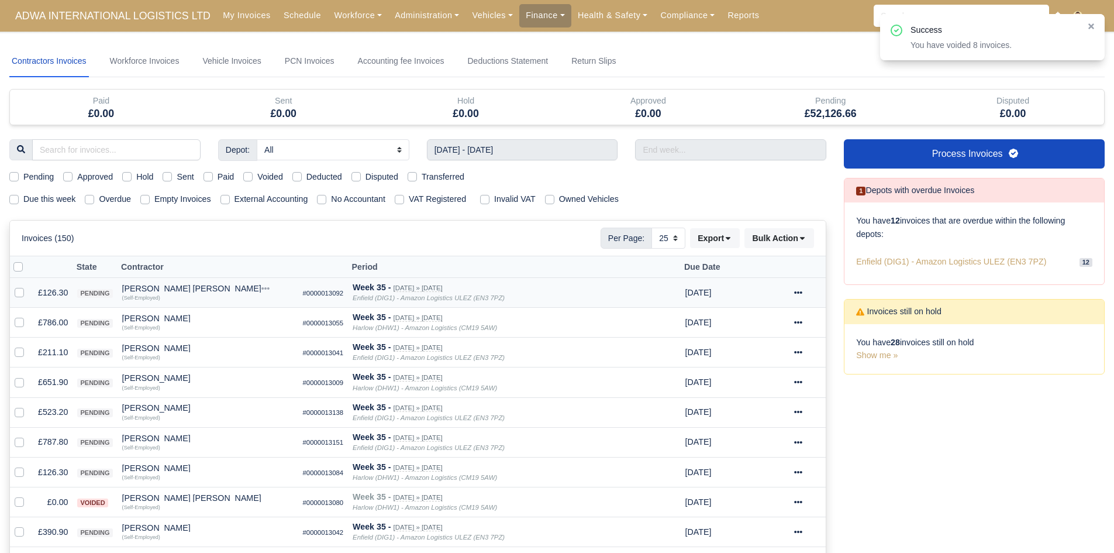
click at [57, 284] on td "£126.30" at bounding box center [52, 293] width 39 height 30
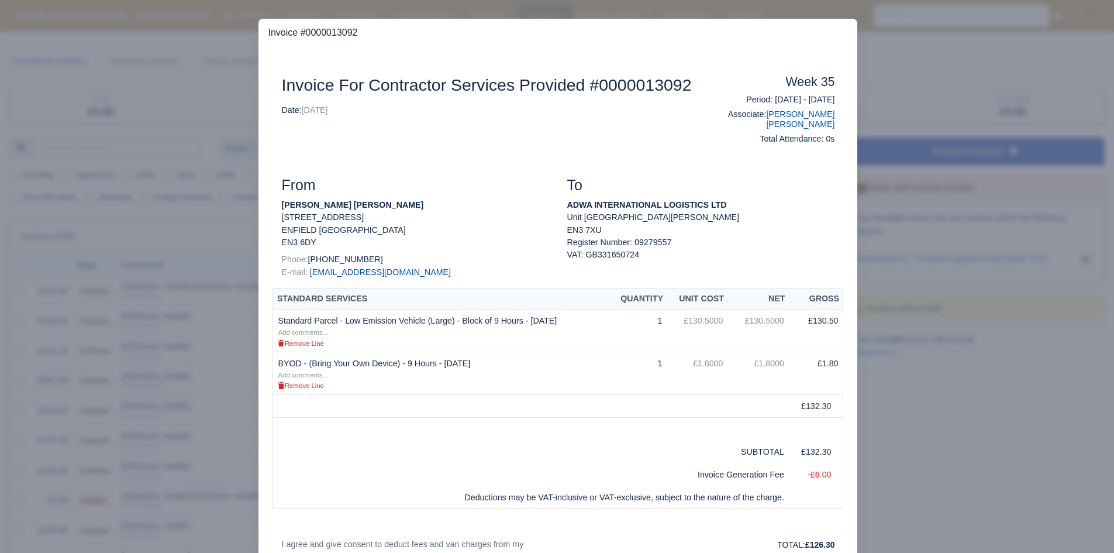
click at [57, 285] on div at bounding box center [557, 276] width 1114 height 553
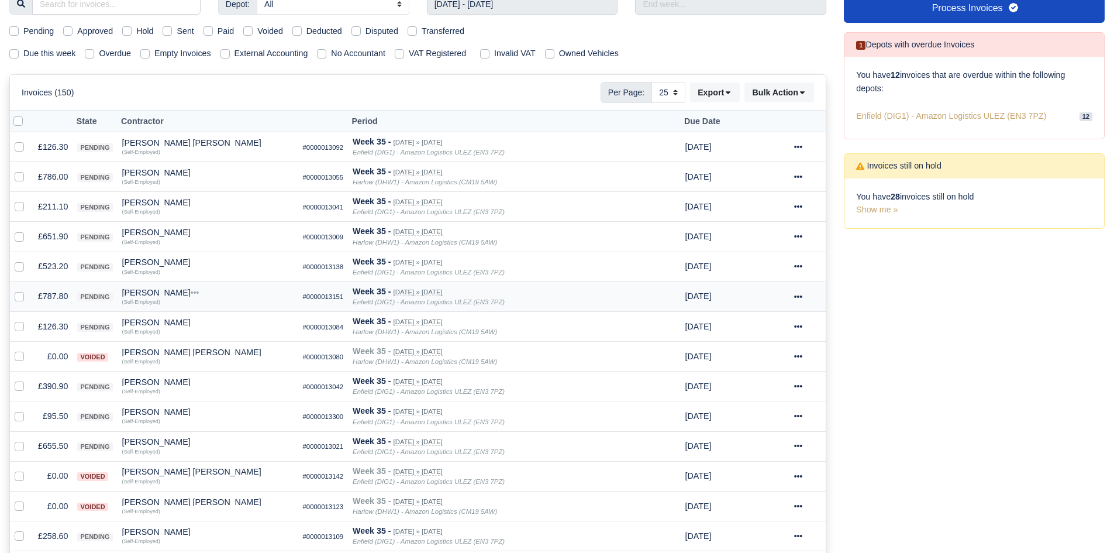
scroll to position [147, 0]
click at [46, 146] on td "£126.30" at bounding box center [52, 146] width 39 height 30
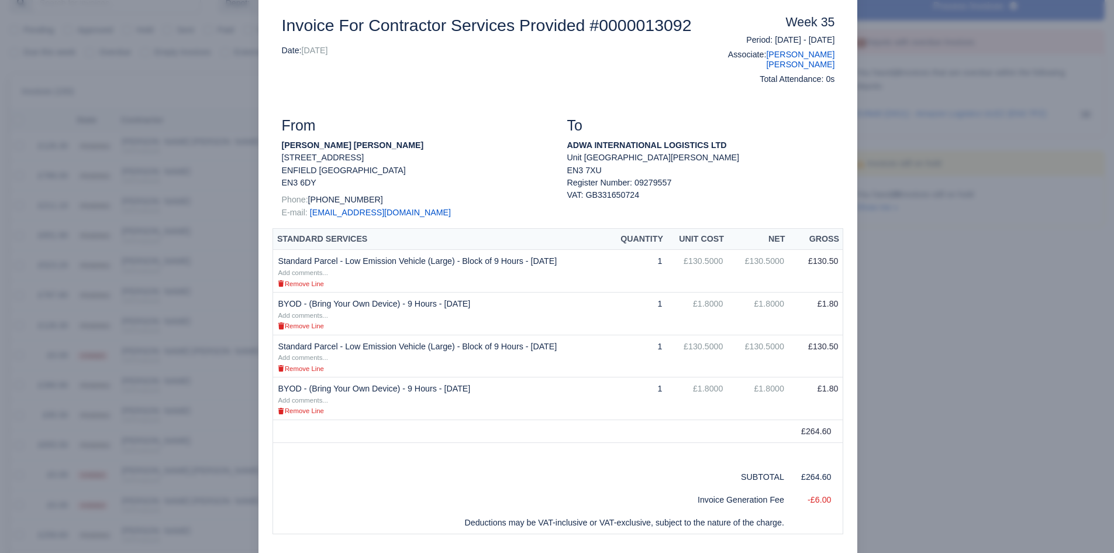
scroll to position [144, 0]
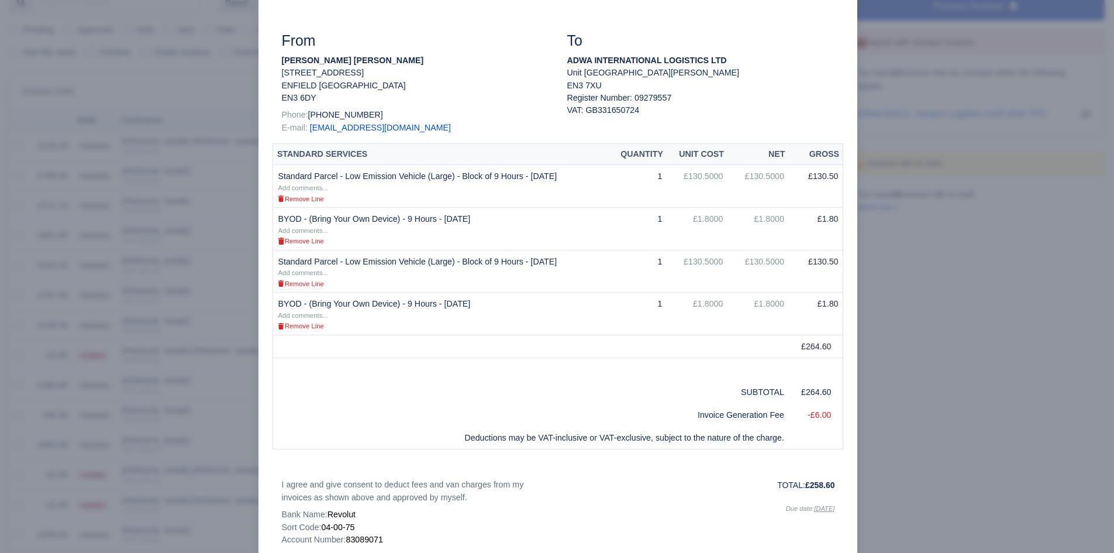
click at [189, 443] on div at bounding box center [557, 276] width 1114 height 553
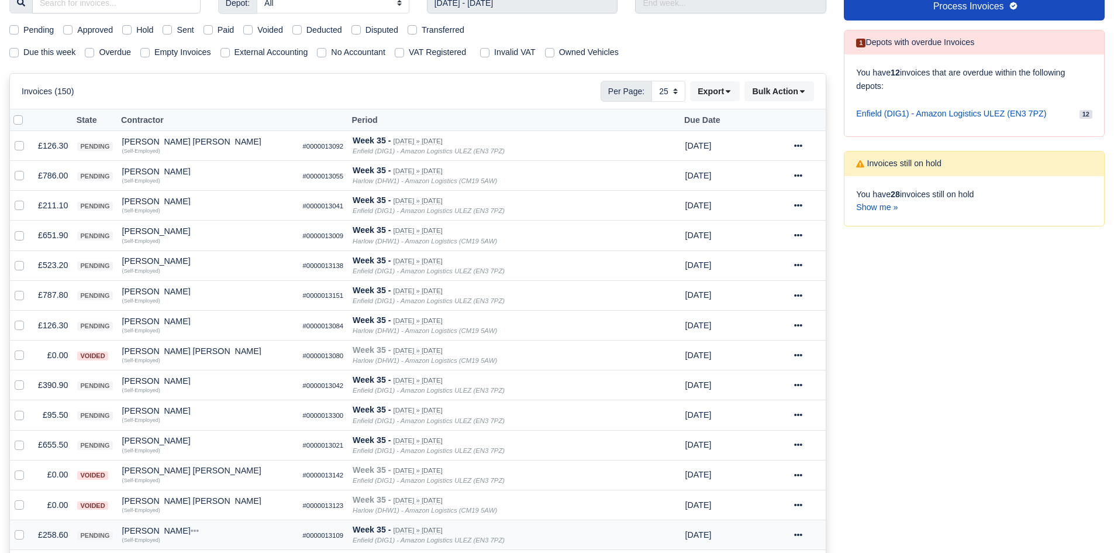
scroll to position [147, 0]
click at [52, 170] on td "£786.00" at bounding box center [52, 176] width 39 height 30
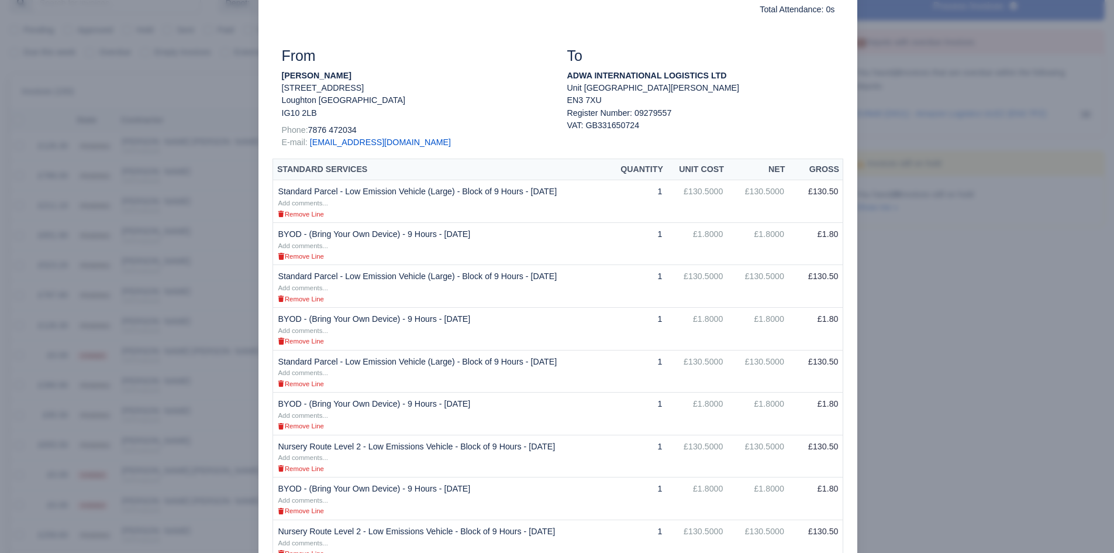
scroll to position [119, 0]
click at [208, 322] on div at bounding box center [557, 276] width 1114 height 553
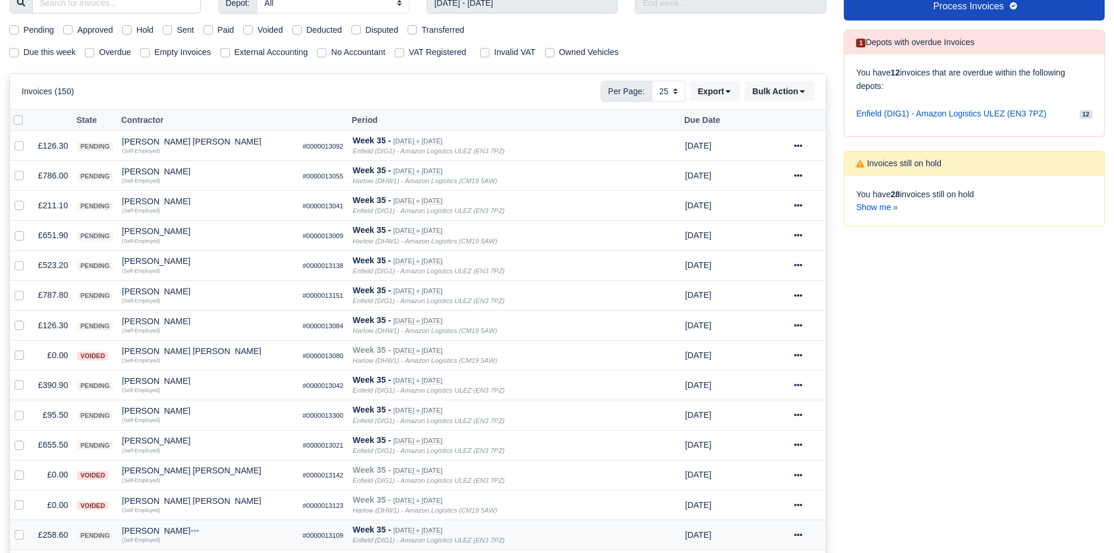
scroll to position [147, 0]
click at [143, 174] on div "[PERSON_NAME]" at bounding box center [207, 171] width 171 height 8
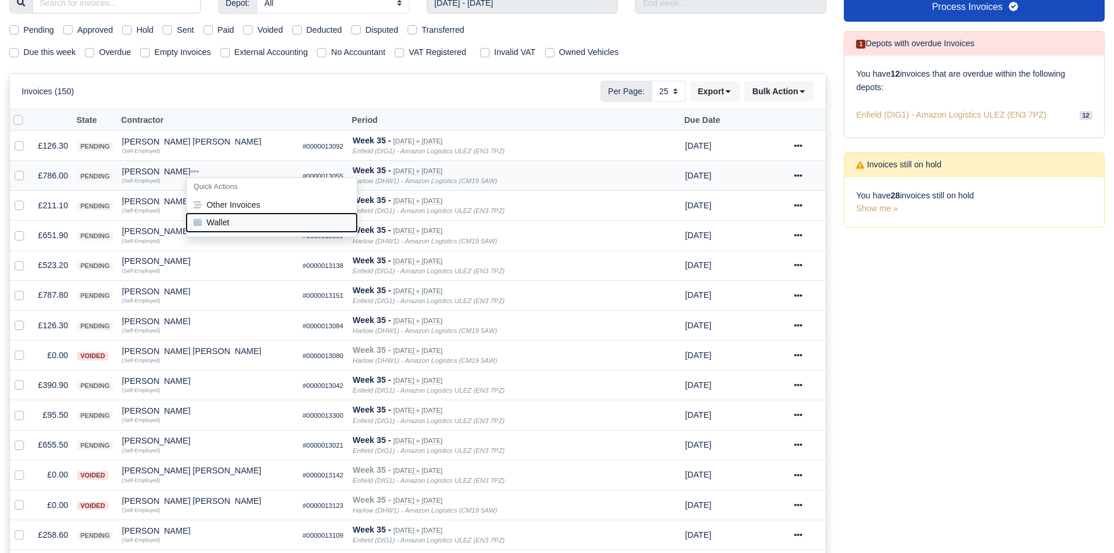
click at [208, 214] on button "Wallet" at bounding box center [272, 222] width 170 height 18
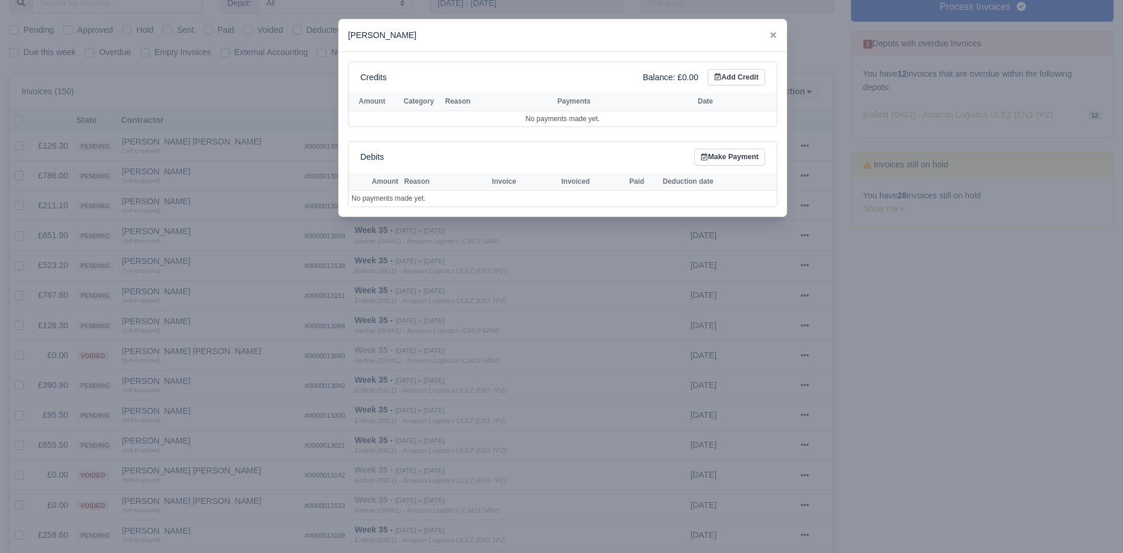
click at [190, 201] on div at bounding box center [561, 276] width 1123 height 553
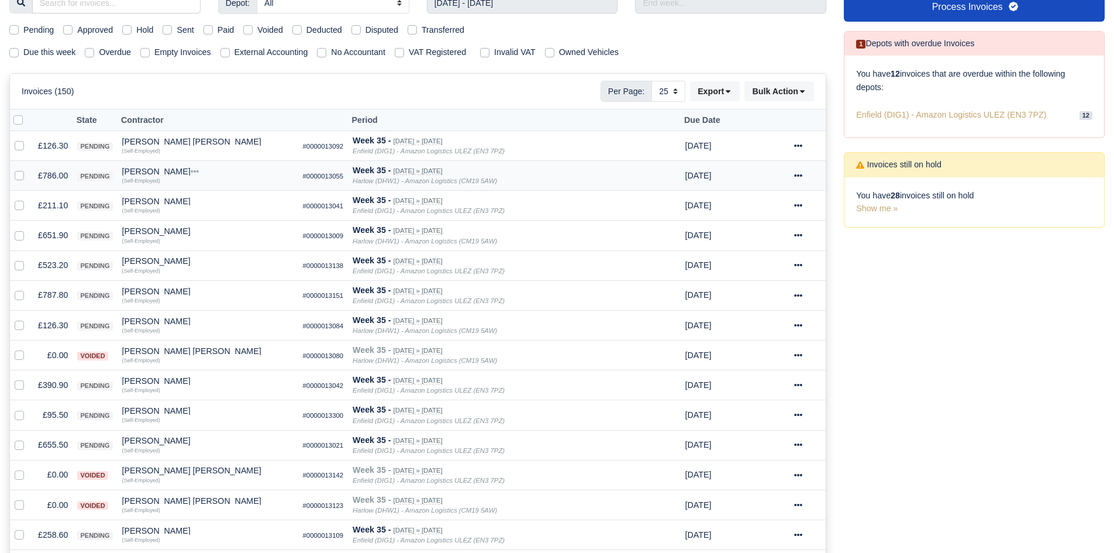
click at [156, 167] on div "[PERSON_NAME]" at bounding box center [207, 171] width 171 height 8
click at [206, 209] on button "Other Invoices" at bounding box center [272, 205] width 170 height 18
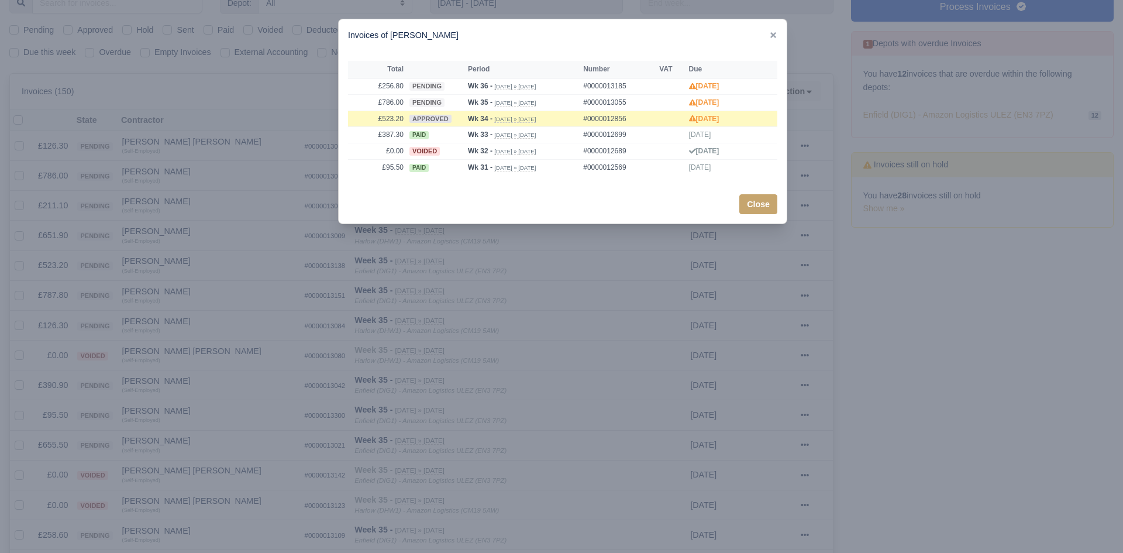
click at [218, 193] on div at bounding box center [561, 276] width 1123 height 553
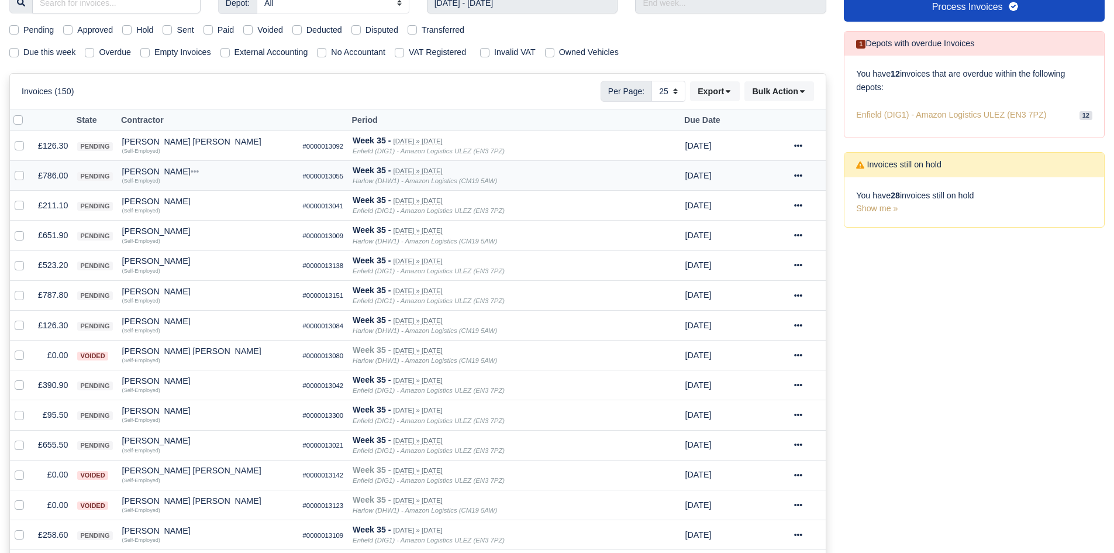
click at [51, 182] on td "£786.00" at bounding box center [52, 176] width 39 height 30
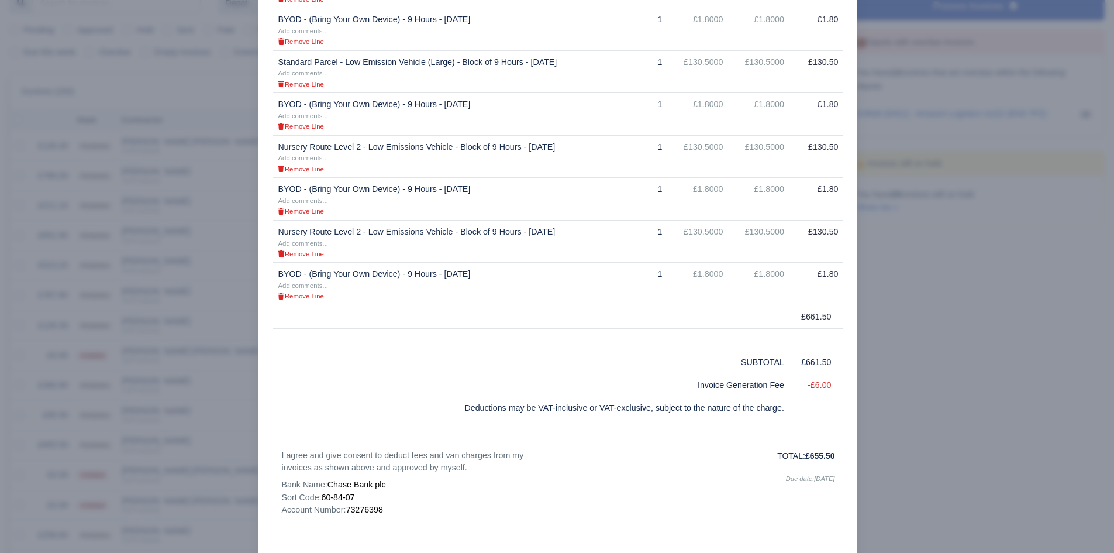
scroll to position [419, 0]
click at [172, 405] on div at bounding box center [557, 276] width 1114 height 553
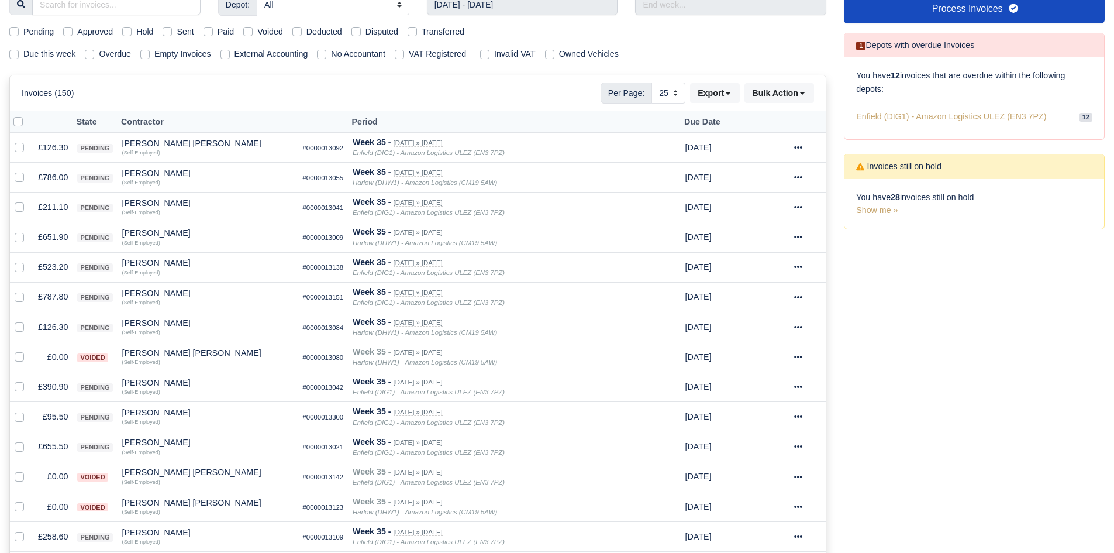
scroll to position [147, 0]
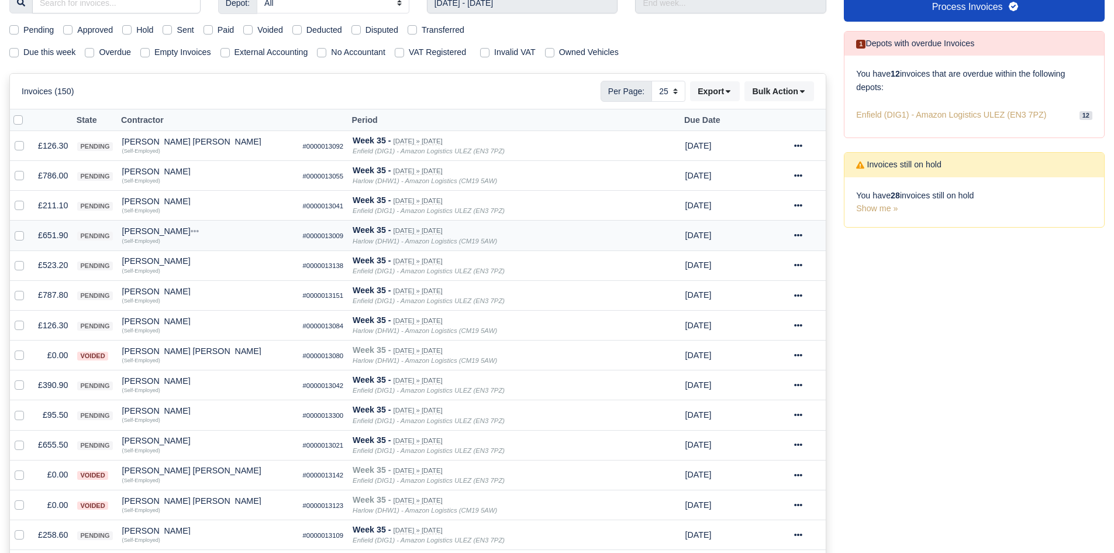
click at [42, 230] on td "£651.90" at bounding box center [52, 235] width 39 height 30
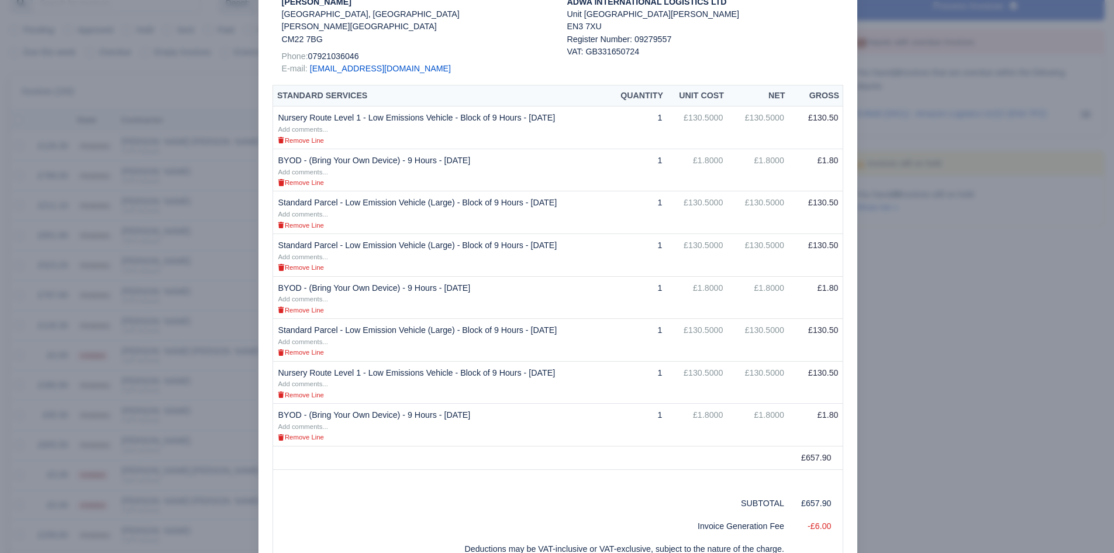
scroll to position [192, 0]
click at [181, 279] on div at bounding box center [557, 276] width 1114 height 553
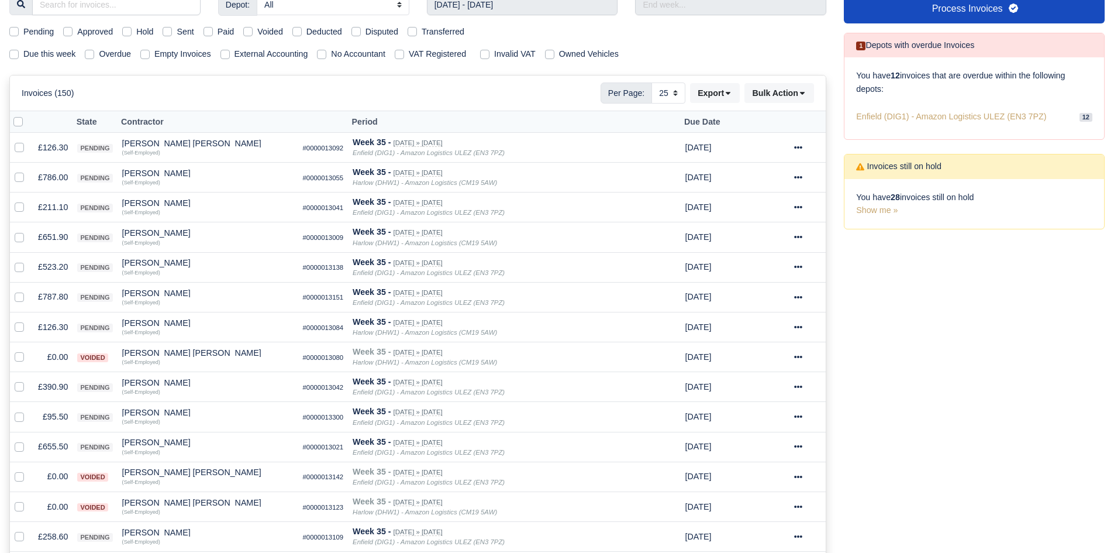
scroll to position [147, 0]
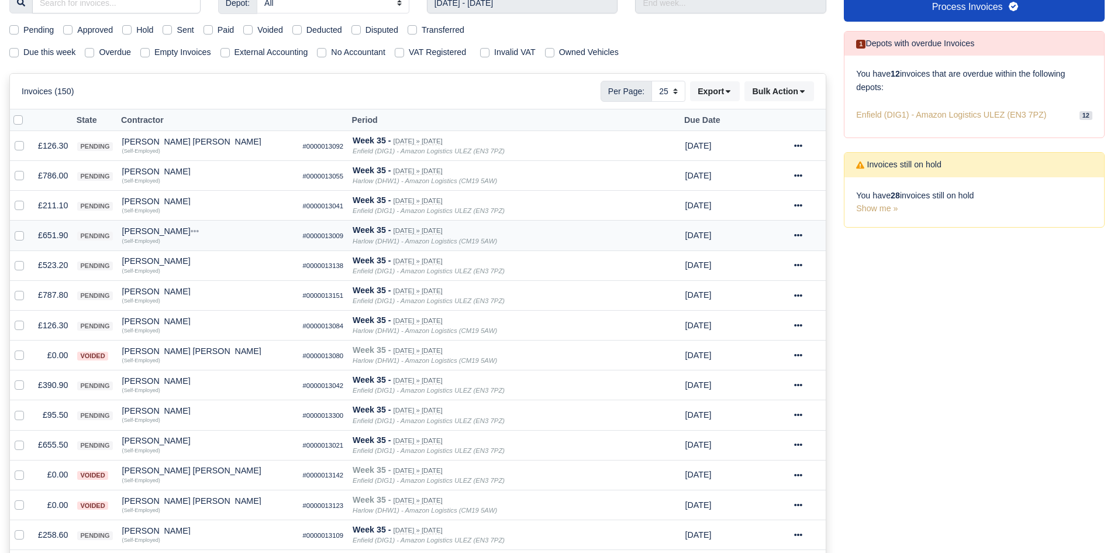
click at [134, 232] on div "Max Eldridge" at bounding box center [207, 231] width 171 height 8
click at [219, 257] on button "Other Invoices" at bounding box center [272, 265] width 170 height 18
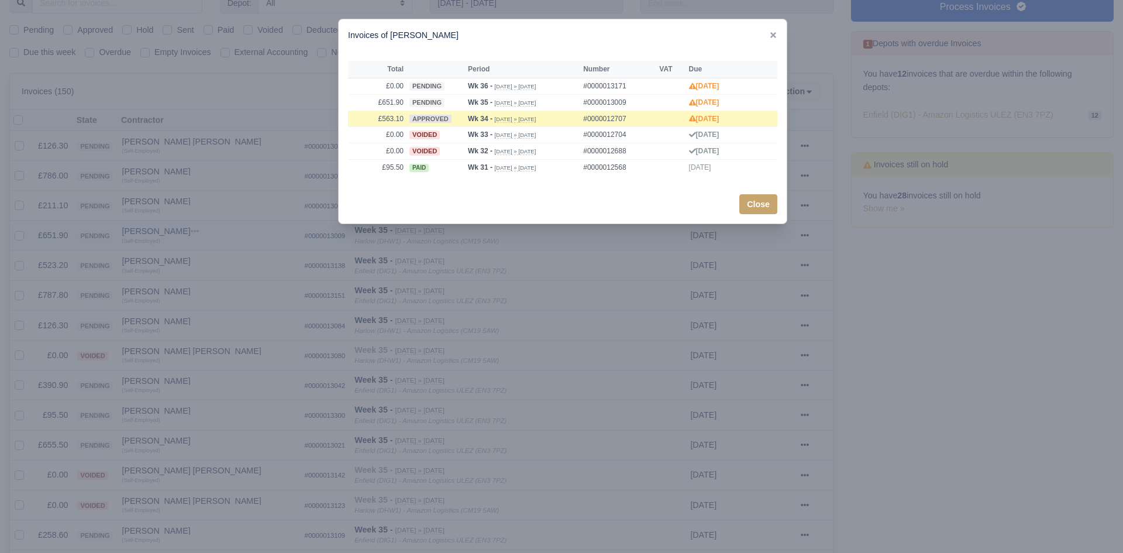
click at [219, 257] on div at bounding box center [561, 276] width 1123 height 553
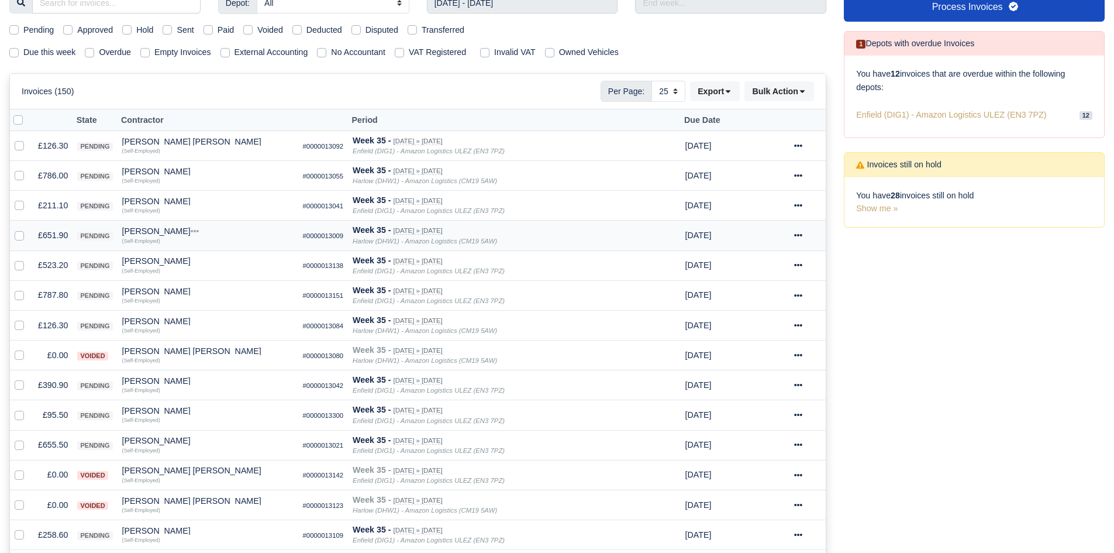
click at [145, 225] on td "Max Eldridge Quick Actions Other Invoices Wallet (Self-Employed)" at bounding box center [208, 235] width 181 height 30
click at [149, 235] on div "Max Eldridge" at bounding box center [207, 231] width 171 height 8
click at [208, 282] on button "Wallet" at bounding box center [272, 282] width 170 height 18
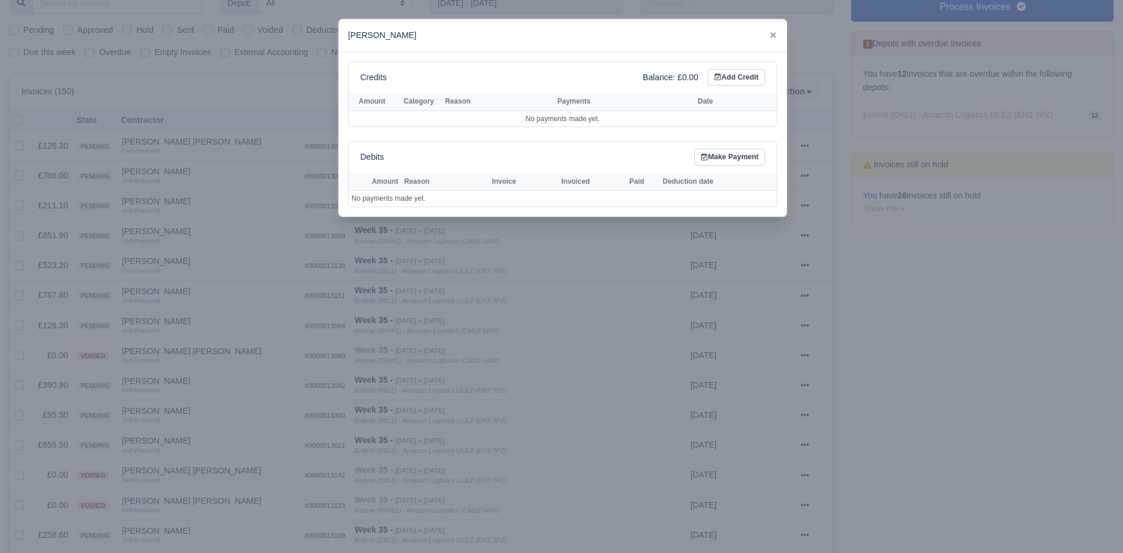
click at [174, 268] on div at bounding box center [561, 276] width 1123 height 553
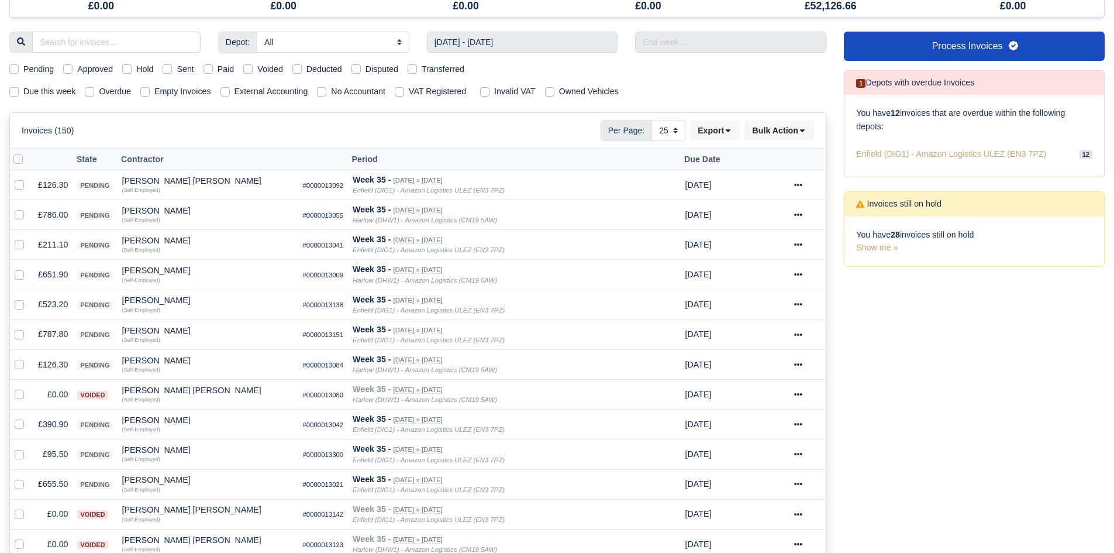
scroll to position [109, 0]
click at [53, 269] on td "£651.90" at bounding box center [52, 273] width 39 height 30
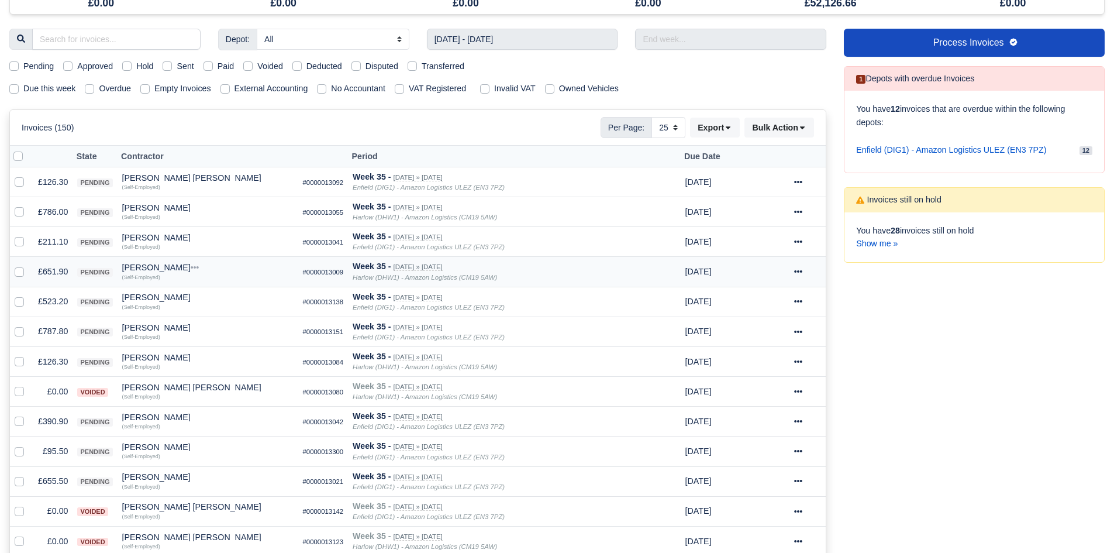
scroll to position [107, 0]
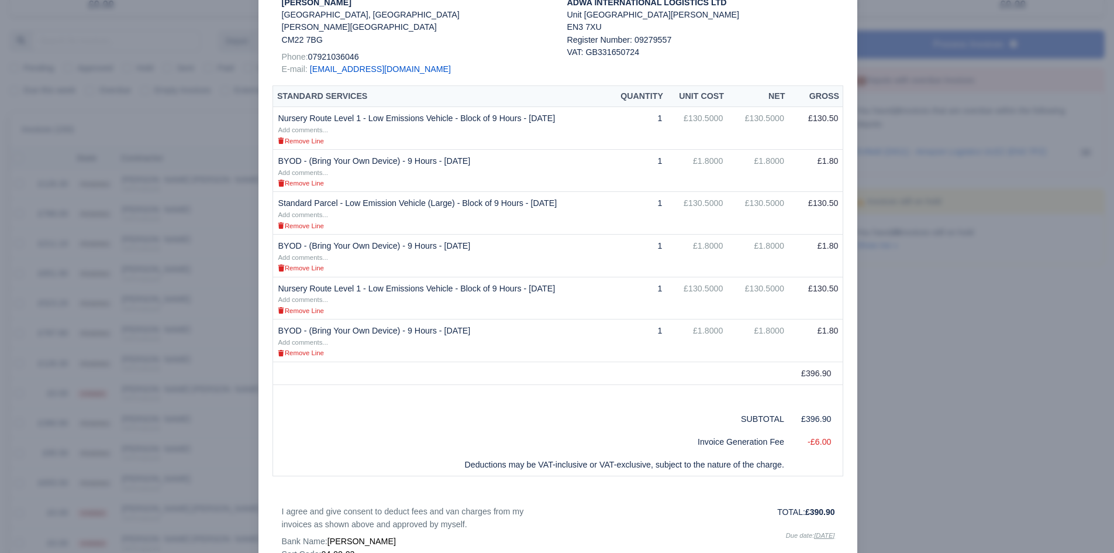
click at [219, 368] on div at bounding box center [557, 276] width 1114 height 553
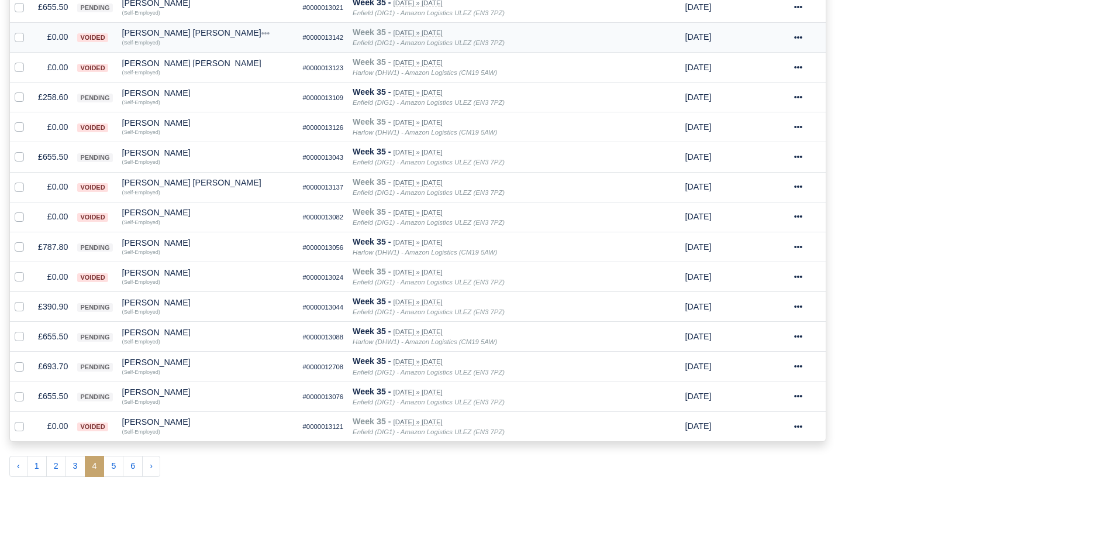
scroll to position [585, 0]
click at [110, 468] on button "5" at bounding box center [113, 465] width 20 height 21
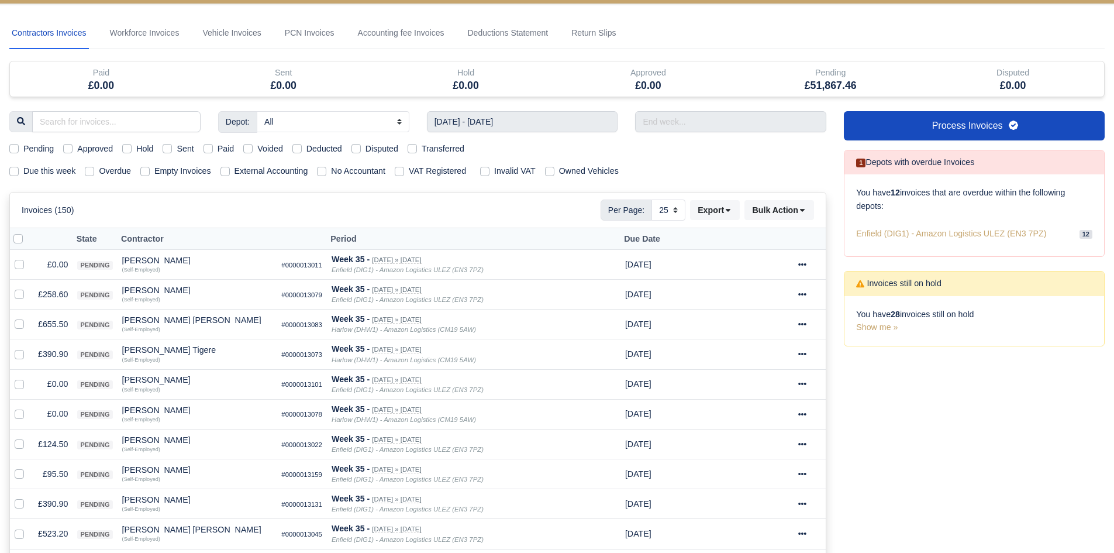
scroll to position [29, 0]
click at [29, 257] on label at bounding box center [29, 257] width 0 height 0
click at [18, 263] on input "checkbox" at bounding box center [19, 261] width 9 height 9
checkbox input "true"
click at [29, 377] on label at bounding box center [29, 377] width 0 height 0
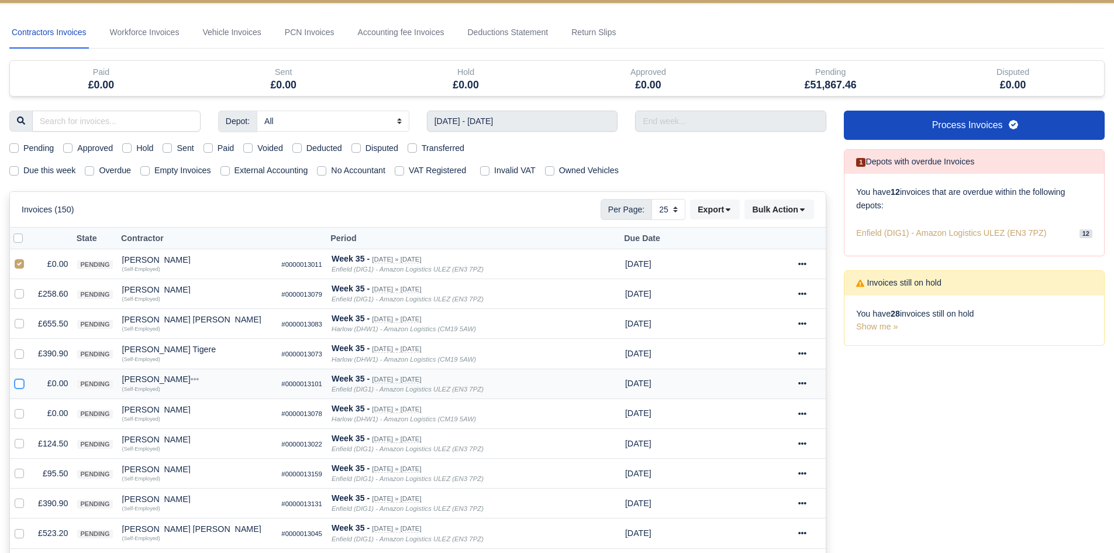
click at [18, 382] on input "checkbox" at bounding box center [19, 381] width 9 height 9
checkbox input "true"
click at [29, 406] on label at bounding box center [29, 406] width 0 height 0
click at [18, 413] on input "checkbox" at bounding box center [19, 410] width 9 height 9
checkbox input "true"
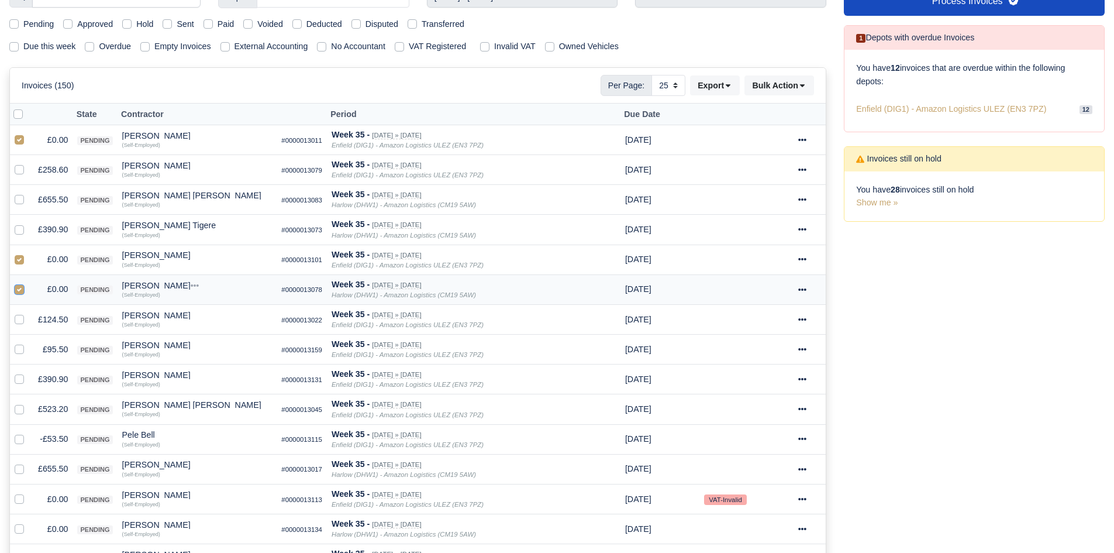
scroll to position [191, 0]
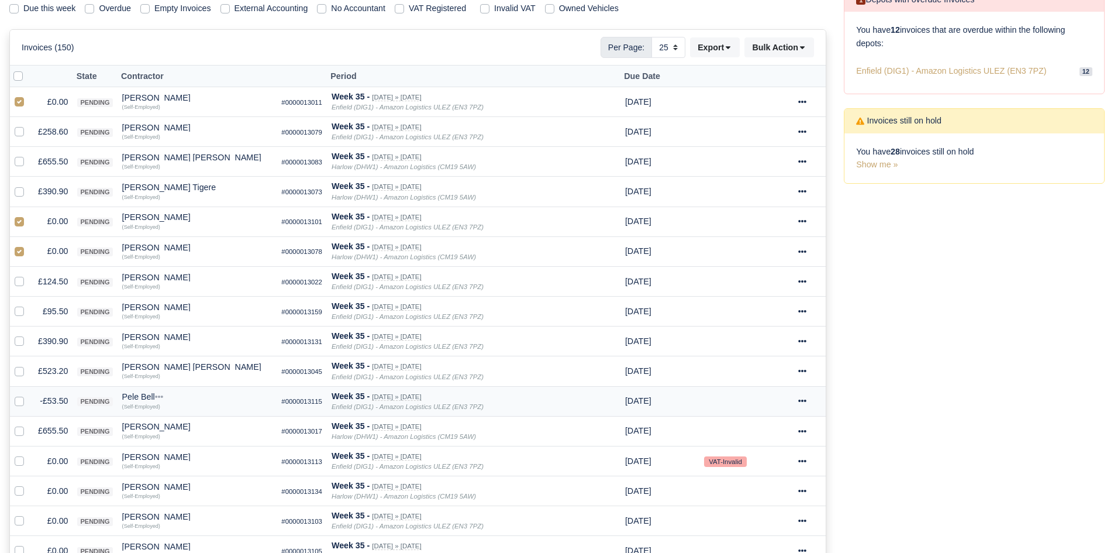
click at [14, 400] on td at bounding box center [21, 401] width 23 height 30
click at [29, 394] on label at bounding box center [29, 394] width 0 height 0
click at [19, 403] on input "checkbox" at bounding box center [19, 398] width 9 height 9
checkbox input "true"
click at [29, 454] on label at bounding box center [29, 454] width 0 height 0
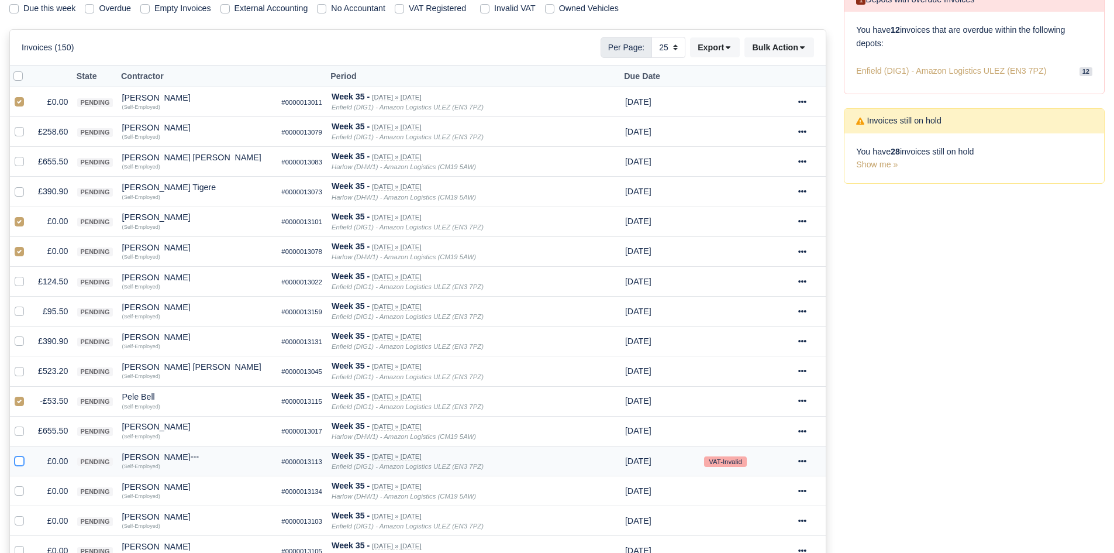
click at [22, 463] on input "checkbox" at bounding box center [19, 458] width 9 height 9
checkbox input "true"
click at [29, 484] on label at bounding box center [29, 484] width 0 height 0
click at [19, 489] on input "checkbox" at bounding box center [19, 488] width 9 height 9
checkbox input "true"
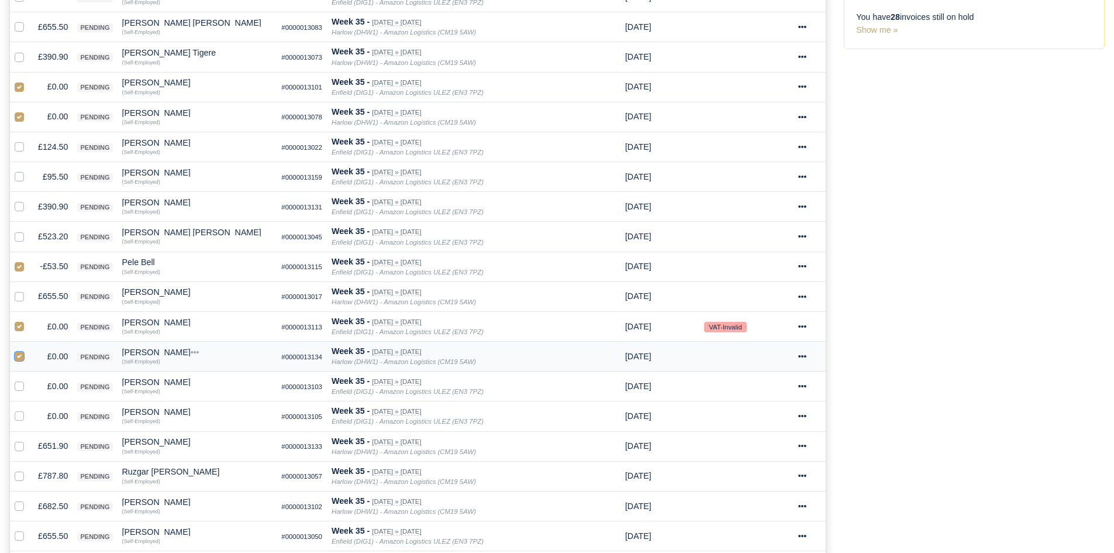
scroll to position [326, 0]
click at [29, 379] on label at bounding box center [29, 379] width 0 height 0
click at [19, 388] on input "checkbox" at bounding box center [19, 383] width 9 height 9
checkbox input "true"
click at [20, 410] on div at bounding box center [22, 415] width 14 height 13
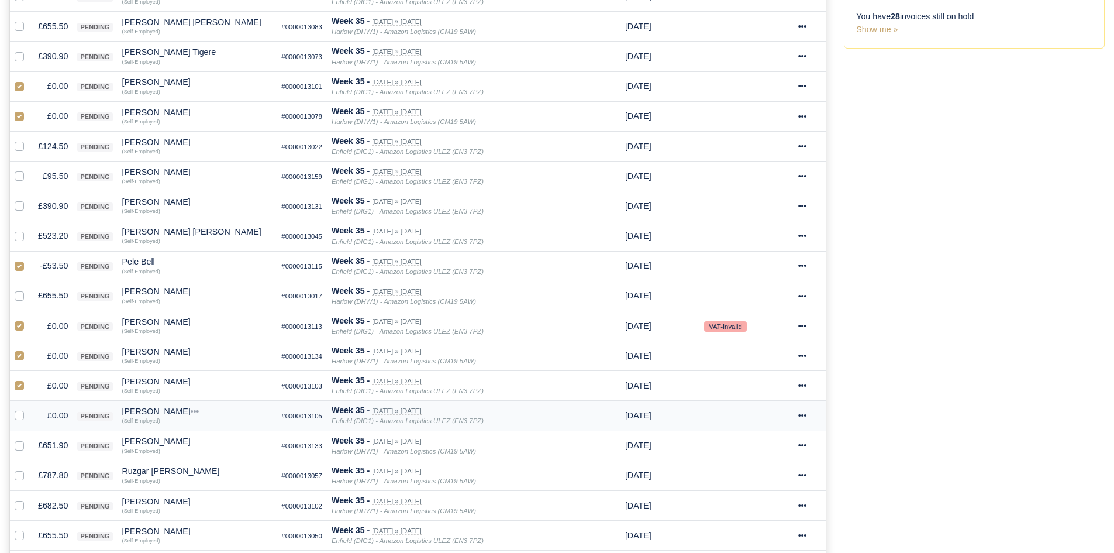
click at [29, 409] on label at bounding box center [29, 409] width 0 height 0
click at [20, 416] on input "checkbox" at bounding box center [19, 413] width 9 height 9
checkbox input "true"
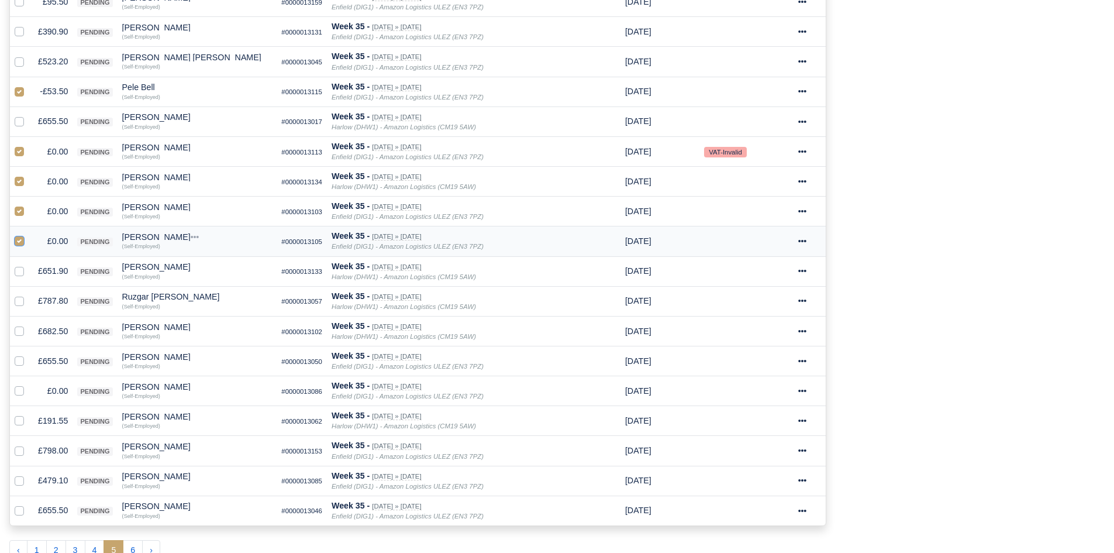
scroll to position [501, 0]
click at [29, 384] on label at bounding box center [29, 384] width 0 height 0
click at [19, 392] on input "checkbox" at bounding box center [19, 388] width 9 height 9
checkbox input "true"
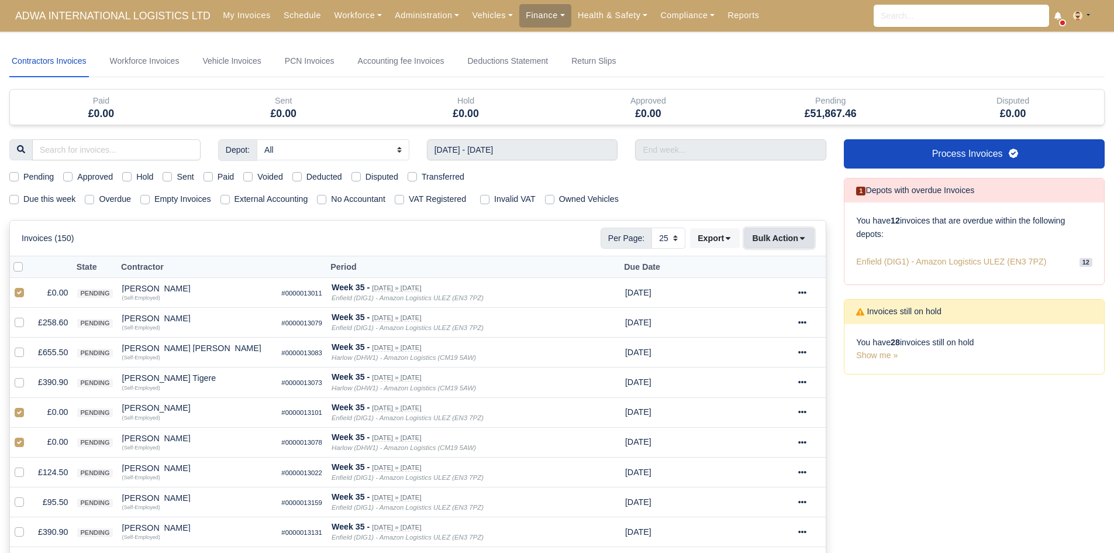
click at [777, 244] on button "Bulk Action" at bounding box center [779, 238] width 70 height 20
click at [765, 328] on div "Void" at bounding box center [761, 332] width 104 height 18
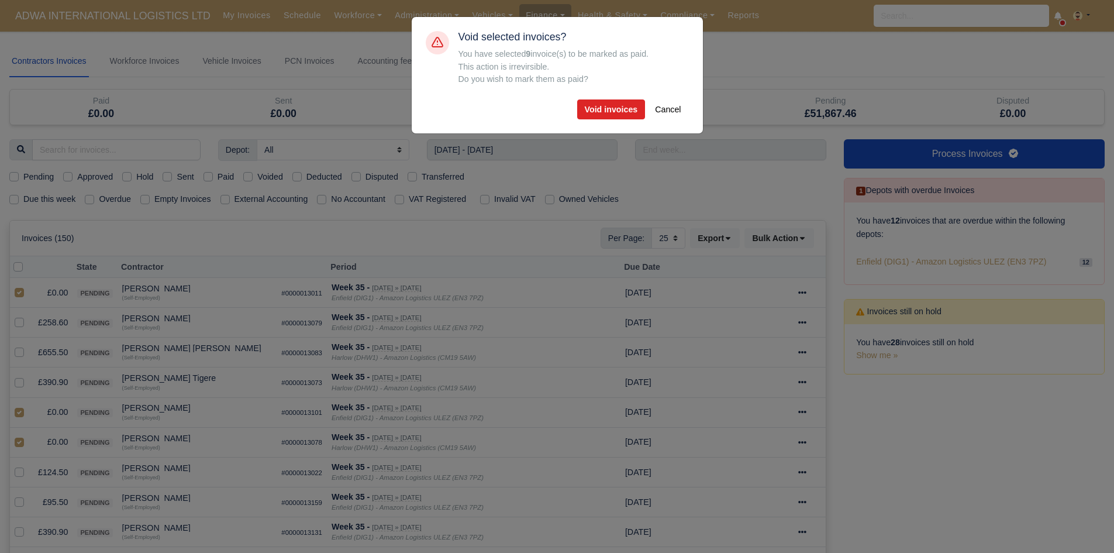
click at [600, 94] on div "Void selected invoices? You have selected 9 invoice(s) to be marked as paid. Th…" at bounding box center [573, 75] width 230 height 88
click at [600, 103] on button "Void invoices" at bounding box center [611, 109] width 68 height 20
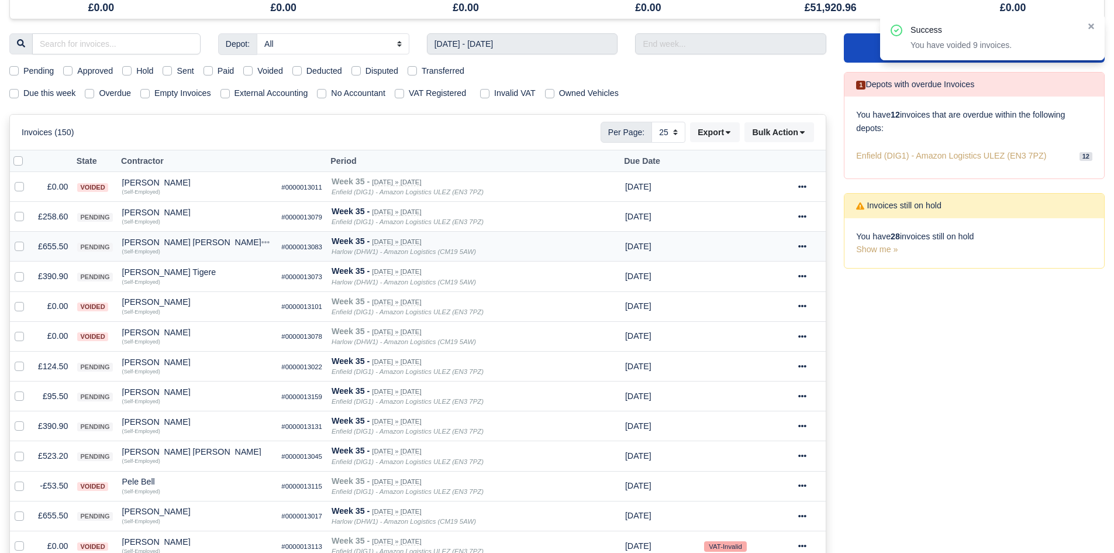
scroll to position [106, 0]
click at [55, 367] on td "£124.50" at bounding box center [52, 365] width 39 height 30
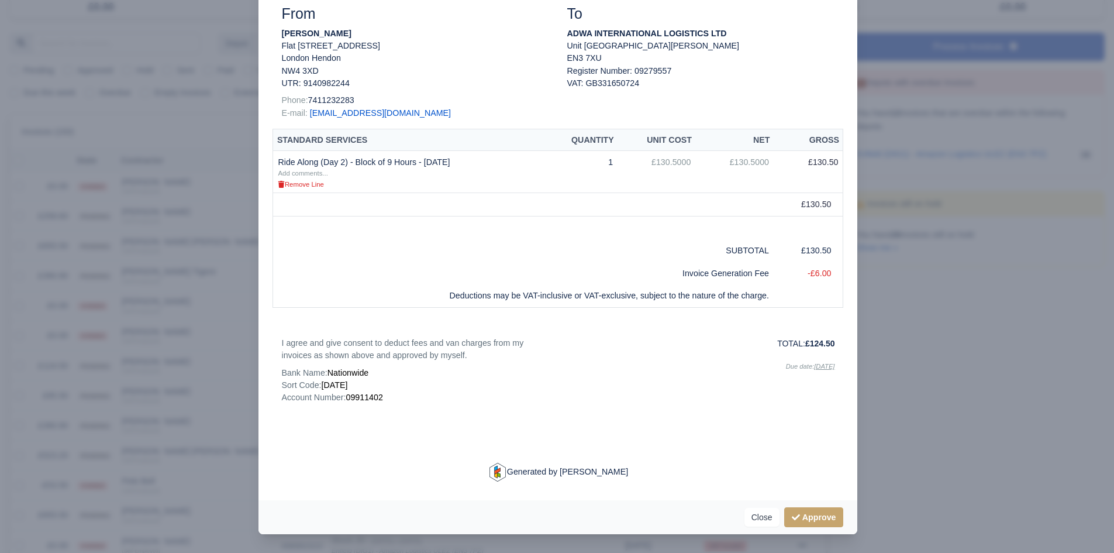
click at [166, 341] on div at bounding box center [557, 276] width 1114 height 553
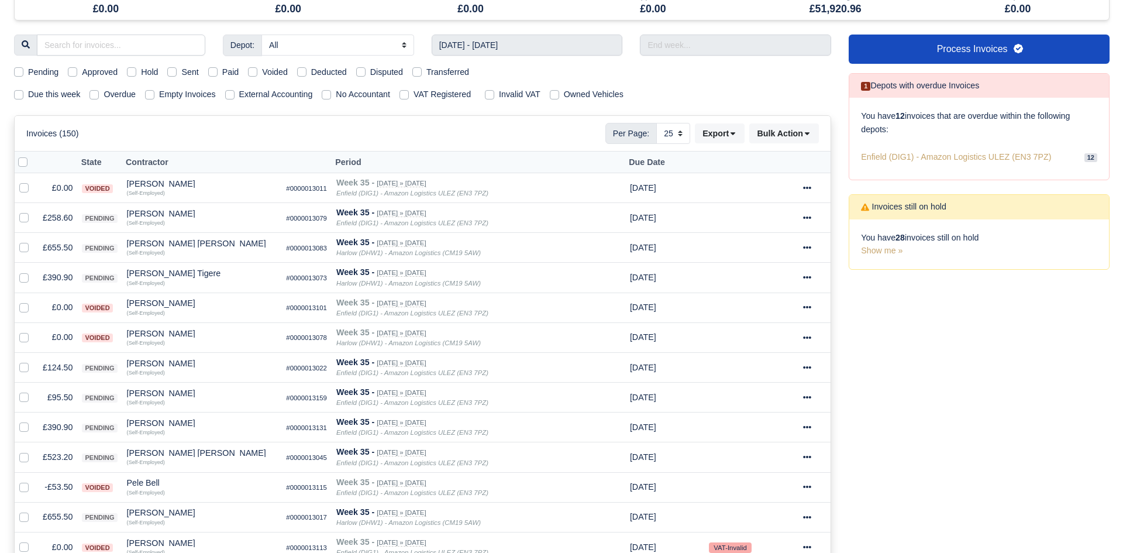
scroll to position [106, 0]
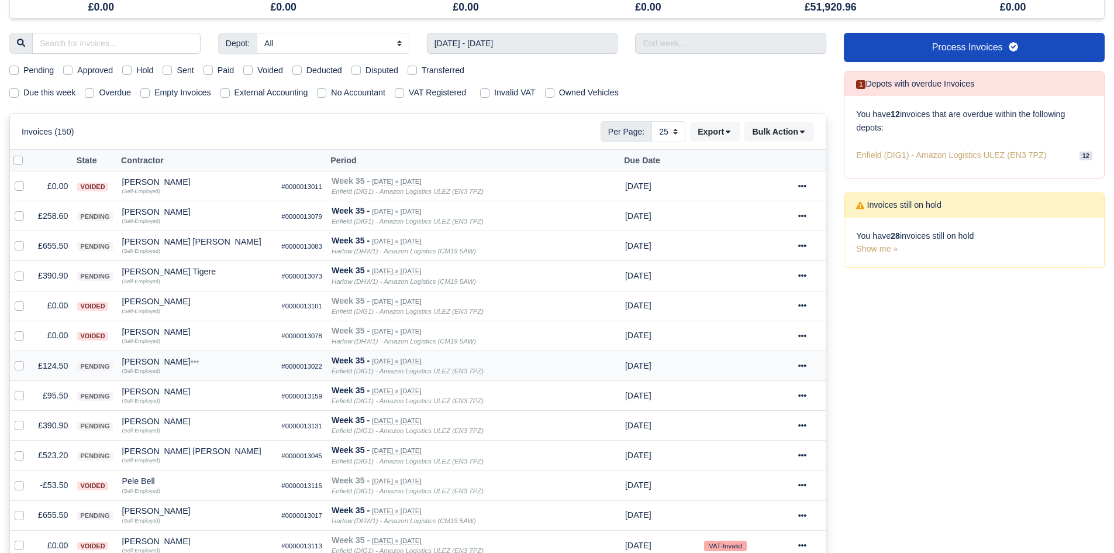
click at [168, 358] on div "[PERSON_NAME]" at bounding box center [197, 361] width 150 height 8
click at [219, 395] on button "Other Invoices" at bounding box center [241, 395] width 149 height 18
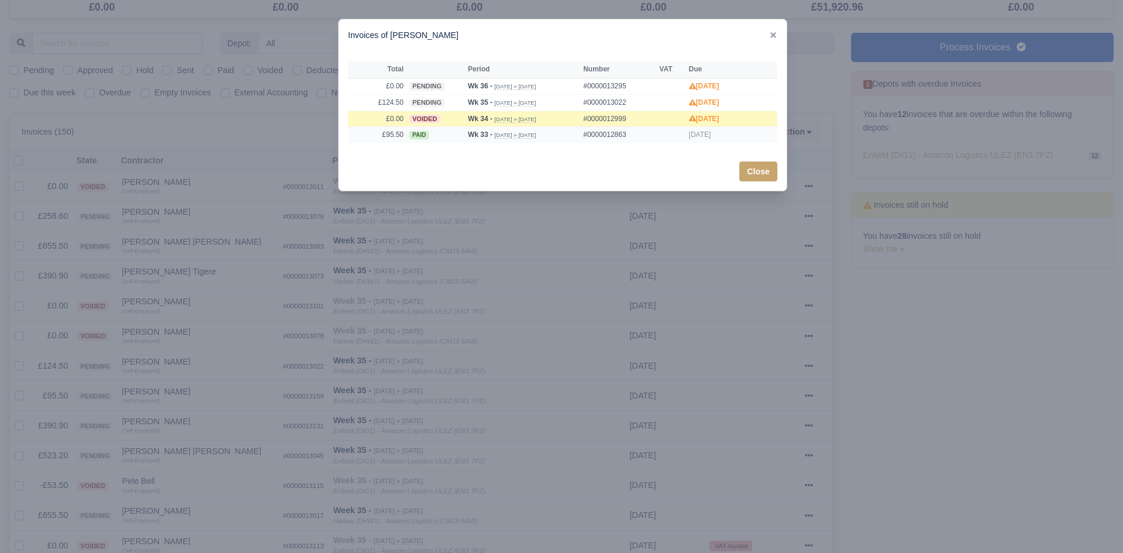
click at [384, 134] on td "£95.50" at bounding box center [377, 135] width 58 height 16
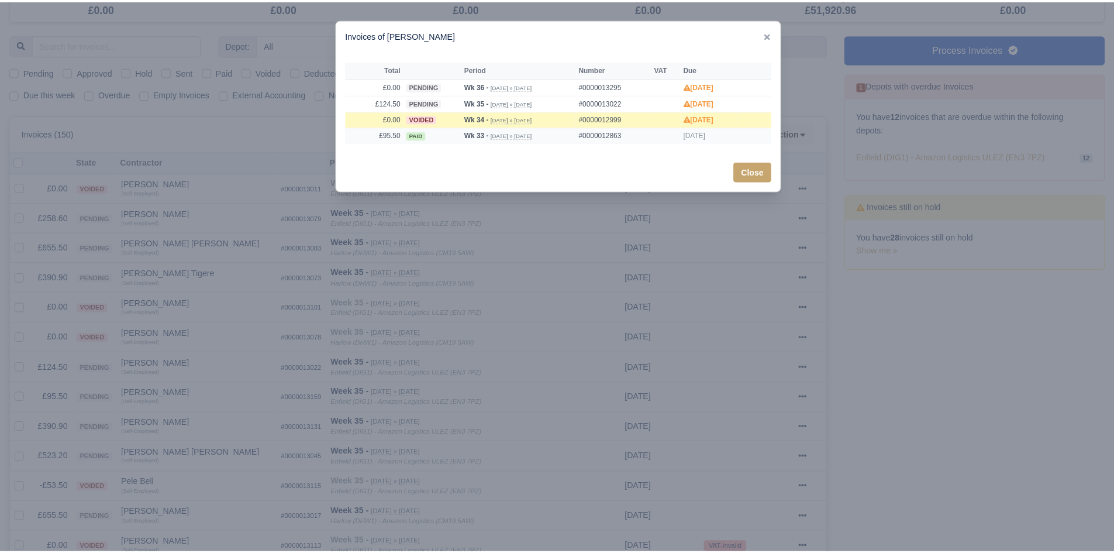
scroll to position [0, 0]
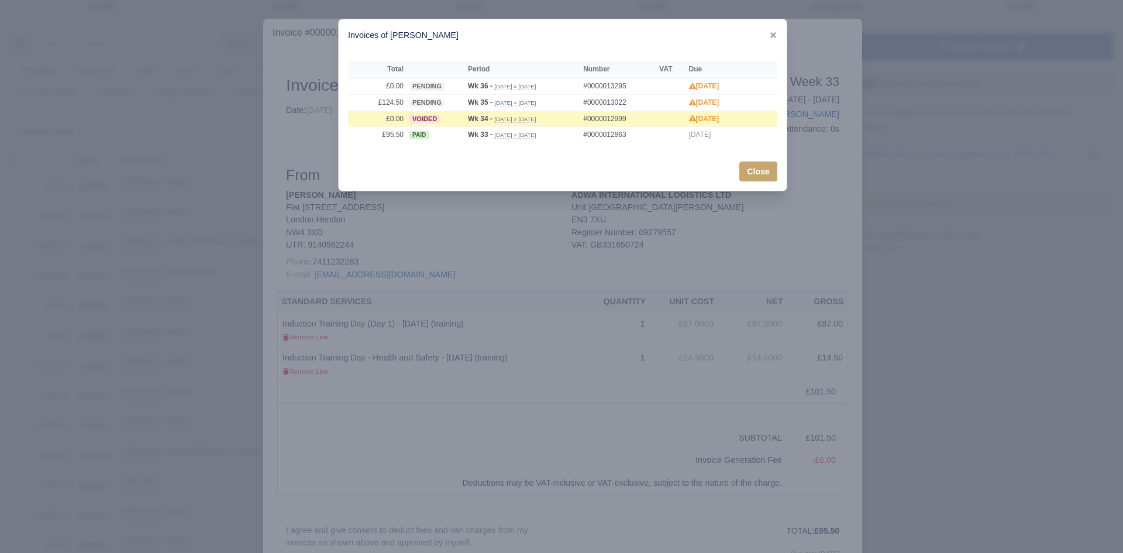
click at [195, 263] on div at bounding box center [561, 276] width 1123 height 553
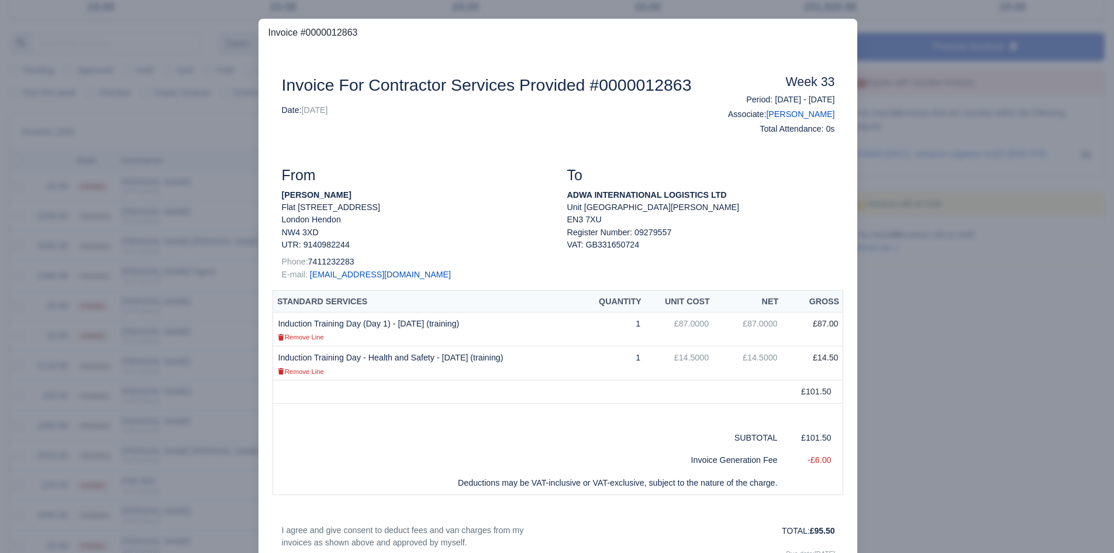
click at [193, 268] on div at bounding box center [557, 276] width 1114 height 553
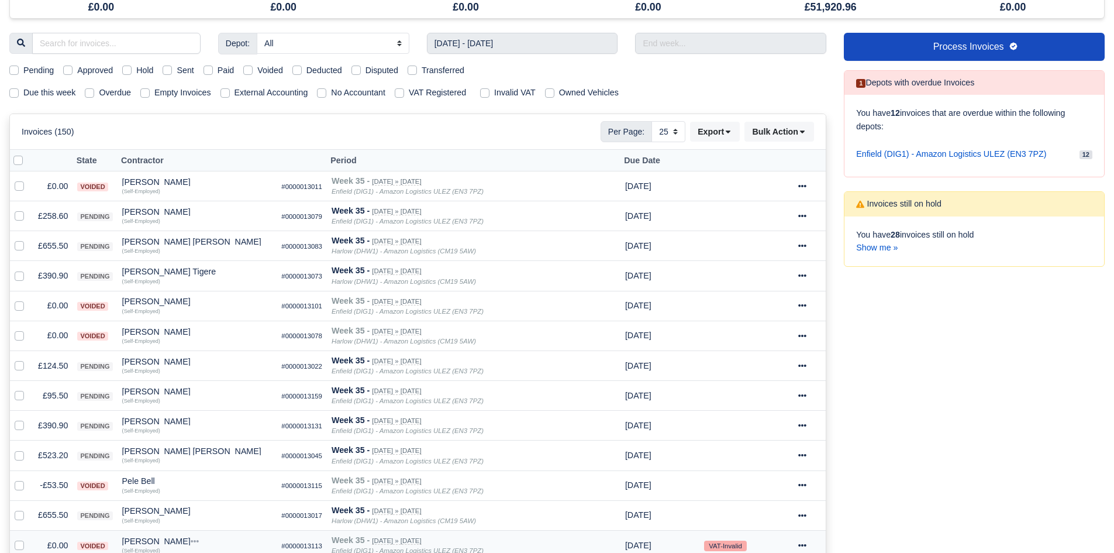
scroll to position [106, 0]
click at [60, 399] on td "£95.50" at bounding box center [52, 396] width 39 height 30
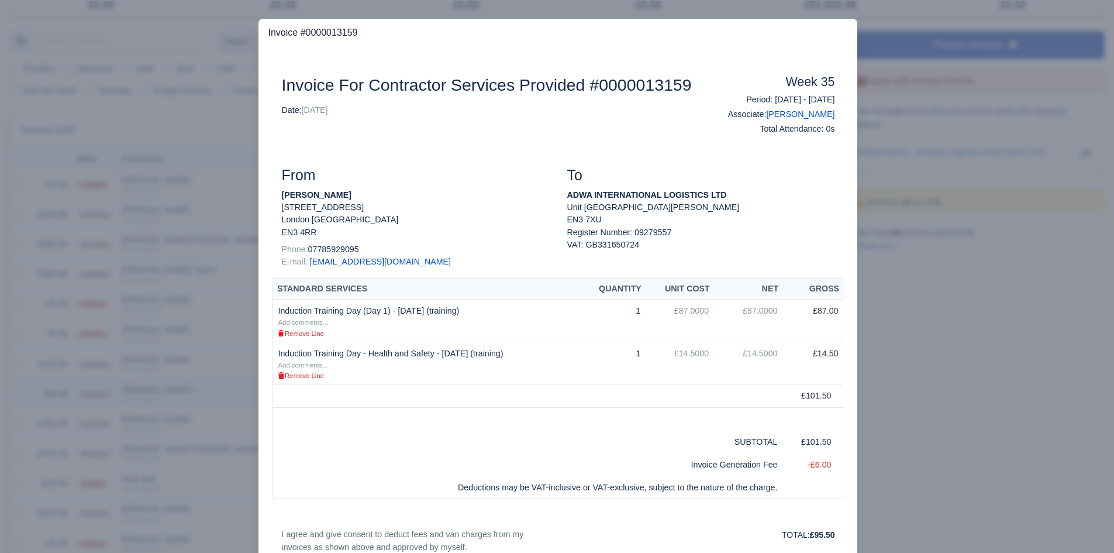
scroll to position [105, 0]
click at [191, 473] on div at bounding box center [557, 276] width 1114 height 553
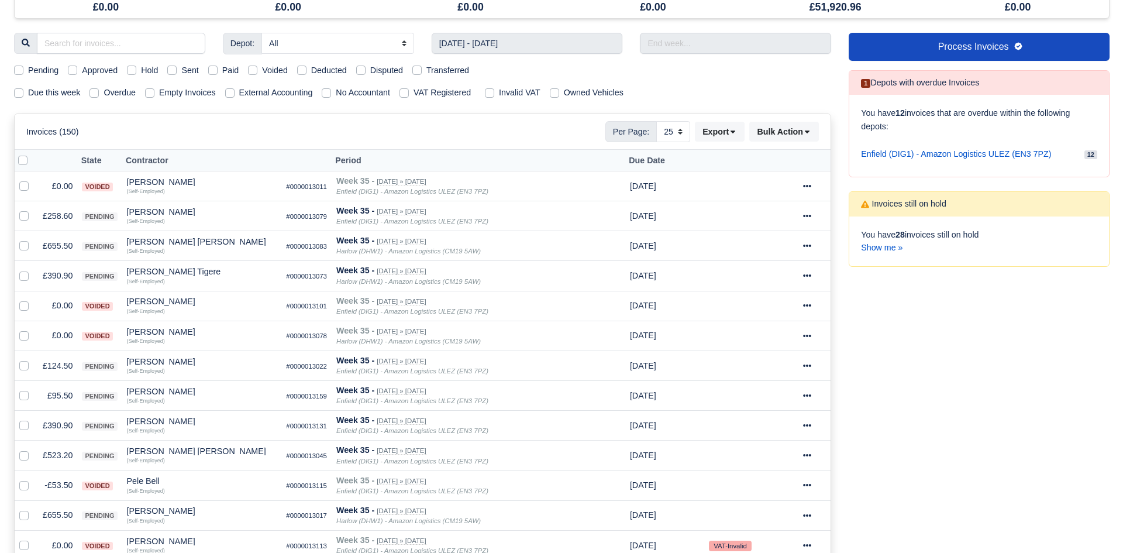
scroll to position [106, 0]
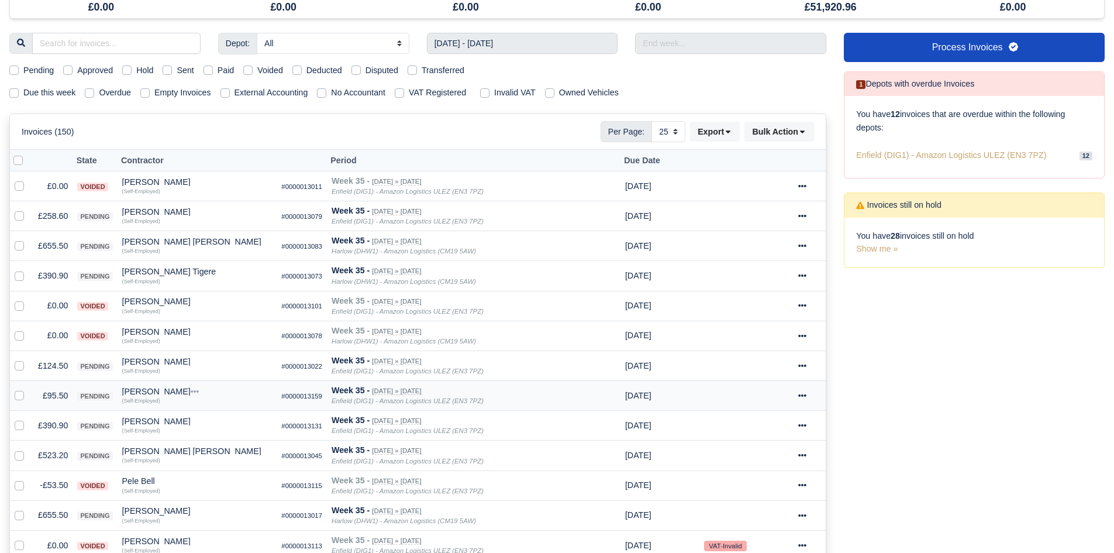
click at [161, 392] on div "[PERSON_NAME]" at bounding box center [197, 391] width 150 height 8
click at [209, 421] on button "Other Invoices" at bounding box center [241, 425] width 149 height 18
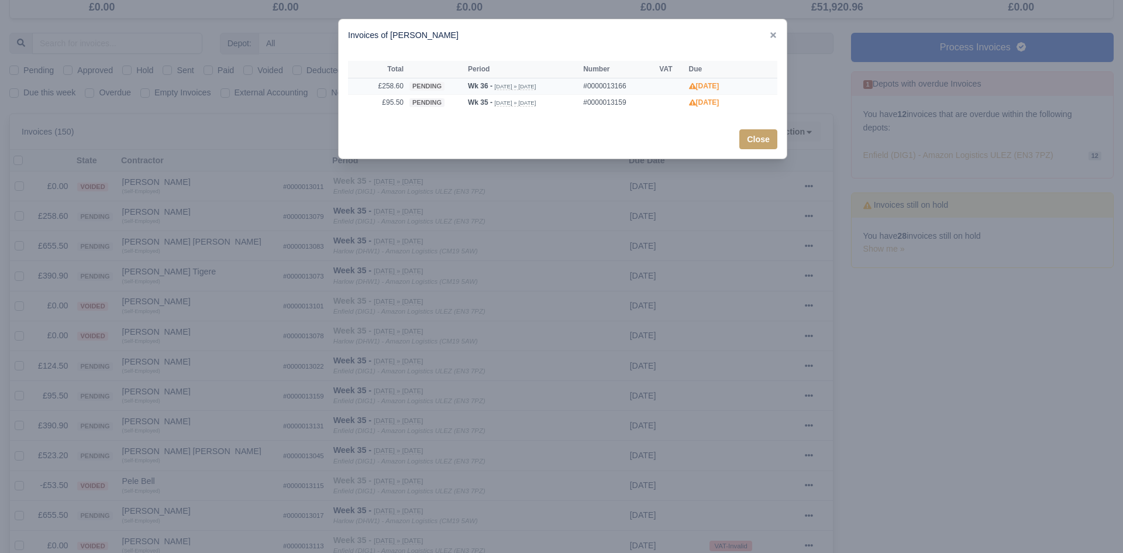
click at [382, 89] on td "£258.60" at bounding box center [377, 86] width 58 height 16
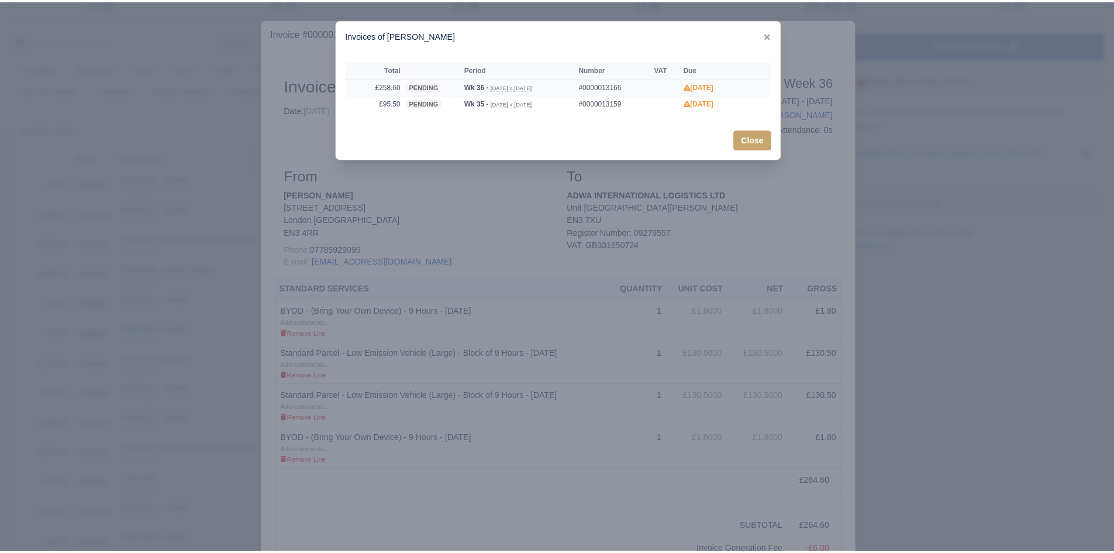
scroll to position [105, 0]
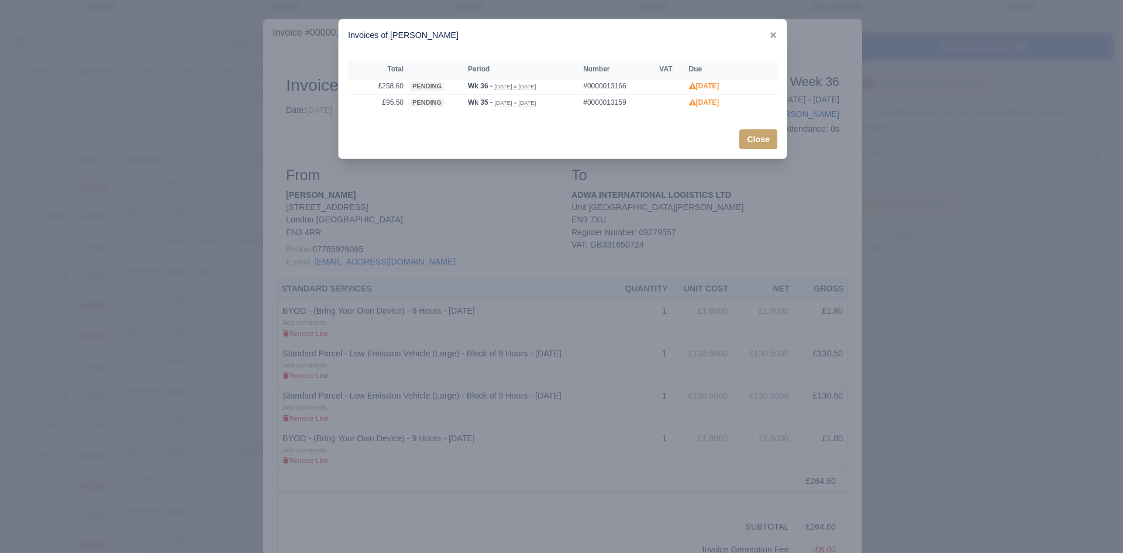
click at [416, 279] on div at bounding box center [561, 276] width 1123 height 553
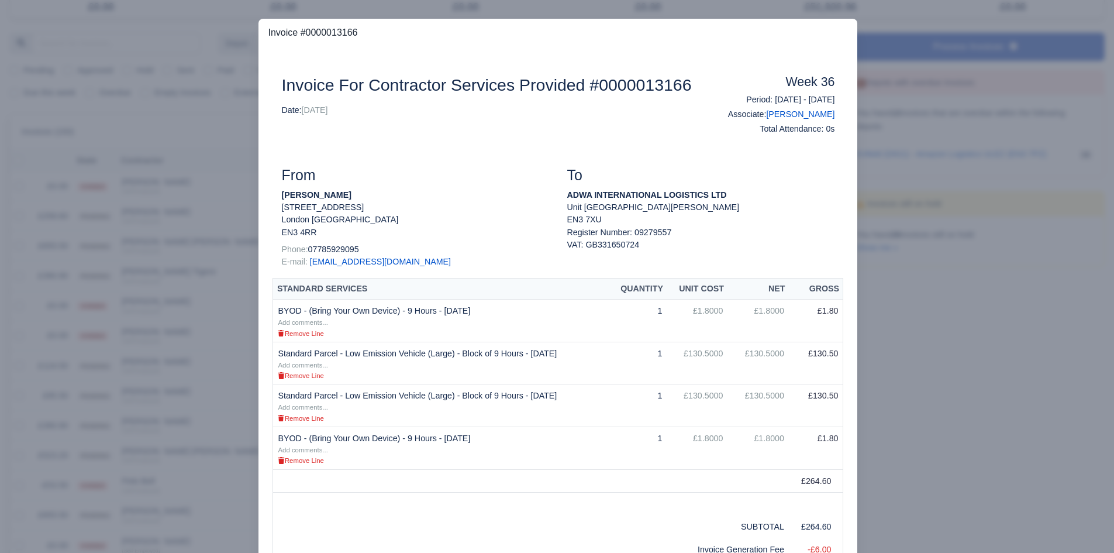
click at [205, 348] on div at bounding box center [557, 276] width 1114 height 553
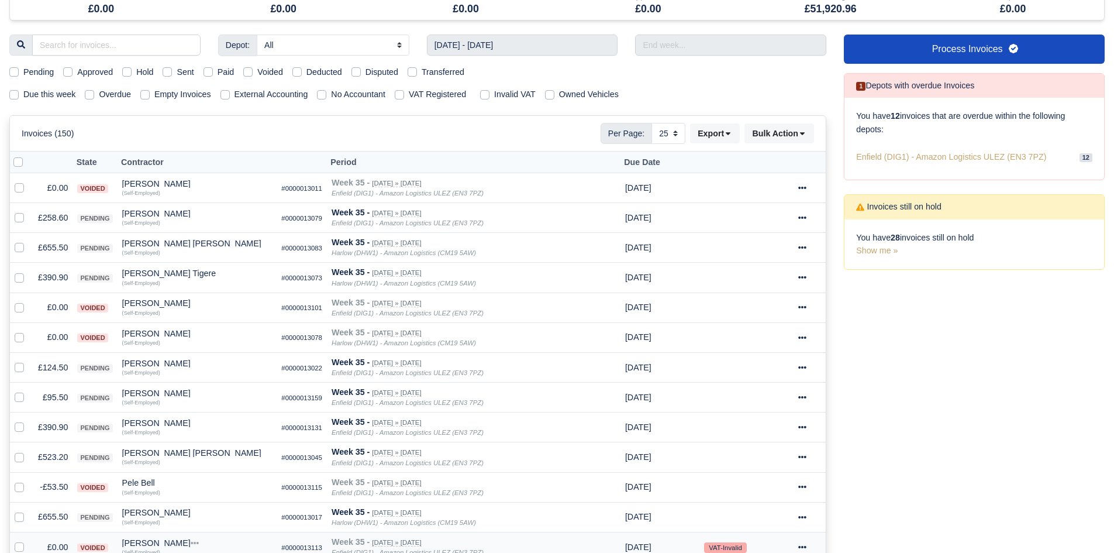
scroll to position [106, 0]
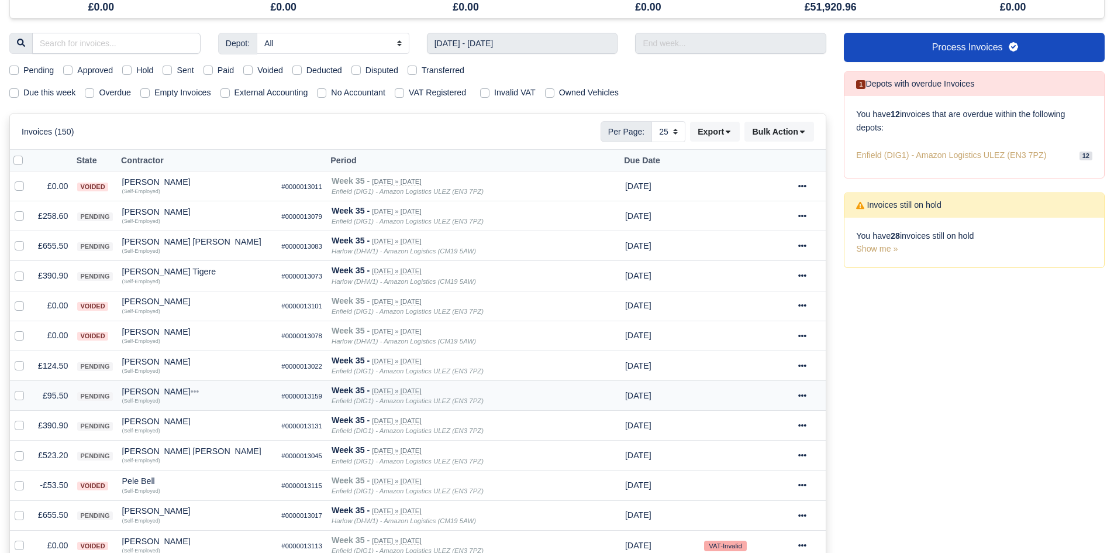
click at [47, 393] on td "£95.50" at bounding box center [52, 396] width 39 height 30
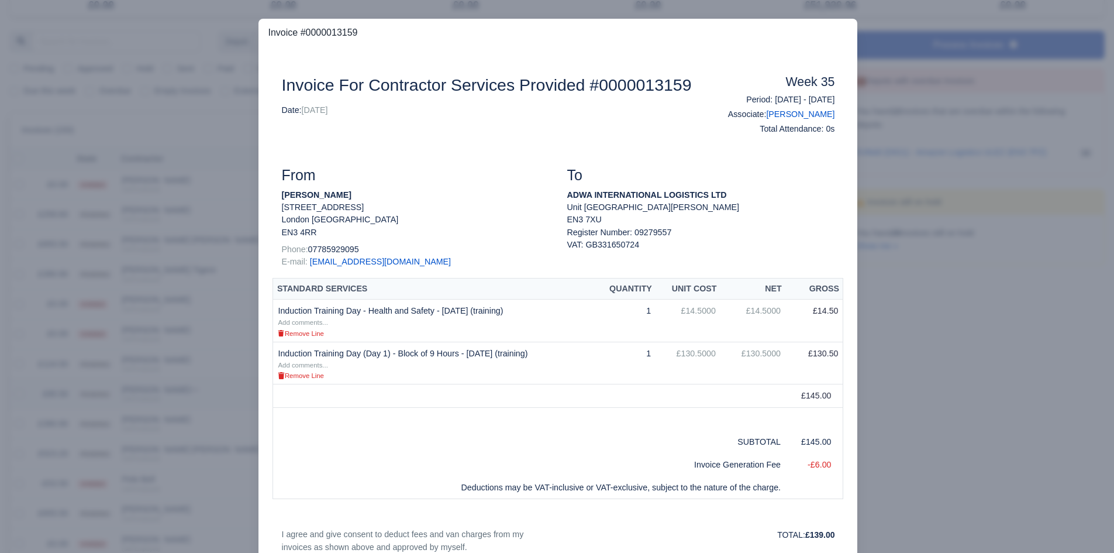
scroll to position [105, 0]
click at [56, 392] on div at bounding box center [557, 276] width 1114 height 553
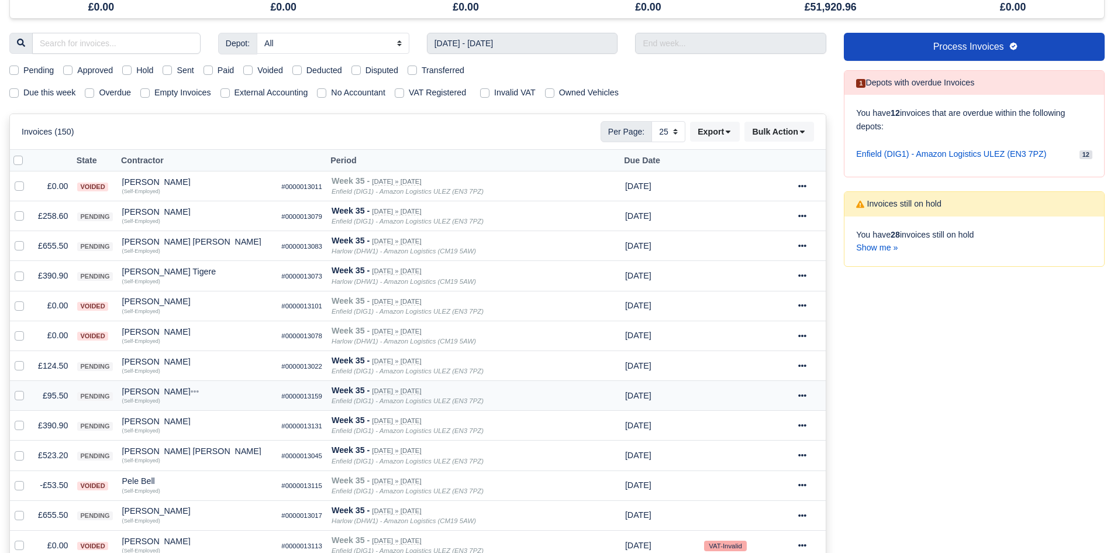
scroll to position [106, 0]
click at [141, 388] on div "[PERSON_NAME]" at bounding box center [197, 391] width 150 height 8
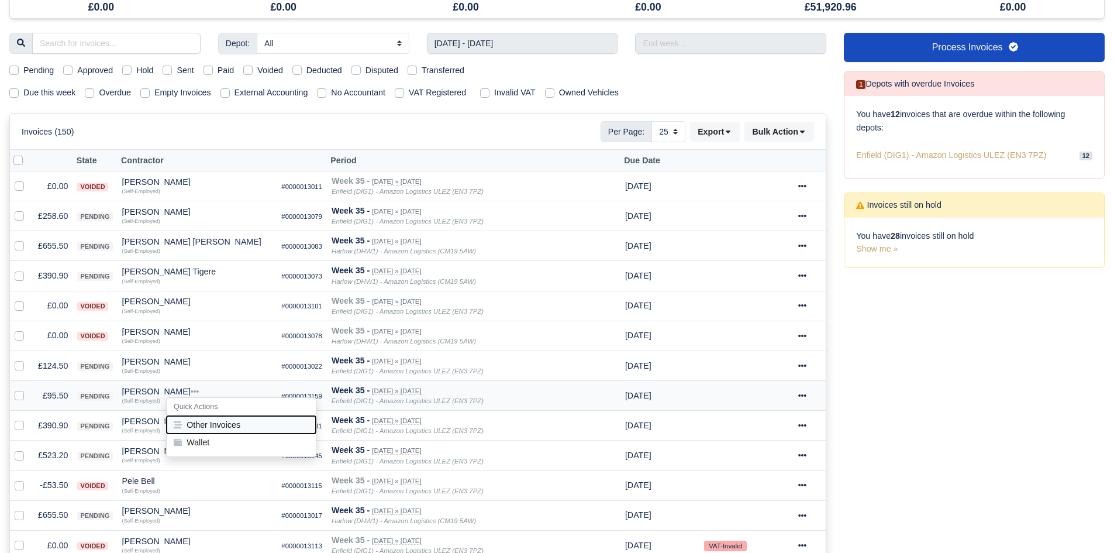
click at [206, 416] on button "Other Invoices" at bounding box center [241, 425] width 149 height 18
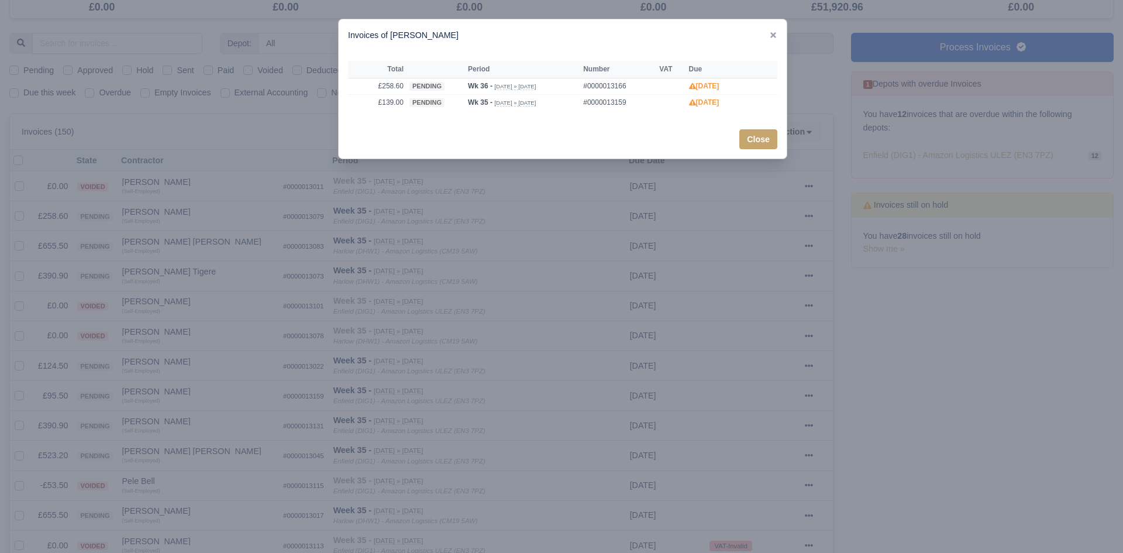
click at [169, 397] on div at bounding box center [561, 276] width 1123 height 553
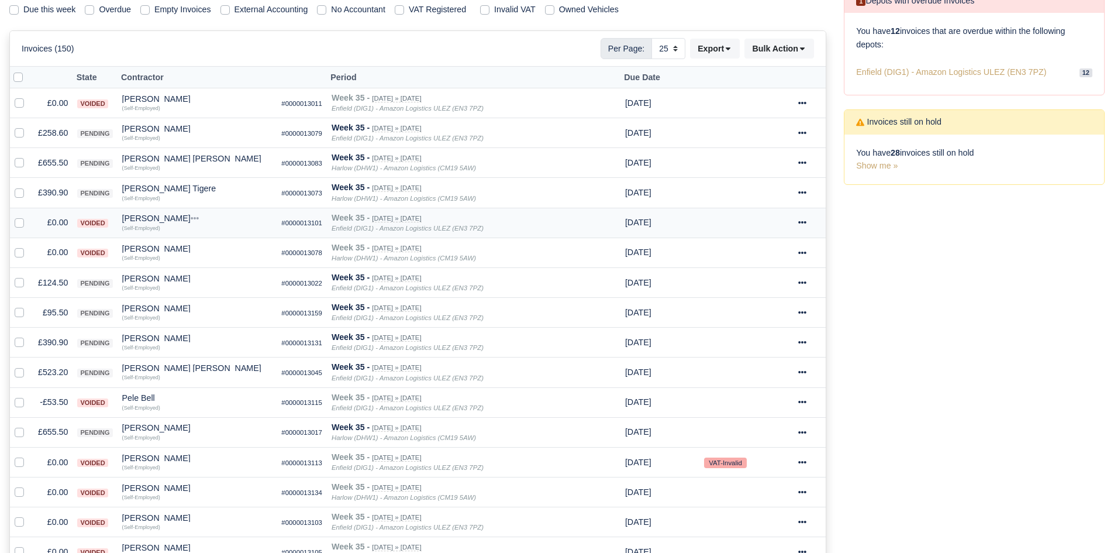
scroll to position [190, 0]
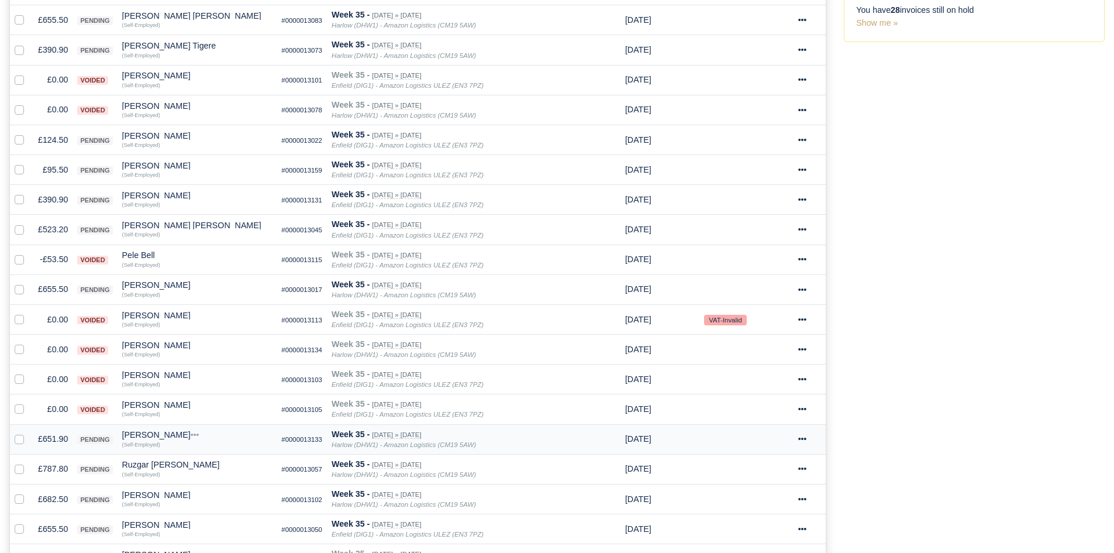
click at [50, 430] on td "£651.90" at bounding box center [52, 439] width 39 height 30
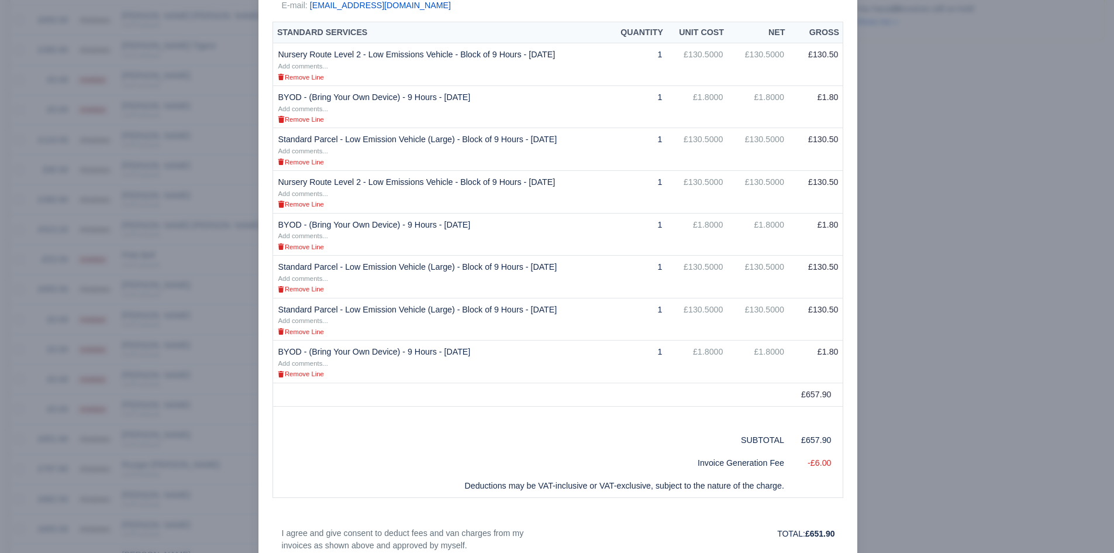
scroll to position [257, 0]
click at [926, 300] on div at bounding box center [557, 276] width 1114 height 553
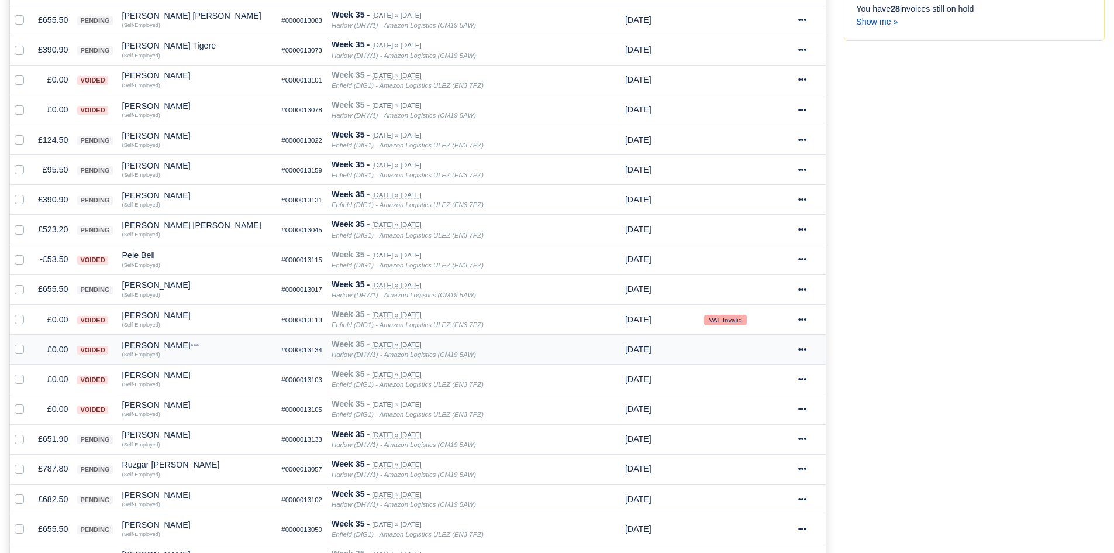
scroll to position [332, 0]
click at [42, 440] on td "£651.90" at bounding box center [52, 439] width 39 height 30
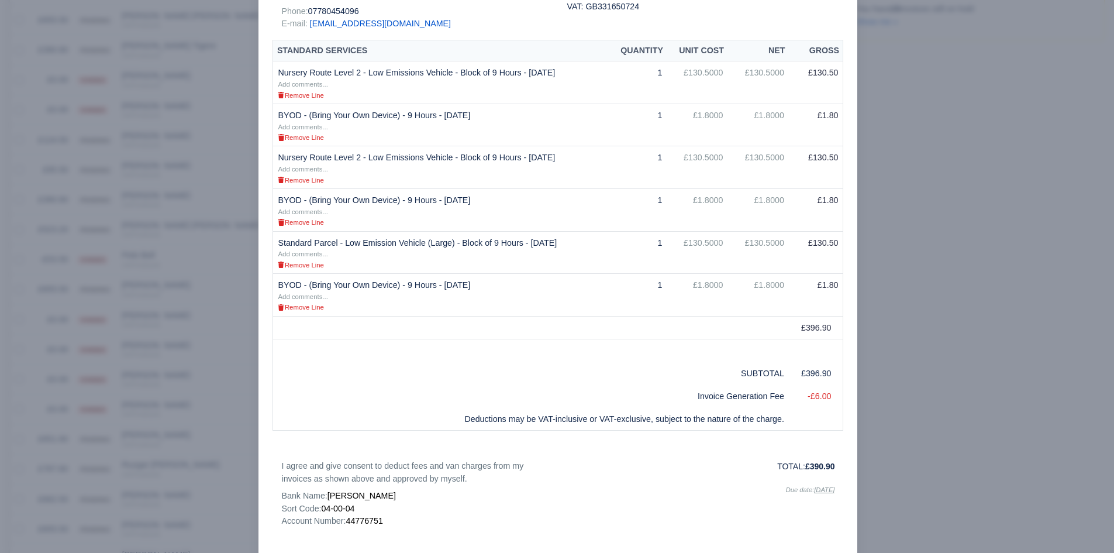
scroll to position [239, 0]
click at [996, 341] on div at bounding box center [557, 276] width 1114 height 553
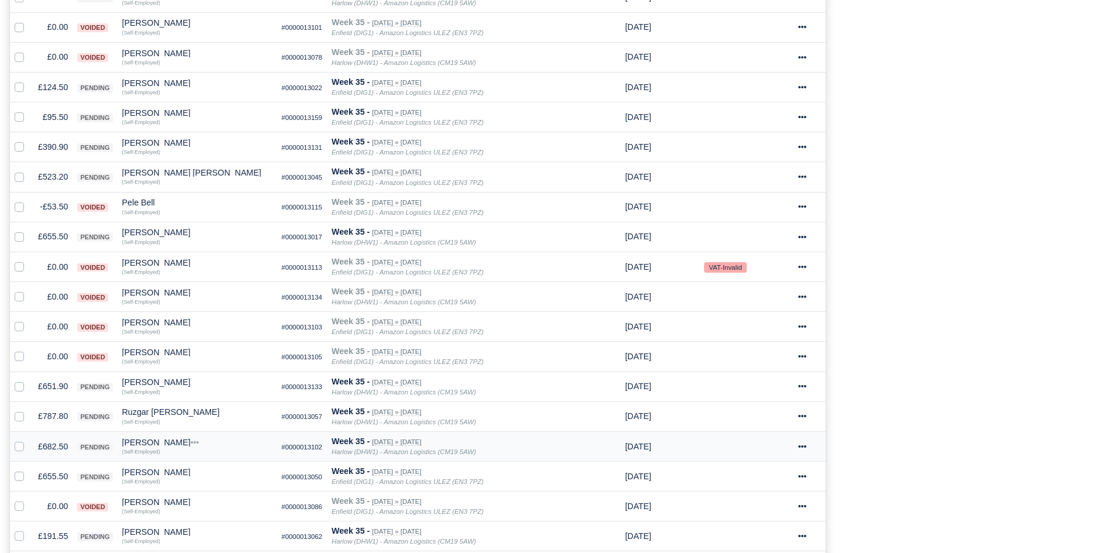
scroll to position [385, 0]
click at [54, 448] on td "£682.50" at bounding box center [52, 445] width 39 height 30
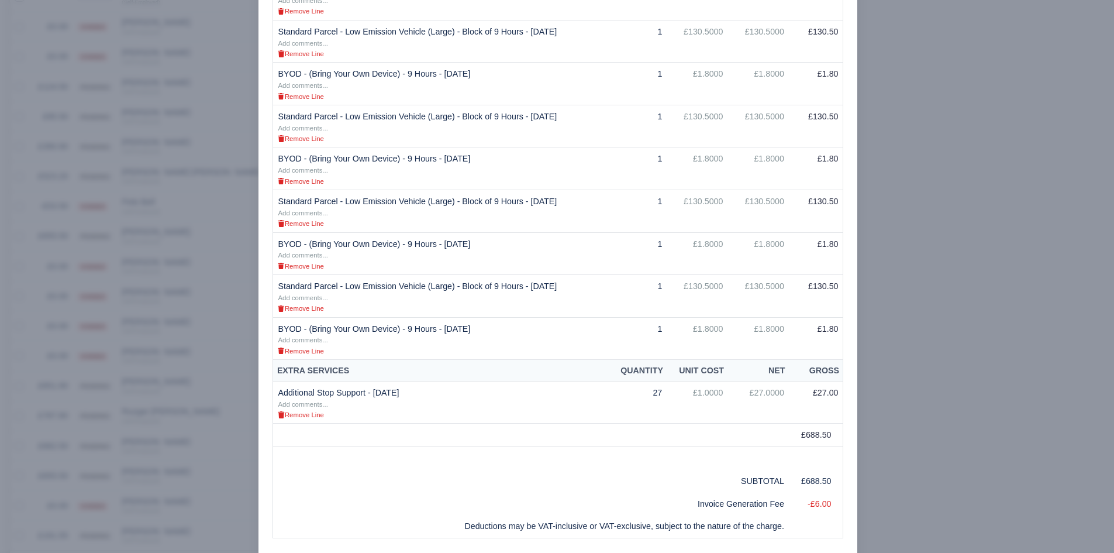
scroll to position [379, 0]
click at [195, 436] on div at bounding box center [557, 276] width 1114 height 553
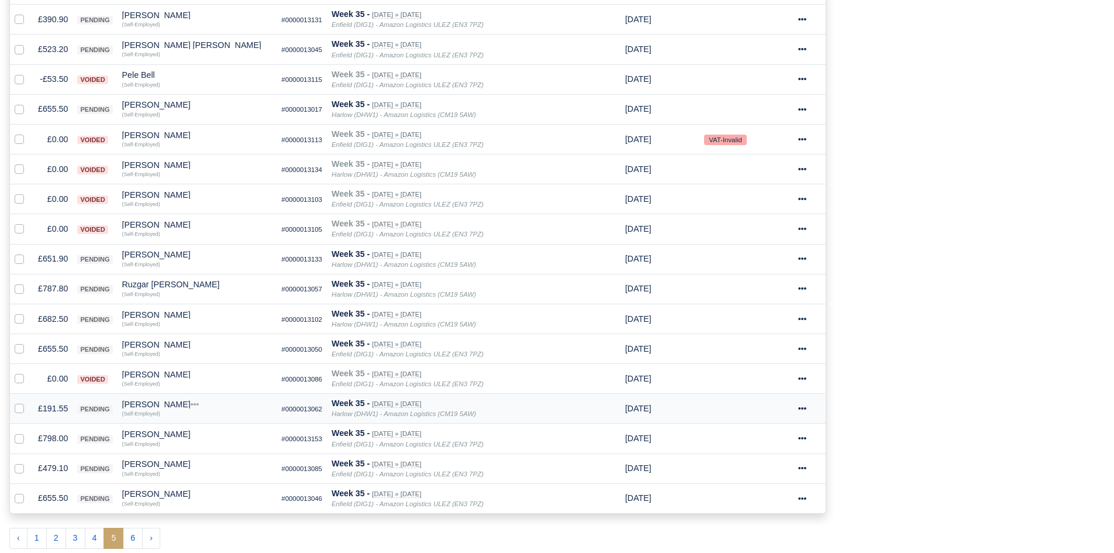
click at [39, 409] on td "£191.55" at bounding box center [52, 409] width 39 height 30
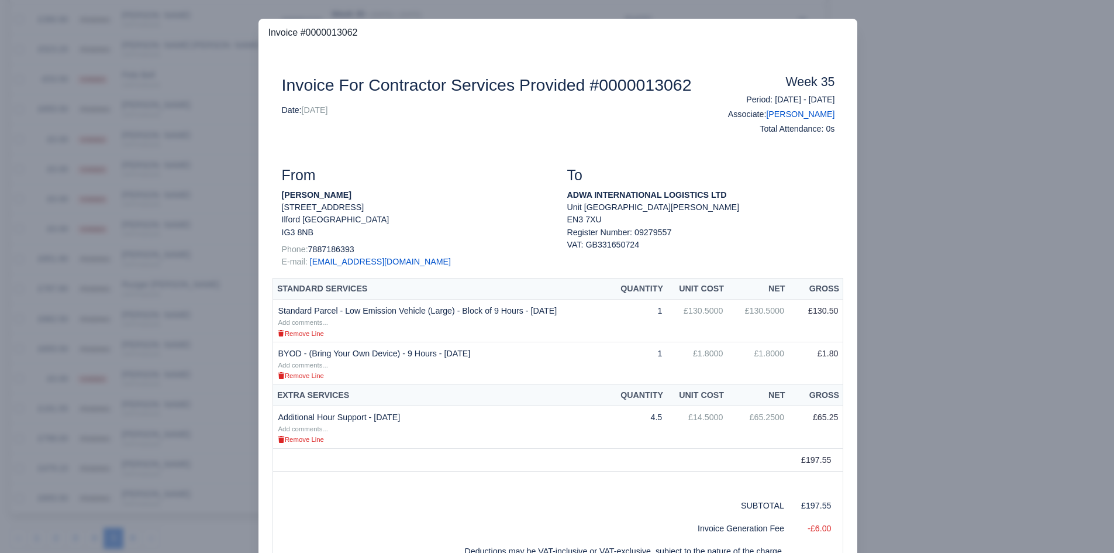
click at [90, 336] on div at bounding box center [557, 276] width 1114 height 553
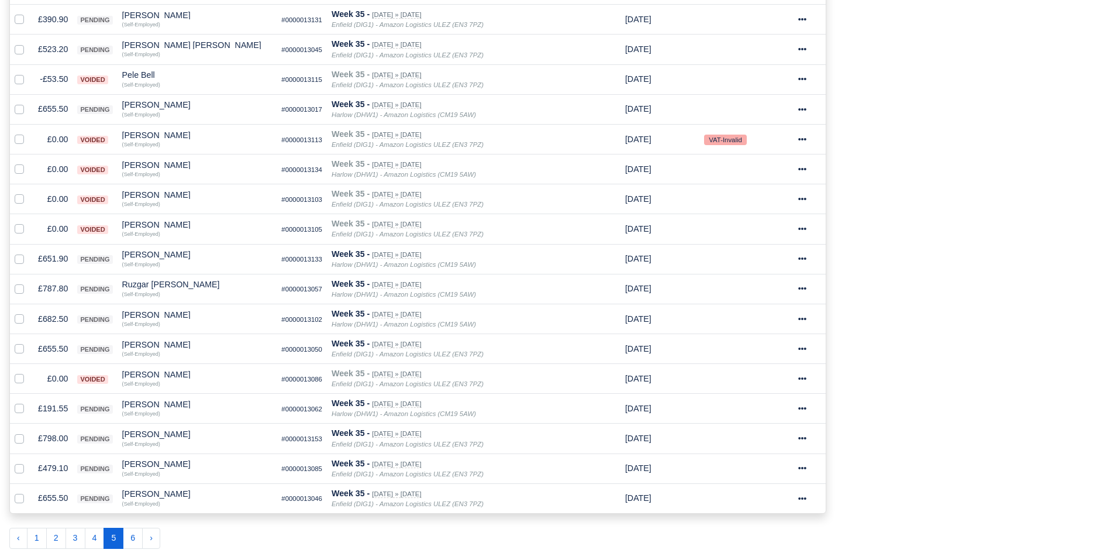
scroll to position [512, 0]
click at [43, 405] on td "£191.55" at bounding box center [52, 409] width 39 height 30
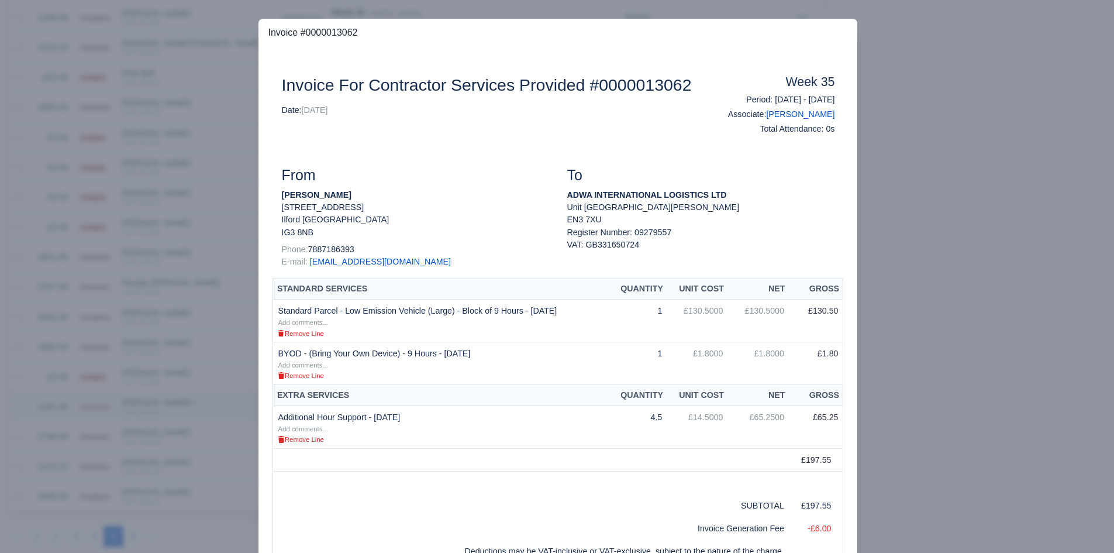
scroll to position [510, 0]
click at [930, 209] on div at bounding box center [557, 276] width 1114 height 553
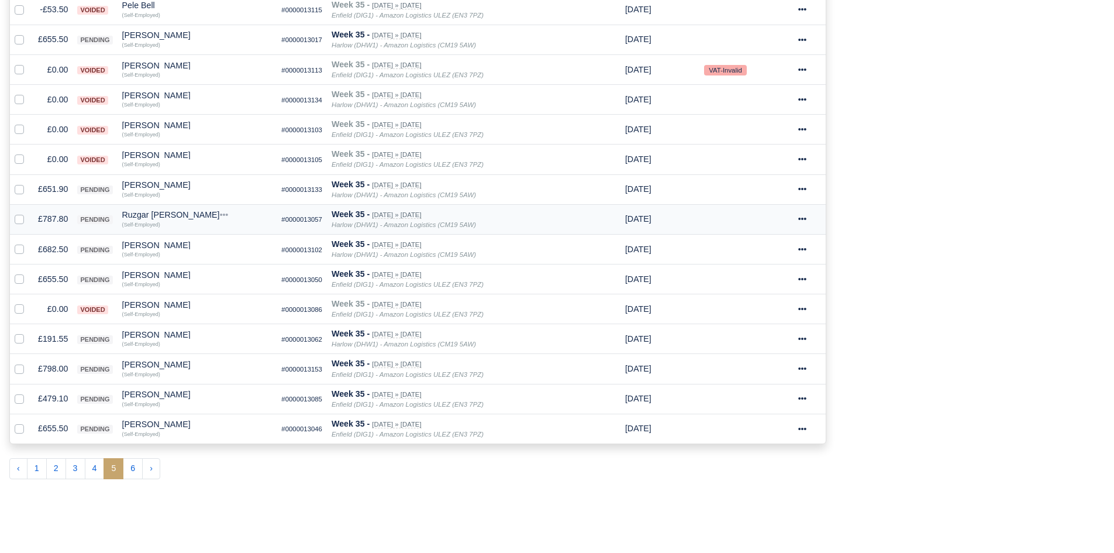
scroll to position [582, 0]
click at [60, 367] on td "£798.00" at bounding box center [52, 368] width 39 height 30
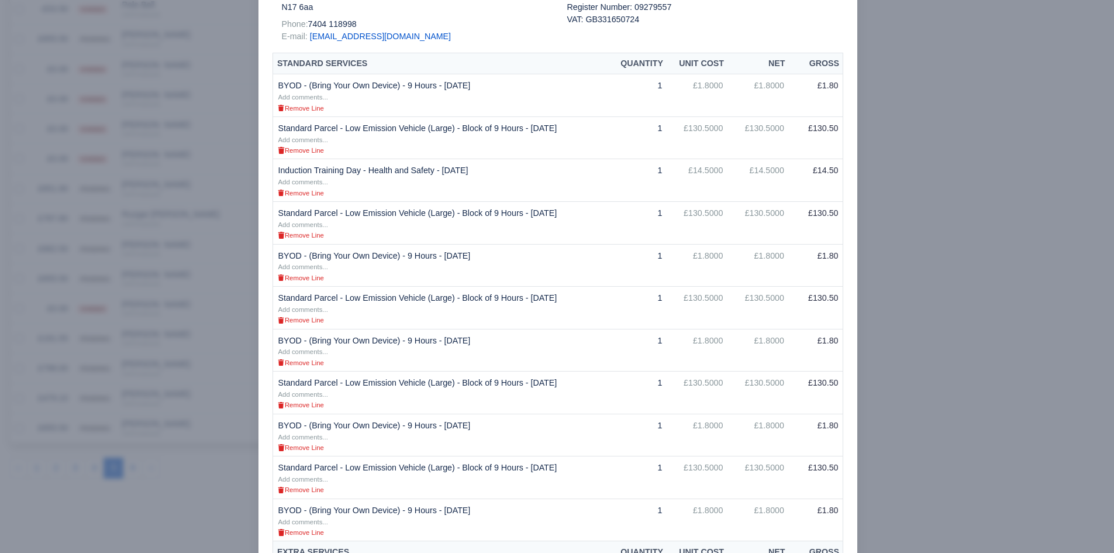
scroll to position [224, 0]
click at [170, 365] on div at bounding box center [557, 276] width 1114 height 553
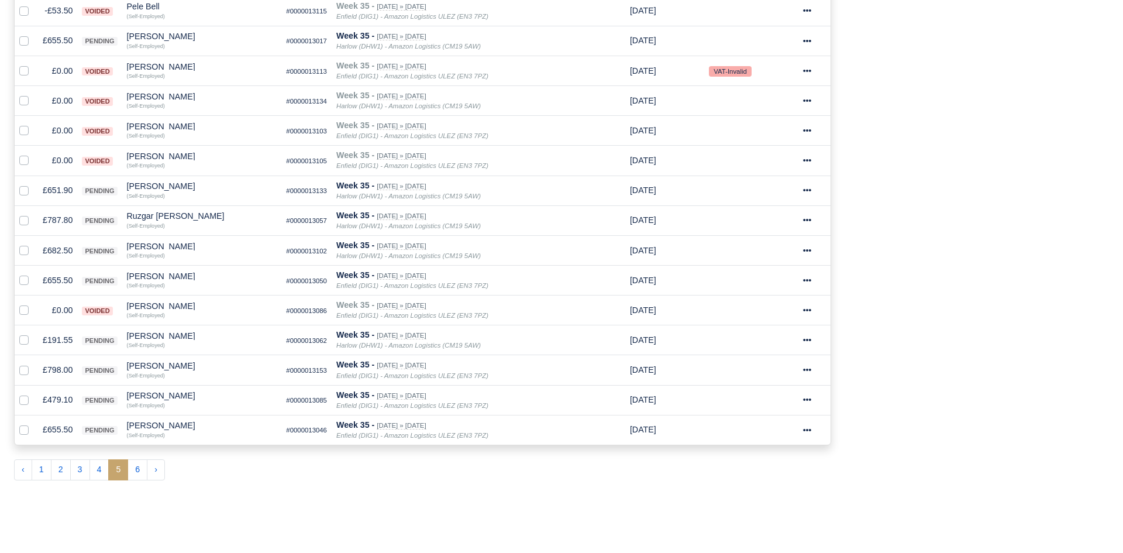
scroll to position [582, 0]
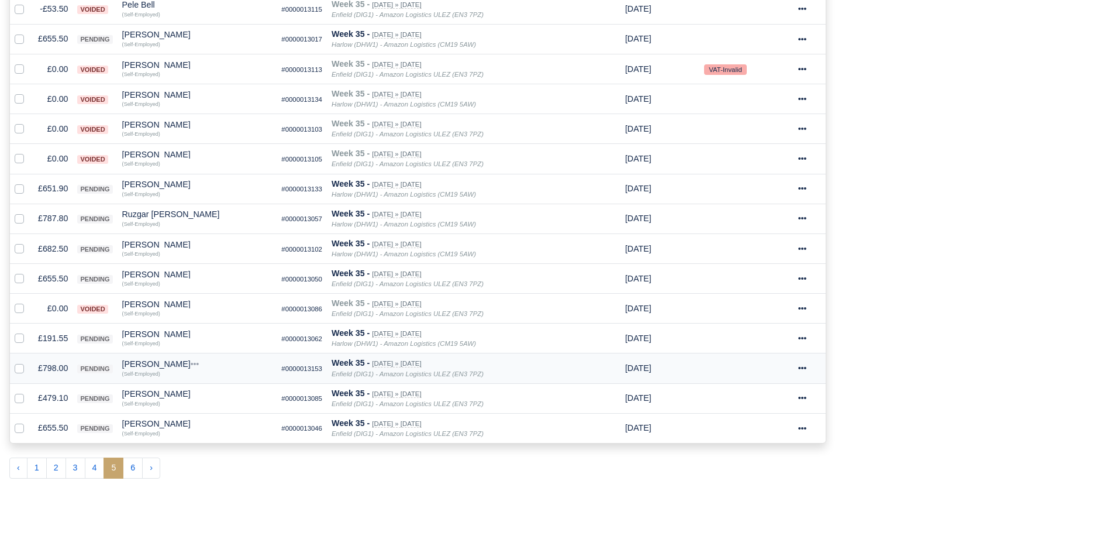
click at [183, 365] on div "[PERSON_NAME]" at bounding box center [197, 364] width 150 height 8
click at [222, 395] on button "Other Invoices" at bounding box center [241, 397] width 149 height 18
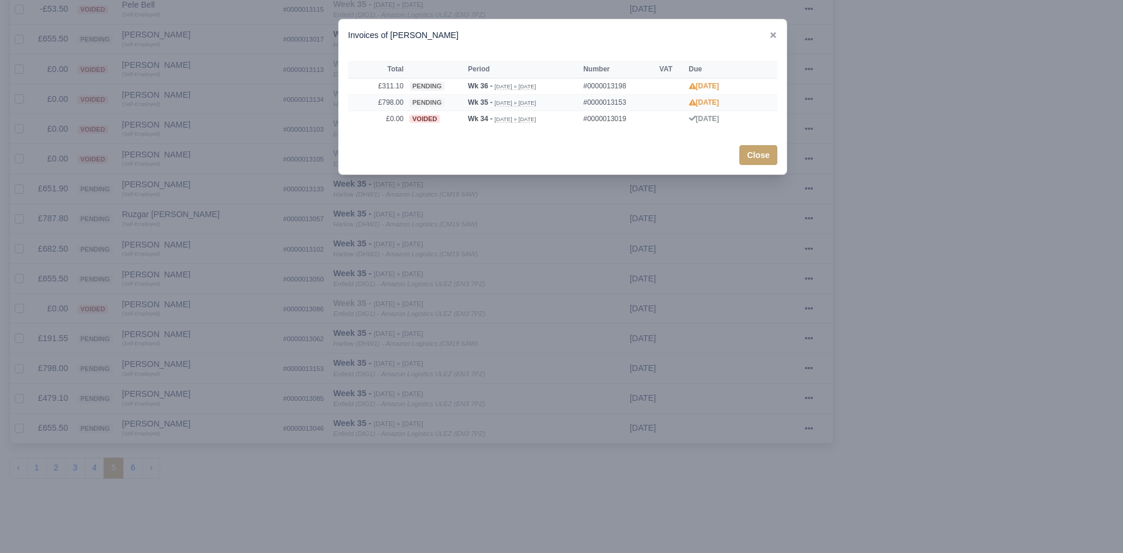
click at [424, 105] on span "pending" at bounding box center [426, 102] width 35 height 9
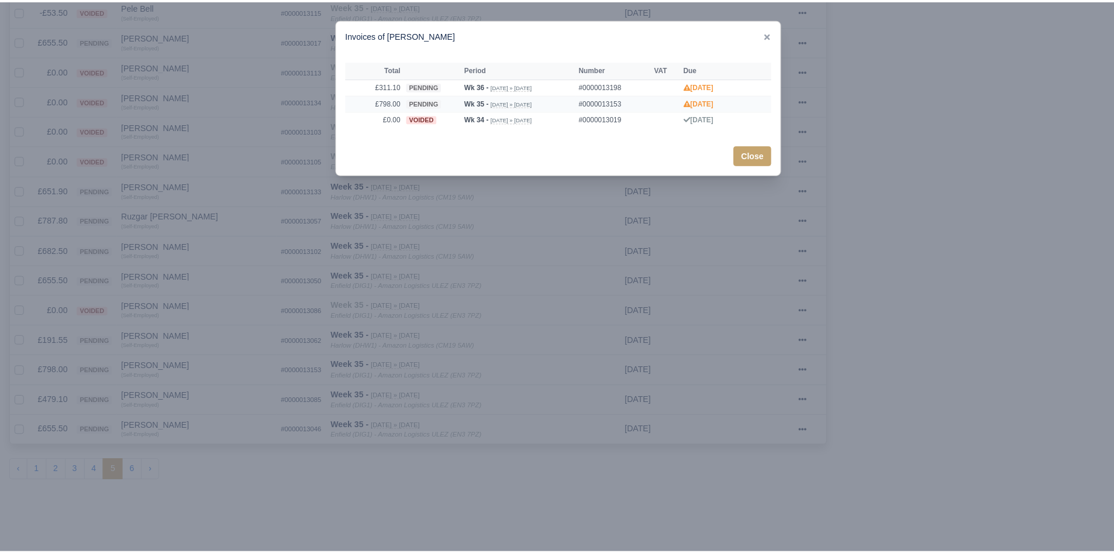
scroll to position [0, 0]
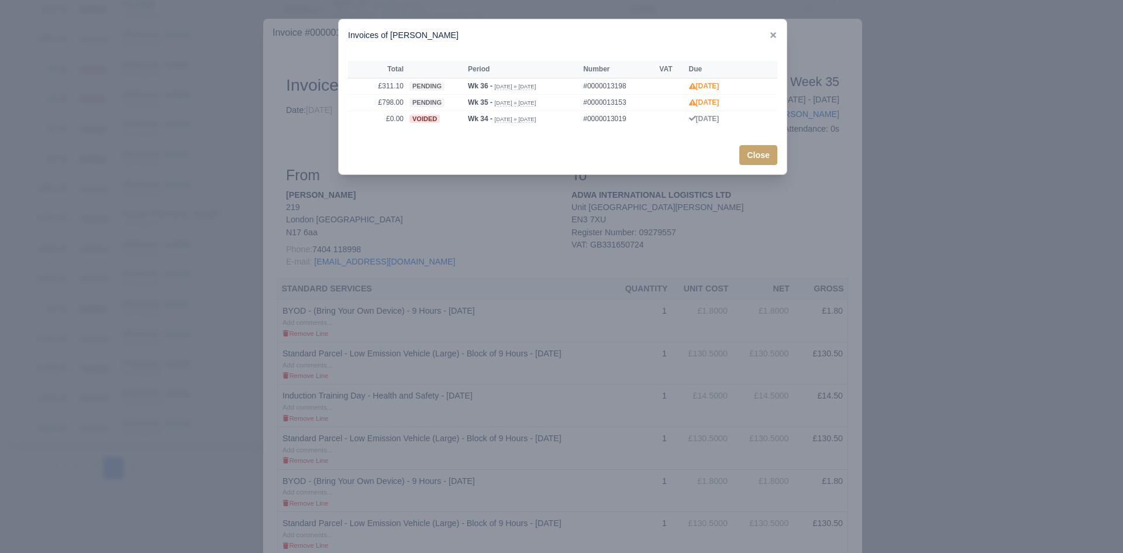
click at [379, 313] on div at bounding box center [561, 276] width 1123 height 553
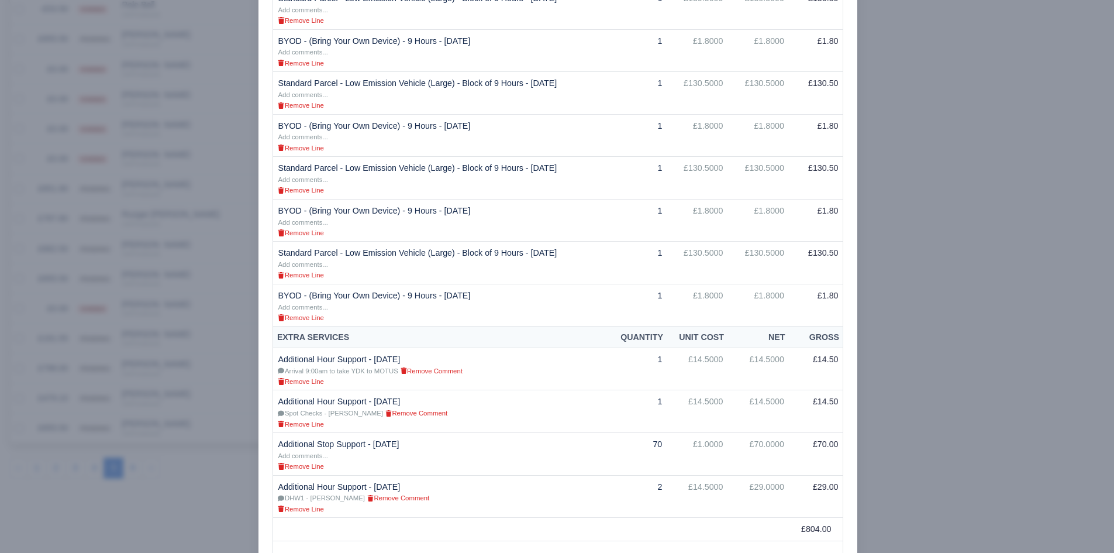
scroll to position [444, 0]
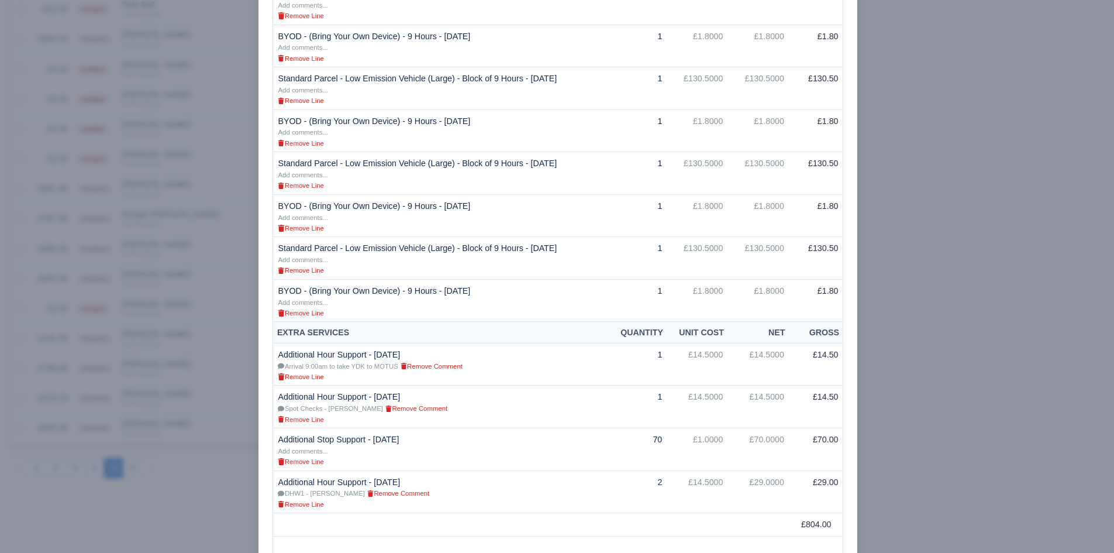
click at [207, 446] on div at bounding box center [557, 276] width 1114 height 553
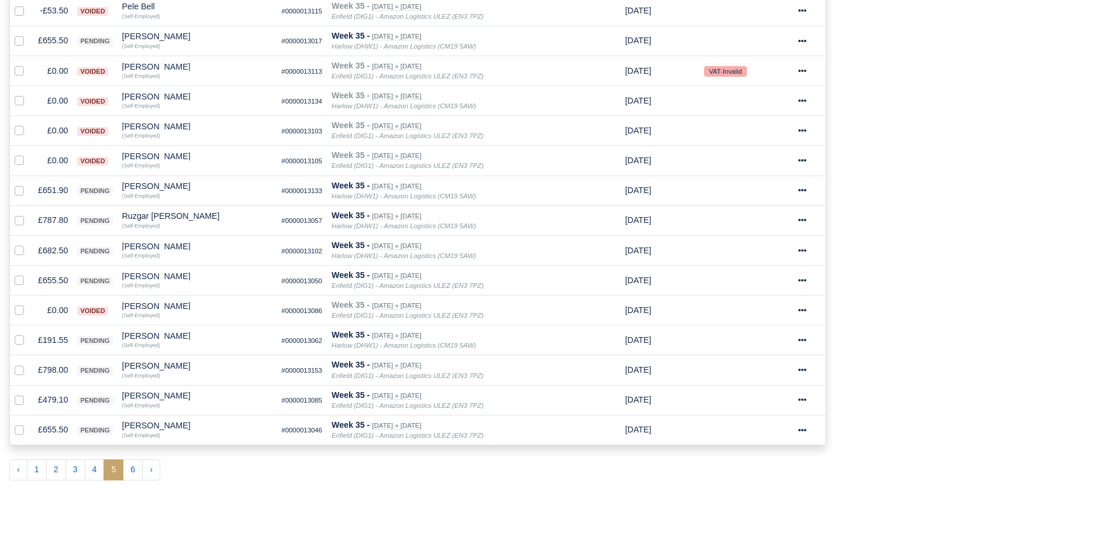
scroll to position [582, 0]
click at [132, 469] on button "6" at bounding box center [133, 467] width 20 height 21
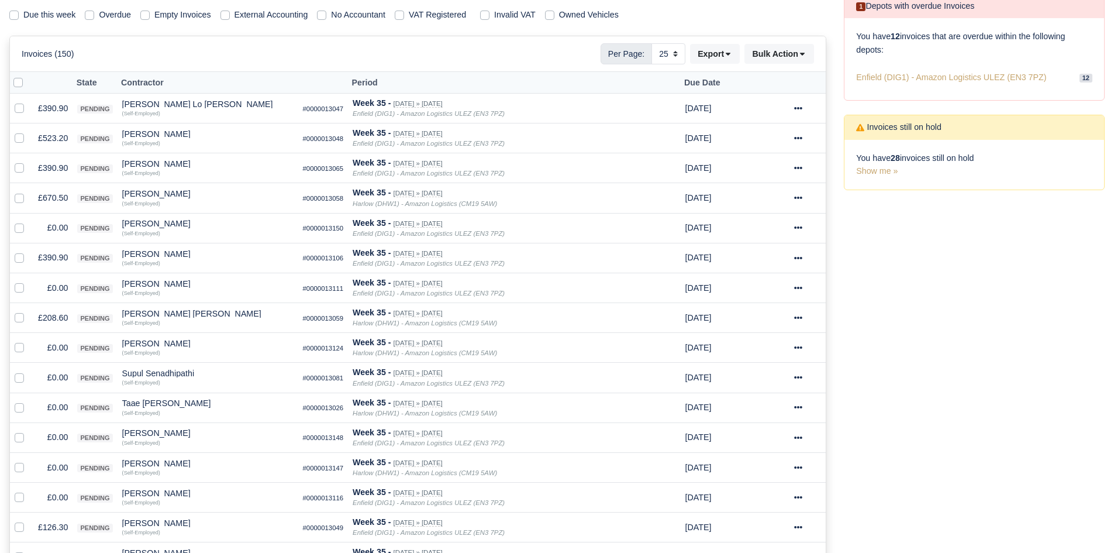
scroll to position [123, 0]
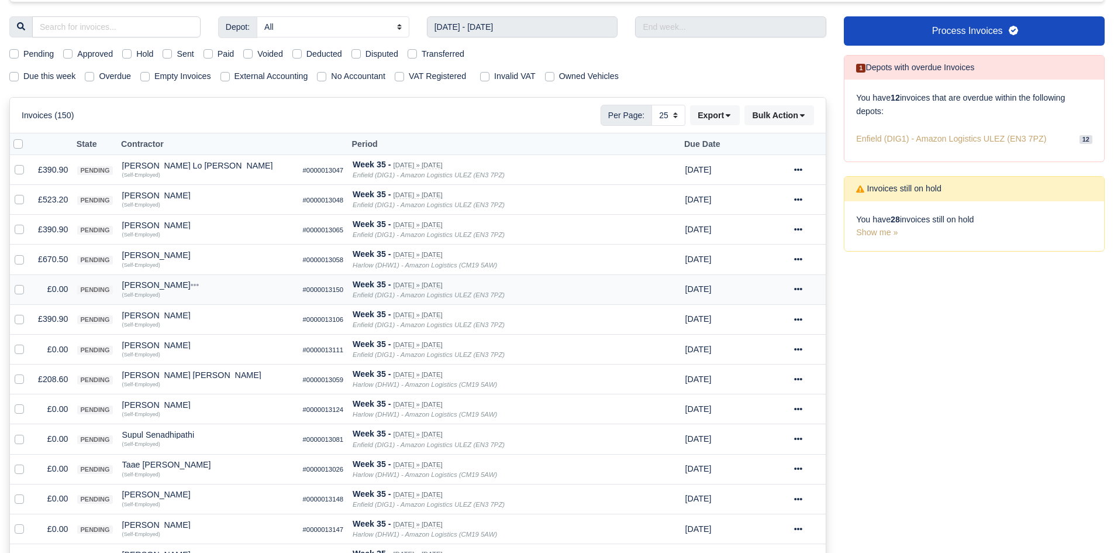
click at [29, 282] on label at bounding box center [29, 282] width 0 height 0
click at [19, 286] on input "checkbox" at bounding box center [19, 286] width 9 height 9
checkbox input "true"
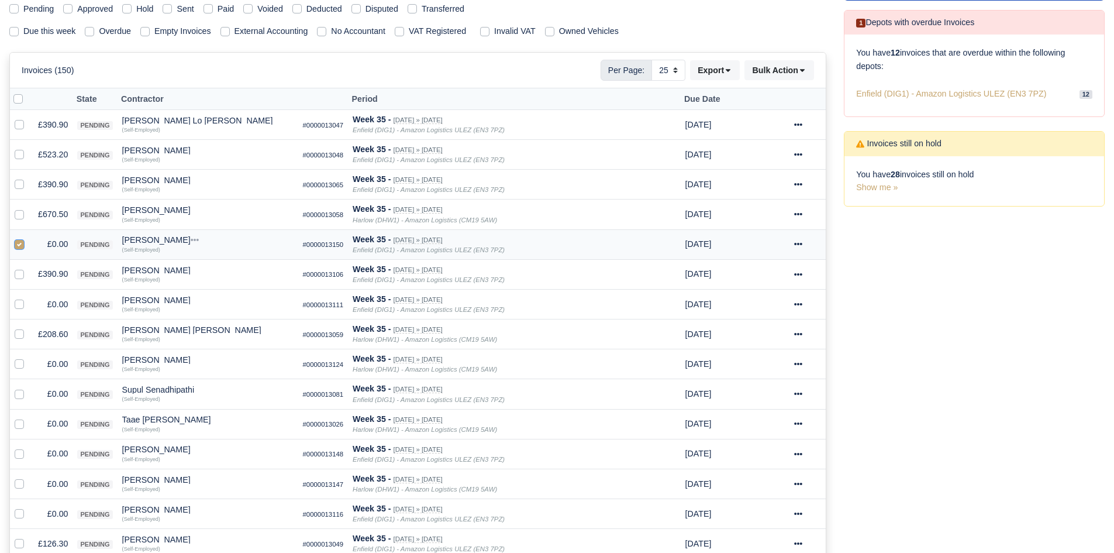
scroll to position [168, 0]
click at [29, 297] on label at bounding box center [29, 297] width 0 height 0
click at [19, 300] on input "checkbox" at bounding box center [19, 301] width 9 height 9
checkbox input "true"
click at [29, 357] on label at bounding box center [29, 357] width 0 height 0
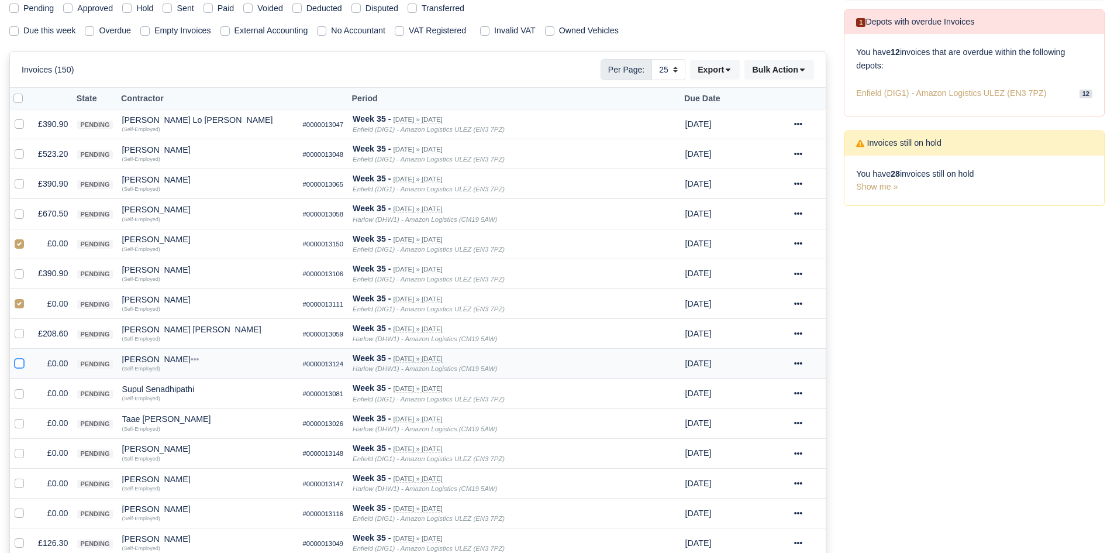
click at [20, 364] on input "checkbox" at bounding box center [19, 361] width 9 height 9
checkbox input "true"
click at [29, 386] on label at bounding box center [29, 386] width 0 height 0
click at [22, 394] on input "checkbox" at bounding box center [19, 390] width 9 height 9
checkbox input "true"
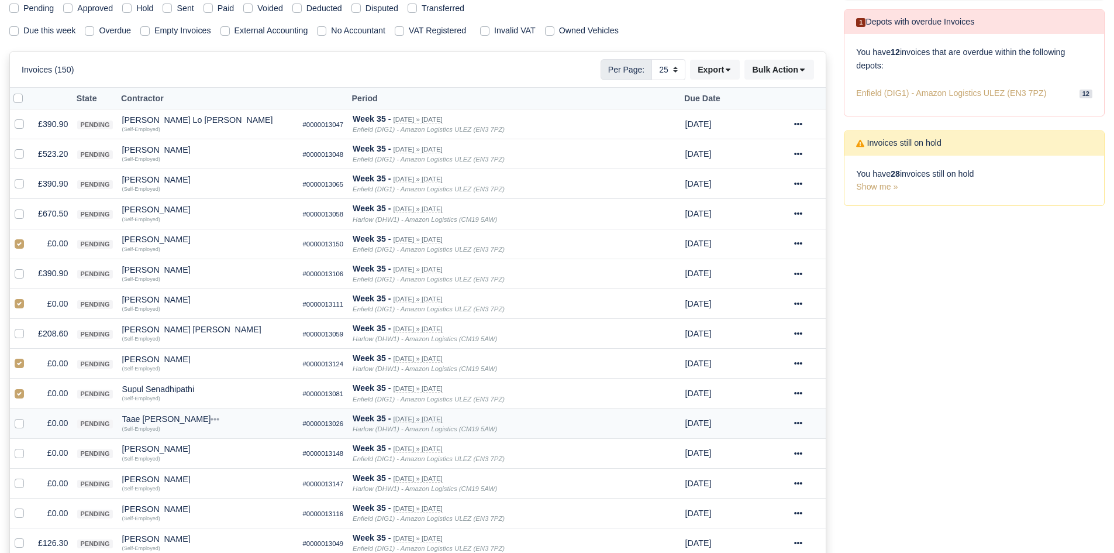
click at [22, 415] on td at bounding box center [21, 423] width 23 height 30
click at [29, 416] on label at bounding box center [29, 416] width 0 height 0
click at [21, 422] on input "checkbox" at bounding box center [19, 420] width 9 height 9
checkbox input "true"
click at [29, 446] on label at bounding box center [29, 446] width 0 height 0
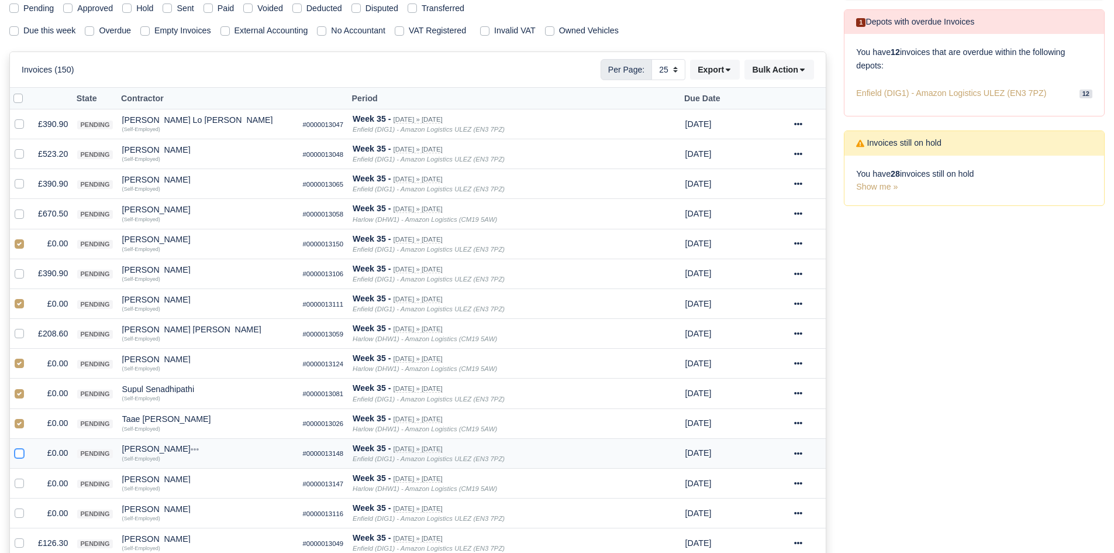
click at [19, 450] on input "checkbox" at bounding box center [19, 450] width 9 height 9
checkbox input "true"
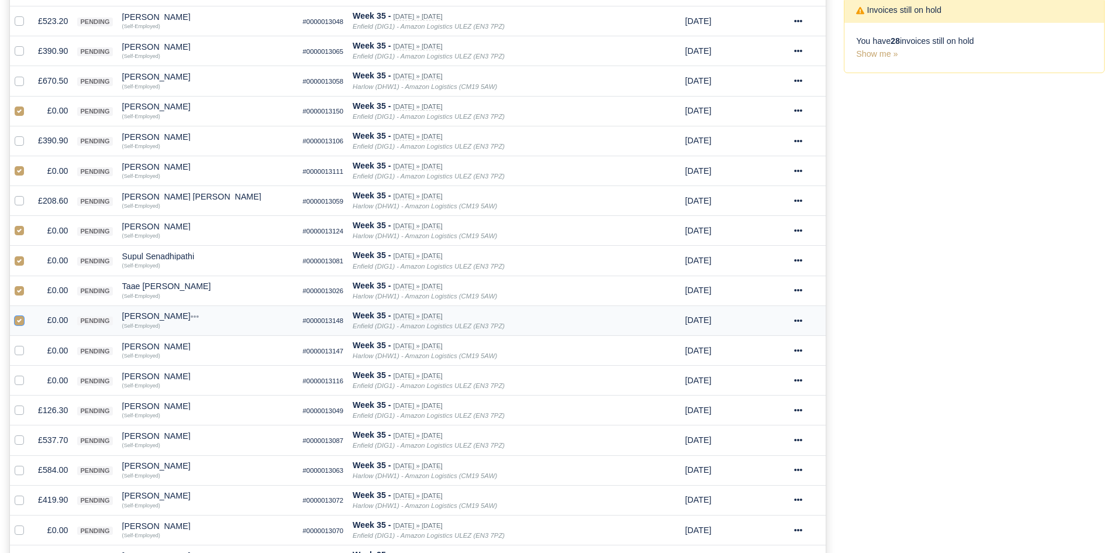
scroll to position [302, 0]
click at [29, 343] on label at bounding box center [29, 343] width 0 height 0
click at [16, 352] on input "checkbox" at bounding box center [19, 347] width 9 height 9
checkbox input "true"
click at [29, 372] on label at bounding box center [29, 372] width 0 height 0
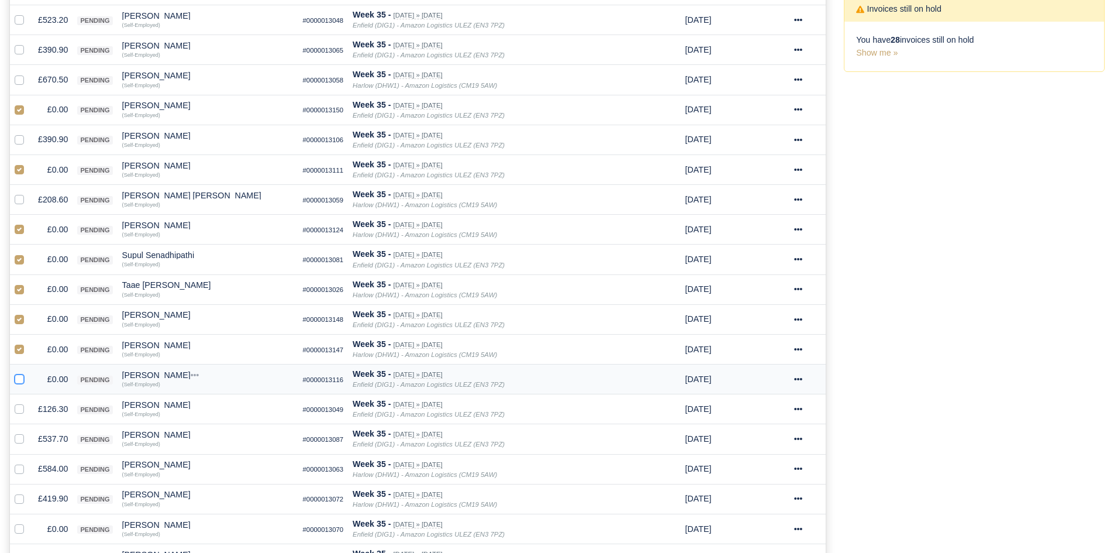
click at [18, 377] on input "checkbox" at bounding box center [19, 376] width 9 height 9
checkbox input "true"
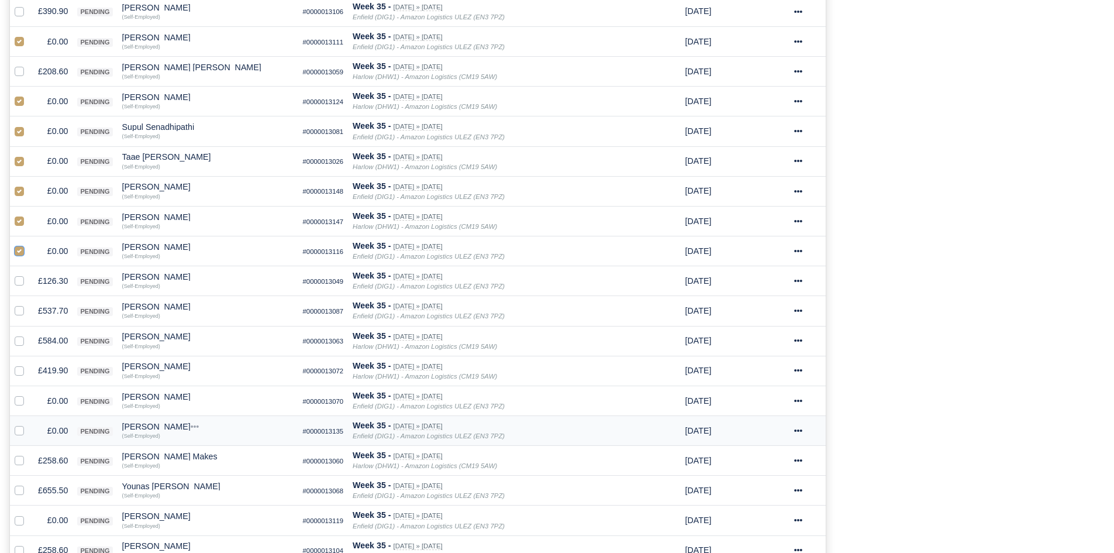
scroll to position [431, 0]
click at [29, 394] on label at bounding box center [29, 394] width 0 height 0
click at [16, 397] on input "checkbox" at bounding box center [19, 398] width 9 height 9
checkbox input "true"
click at [29, 423] on label at bounding box center [29, 423] width 0 height 0
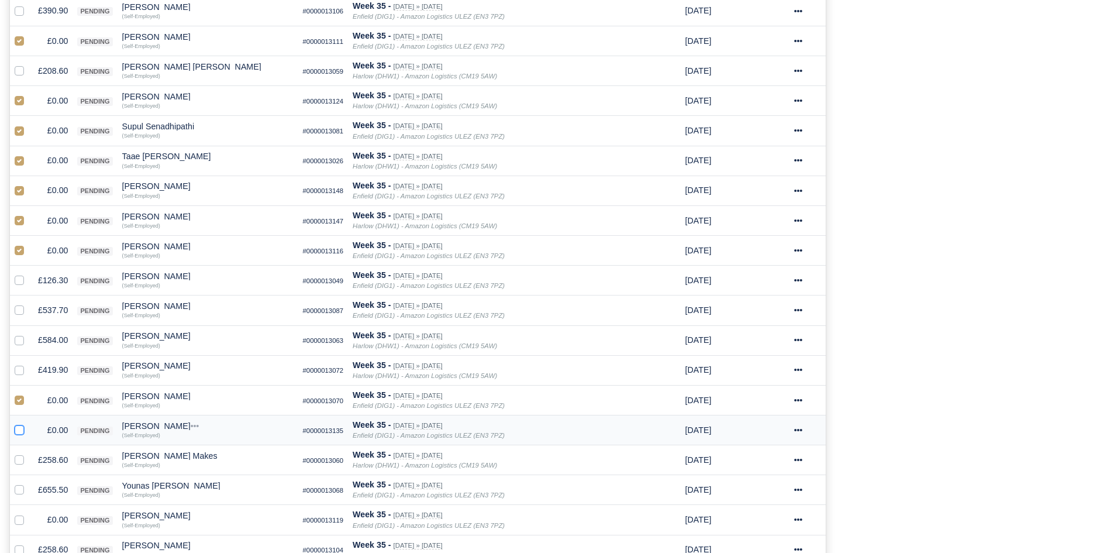
click at [18, 429] on input "checkbox" at bounding box center [19, 427] width 9 height 9
checkbox input "true"
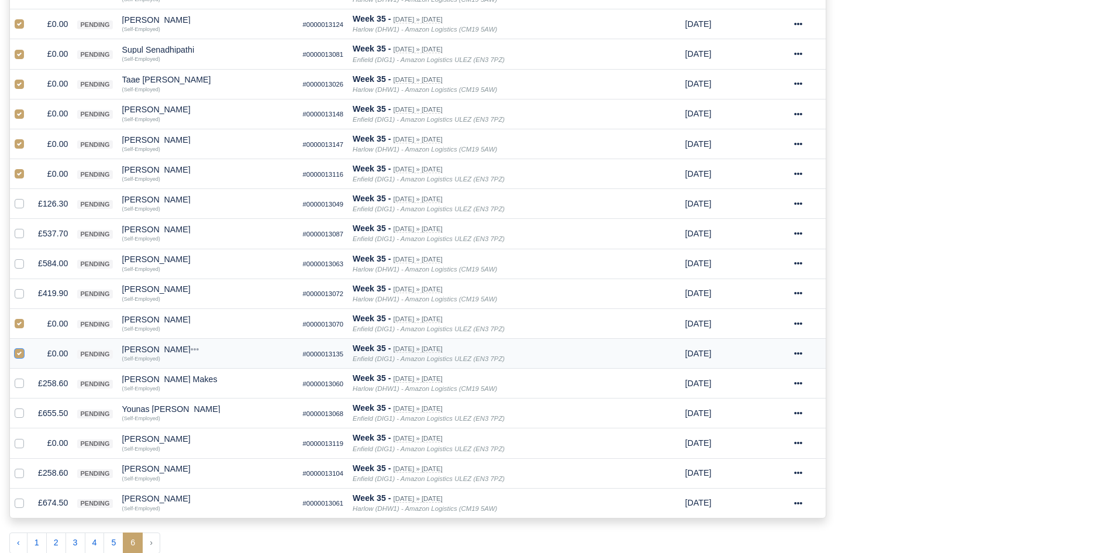
scroll to position [512, 0]
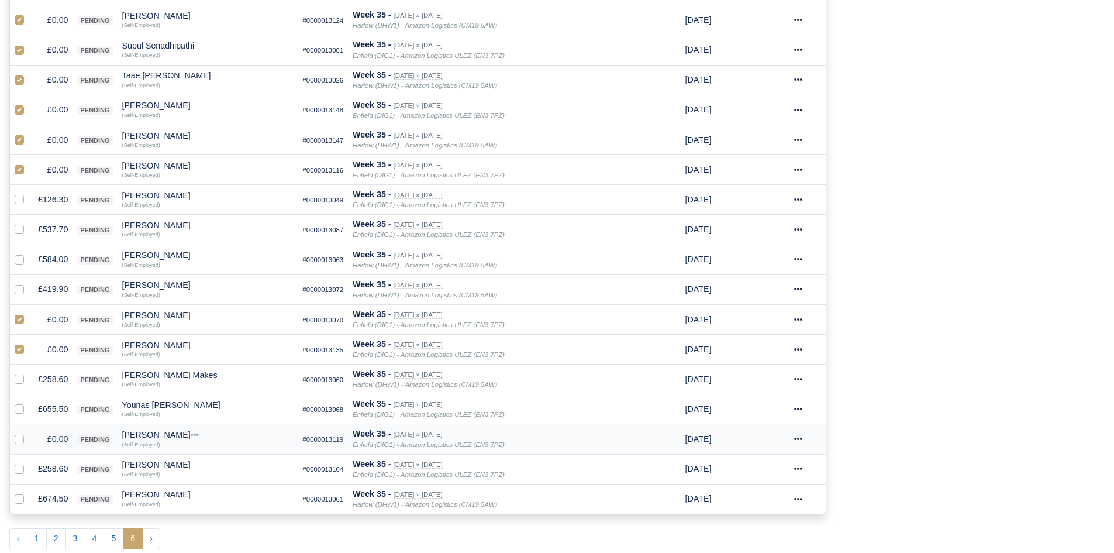
click at [29, 432] on label at bounding box center [29, 432] width 0 height 0
click at [18, 437] on input "checkbox" at bounding box center [19, 436] width 9 height 9
checkbox input "true"
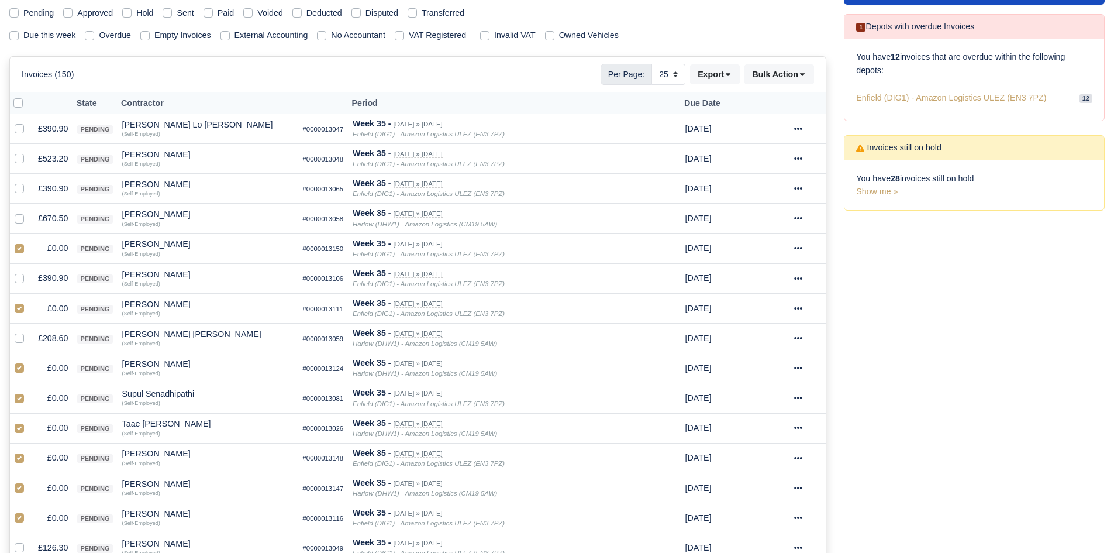
scroll to position [132, 0]
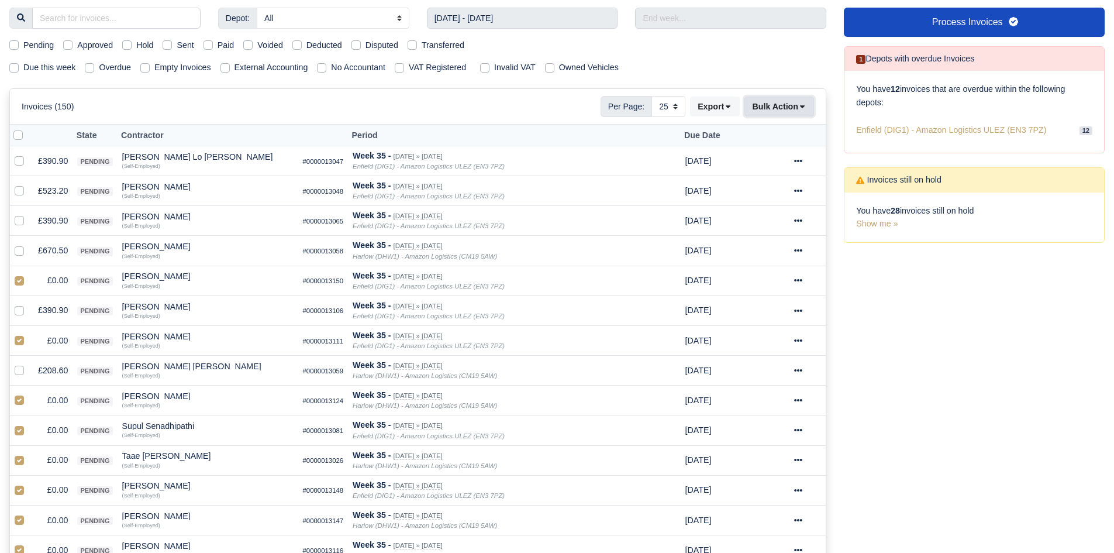
click at [765, 109] on button "Bulk Action" at bounding box center [779, 106] width 70 height 20
click at [762, 192] on div "Void" at bounding box center [761, 201] width 104 height 18
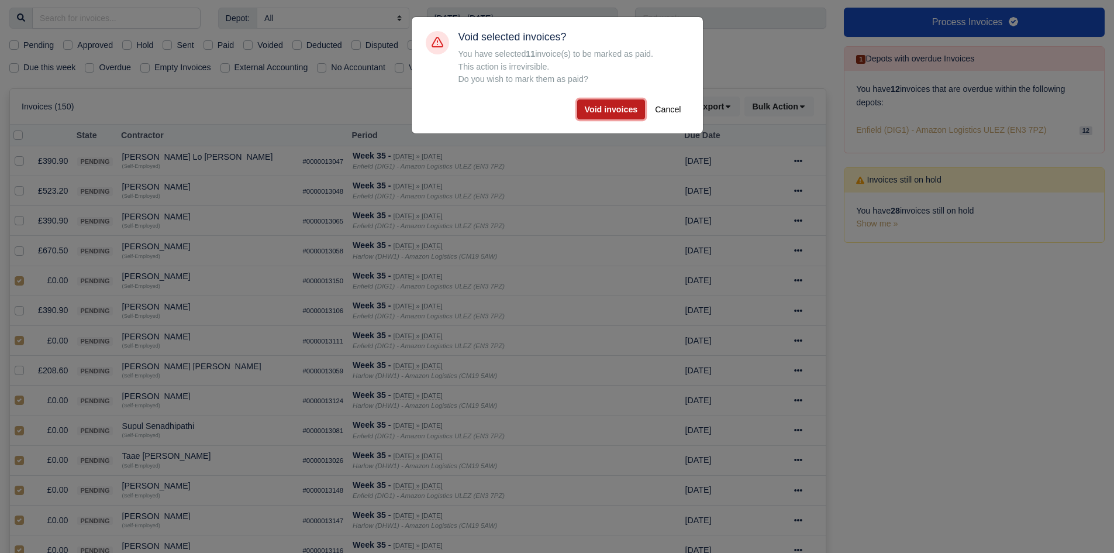
click at [606, 115] on button "Void invoices" at bounding box center [611, 109] width 68 height 20
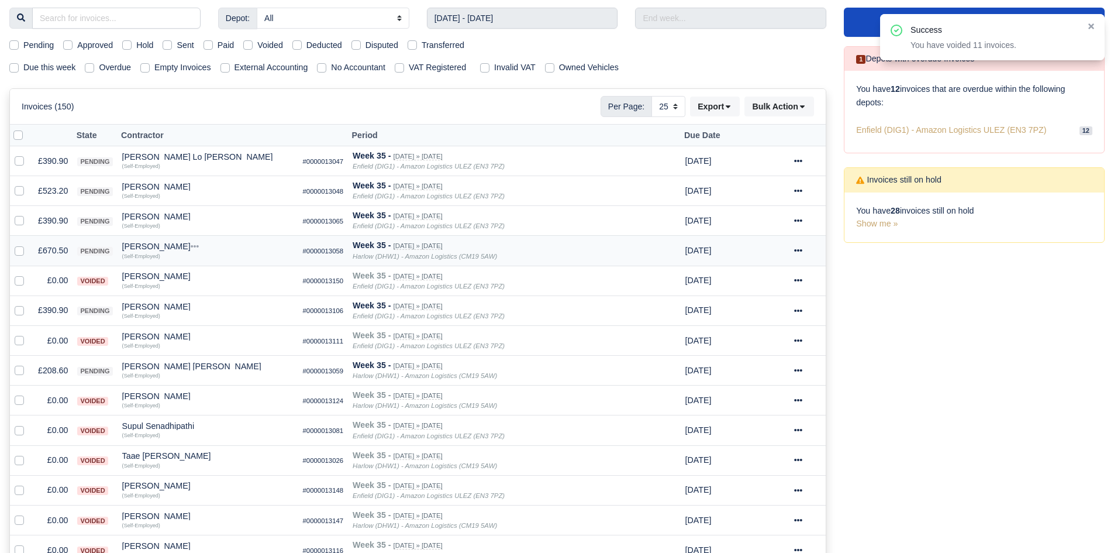
click at [51, 247] on td "£670.50" at bounding box center [52, 251] width 39 height 30
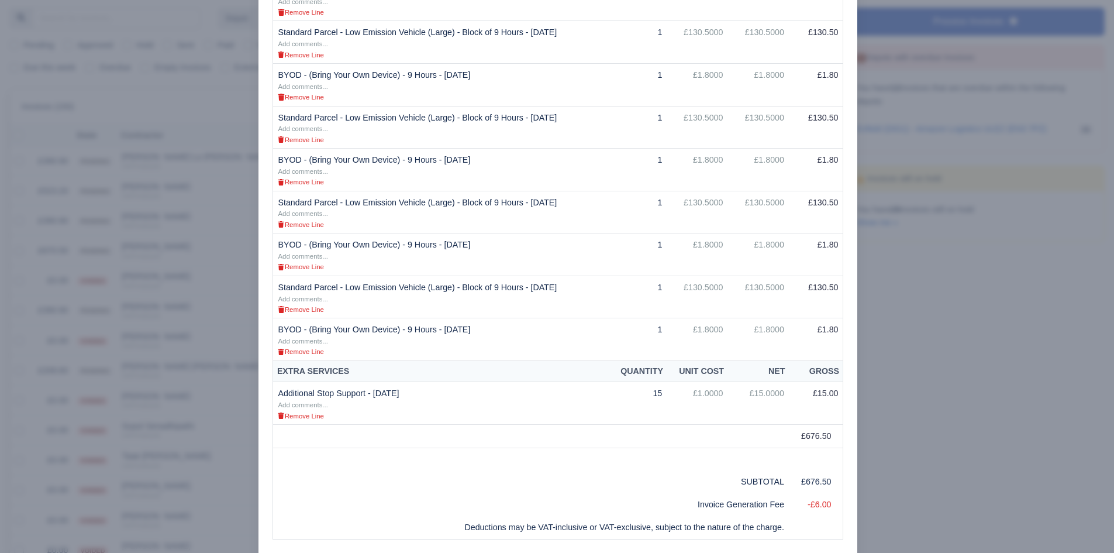
scroll to position [364, 0]
click at [266, 336] on div "Document Invoice For Contractor Services Provided #0000013058 Date: 30/08/2025 …" at bounding box center [557, 206] width 599 height 1047
click at [161, 303] on div at bounding box center [557, 276] width 1114 height 553
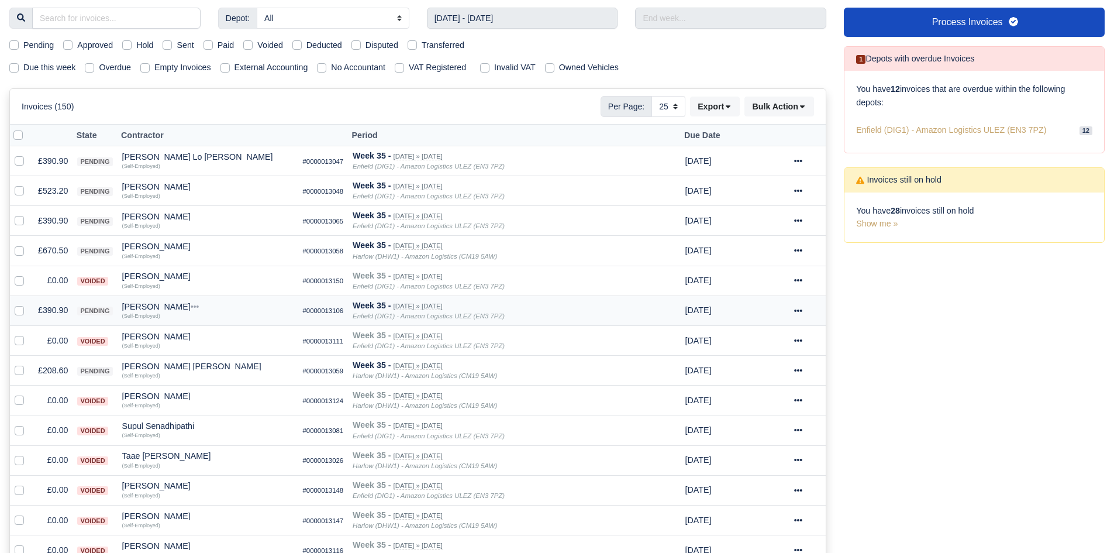
click at [60, 318] on td "£390.90" at bounding box center [52, 310] width 39 height 30
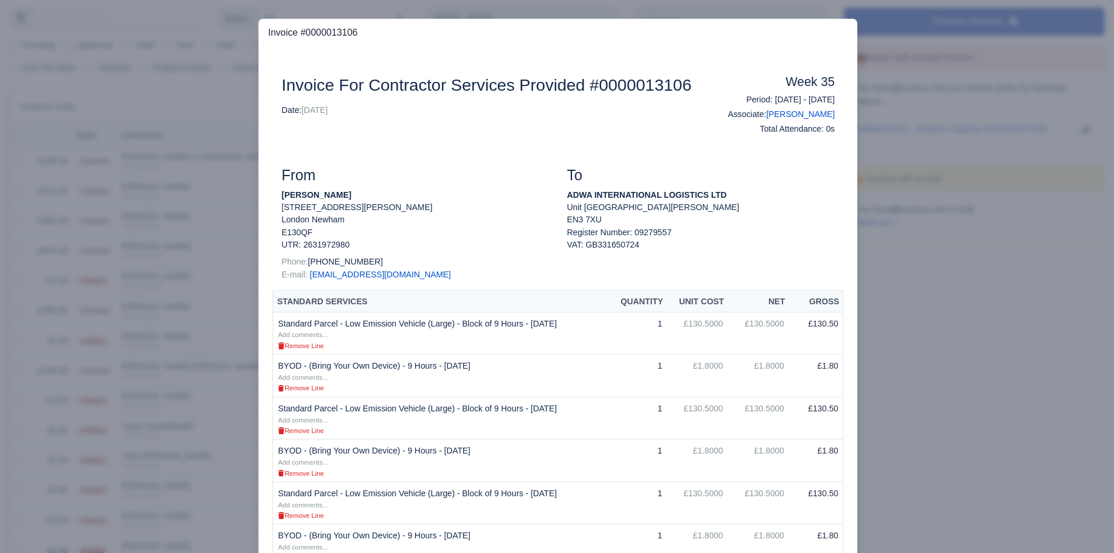
scroll to position [136, 0]
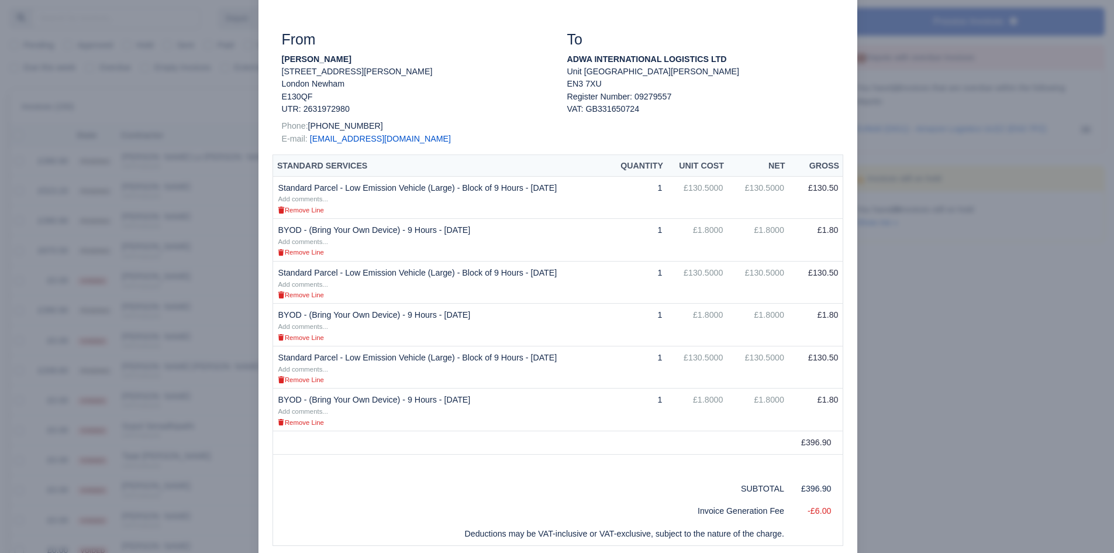
click at [916, 277] on div at bounding box center [557, 276] width 1114 height 553
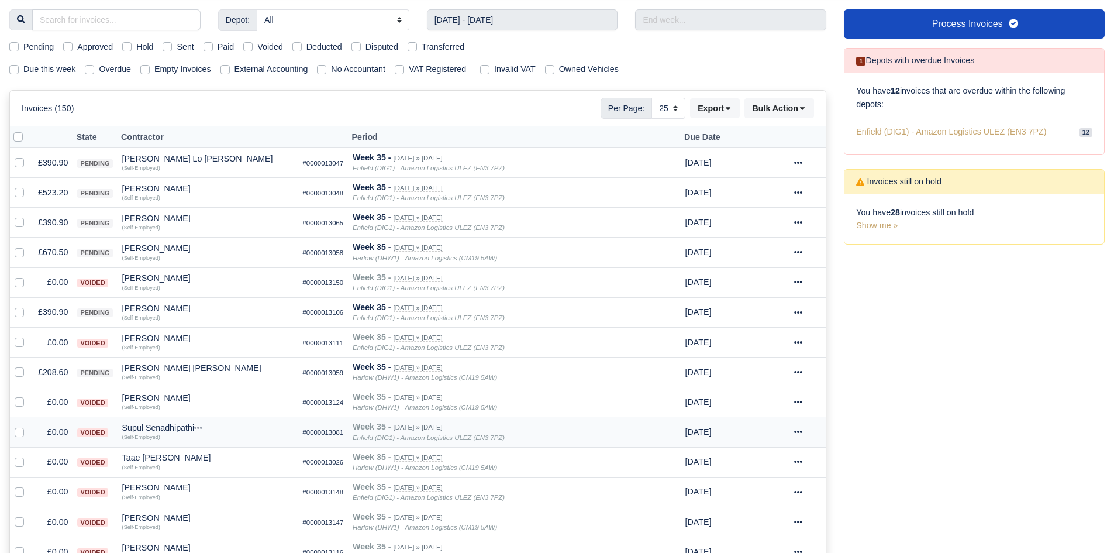
scroll to position [132, 0]
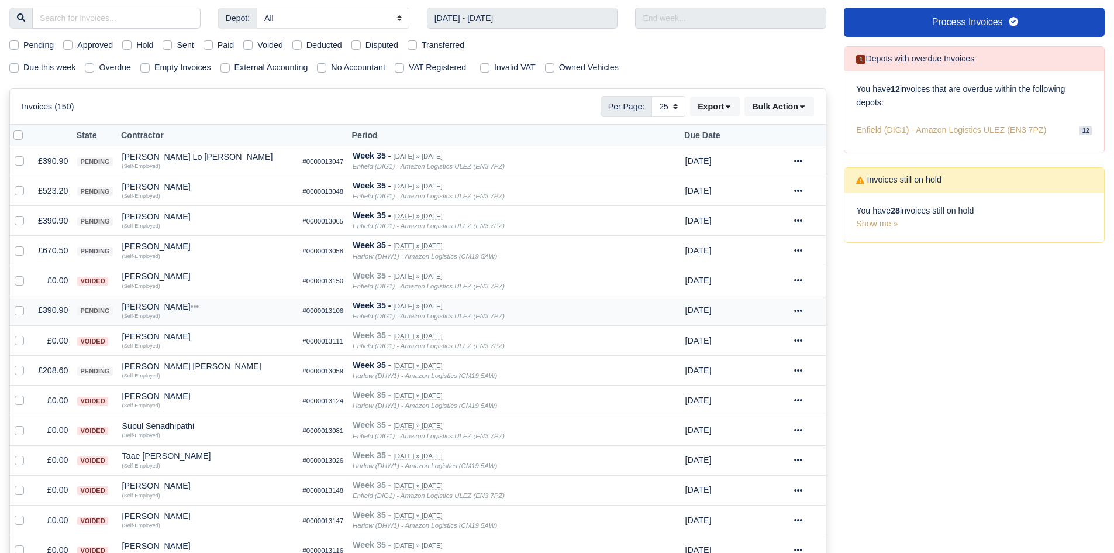
click at [63, 309] on td "£390.90" at bounding box center [52, 310] width 39 height 30
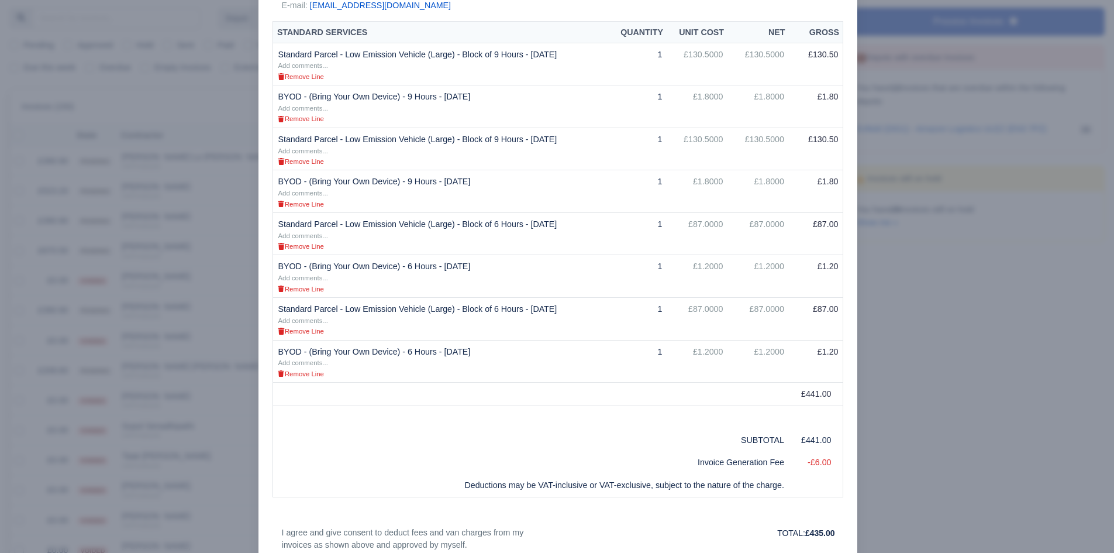
scroll to position [270, 0]
click at [1047, 340] on div at bounding box center [557, 276] width 1114 height 553
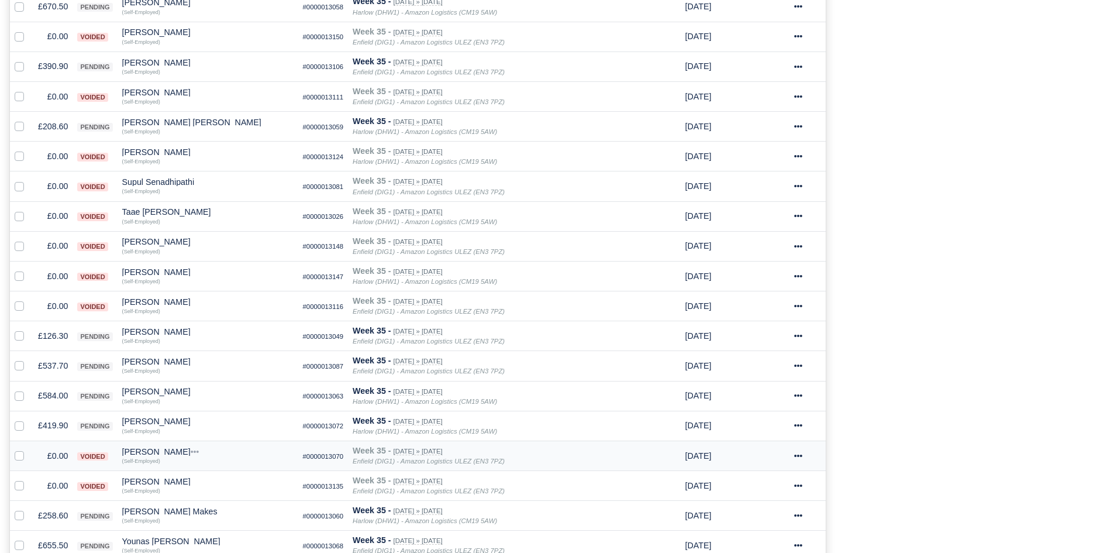
scroll to position [426, 0]
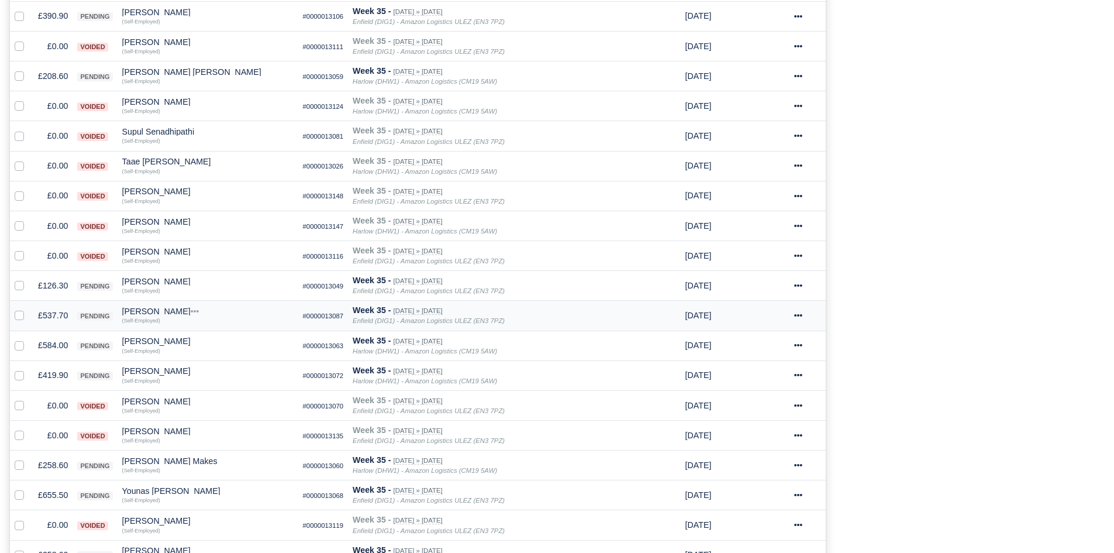
click at [42, 311] on td "£537.70" at bounding box center [52, 316] width 39 height 30
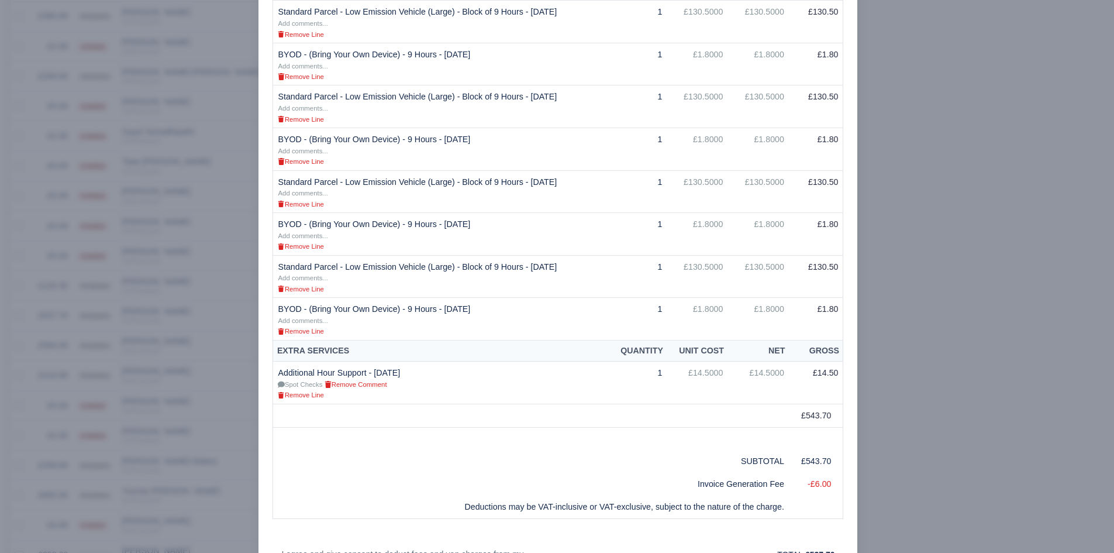
scroll to position [299, 0]
click at [247, 450] on div at bounding box center [557, 276] width 1114 height 553
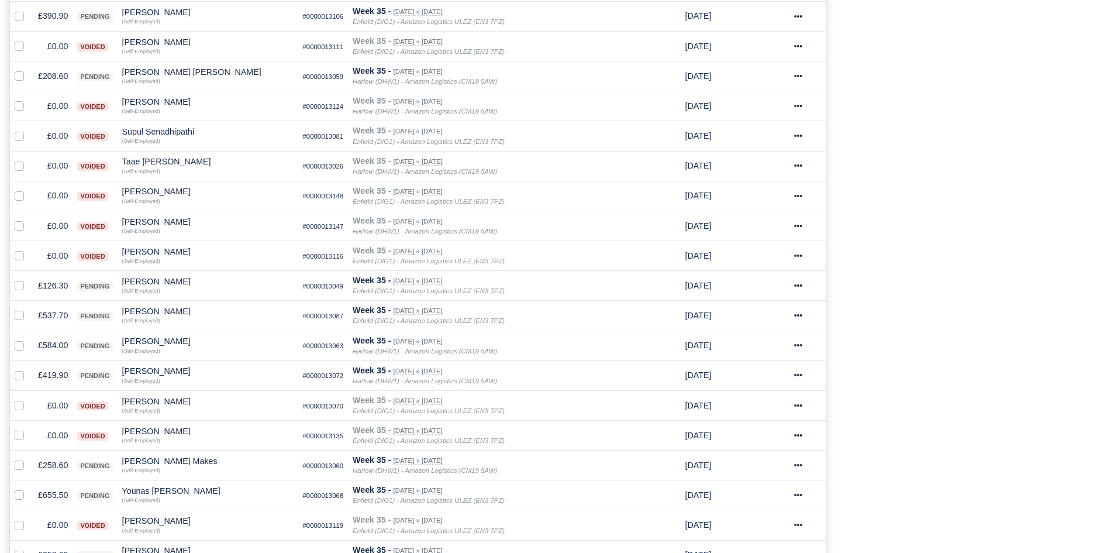
scroll to position [426, 0]
click at [62, 378] on td "£419.90" at bounding box center [52, 375] width 39 height 30
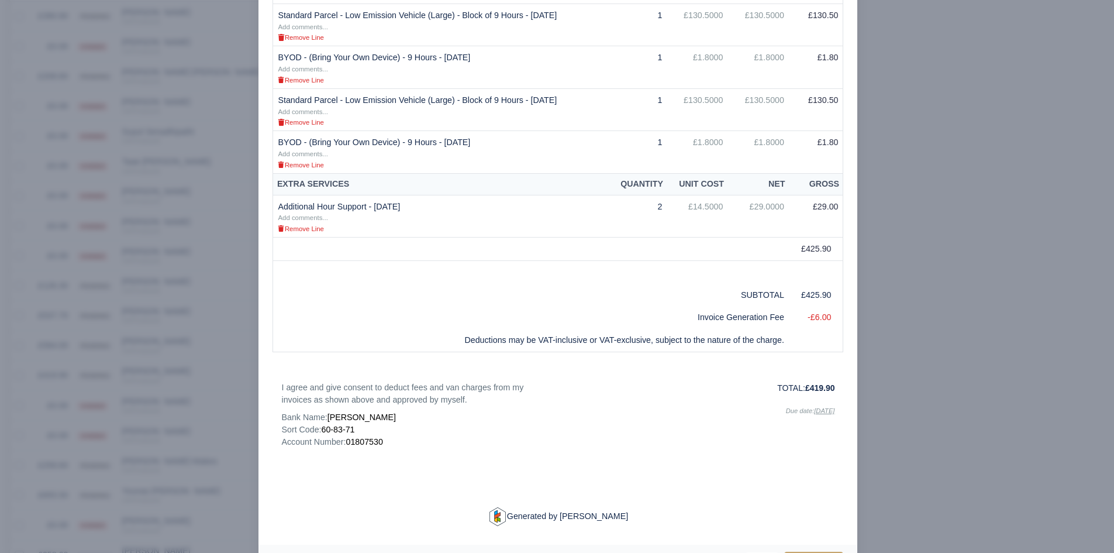
scroll to position [394, 0]
click at [201, 455] on div at bounding box center [557, 276] width 1114 height 553
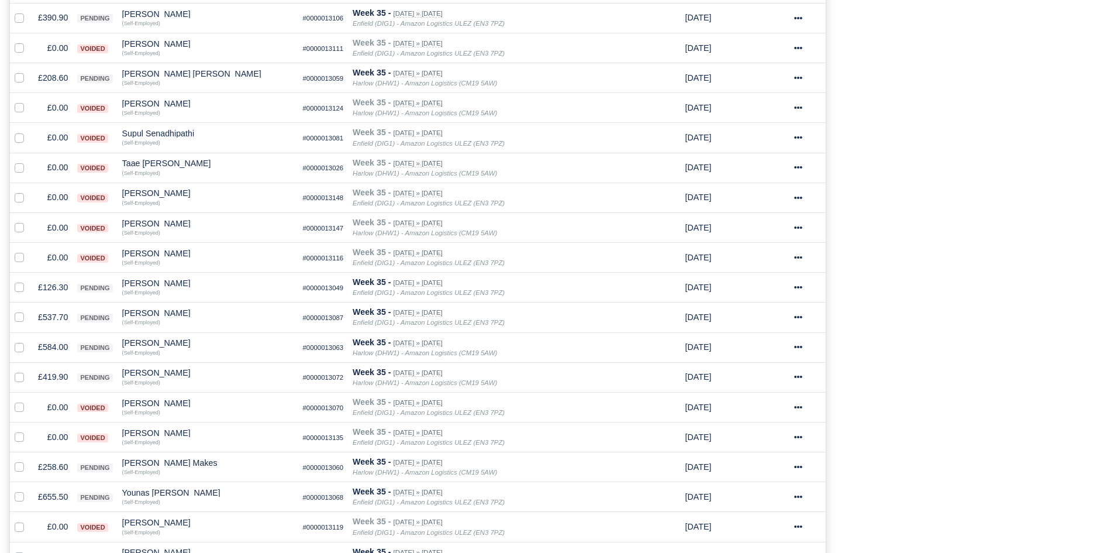
scroll to position [512, 0]
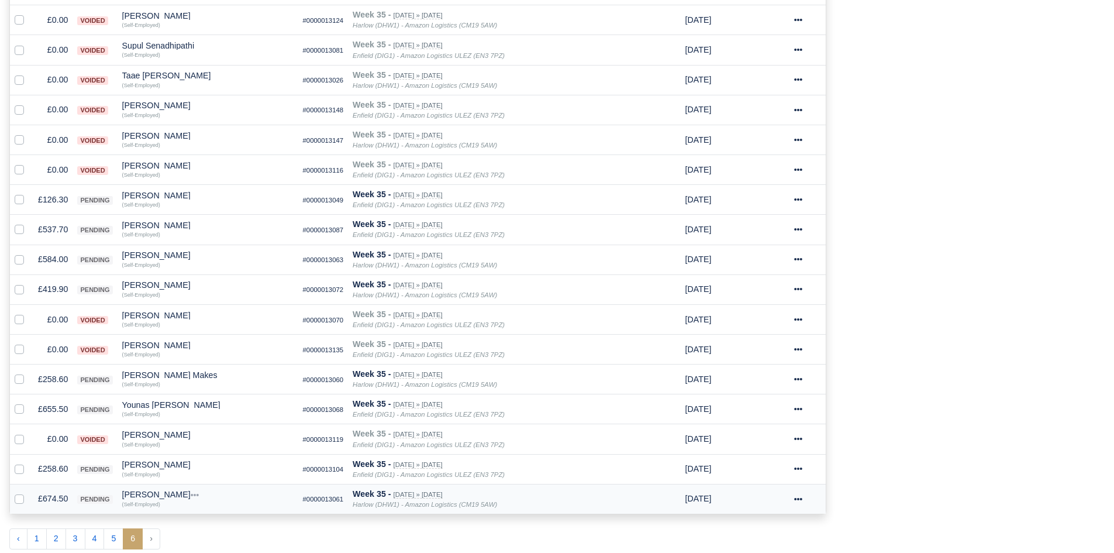
click at [56, 510] on td "£674.50" at bounding box center [52, 499] width 39 height 30
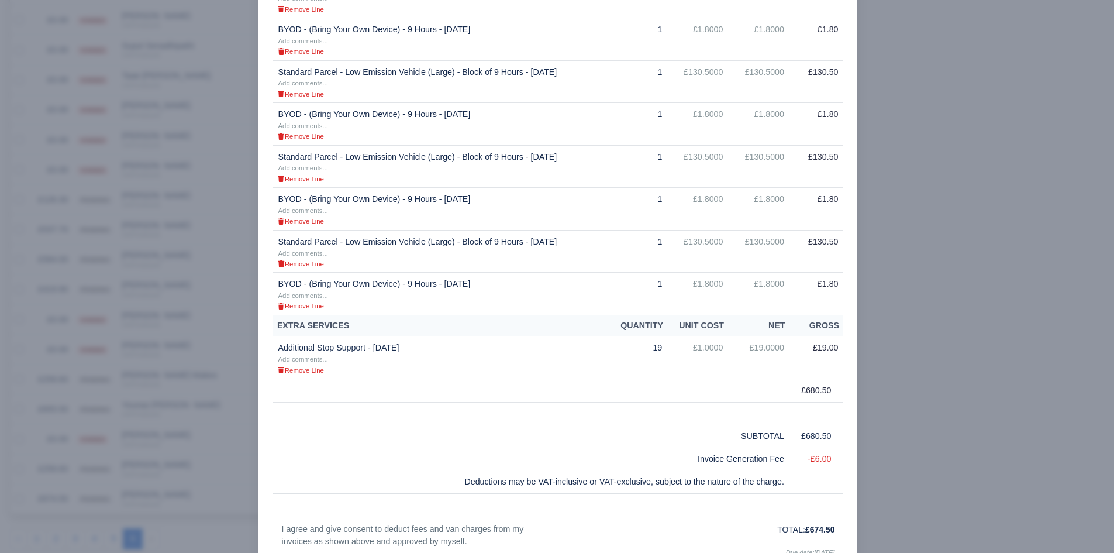
scroll to position [410, 0]
click at [121, 514] on div at bounding box center [557, 276] width 1114 height 553
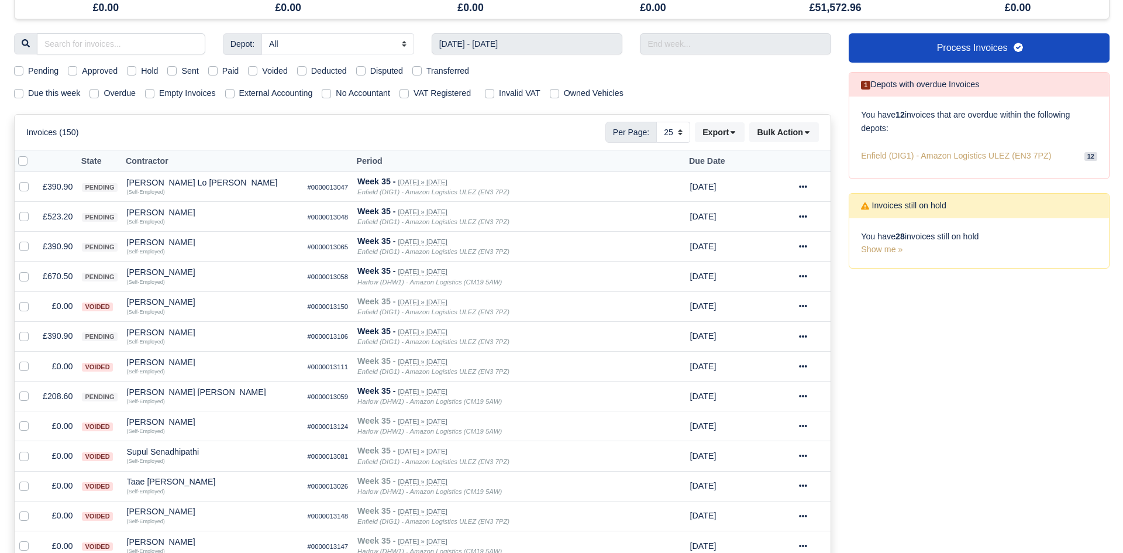
scroll to position [0, 0]
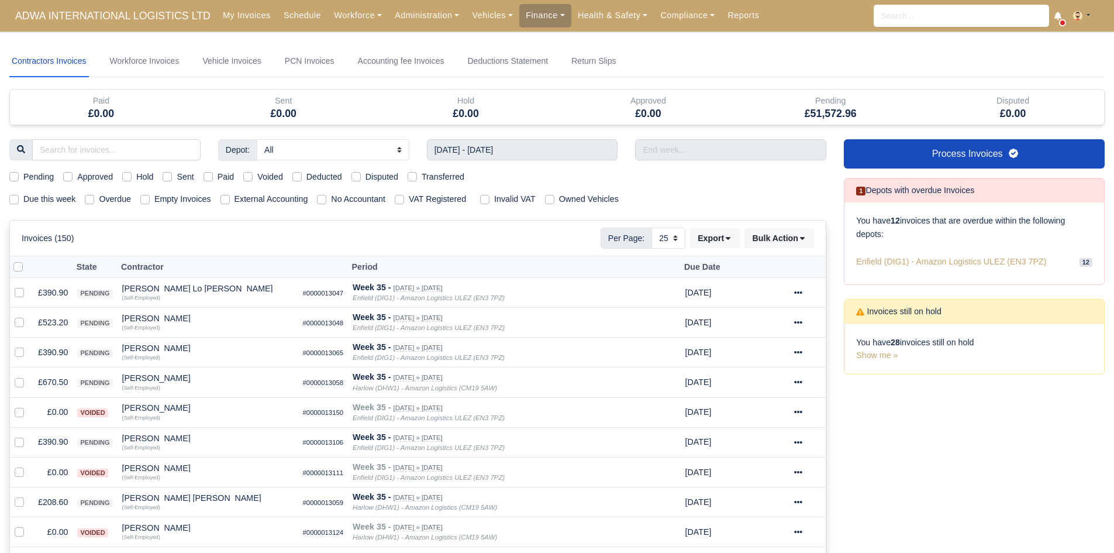
click at [32, 172] on label "Pending" at bounding box center [38, 176] width 30 height 13
click at [19, 172] on input "Pending" at bounding box center [13, 174] width 9 height 9
checkbox input "true"
click at [27, 260] on label at bounding box center [27, 260] width 0 height 0
click at [18, 263] on input "checkbox" at bounding box center [17, 264] width 9 height 9
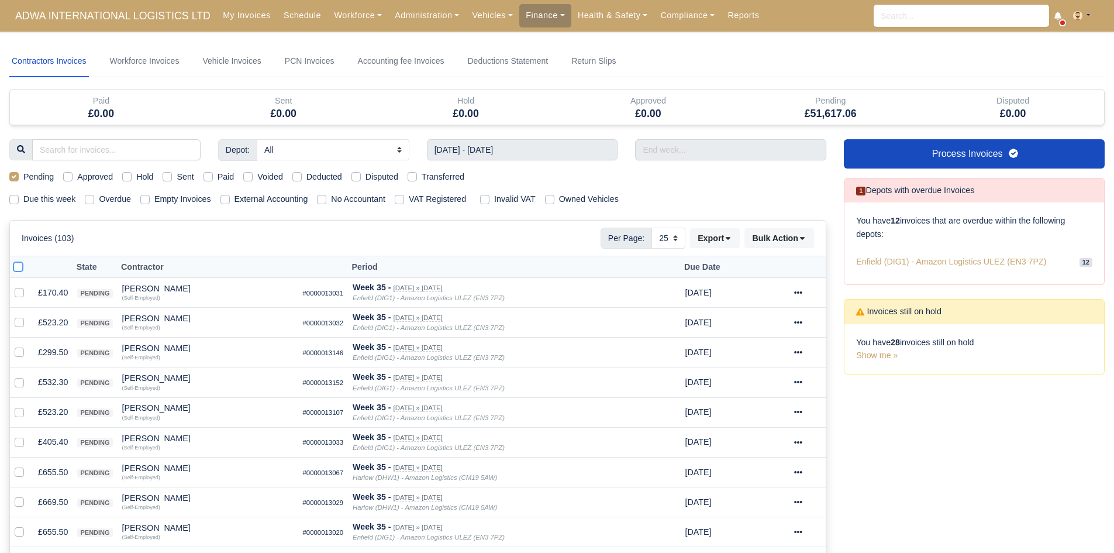
checkbox input "true"
click at [792, 248] on button "Bulk Action" at bounding box center [779, 238] width 70 height 20
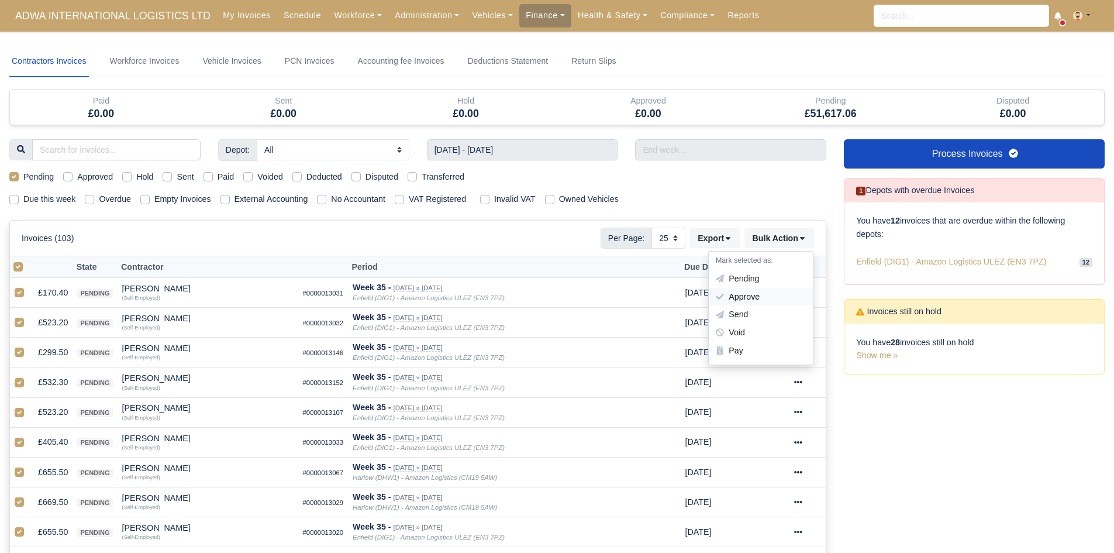
click at [767, 301] on div "Approve" at bounding box center [761, 297] width 104 height 18
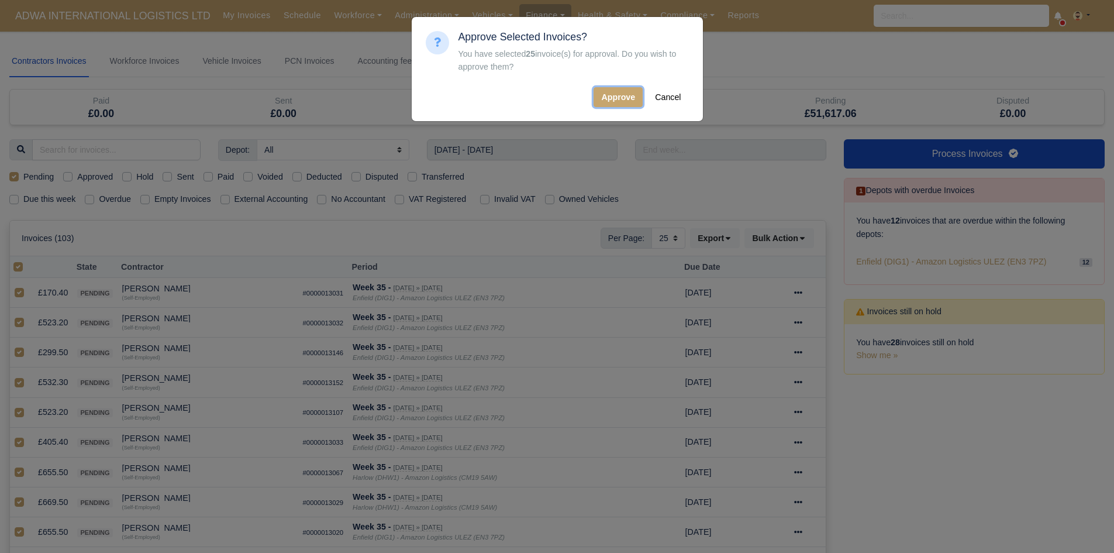
click at [604, 106] on button "Approve" at bounding box center [617, 97] width 49 height 20
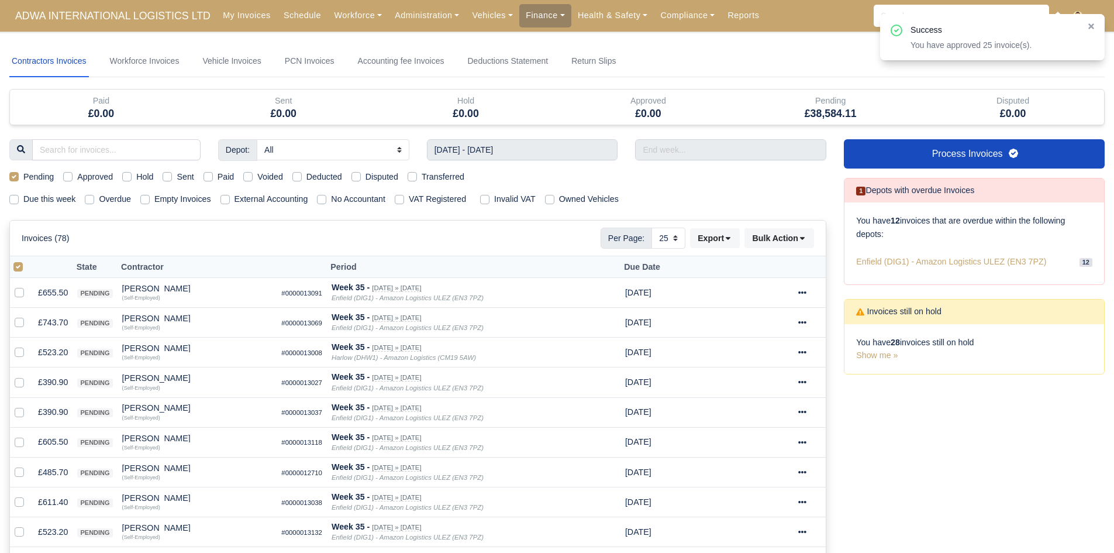
click at [27, 260] on label at bounding box center [27, 260] width 0 height 0
click at [21, 266] on input "checkbox" at bounding box center [17, 264] width 9 height 9
checkbox input "false"
click at [27, 260] on label at bounding box center [27, 260] width 0 height 0
click at [22, 269] on input "checkbox" at bounding box center [17, 264] width 9 height 9
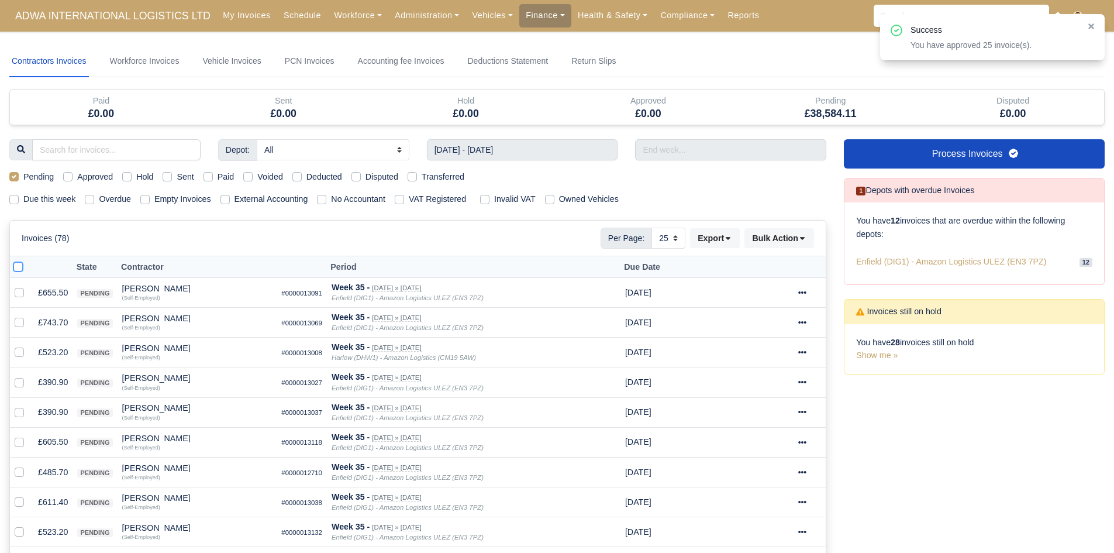
checkbox input "true"
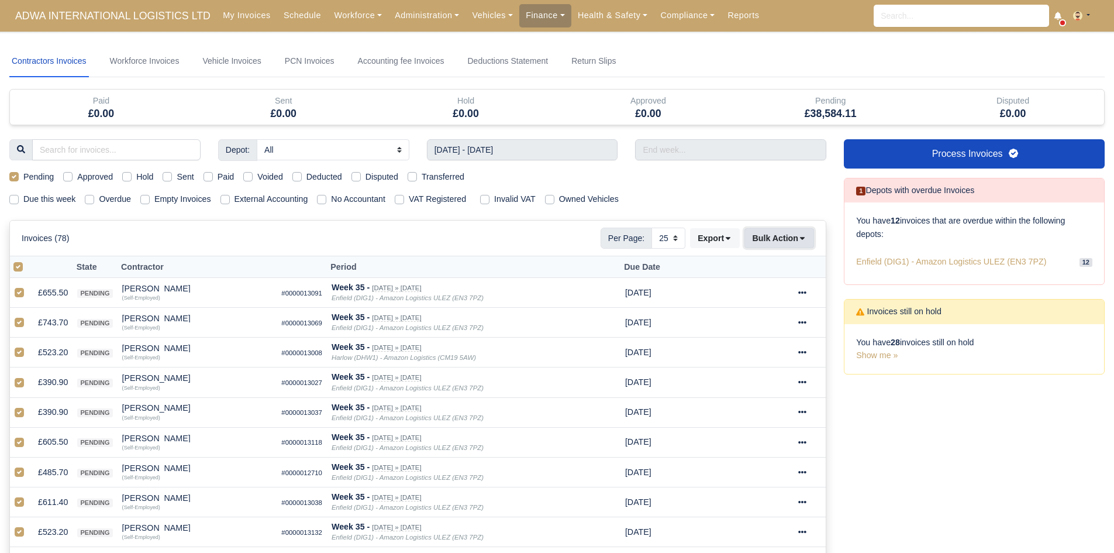
click at [771, 246] on button "Bulk Action" at bounding box center [779, 238] width 70 height 20
click at [768, 289] on div "Approve" at bounding box center [761, 297] width 104 height 18
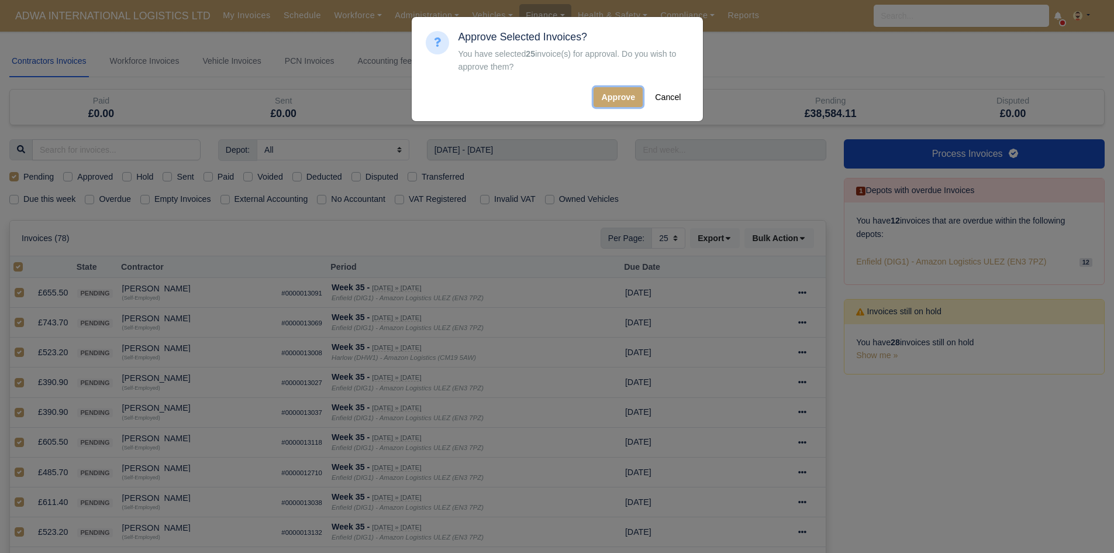
click at [610, 95] on button "Approve" at bounding box center [617, 97] width 49 height 20
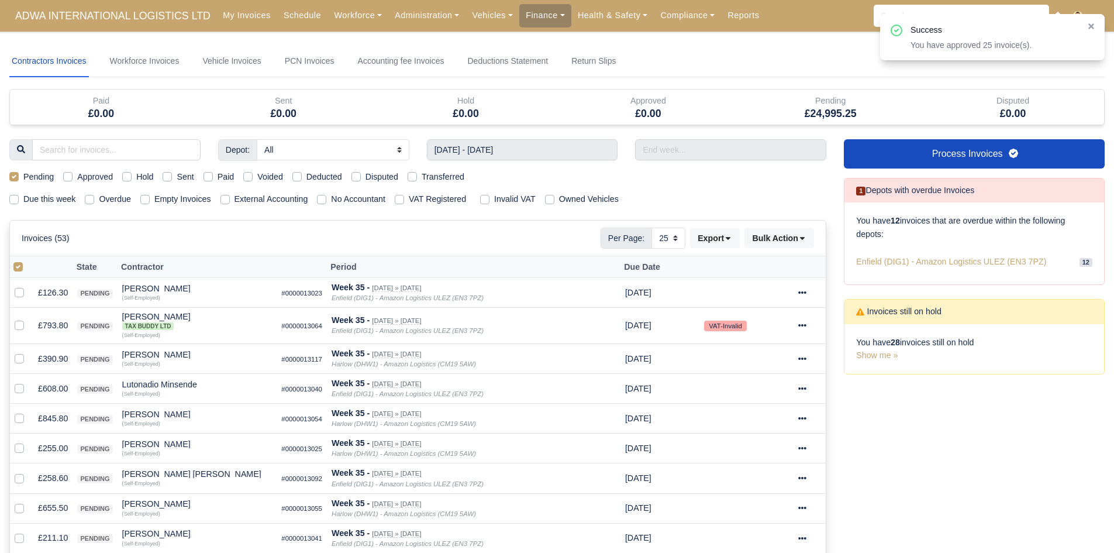
click at [27, 260] on label at bounding box center [27, 260] width 0 height 0
click at [13, 270] on input "checkbox" at bounding box center [17, 264] width 9 height 9
checkbox input "false"
click at [27, 260] on label at bounding box center [27, 260] width 0 height 0
click at [15, 270] on input "checkbox" at bounding box center [17, 264] width 9 height 9
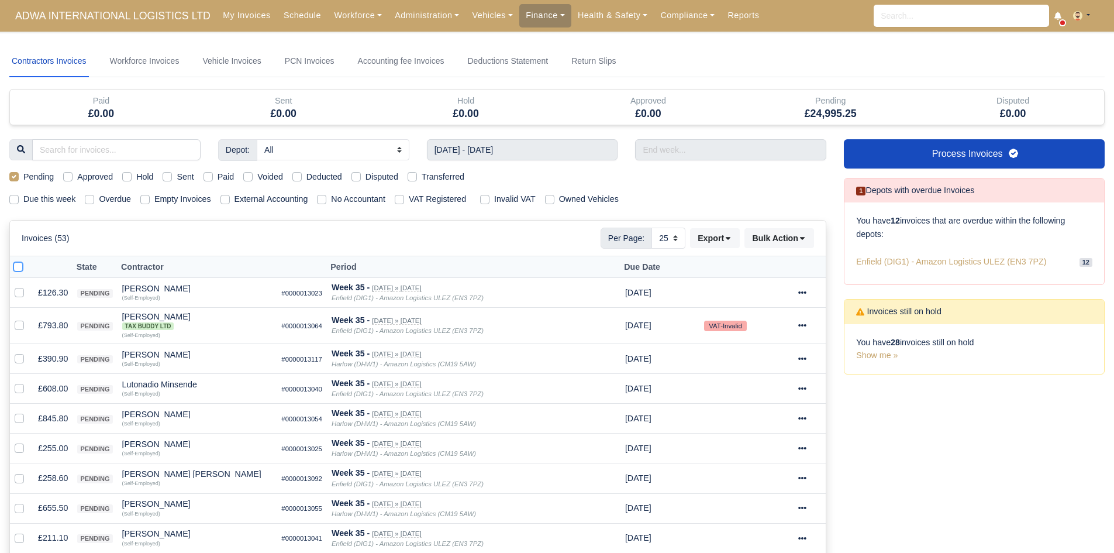
checkbox input "true"
click at [752, 240] on button "Bulk Action" at bounding box center [779, 238] width 70 height 20
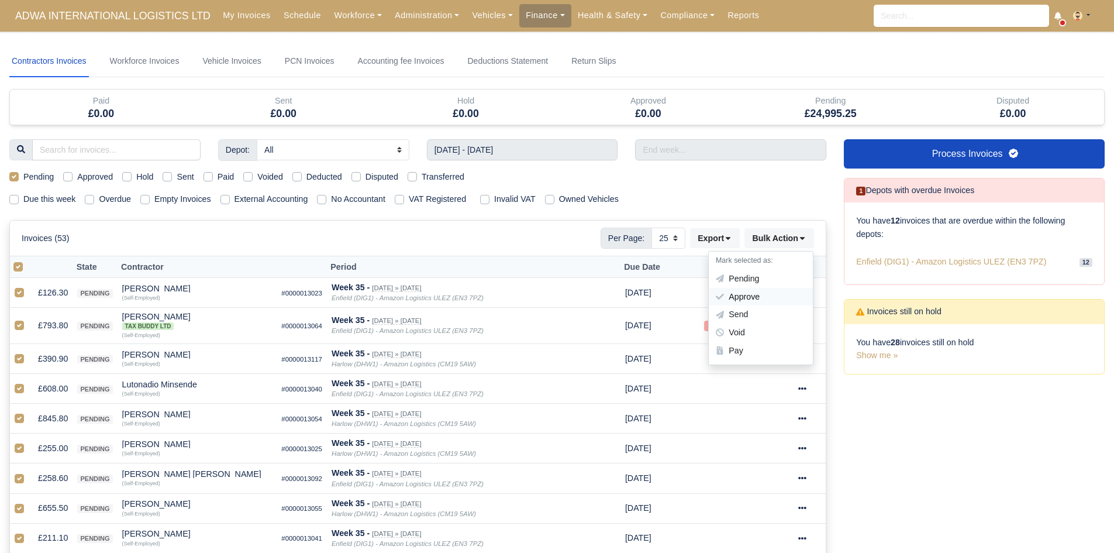
click at [770, 298] on div "Approve" at bounding box center [761, 297] width 104 height 18
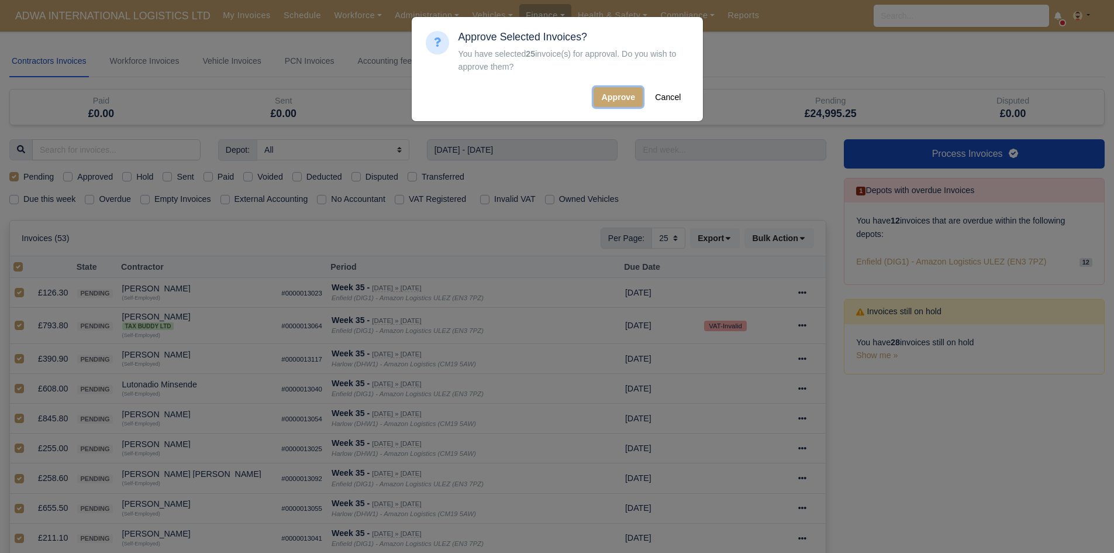
click at [613, 97] on button "Approve" at bounding box center [617, 97] width 49 height 20
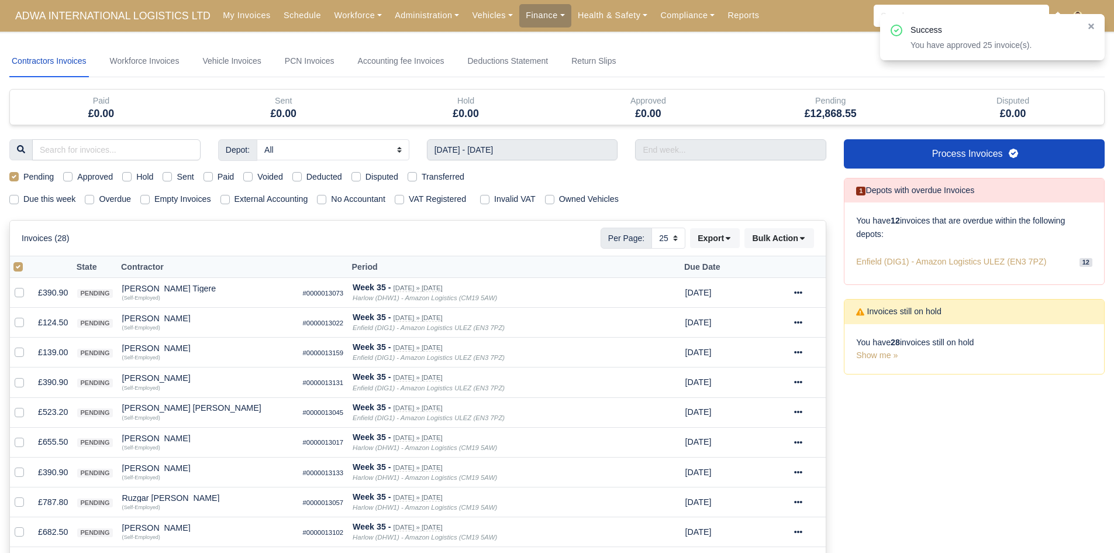
click at [27, 260] on label at bounding box center [27, 260] width 0 height 0
click at [14, 267] on input "checkbox" at bounding box center [17, 264] width 9 height 9
checkbox input "false"
click at [27, 260] on label at bounding box center [27, 260] width 0 height 0
click at [15, 267] on input "checkbox" at bounding box center [17, 264] width 9 height 9
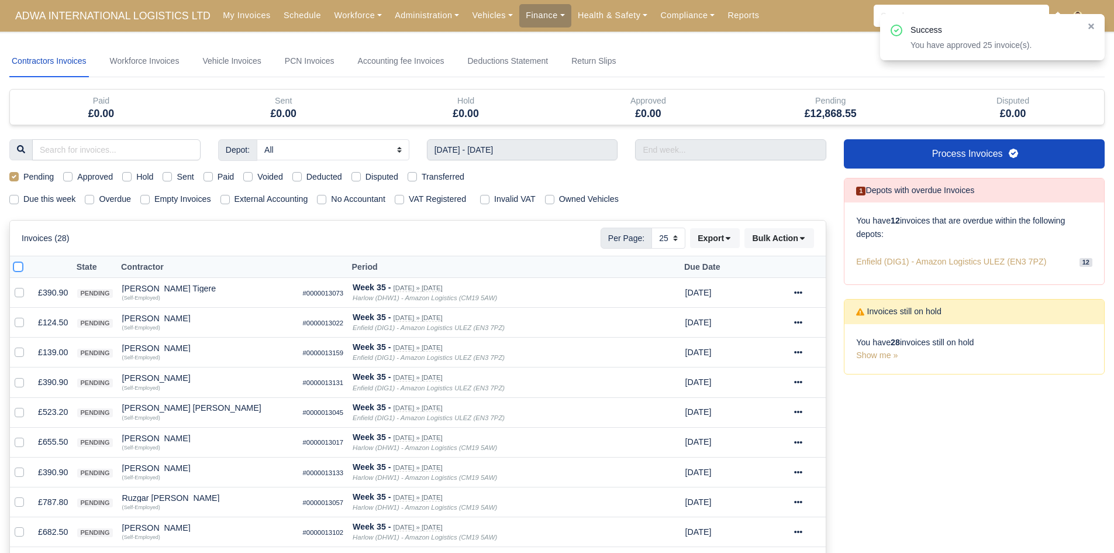
checkbox input "true"
click at [788, 233] on button "Bulk Action" at bounding box center [779, 238] width 70 height 20
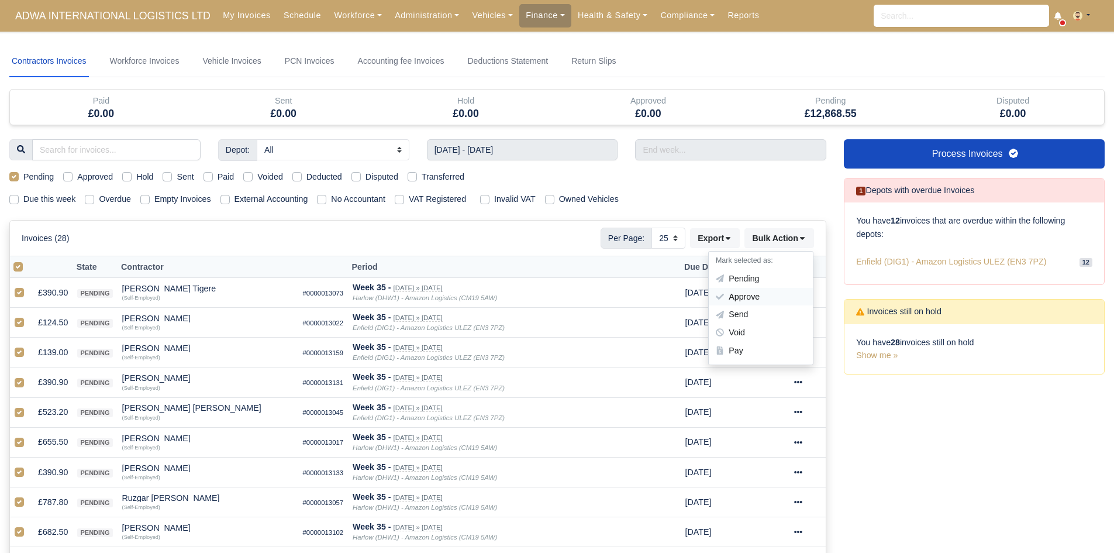
click at [775, 296] on div "Approve" at bounding box center [761, 297] width 104 height 18
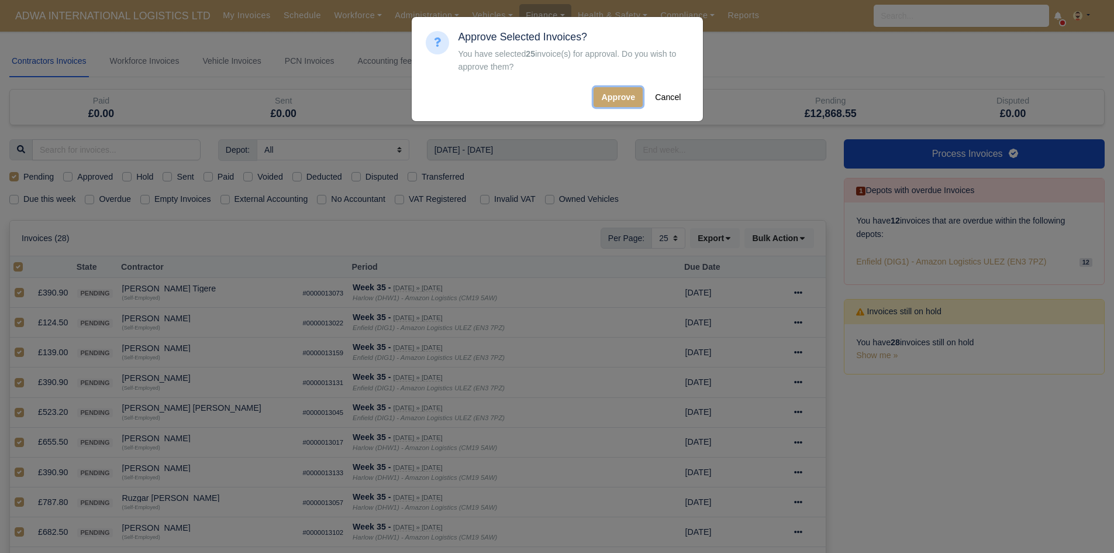
click at [611, 105] on button "Approve" at bounding box center [617, 97] width 49 height 20
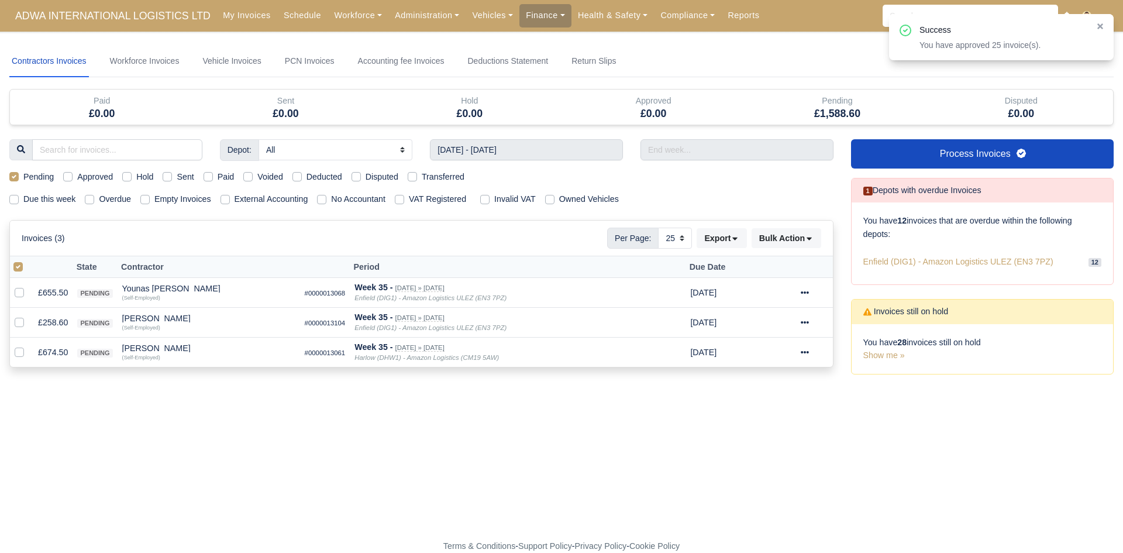
click at [27, 274] on div at bounding box center [21, 266] width 16 height 13
click at [15, 278] on td at bounding box center [21, 293] width 23 height 30
click at [15, 272] on div at bounding box center [21, 266] width 16 height 13
click at [27, 260] on label at bounding box center [27, 260] width 0 height 0
click at [15, 268] on input "checkbox" at bounding box center [17, 264] width 9 height 9
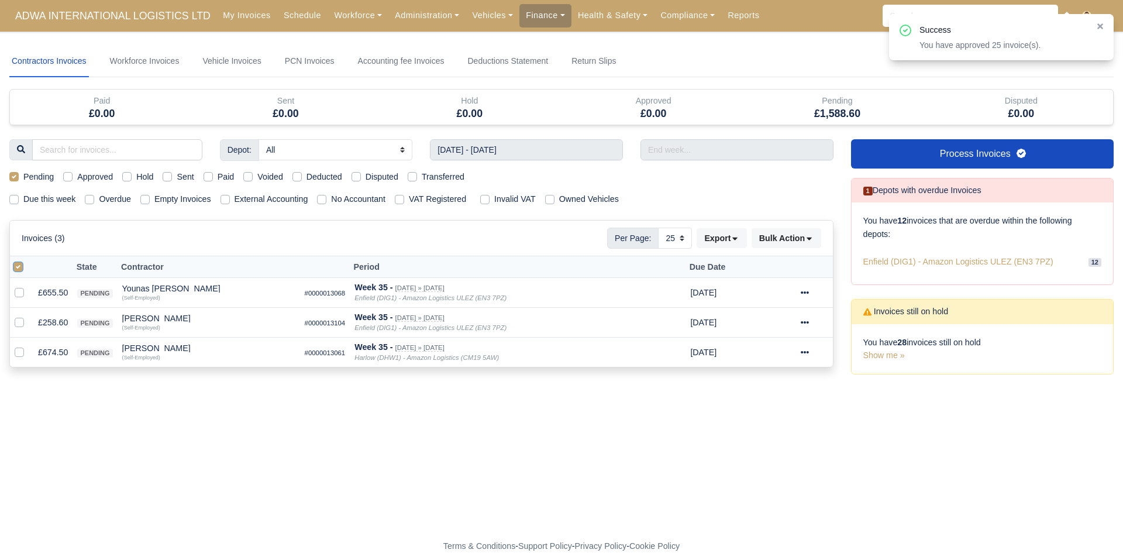
checkbox input "false"
click at [27, 260] on label at bounding box center [27, 260] width 0 height 0
click at [15, 268] on input "checkbox" at bounding box center [17, 264] width 9 height 9
checkbox input "true"
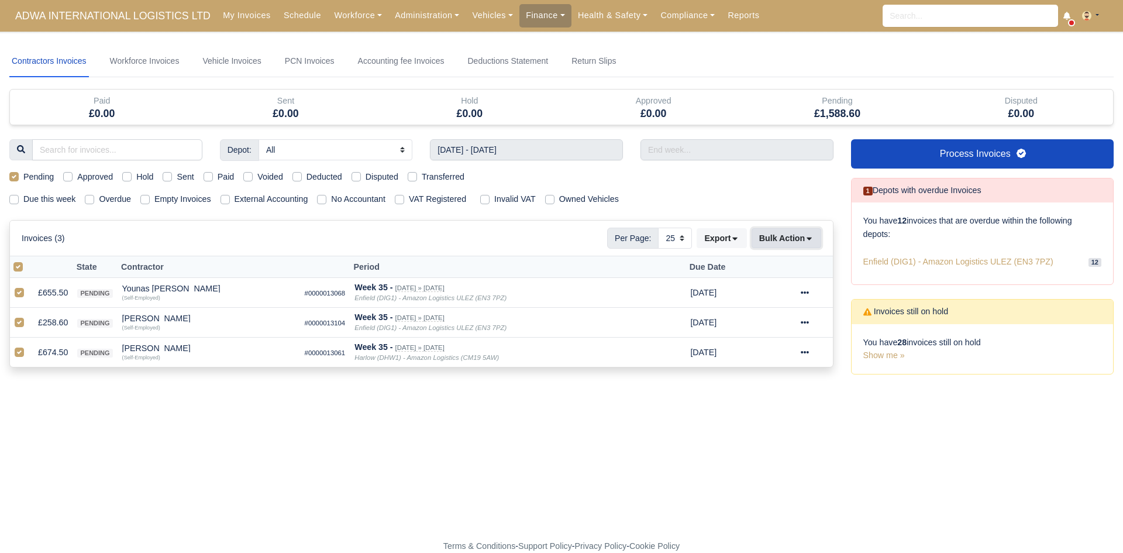
click at [800, 233] on button "Bulk Action" at bounding box center [786, 238] width 70 height 20
click at [761, 296] on div "Approve" at bounding box center [768, 297] width 104 height 18
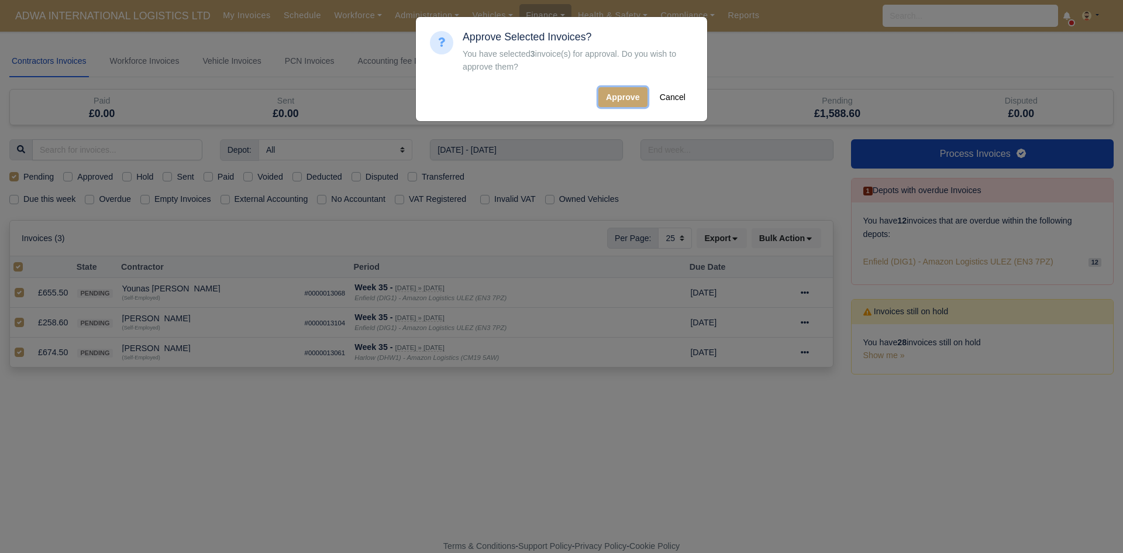
click at [616, 99] on button "Approve" at bounding box center [622, 97] width 49 height 20
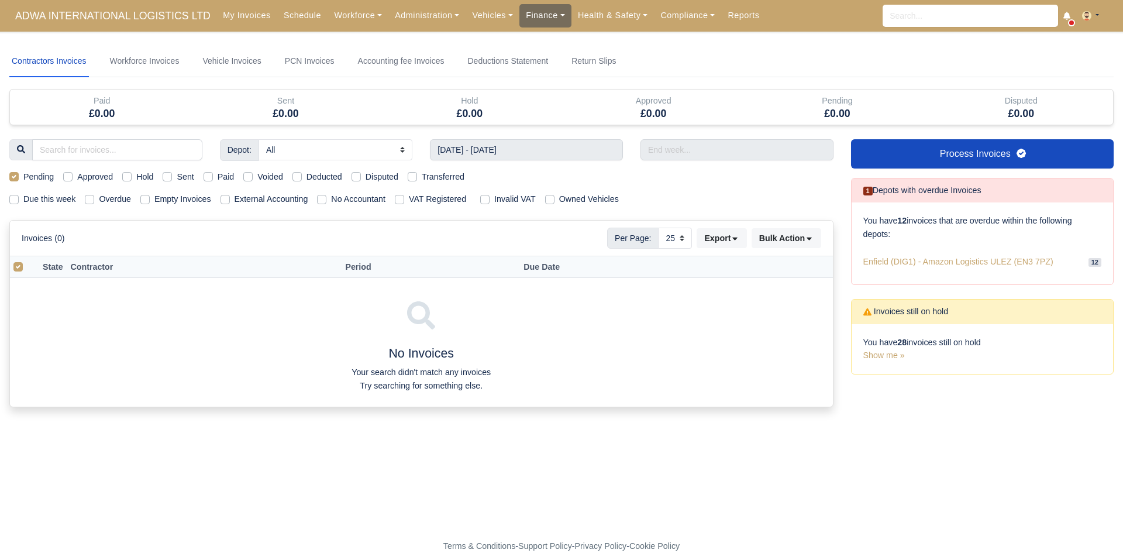
click at [519, 19] on link "Finance" at bounding box center [545, 15] width 52 height 23
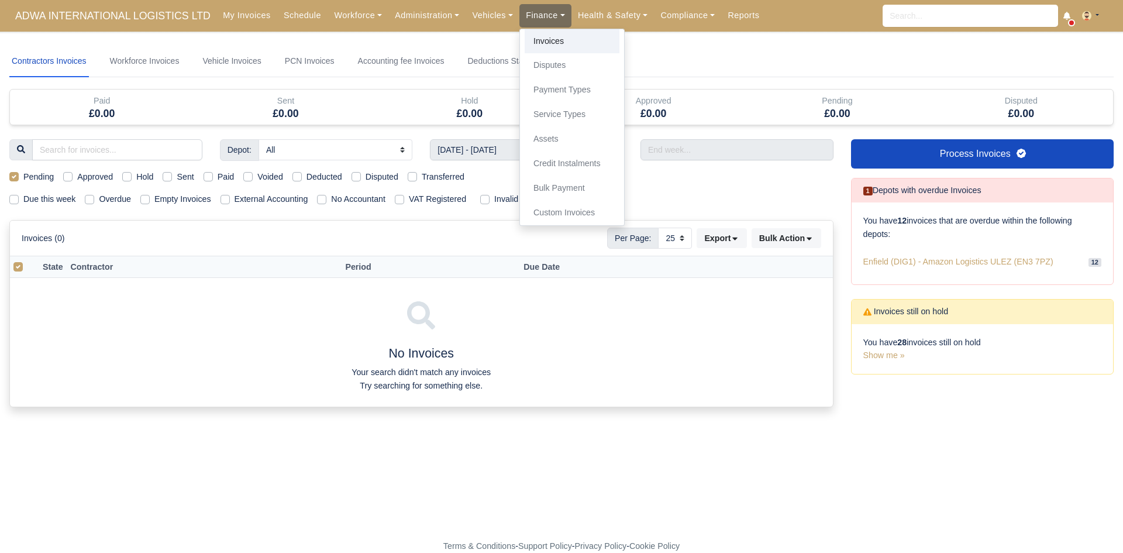
click at [524, 35] on link "Invoices" at bounding box center [571, 41] width 95 height 25
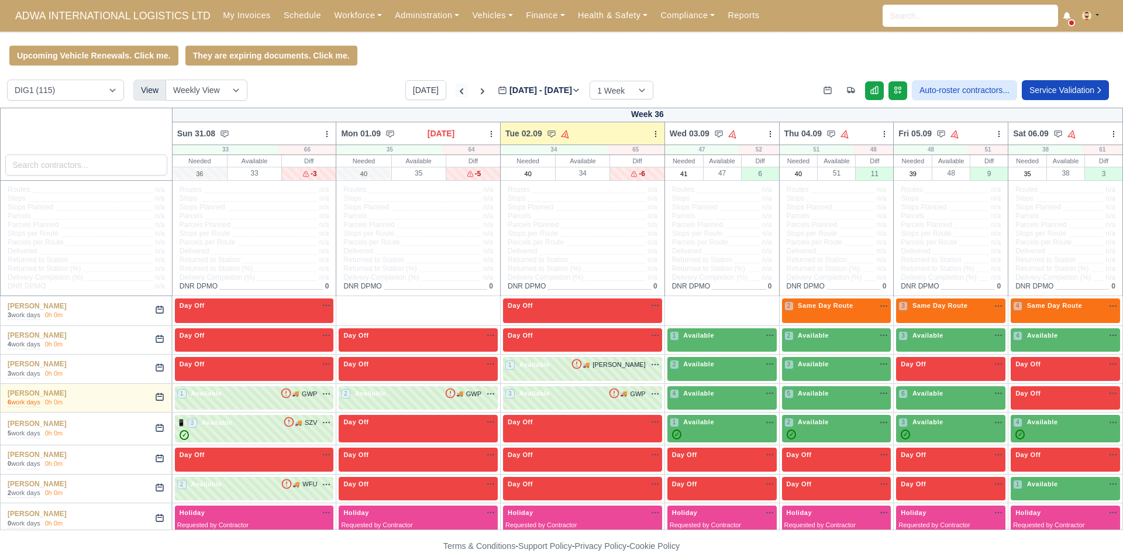
click at [455, 93] on icon at bounding box center [461, 91] width 12 height 12
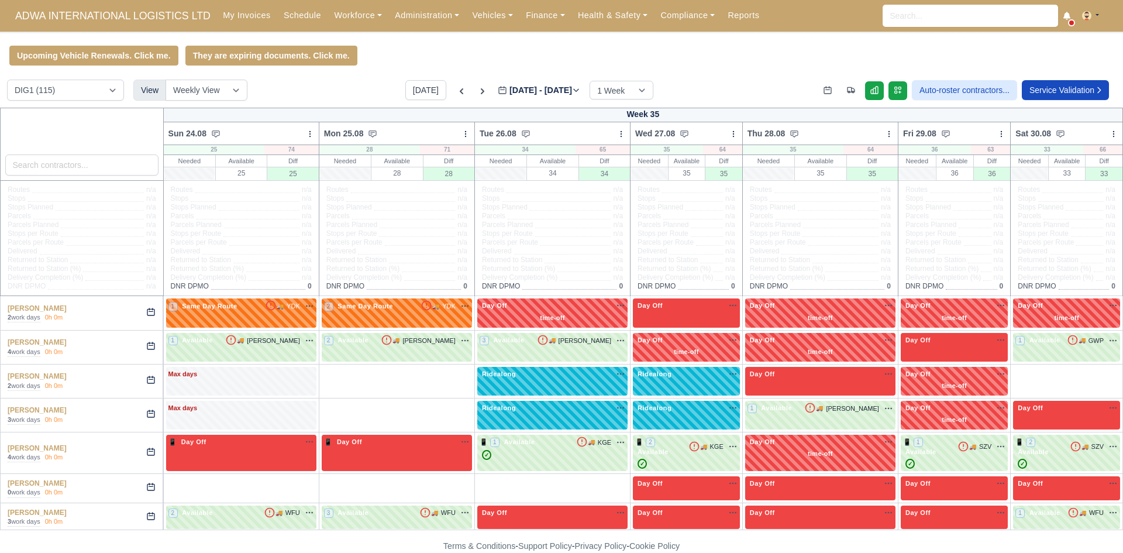
type input "[DATE]"
click at [544, 381] on div "Ridealong na" at bounding box center [552, 375] width 146 height 12
select select "Ridealong"
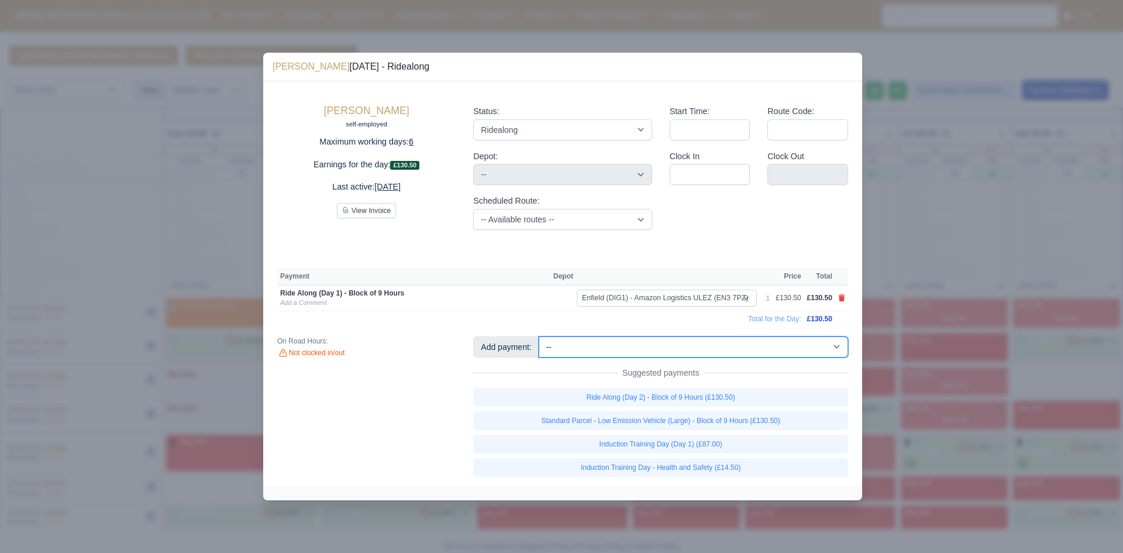
click at [755, 344] on select "-- Additional Hour Support (£14.50) Additional Stop Support (£1.00) Additional …" at bounding box center [693, 346] width 309 height 21
select select "5"
click at [539, 336] on select "-- Additional Hour Support (£14.50) Additional Stop Support (£1.00) Additional …" at bounding box center [693, 346] width 309 height 21
select select "1"
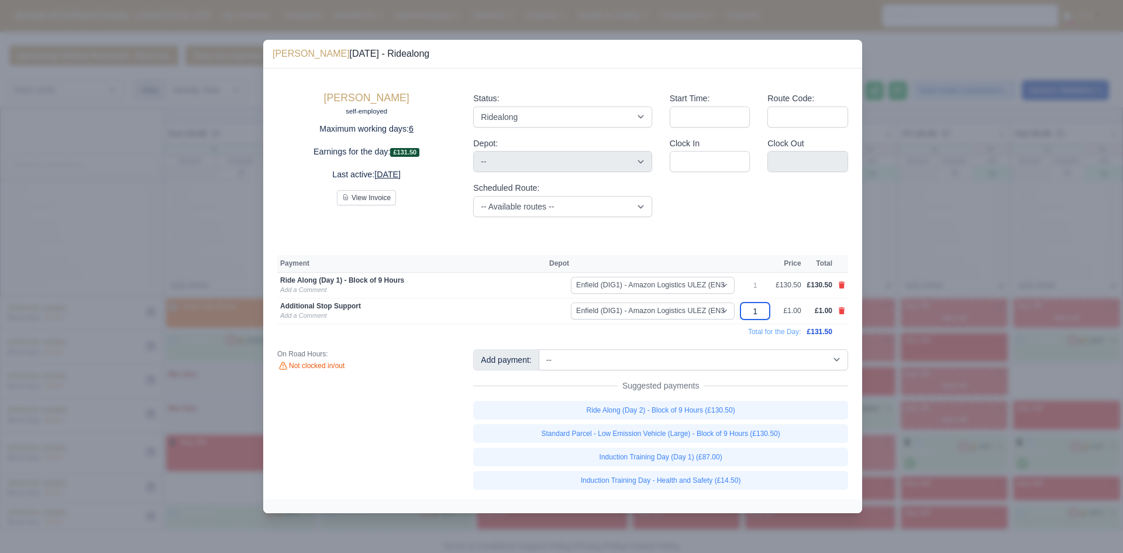
drag, startPoint x: 766, startPoint y: 308, endPoint x: 749, endPoint y: 310, distance: 17.1
click at [749, 310] on input "1" at bounding box center [754, 310] width 29 height 17
type input "44"
type input "44.5"
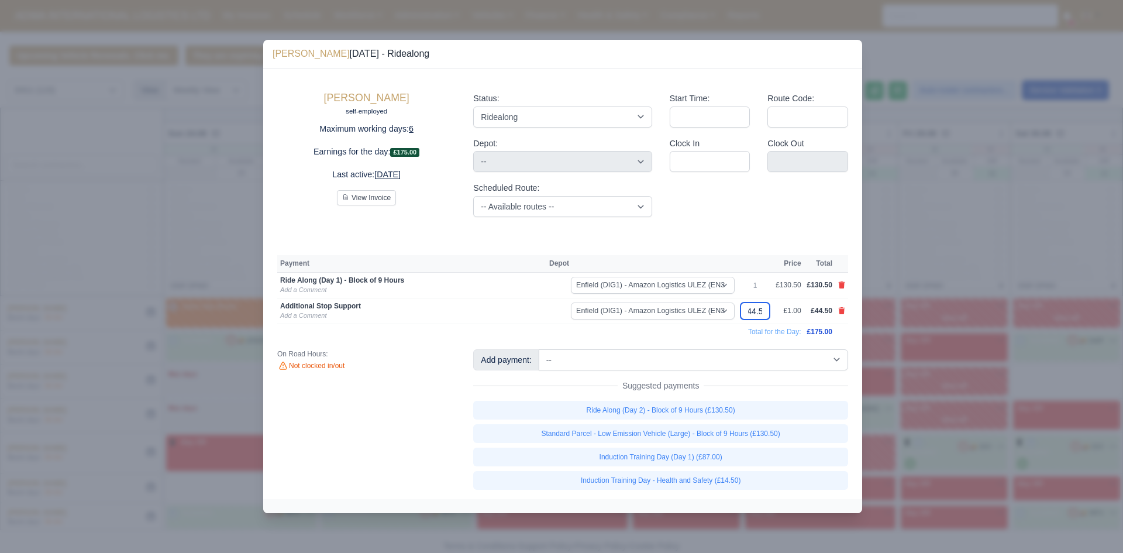
type input "44.5"
click at [319, 320] on td "Additional Stop Support Add a Comment" at bounding box center [411, 311] width 269 height 26
click at [316, 317] on link "Add a Comment" at bounding box center [303, 315] width 46 height 7
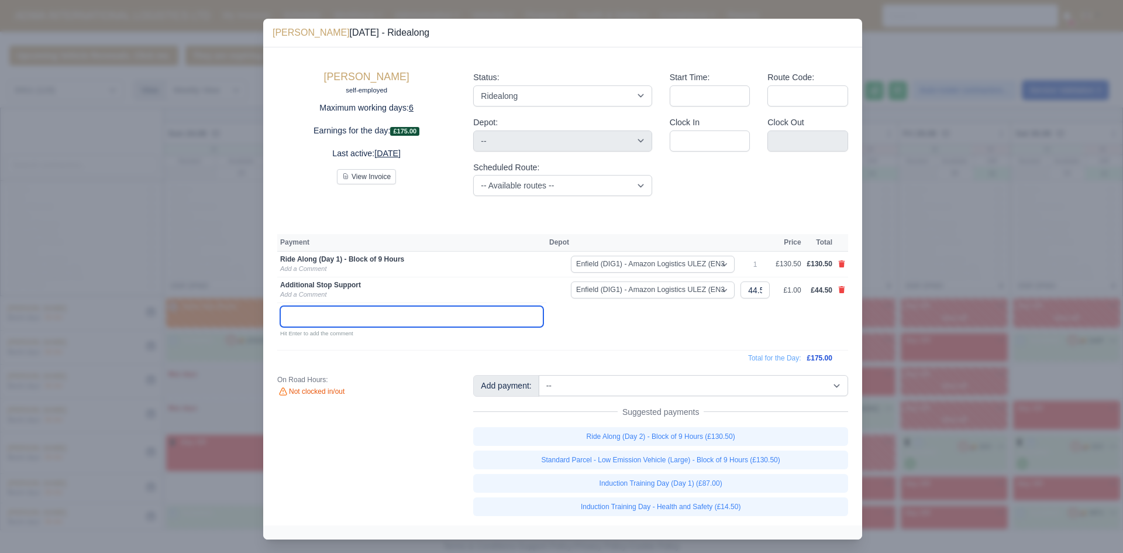
click at [313, 321] on input "text" at bounding box center [411, 316] width 263 height 21
type input "n"
type input "i"
type input "Induction pass"
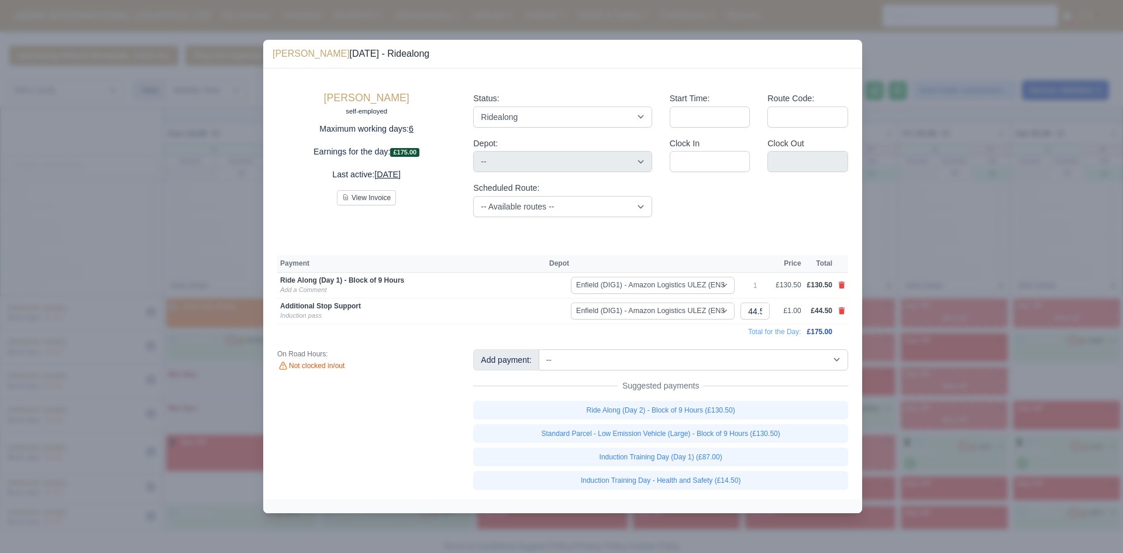
click at [905, 309] on div at bounding box center [561, 276] width 1123 height 553
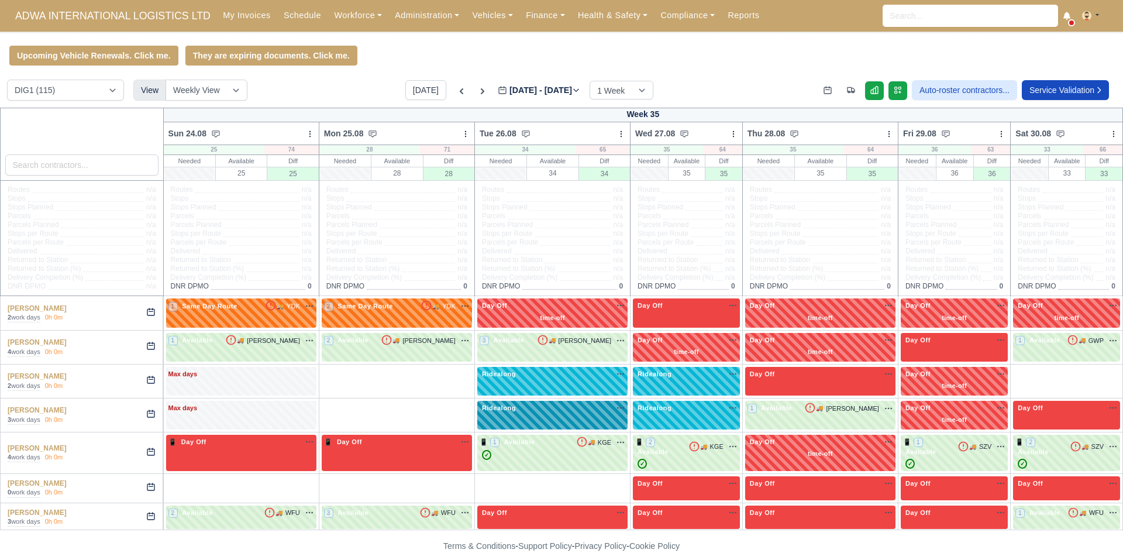
click at [511, 410] on div "Ridealong na" at bounding box center [552, 408] width 146 height 10
select select "Ridealong"
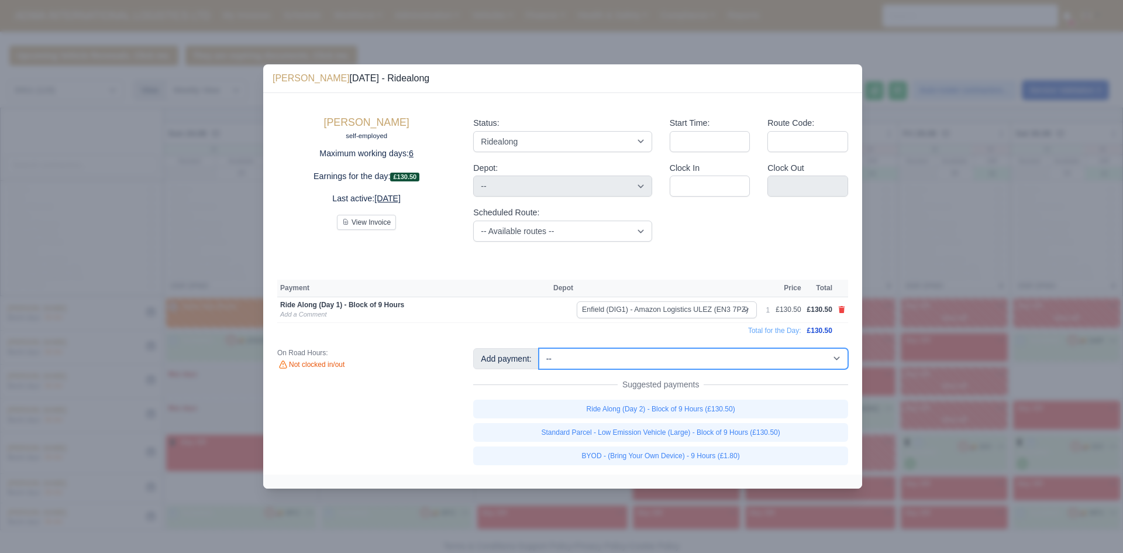
click at [719, 356] on select "-- Additional Hour Support (£14.50) Additional Stop Support (£1.00) Additional …" at bounding box center [693, 358] width 309 height 21
select select "74"
click at [539, 348] on select "-- Additional Hour Support (£14.50) Additional Stop Support (£1.00) Additional …" at bounding box center [693, 358] width 309 height 21
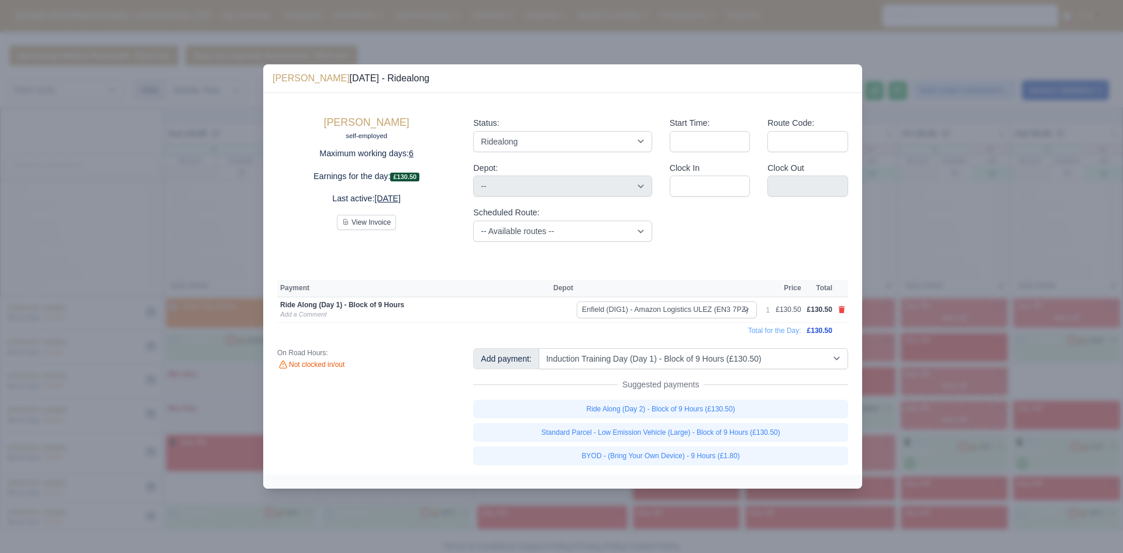
select select "1"
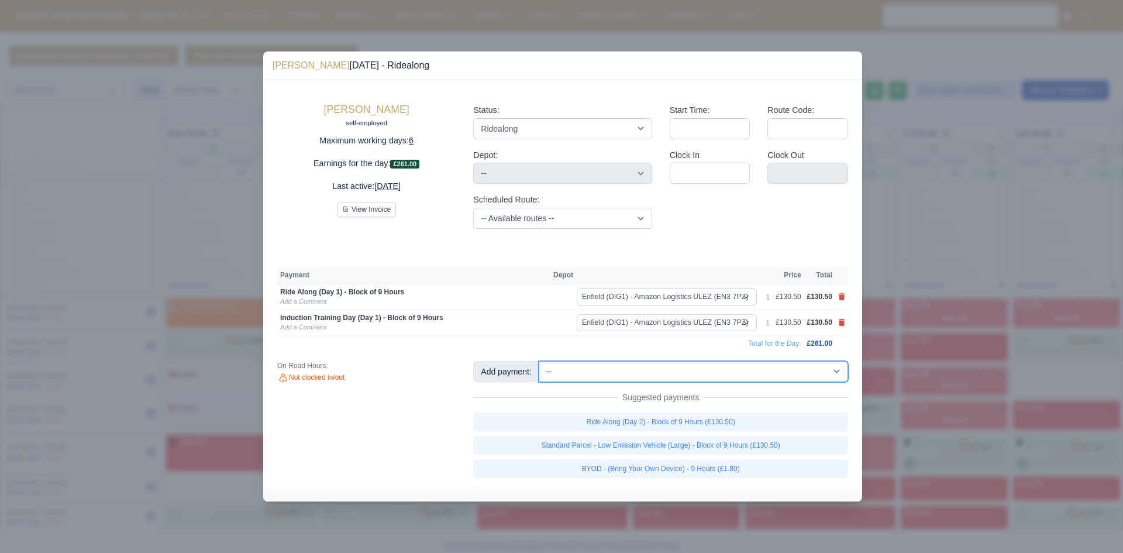
click at [737, 377] on select "-- Additional Hour Support (£14.50) Additional Stop Support (£1.00) Additional …" at bounding box center [693, 371] width 309 height 21
select select "82"
click at [539, 361] on select "-- Additional Hour Support (£14.50) Additional Stop Support (£1.00) Additional …" at bounding box center [693, 371] width 309 height 21
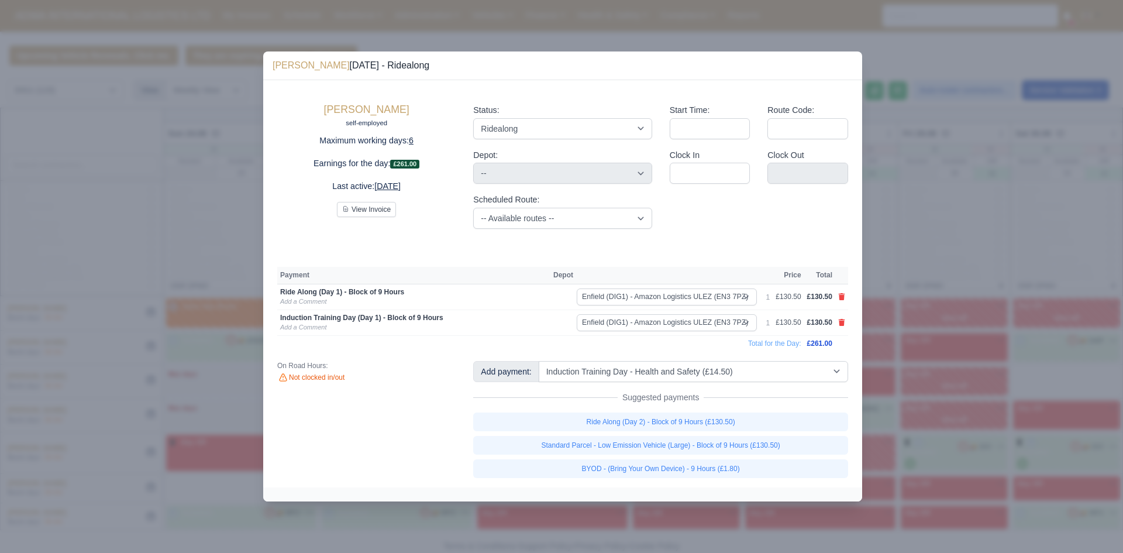
select select "1"
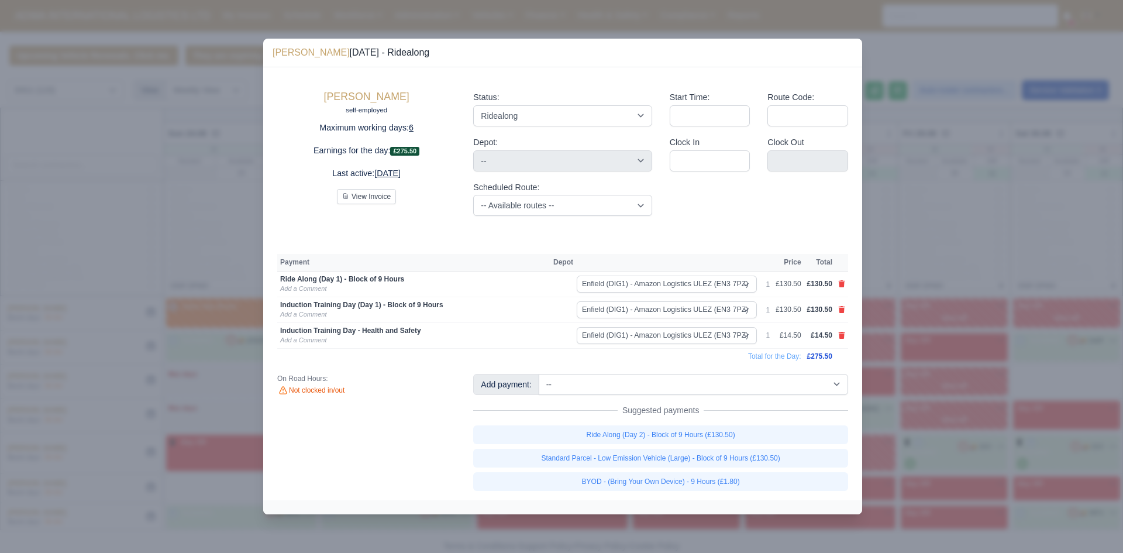
click at [206, 382] on div at bounding box center [561, 276] width 1123 height 553
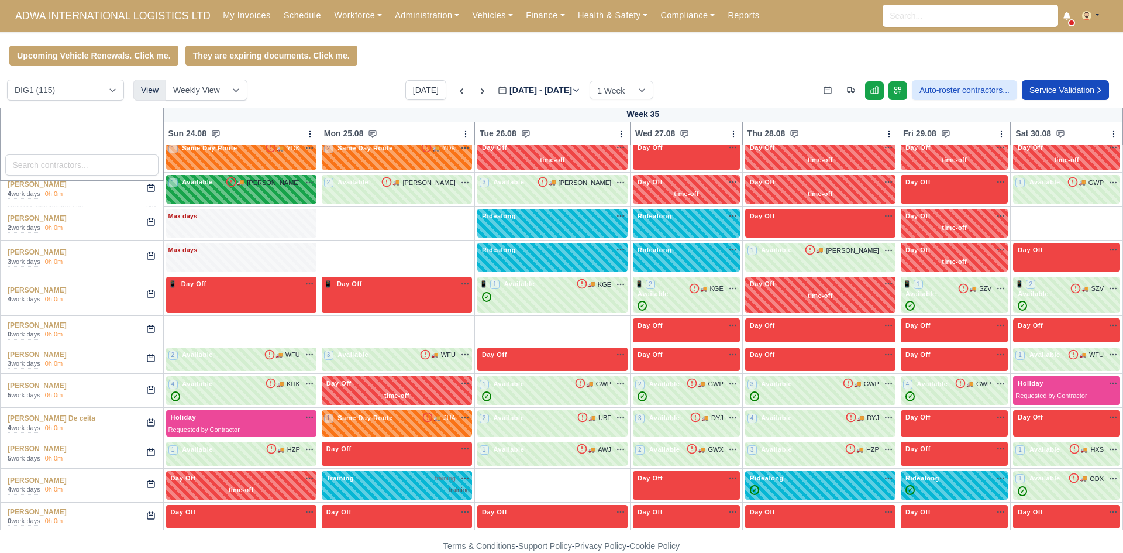
scroll to position [167, 0]
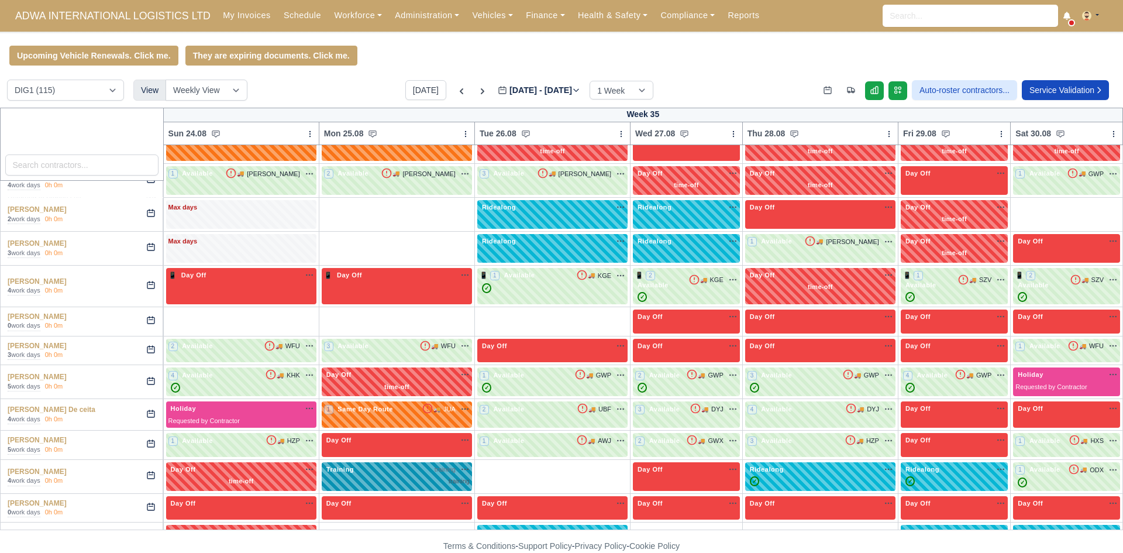
click at [369, 464] on div "Training training na" at bounding box center [397, 469] width 146 height 10
select select "Training"
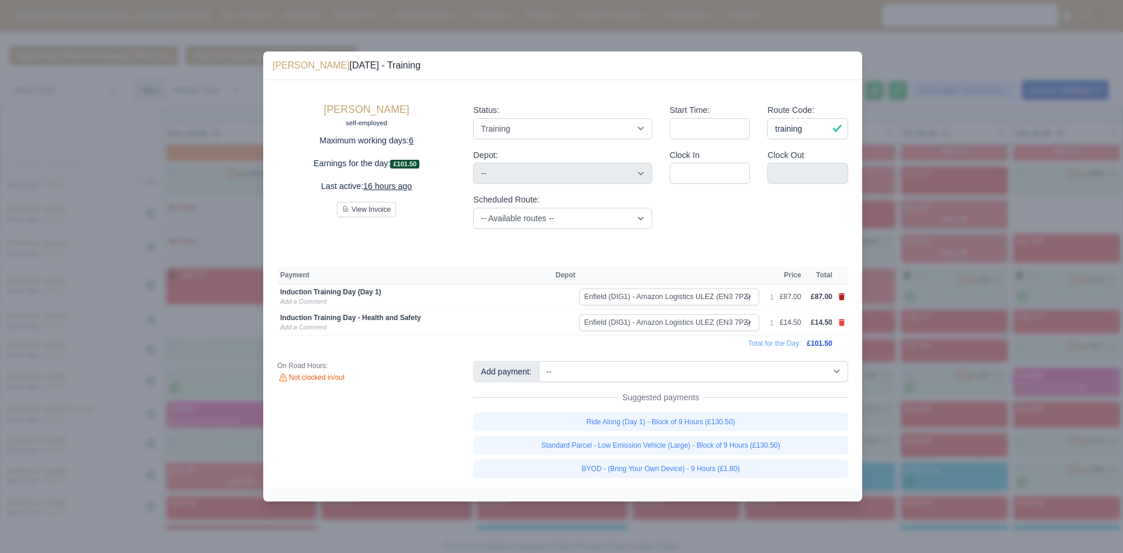
click at [841, 299] on icon at bounding box center [841, 296] width 6 height 7
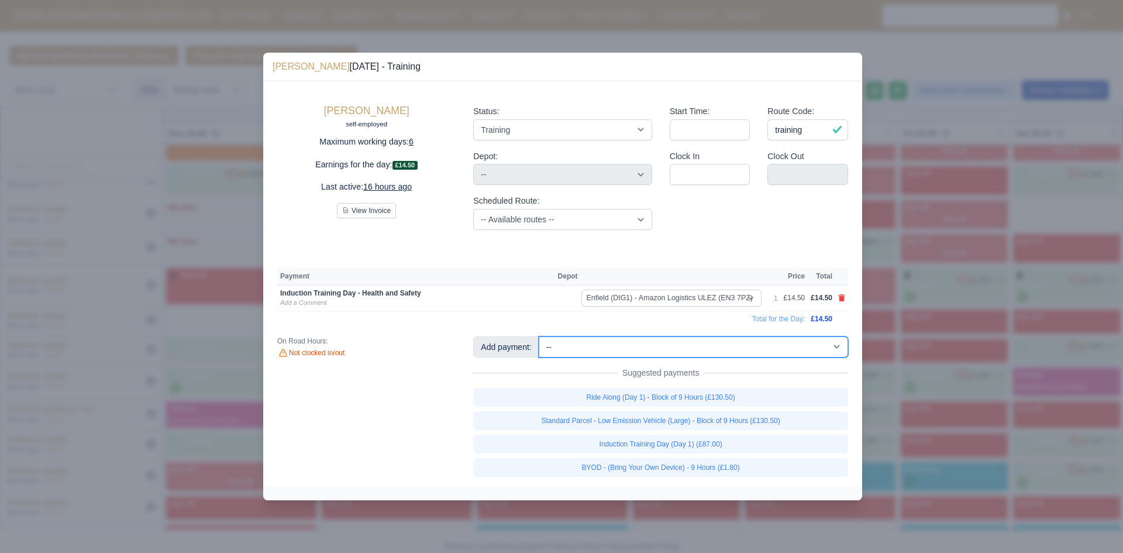
click at [809, 348] on select "-- Additional Hour Support (£14.50) Additional Stop Support (£1.00) Additional …" at bounding box center [693, 346] width 309 height 21
select select "74"
click at [539, 336] on select "-- Additional Hour Support (£14.50) Additional Stop Support (£1.00) Additional …" at bounding box center [693, 346] width 309 height 21
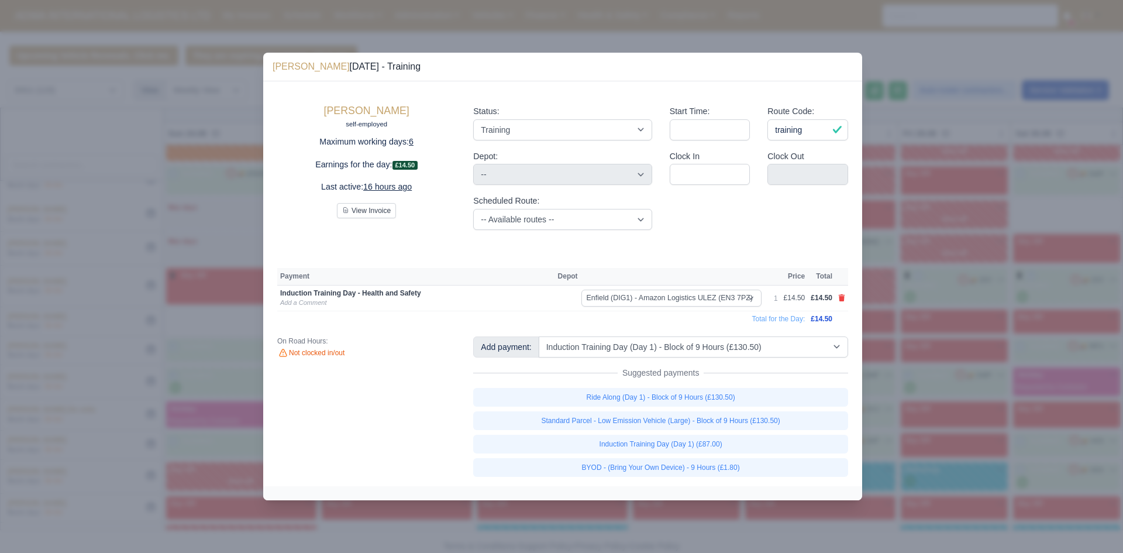
select select "1"
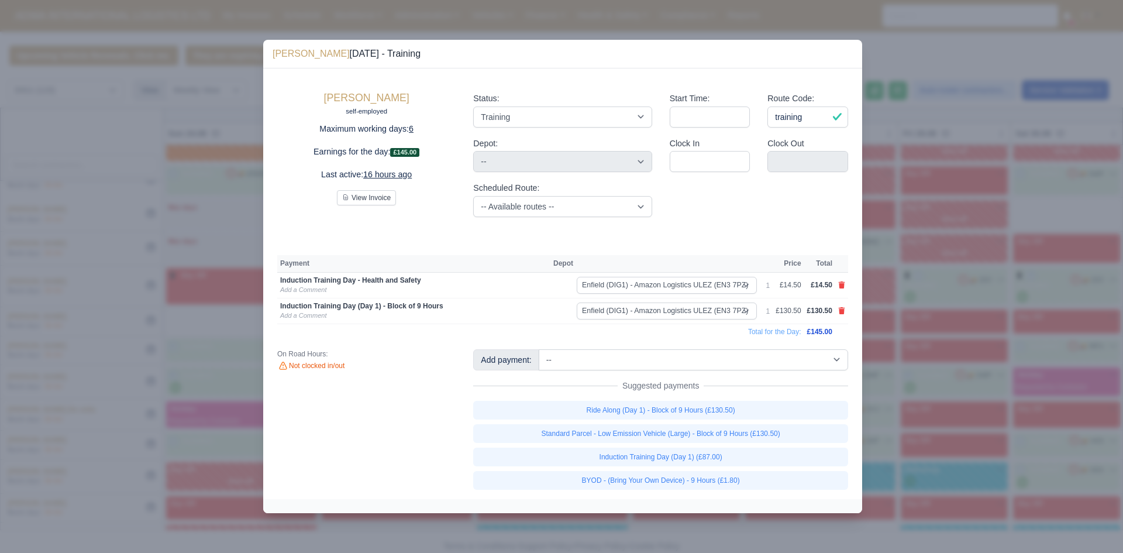
click at [902, 204] on div at bounding box center [561, 276] width 1123 height 553
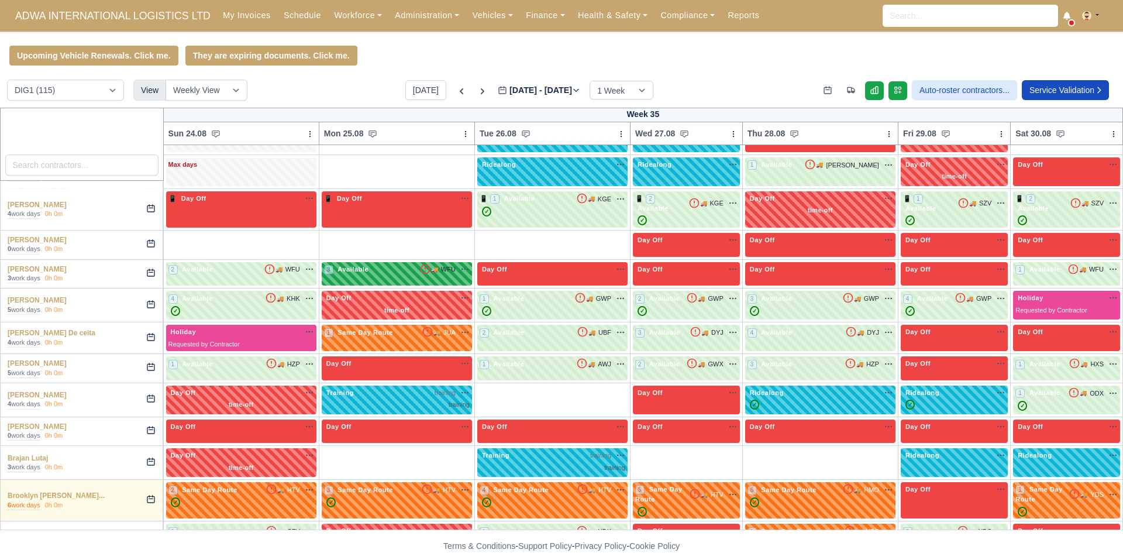
scroll to position [244, 0]
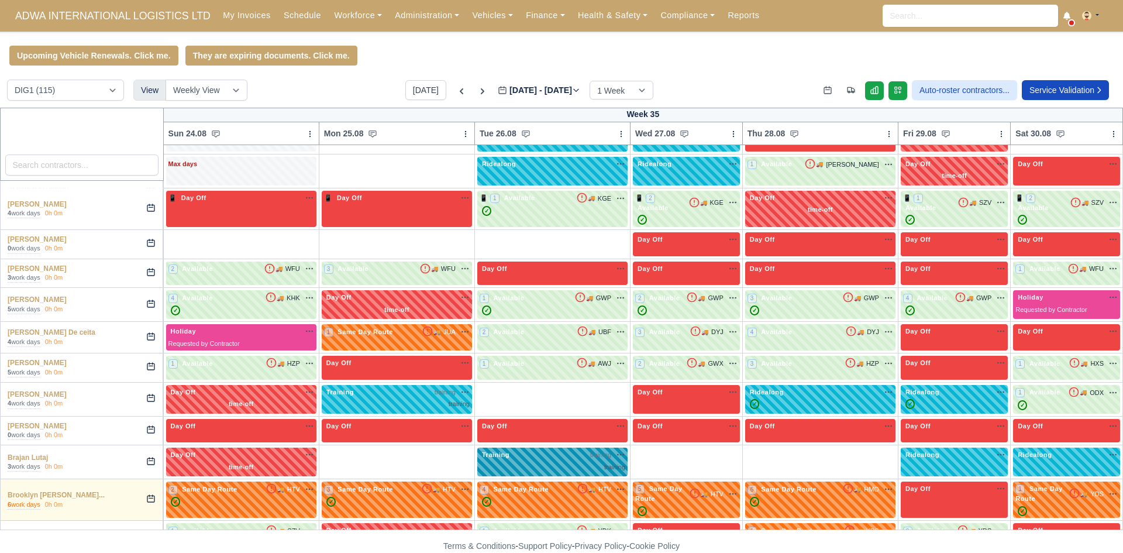
click at [488, 462] on div "training" at bounding box center [552, 467] width 146 height 10
select select "Training"
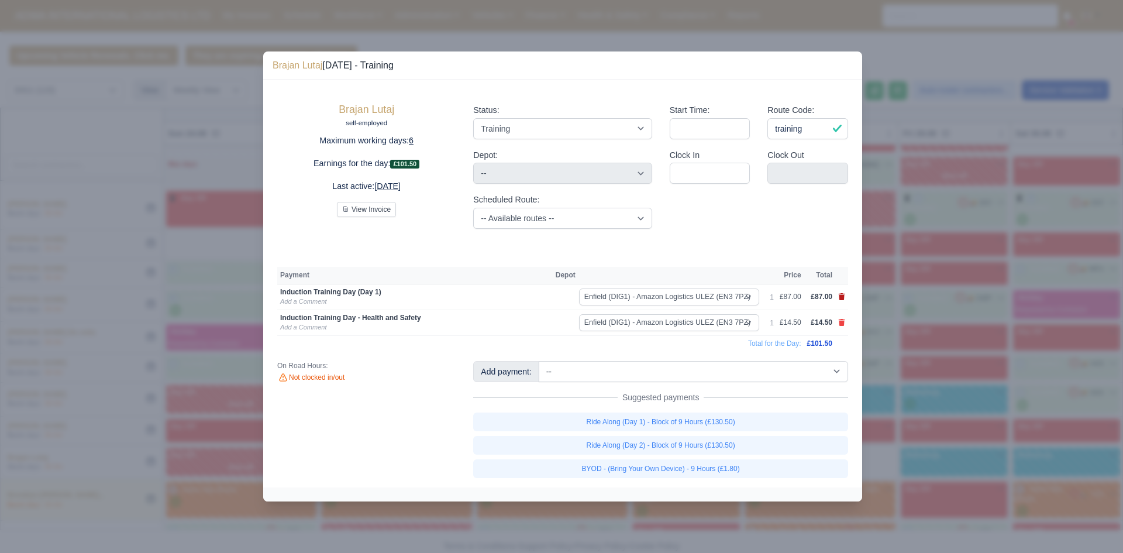
click at [842, 296] on icon at bounding box center [841, 296] width 6 height 7
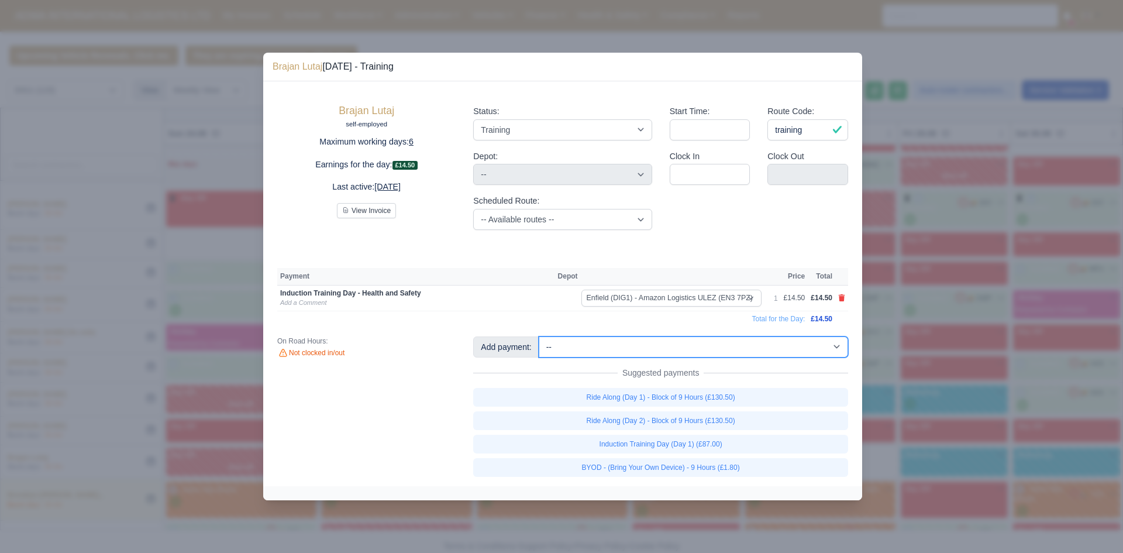
click at [822, 347] on select "-- Additional Hour Support (£14.50) Additional Stop Support (£1.00) Additional …" at bounding box center [693, 346] width 309 height 21
select select "74"
click at [539, 336] on select "-- Additional Hour Support (£14.50) Additional Stop Support (£1.00) Additional …" at bounding box center [693, 346] width 309 height 21
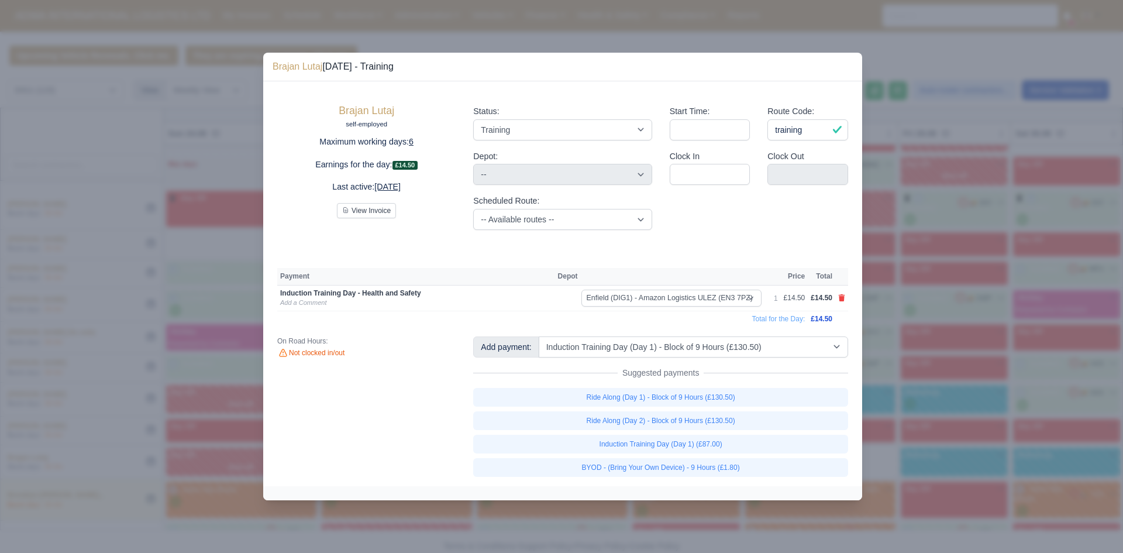
select select "1"
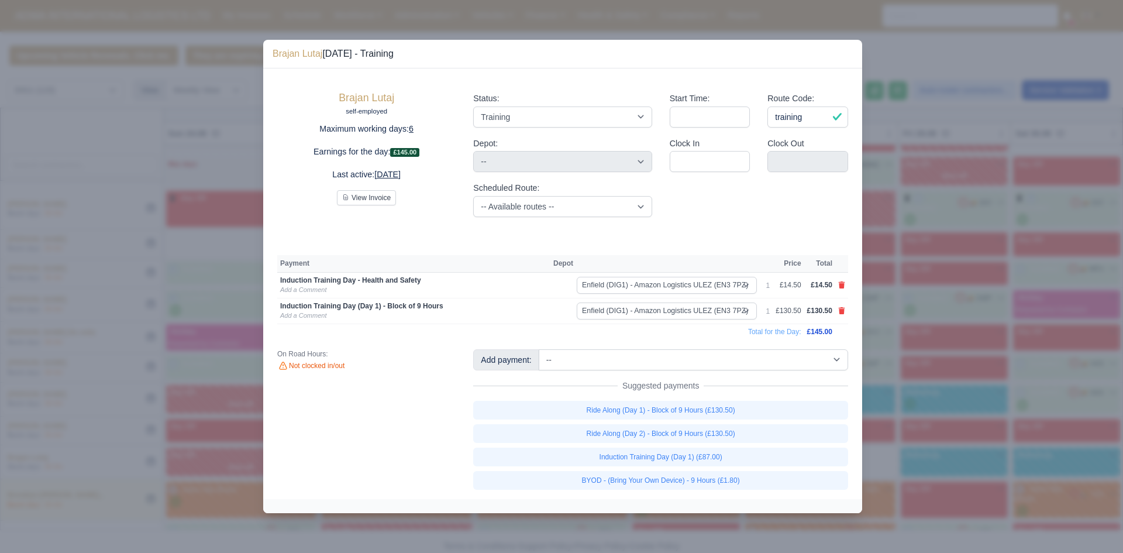
click at [885, 251] on div at bounding box center [561, 276] width 1123 height 553
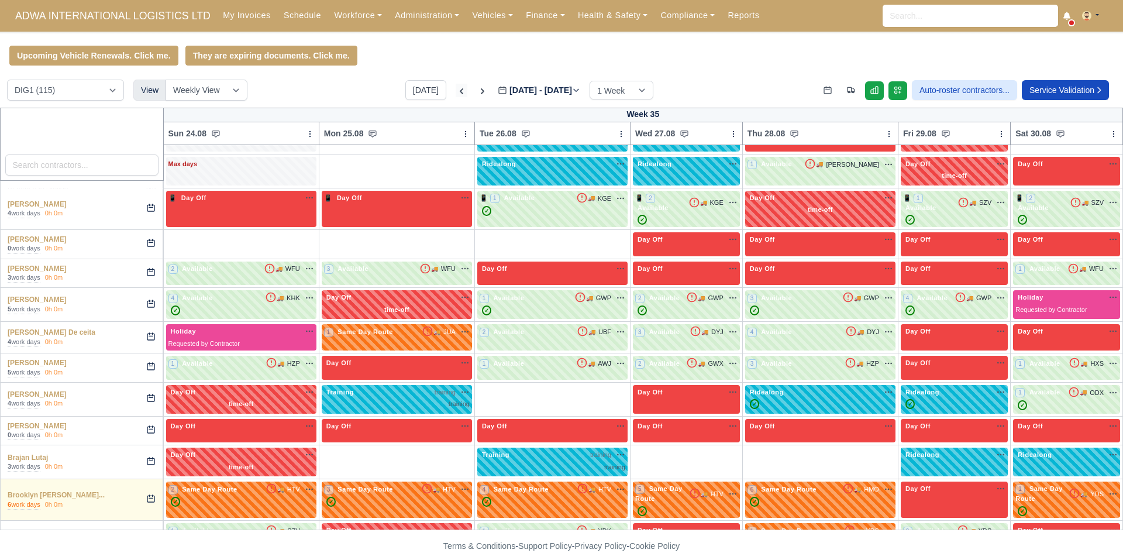
click at [455, 93] on icon at bounding box center [461, 91] width 12 height 12
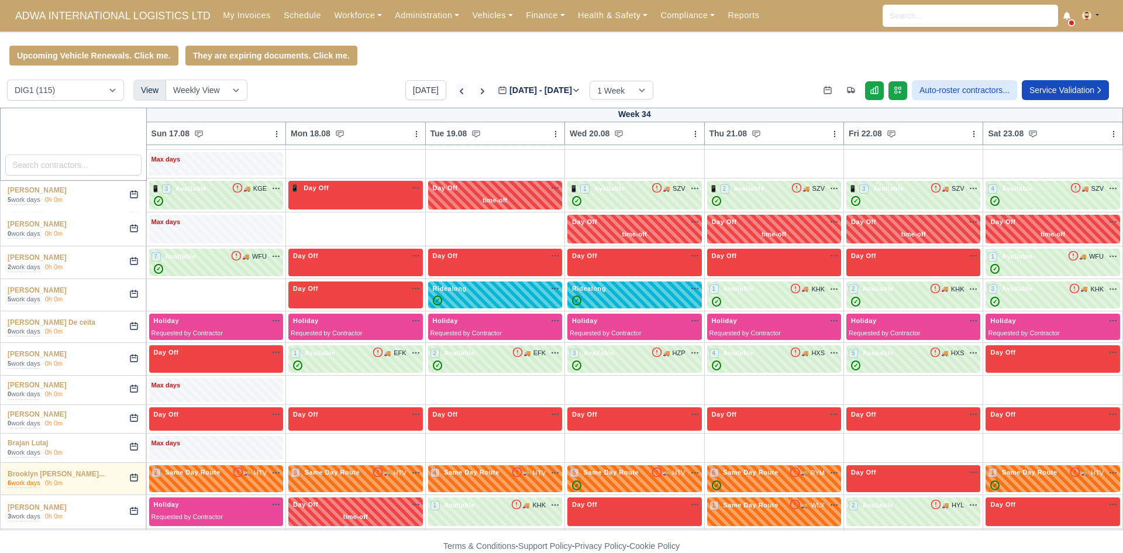
type input "[DATE]"
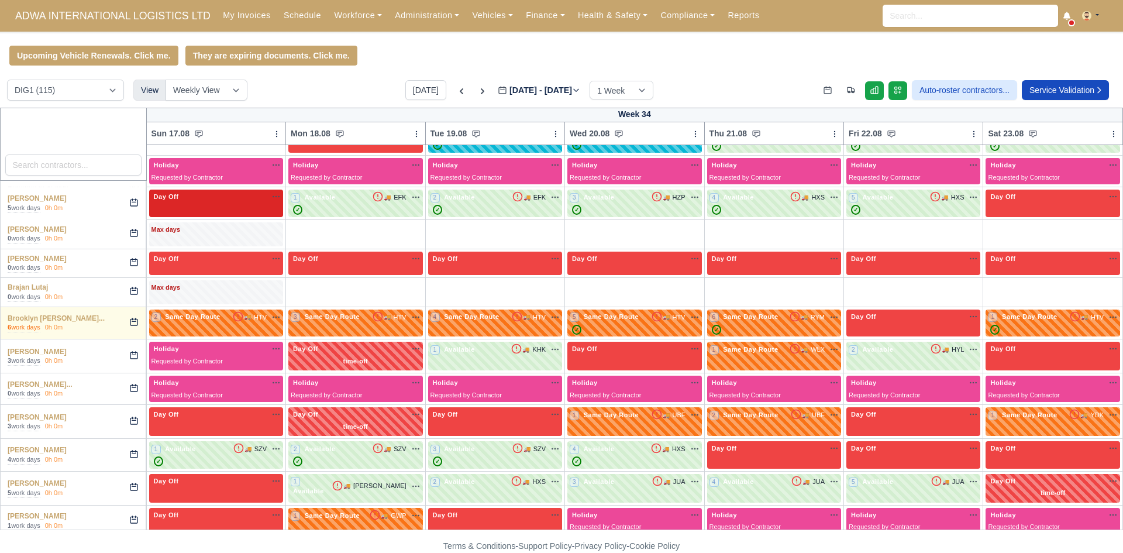
scroll to position [400, 0]
click at [84, 99] on select "DIG1 (115) DHW1 (57)" at bounding box center [65, 90] width 117 height 21
select select "2"
click at [7, 81] on select "DIG1 (115) DHW1 (57)" at bounding box center [65, 90] width 117 height 21
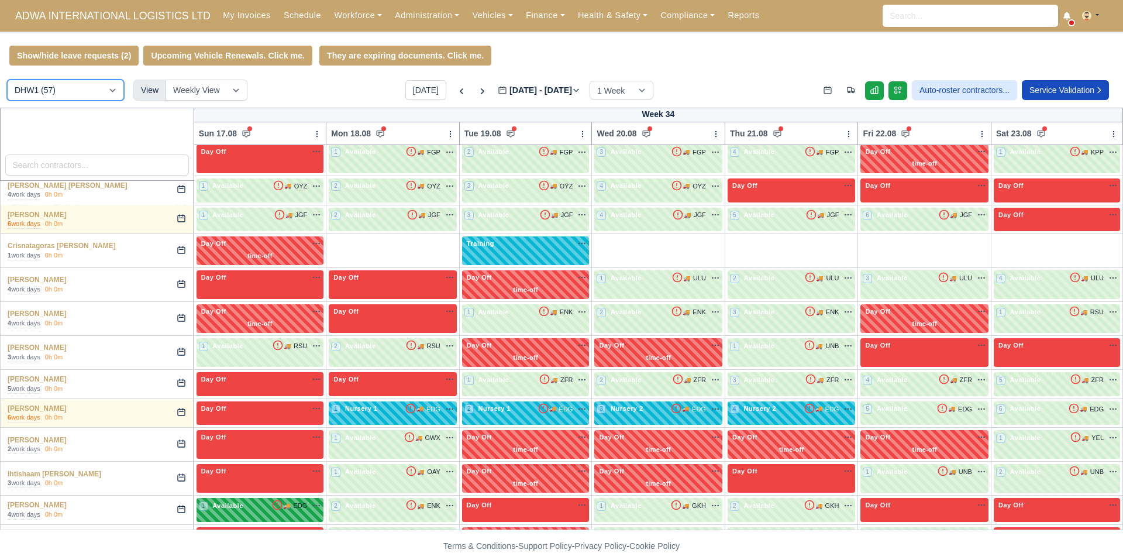
scroll to position [221, 0]
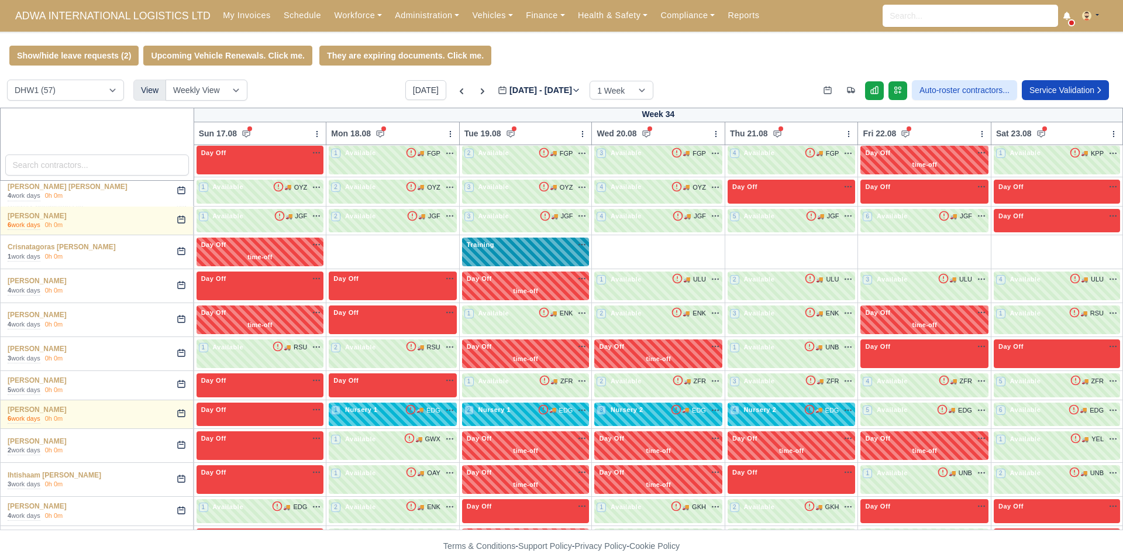
click at [473, 248] on span "Training" at bounding box center [480, 244] width 32 height 8
select select "Training"
select select "2"
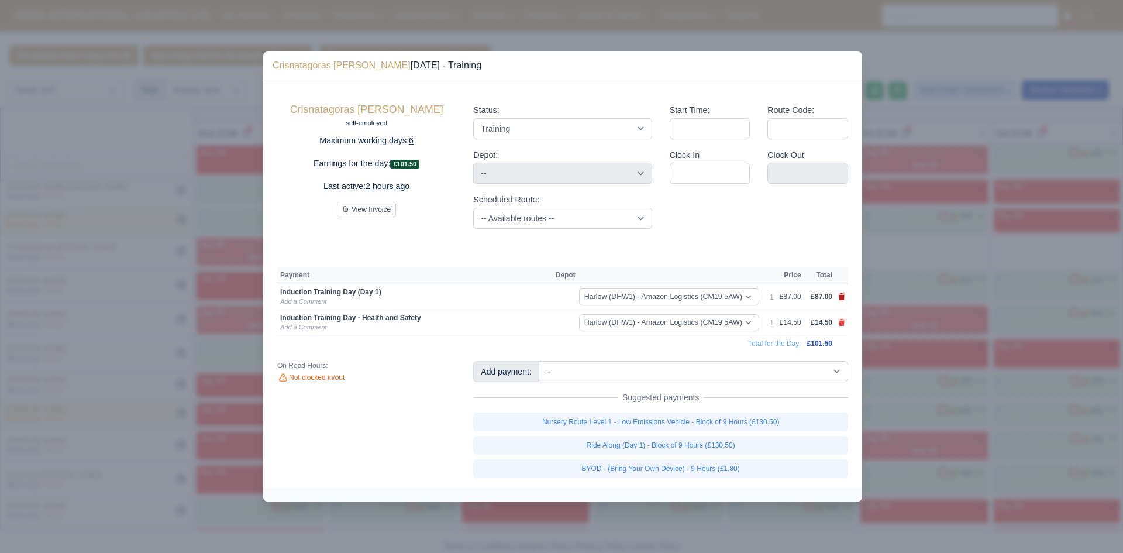
click at [841, 298] on icon at bounding box center [841, 296] width 6 height 7
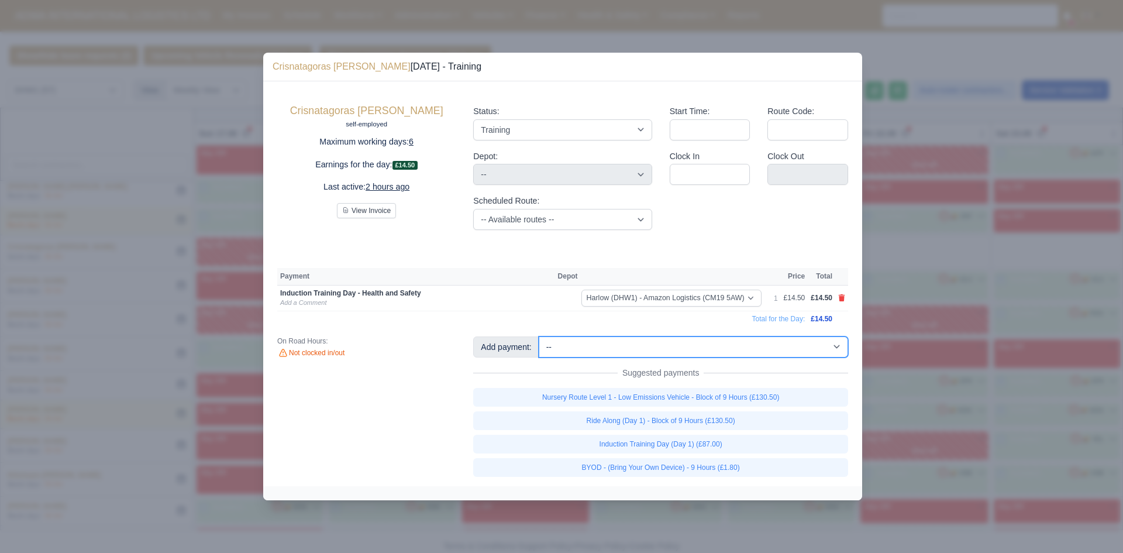
click at [826, 350] on select "-- Additional Hour Support (£14.50) Additional Stop Support (£1.00) Additional …" at bounding box center [693, 346] width 309 height 21
select select "74"
click at [539, 336] on select "-- Additional Hour Support (£14.50) Additional Stop Support (£1.00) Additional …" at bounding box center [693, 346] width 309 height 21
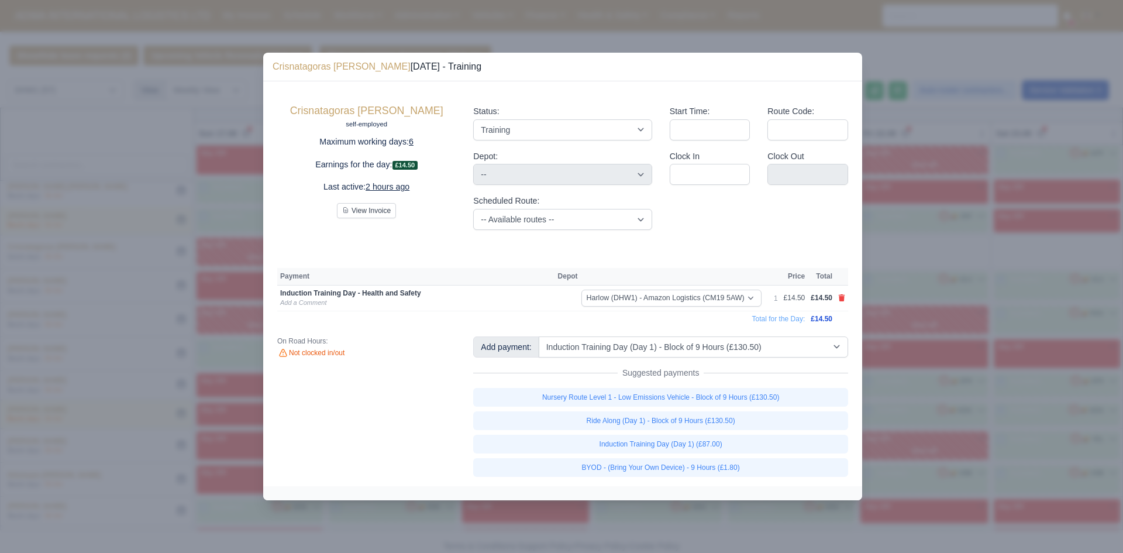
select select "2"
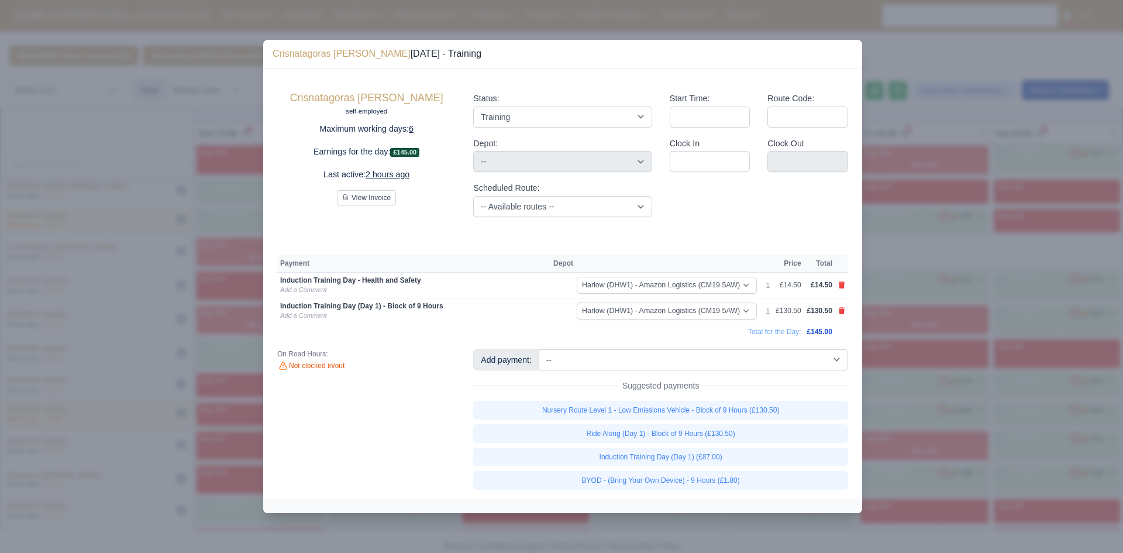
click at [903, 303] on div at bounding box center [561, 276] width 1123 height 553
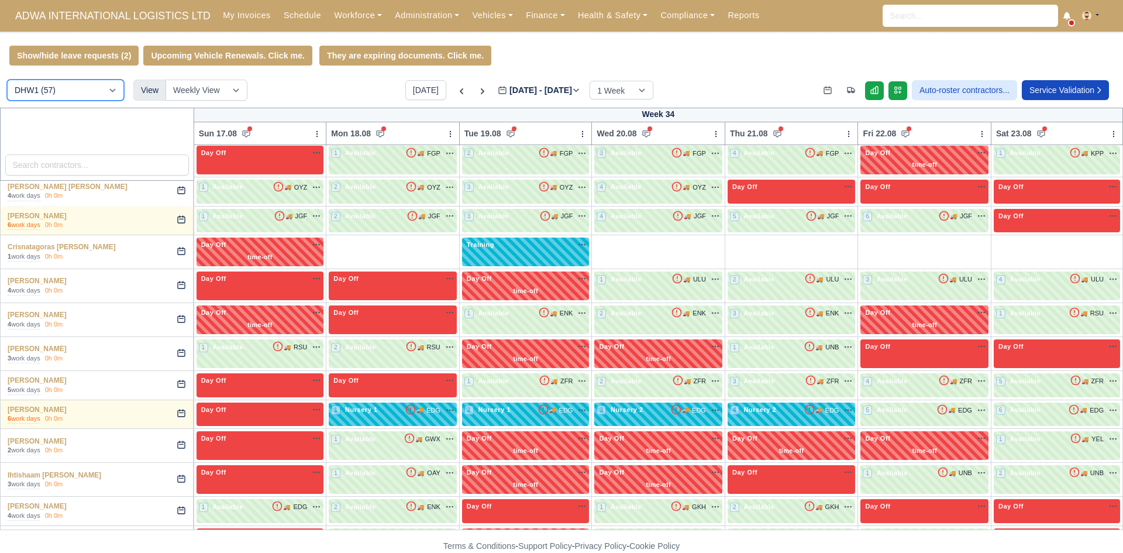
click at [74, 101] on select "DIG1 (115) DHW1 (57)" at bounding box center [65, 90] width 117 height 21
select select "1"
click at [7, 81] on select "DIG1 (115) DHW1 (57)" at bounding box center [65, 90] width 117 height 21
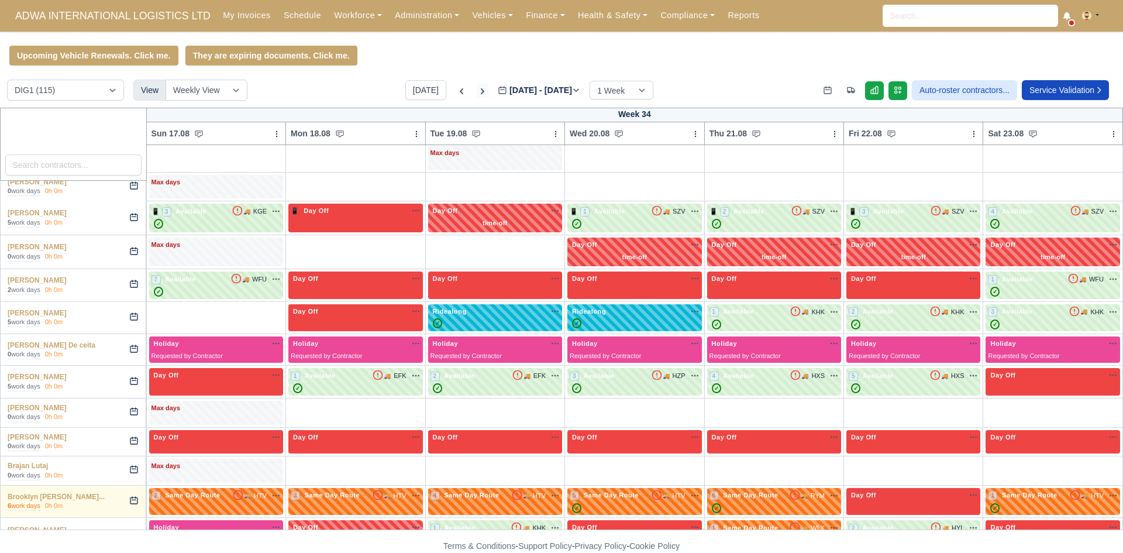
click at [477, 95] on icon at bounding box center [483, 91] width 12 height 12
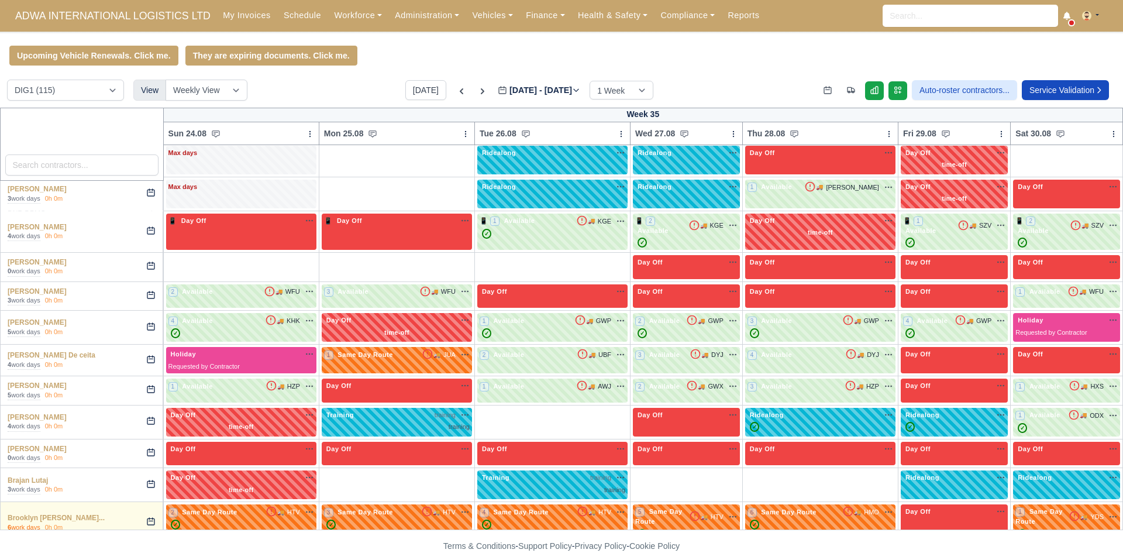
type input "[DATE]"
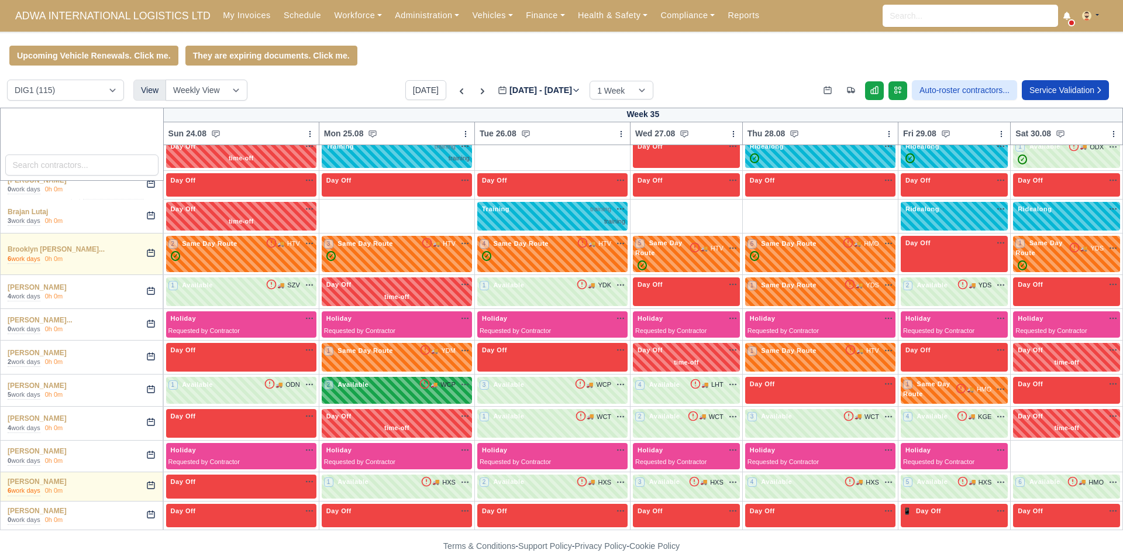
scroll to position [488, 0]
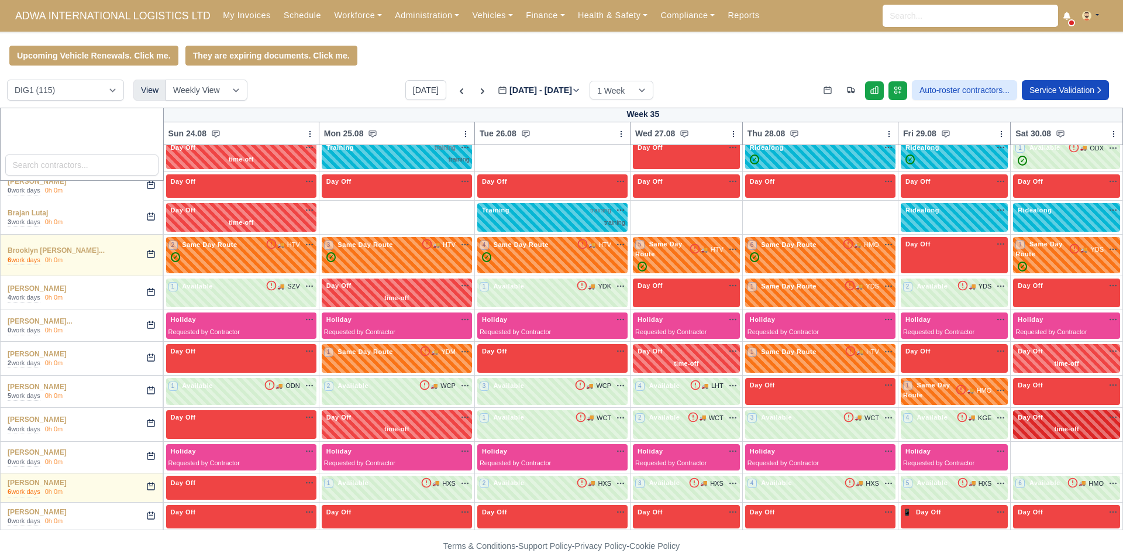
click at [1017, 412] on div "Day Off Available" at bounding box center [1066, 423] width 102 height 22
select select "Day Off"
select select "time-off"
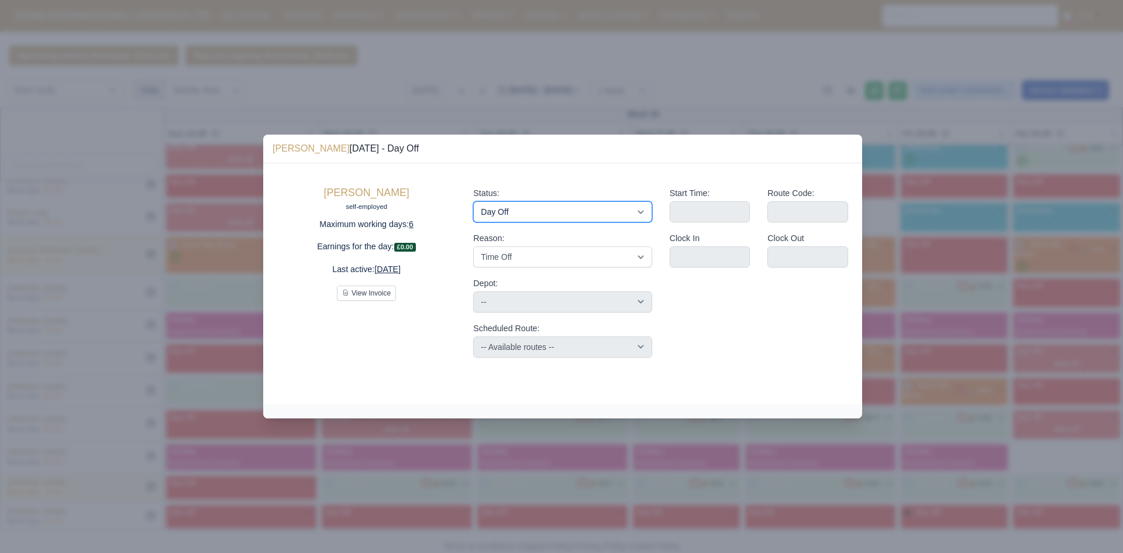
click at [602, 216] on select "Available Day Off Stand By Holiday Other Depot In Office OSM Ridealong Nursery …" at bounding box center [562, 211] width 178 height 21
select select "Available"
click at [473, 201] on select "Available Day Off Stand By Holiday Other Depot In Office OSM Ridealong Nursery …" at bounding box center [562, 211] width 178 height 21
select select
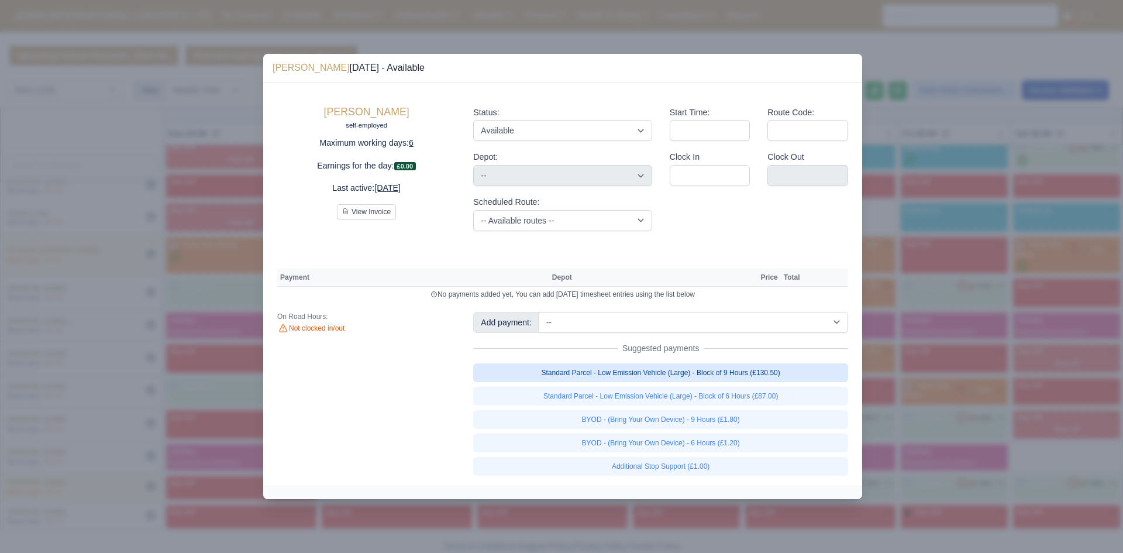
click at [775, 368] on link "Standard Parcel - Low Emission Vehicle (Large) - Block of 9 Hours (£130.50)" at bounding box center [660, 372] width 375 height 19
select select "1"
select select
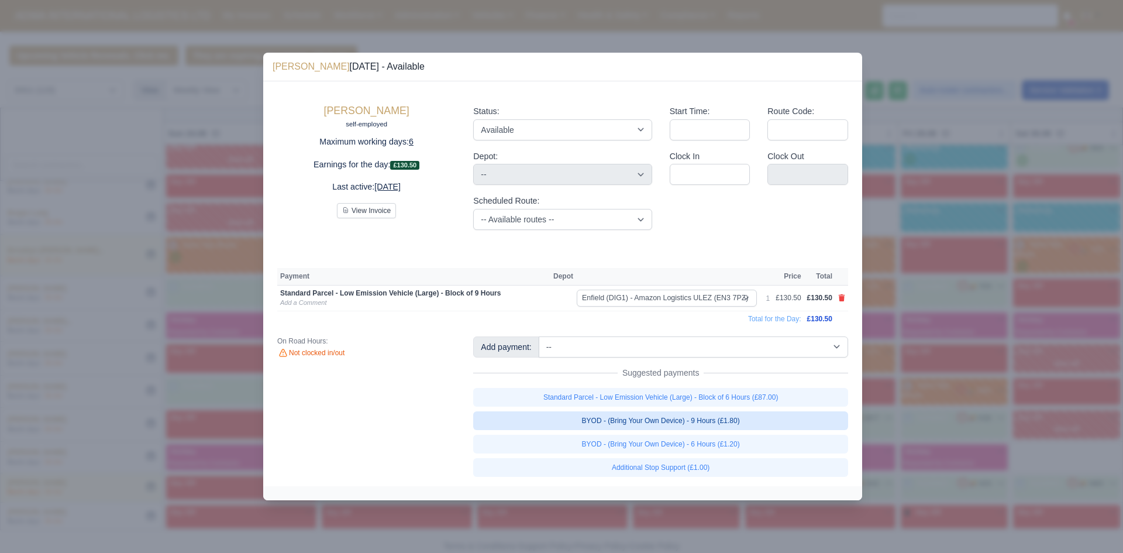
click at [764, 422] on link "BYOD - (Bring Your Own Device) - 9 Hours (£1.80)" at bounding box center [660, 420] width 375 height 19
select select
select select "1"
click at [877, 369] on div at bounding box center [561, 276] width 1123 height 553
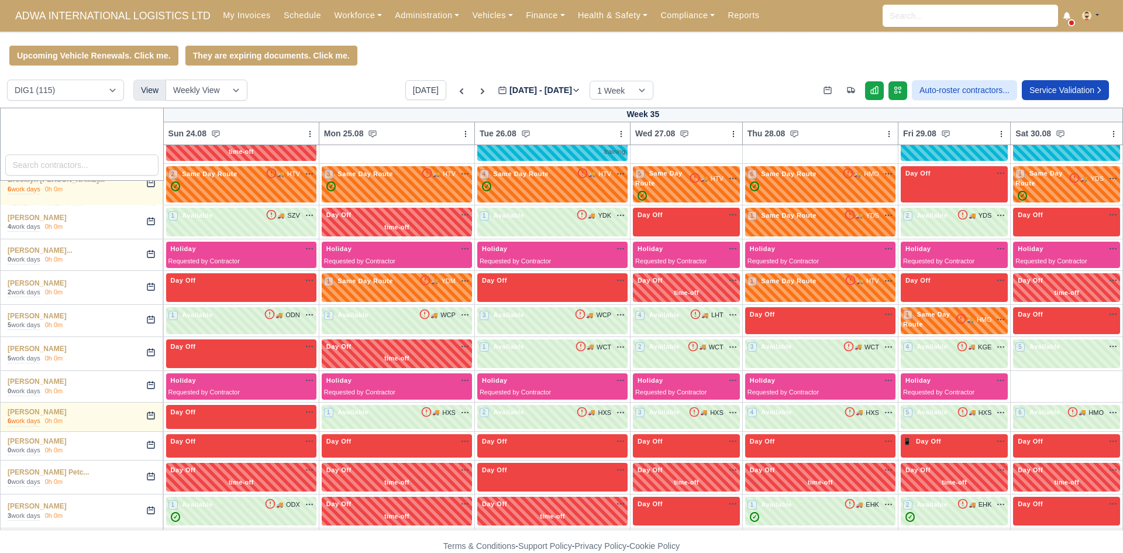
scroll to position [561, 0]
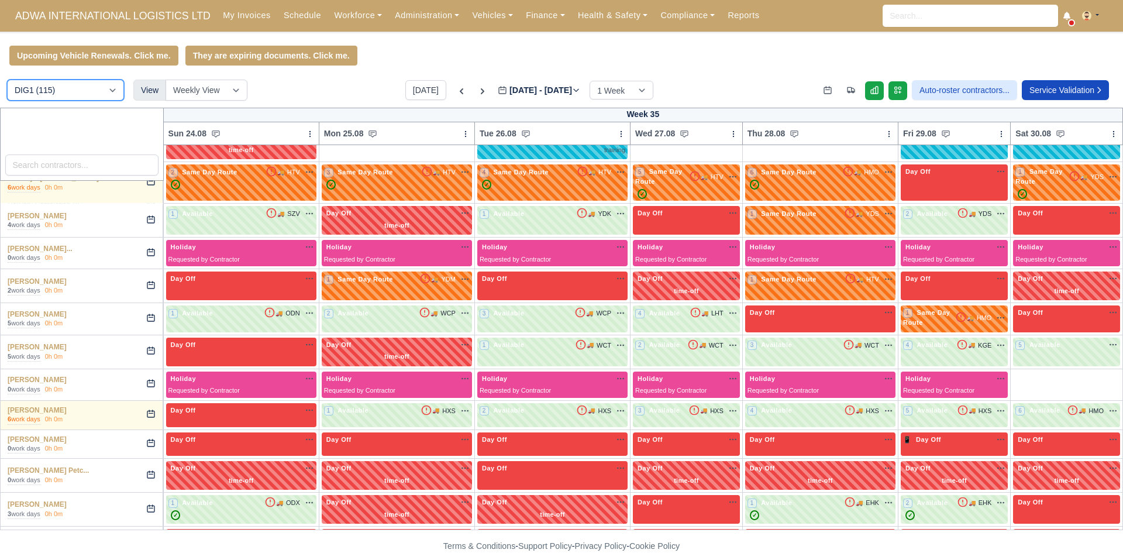
click at [87, 91] on select "DIG1 (115) DHW1 (57)" at bounding box center [65, 90] width 117 height 21
select select "2"
click at [7, 81] on select "DIG1 (115) DHW1 (57)" at bounding box center [65, 90] width 117 height 21
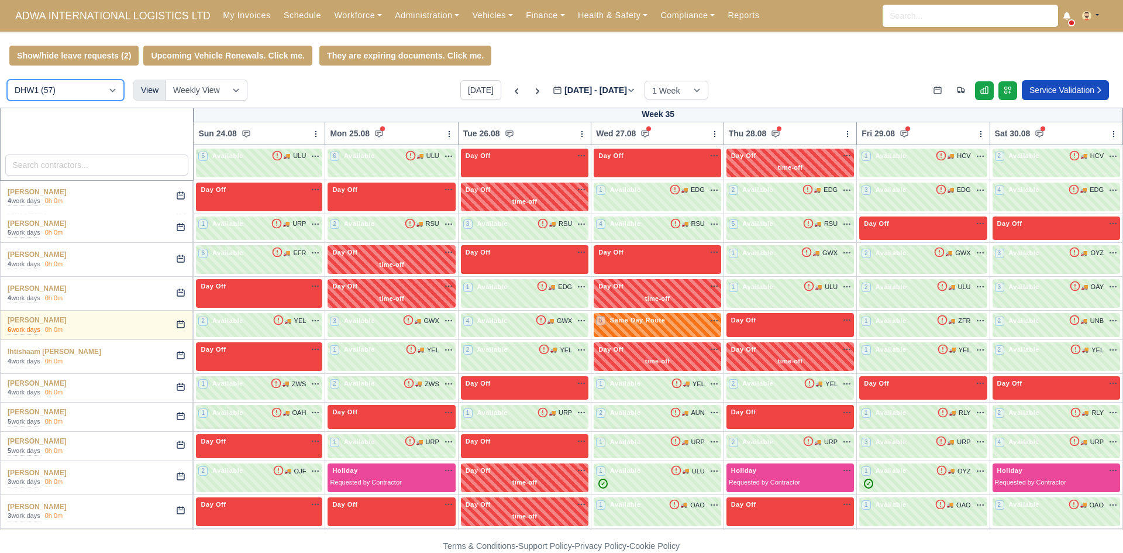
scroll to position [322, 0]
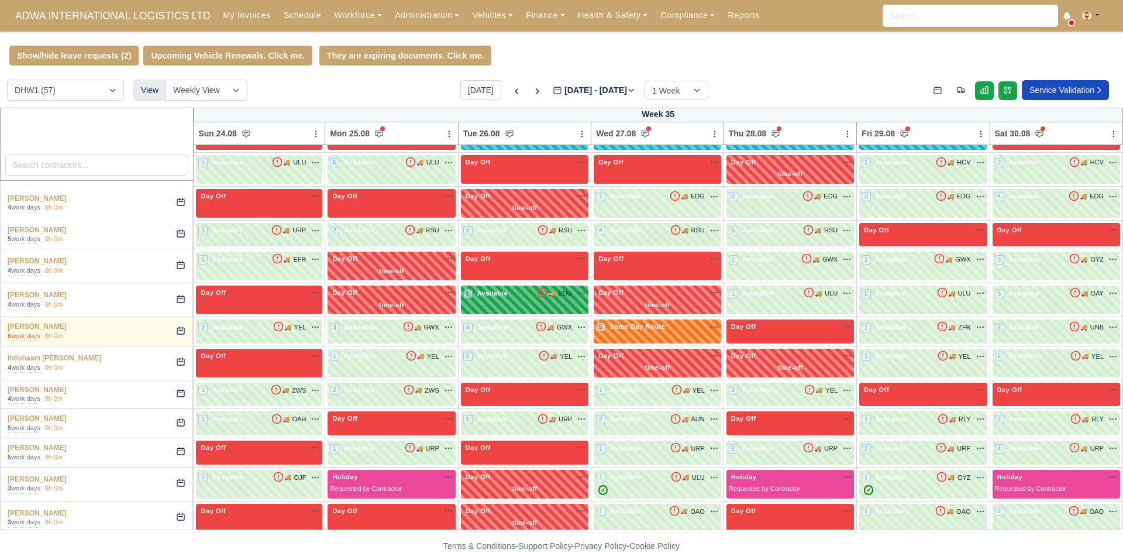
click at [519, 298] on div "1 Available 🚚 EDG" at bounding box center [524, 293] width 123 height 11
select select "2"
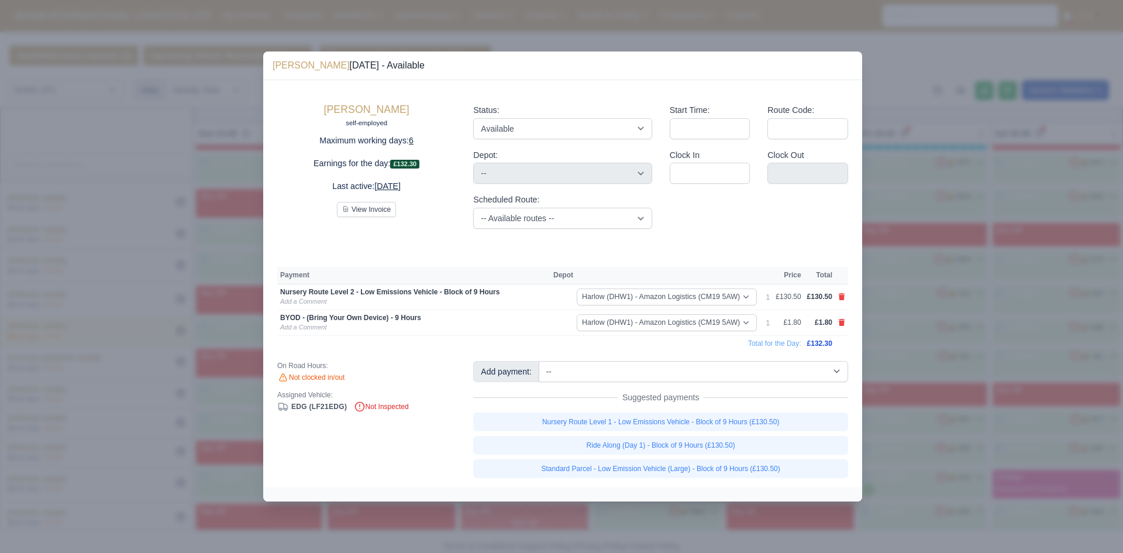
click at [871, 299] on div at bounding box center [561, 276] width 1123 height 553
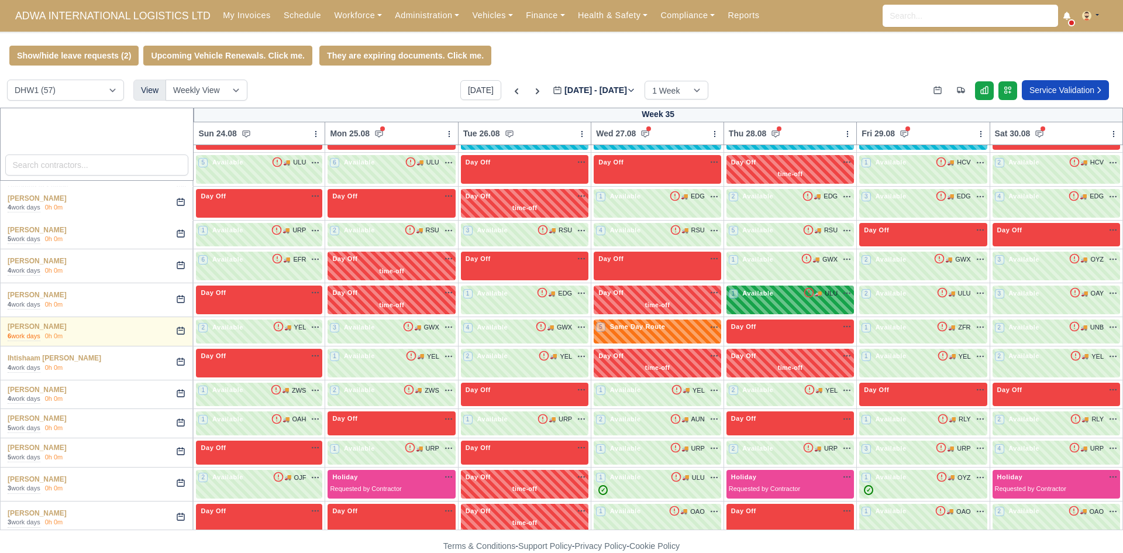
click at [764, 294] on span "Available" at bounding box center [758, 293] width 36 height 8
select select "2"
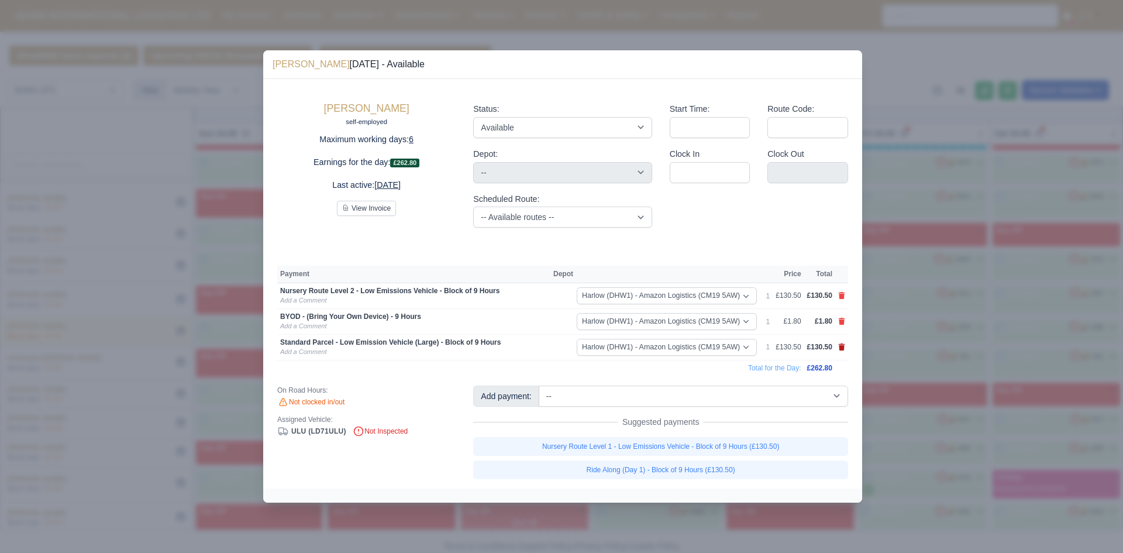
click at [842, 348] on icon at bounding box center [841, 346] width 6 height 7
select select
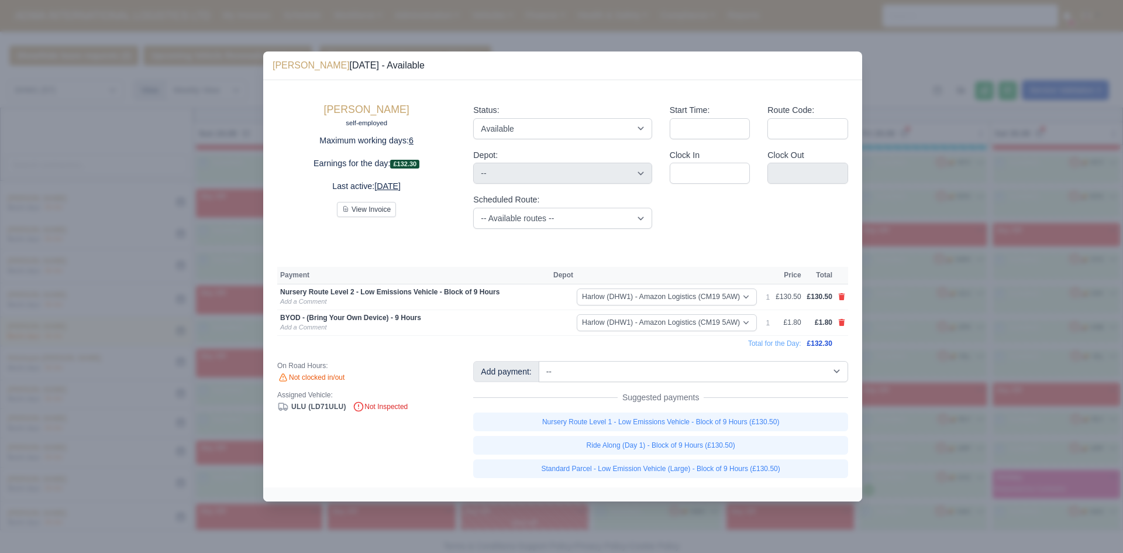
click at [894, 361] on div at bounding box center [561, 276] width 1123 height 553
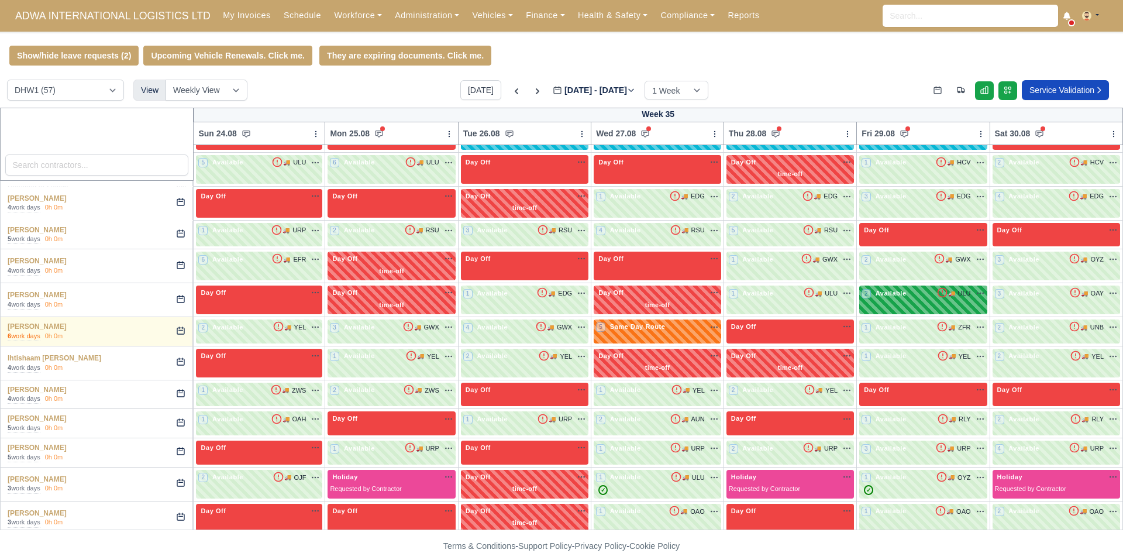
click at [877, 310] on div "2 Available 🚚" at bounding box center [922, 299] width 127 height 29
select select "2"
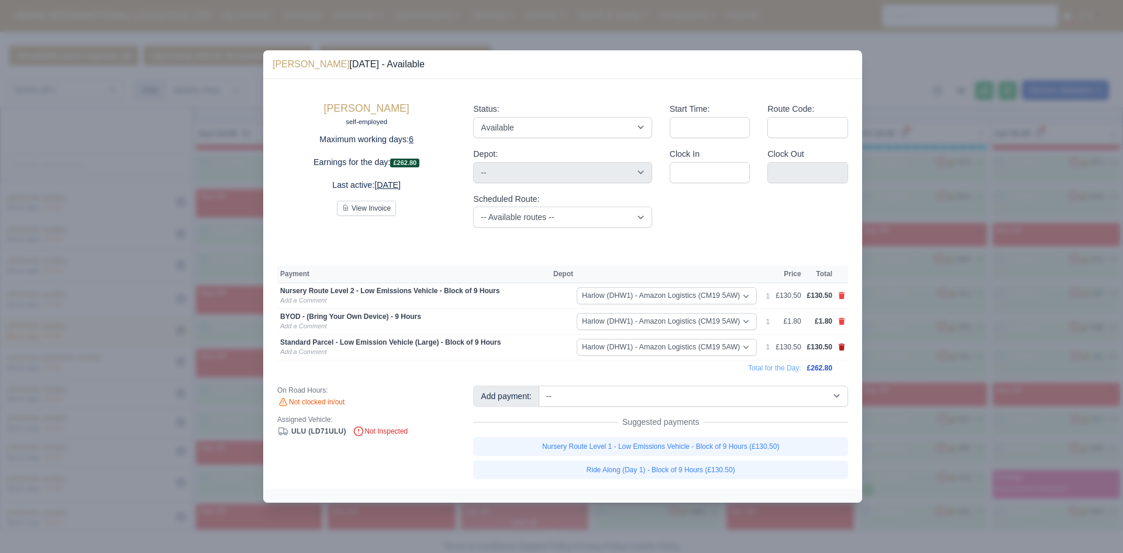
click at [840, 344] on icon at bounding box center [841, 346] width 7 height 7
select select
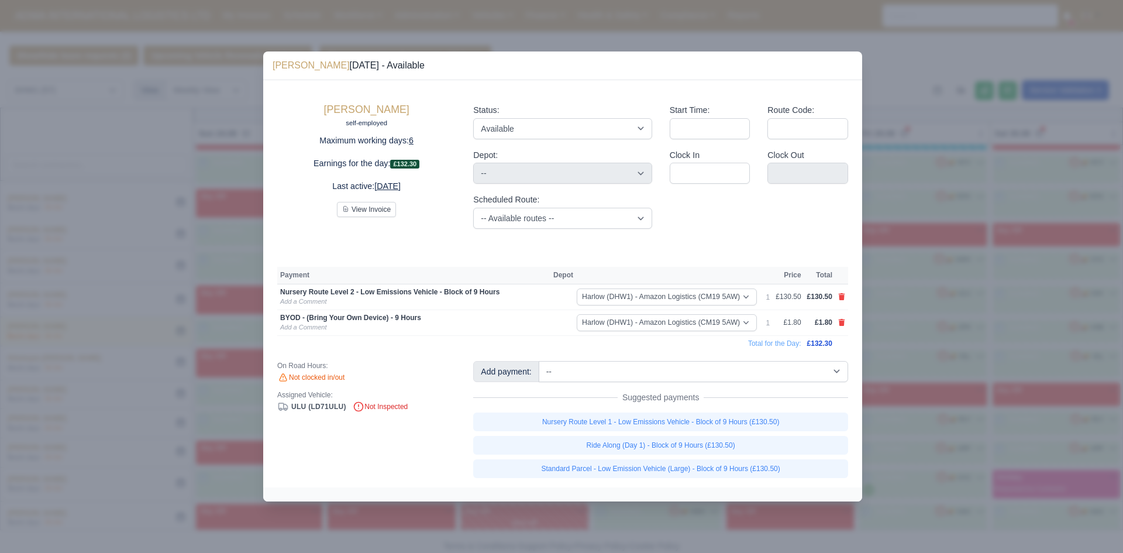
click at [934, 320] on div at bounding box center [561, 276] width 1123 height 553
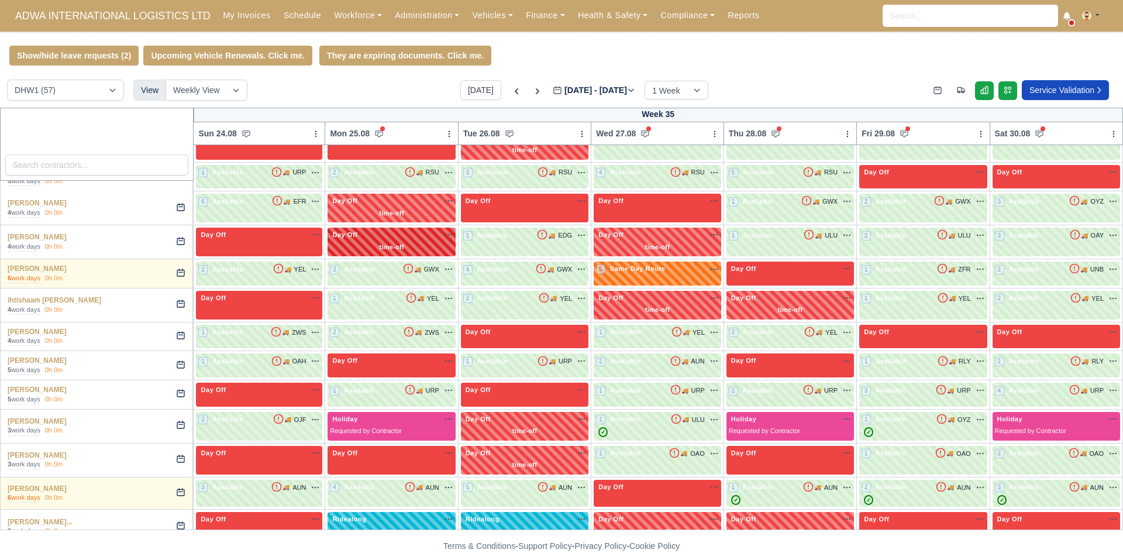
scroll to position [380, 0]
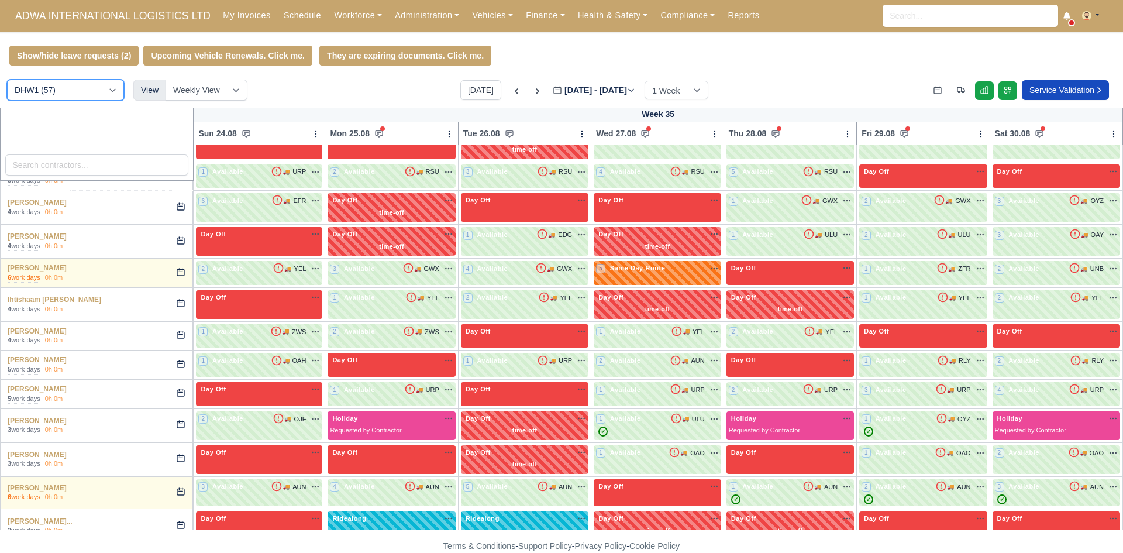
click at [58, 94] on select "DIG1 (115) DHW1 (57)" at bounding box center [65, 90] width 117 height 21
select select "1"
click at [7, 81] on select "DIG1 (115) DHW1 (57)" at bounding box center [65, 90] width 117 height 21
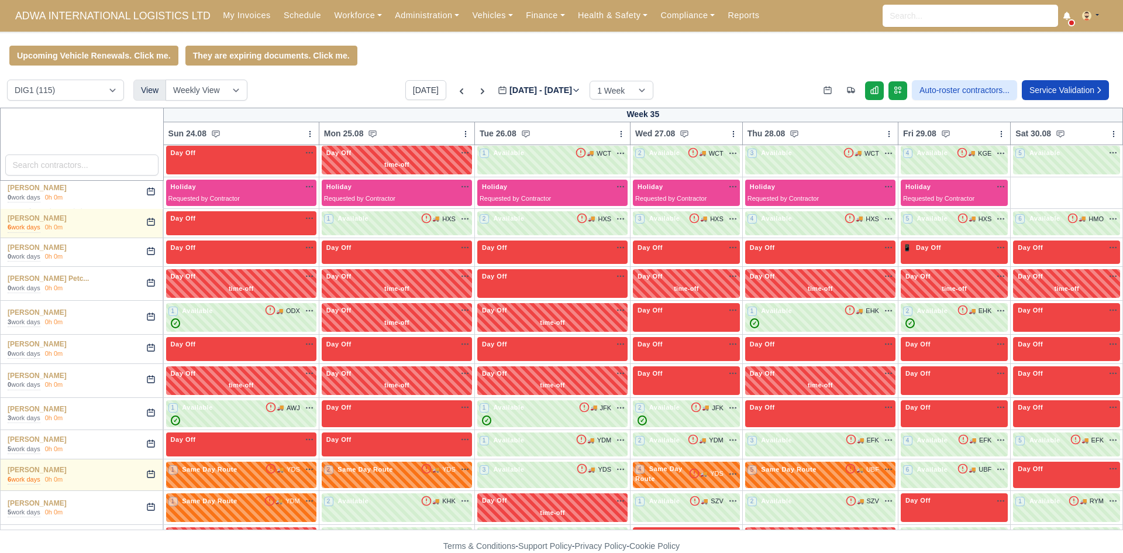
scroll to position [799, 0]
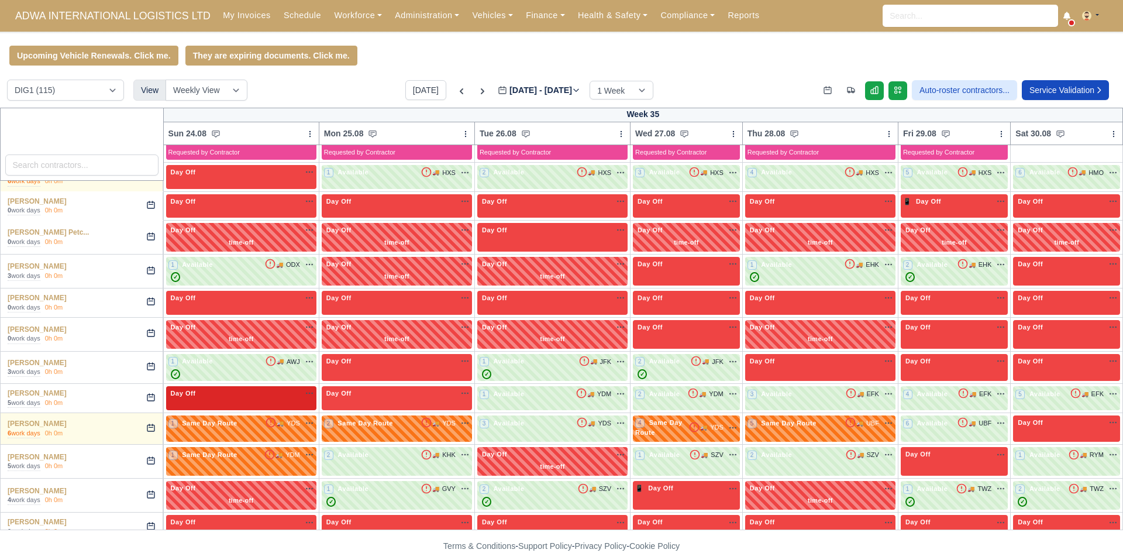
click at [277, 386] on div "Day Off Available" at bounding box center [241, 398] width 150 height 24
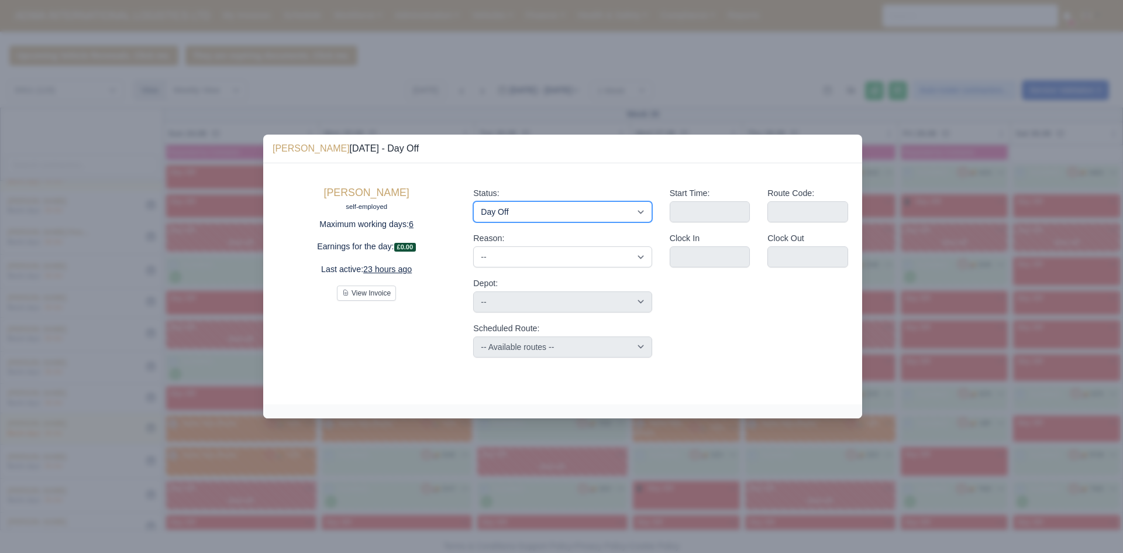
click at [599, 215] on select "Available Day Off Stand By Holiday Other Depot In Office OSM Ridealong Nursery …" at bounding box center [562, 211] width 178 height 21
select select "Available"
click at [473, 201] on select "Available Day Off Stand By Holiday Other Depot In Office OSM Ridealong Nursery …" at bounding box center [562, 211] width 178 height 21
select select
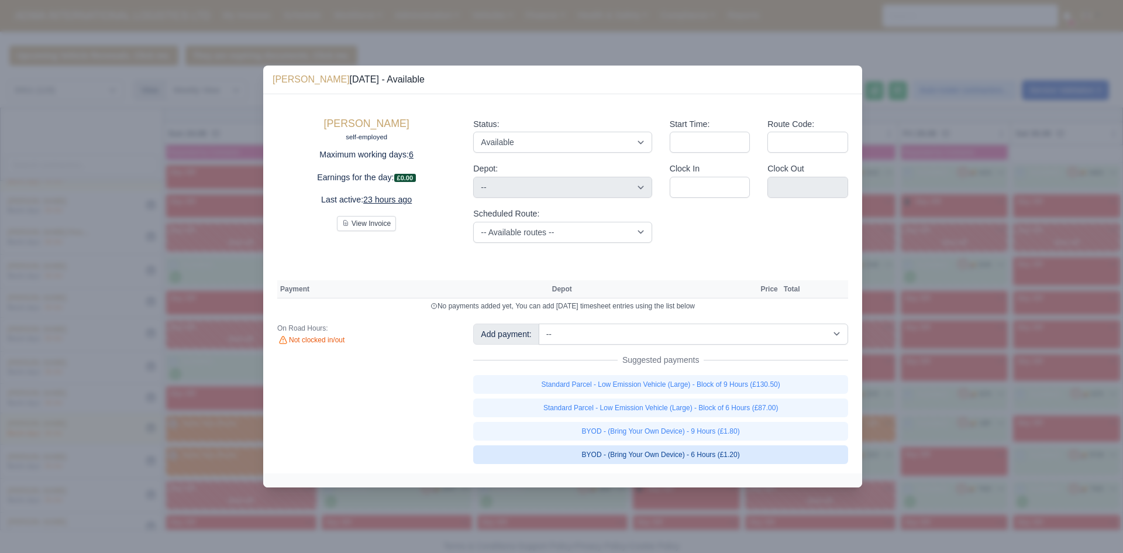
click at [776, 406] on link "Standard Parcel - Low Emission Vehicle (Large) - Block of 6 Hours (£87.00)" at bounding box center [660, 407] width 375 height 19
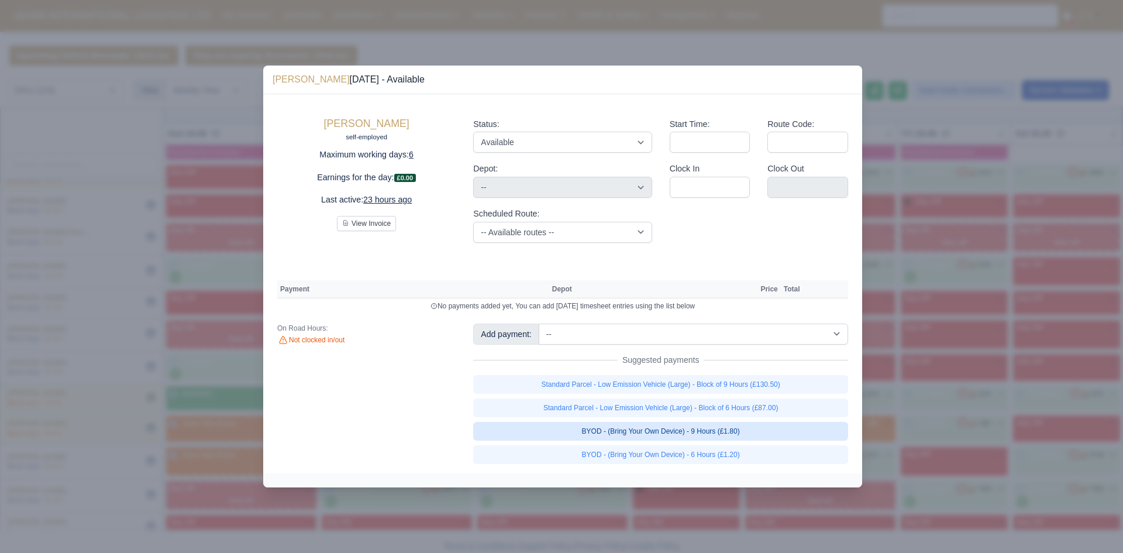
select select "1"
select select
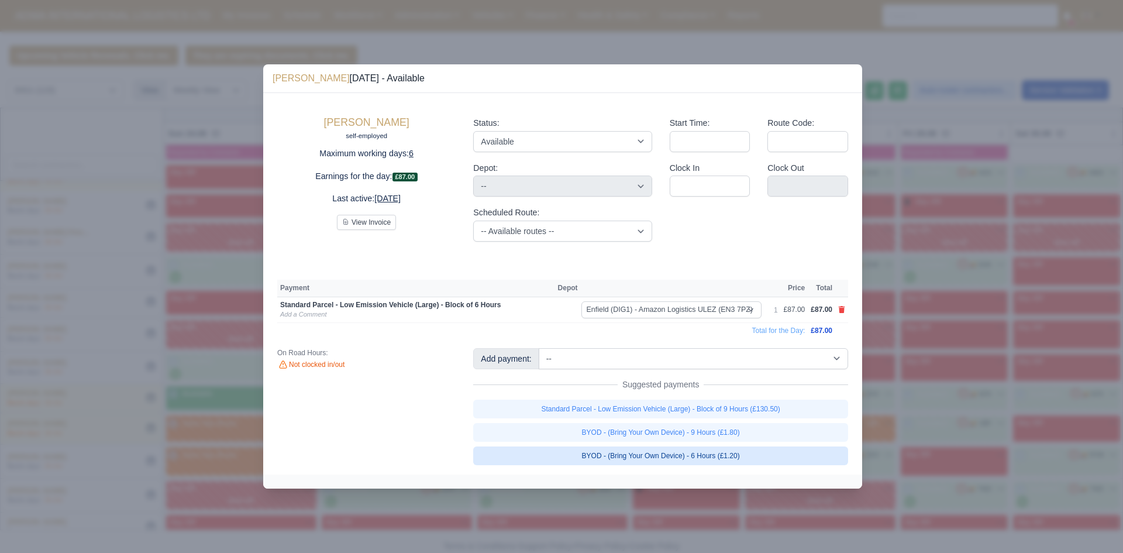
click at [763, 453] on link "BYOD - (Bring Your Own Device) - 6 Hours (£1.20)" at bounding box center [660, 455] width 375 height 19
select select
select select "1"
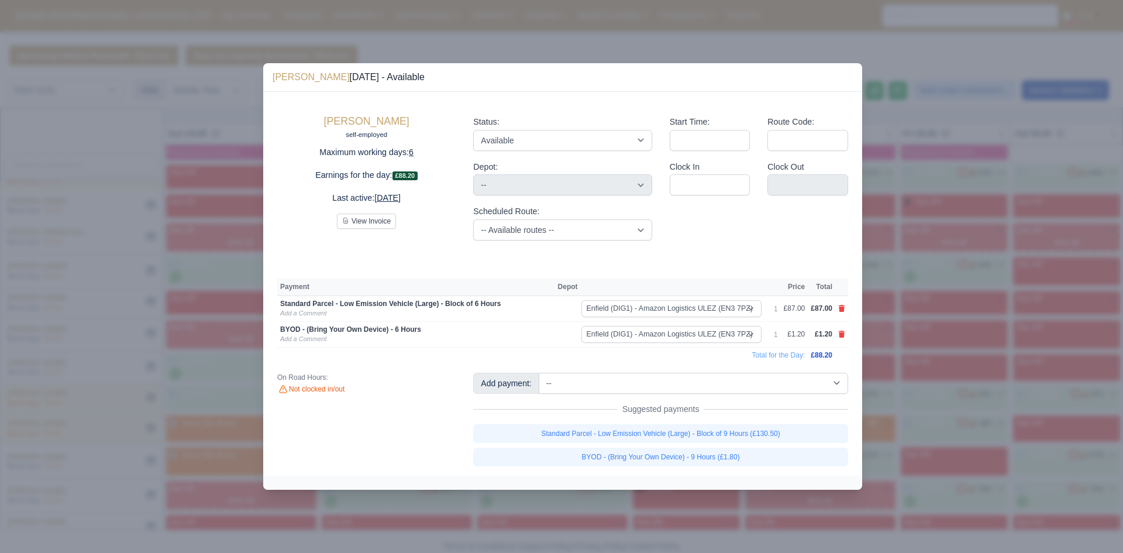
click at [964, 126] on div at bounding box center [561, 276] width 1123 height 553
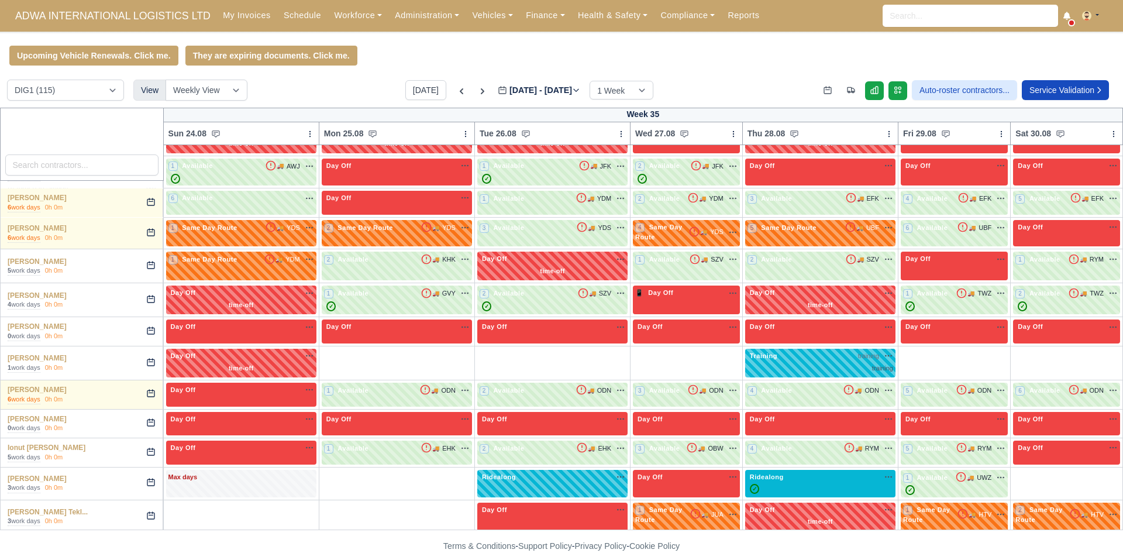
scroll to position [1074, 0]
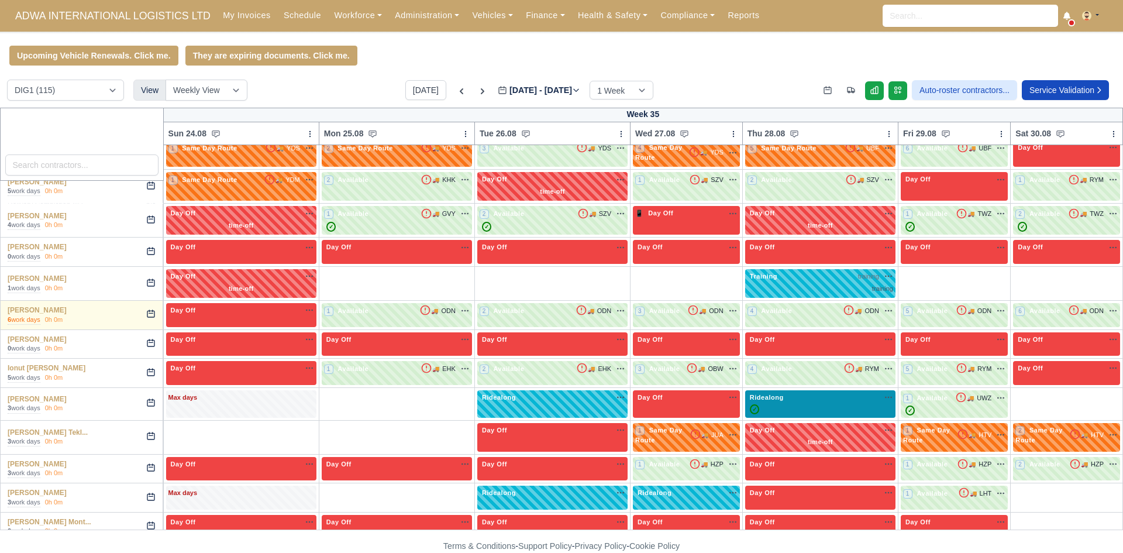
click at [773, 392] on div "Ridealong na" at bounding box center [820, 397] width 146 height 10
select select "Ridealong"
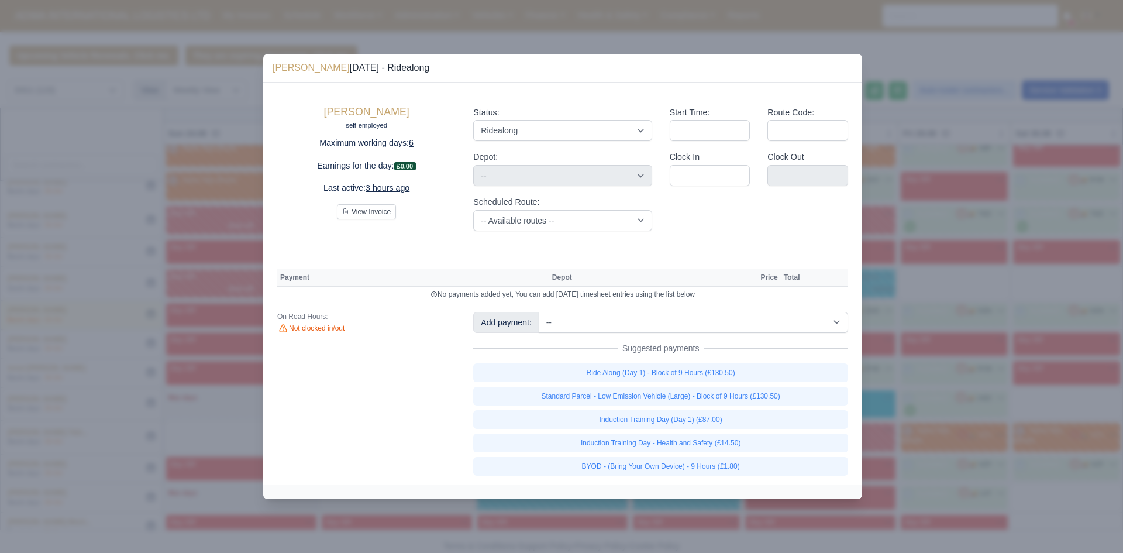
click at [784, 333] on div "Add payment: -- Additional Hour Support (£14.50) Additional Stop Support (£1.00…" at bounding box center [660, 394] width 392 height 164
click at [767, 329] on select "-- Additional Hour Support (£14.50) Additional Stop Support (£1.00) Additional …" at bounding box center [693, 322] width 309 height 21
select select "76"
click at [539, 312] on select "-- Additional Hour Support (£14.50) Additional Stop Support (£1.00) Additional …" at bounding box center [693, 322] width 309 height 21
select select "1"
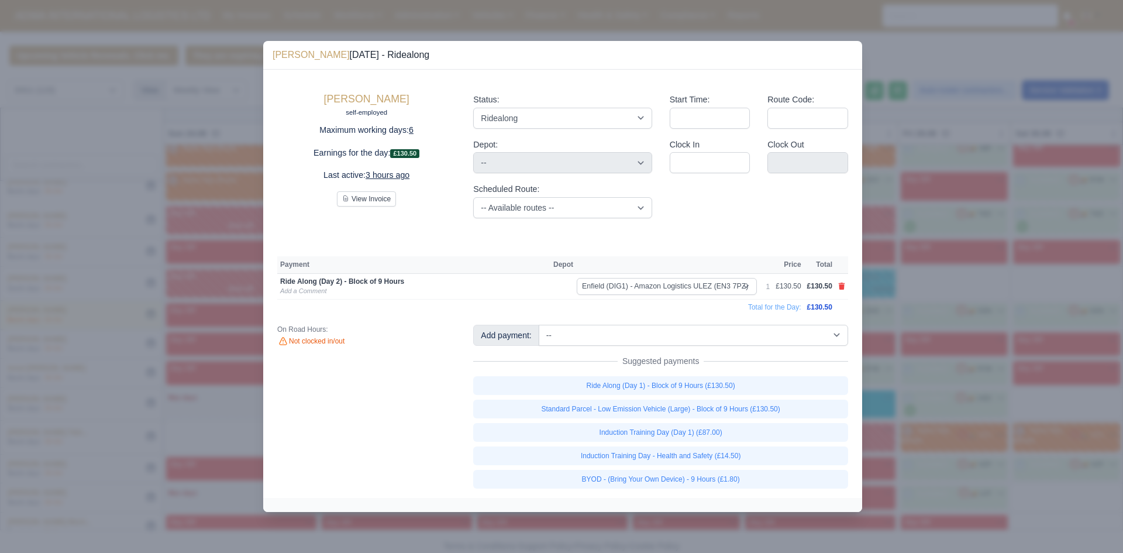
click at [919, 310] on div at bounding box center [561, 276] width 1123 height 553
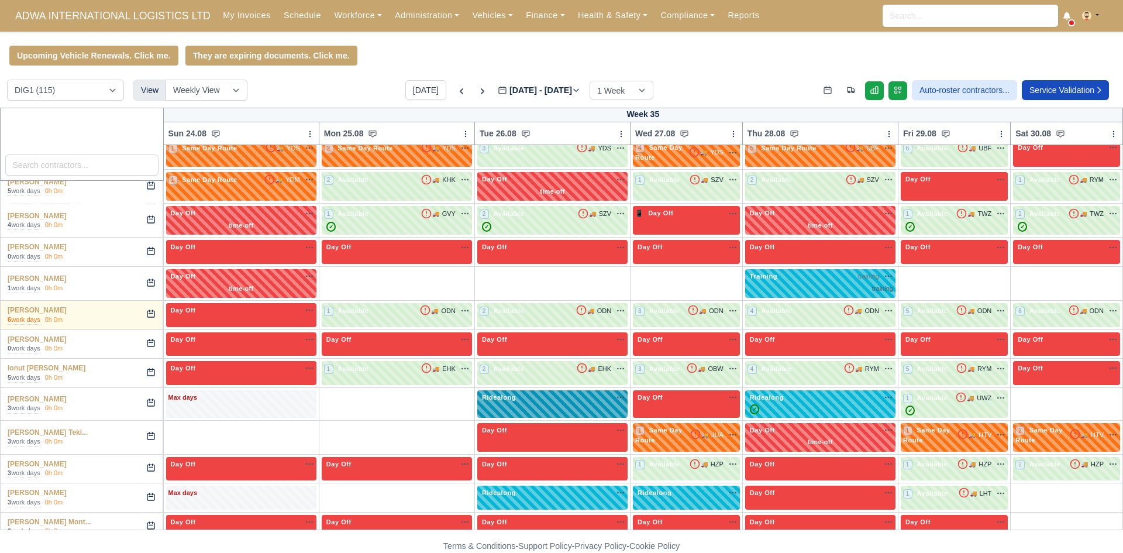
click at [516, 390] on div "Ridealong na" at bounding box center [552, 403] width 150 height 27
select select "Ridealong"
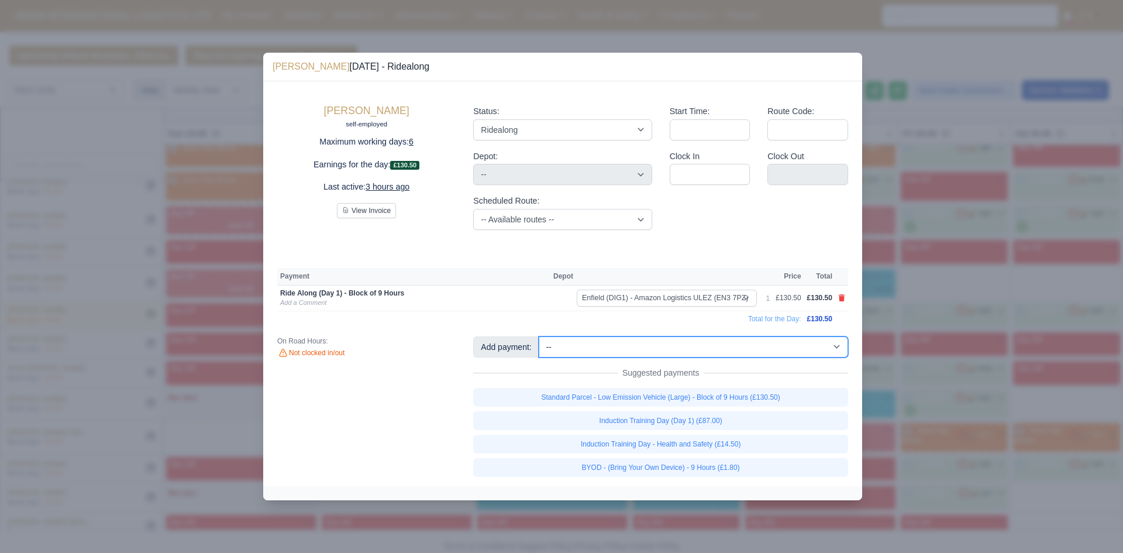
click at [554, 347] on select "-- Additional Hour Support (£14.50) Additional Stop Support (£1.00) Additional …" at bounding box center [693, 346] width 309 height 21
select select "5"
click at [539, 336] on select "-- Additional Hour Support (£14.50) Additional Stop Support (£1.00) Additional …" at bounding box center [693, 346] width 309 height 21
select select "1"
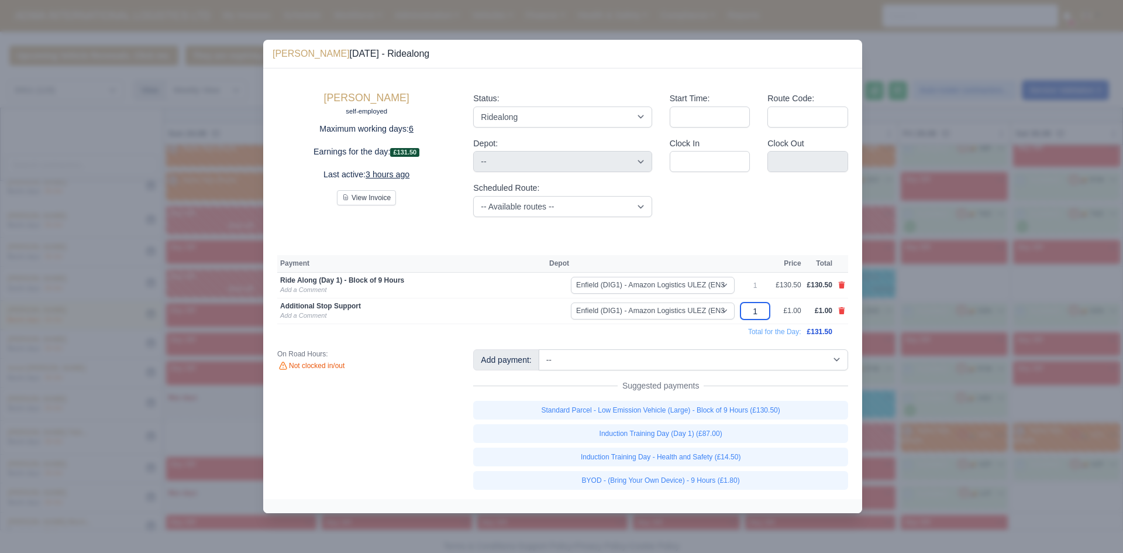
click at [758, 313] on input "1" at bounding box center [754, 310] width 29 height 17
type input "43"
type input "43.5"
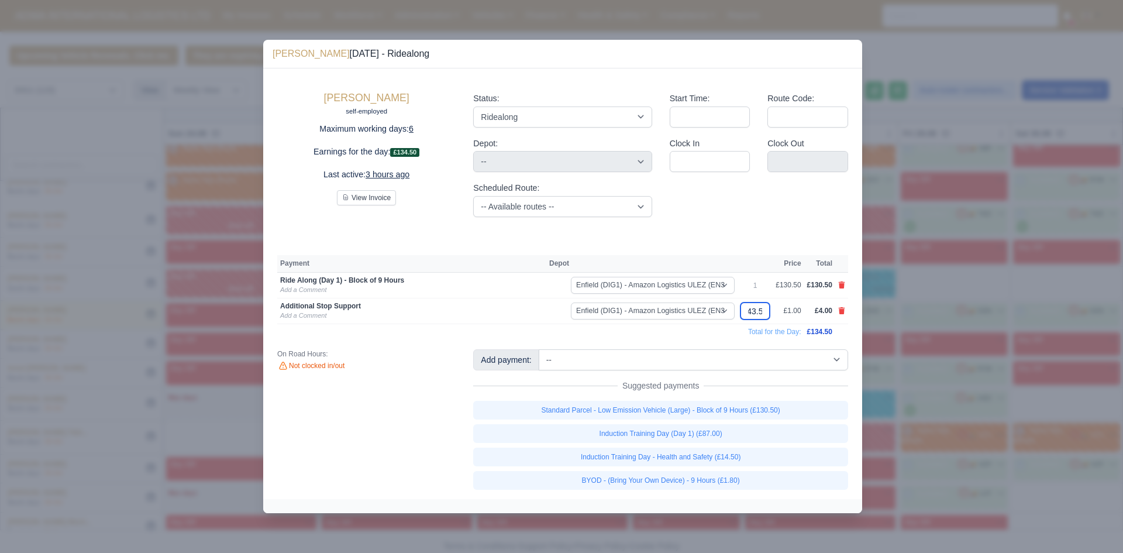
click at [337, 190] on button "View Invoice" at bounding box center [366, 197] width 59 height 15
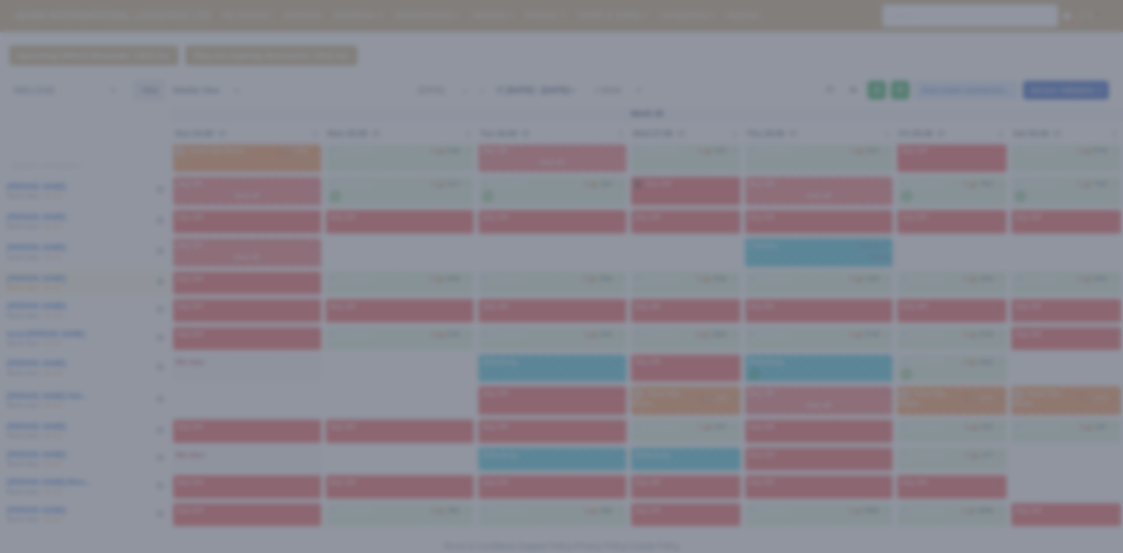
scroll to position [1052, 0]
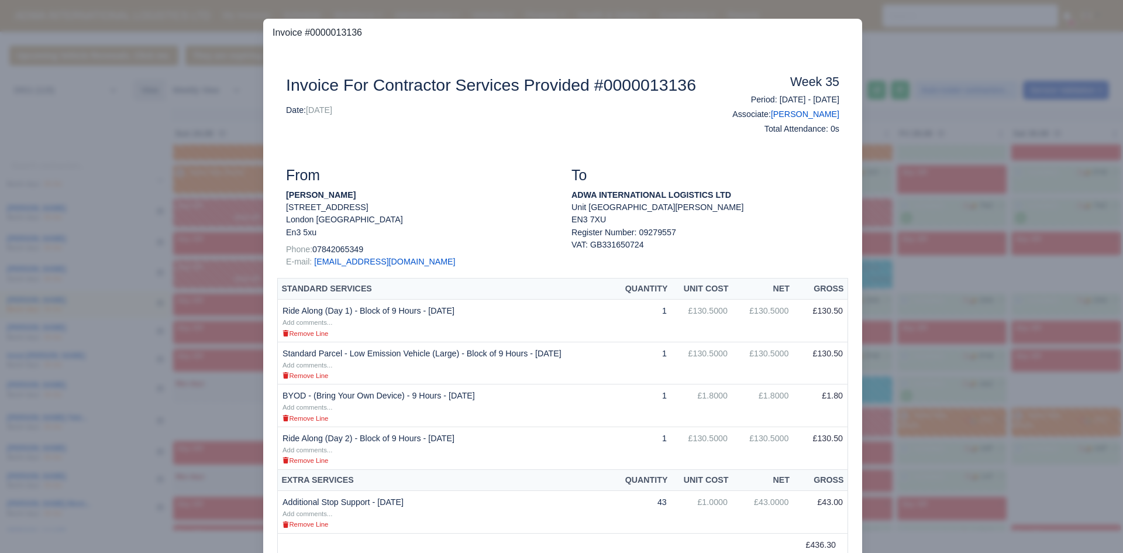
click at [915, 171] on div at bounding box center [561, 276] width 1123 height 553
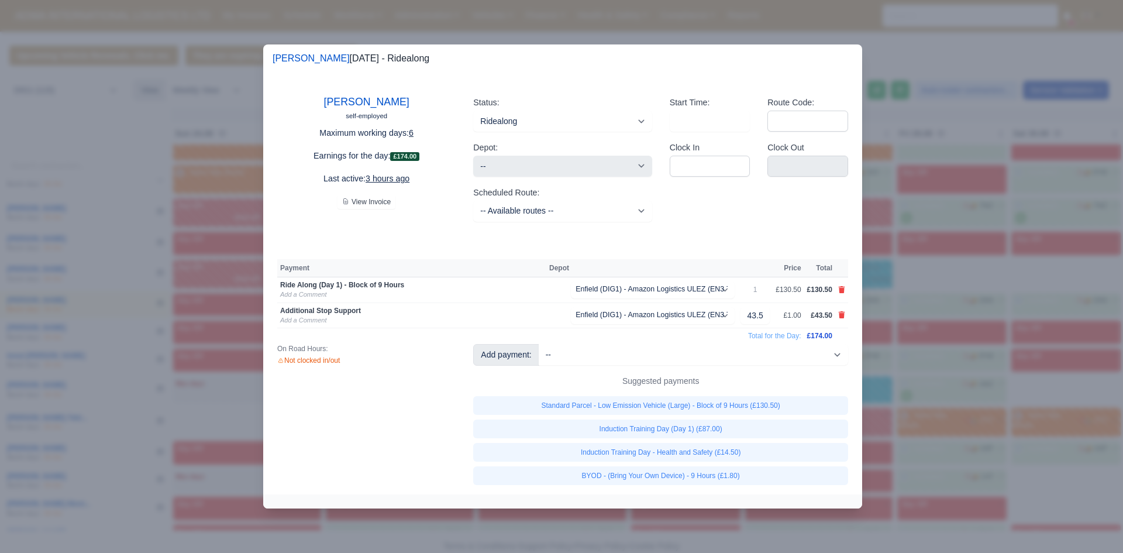
click at [915, 171] on div at bounding box center [561, 276] width 1123 height 553
click at [901, 252] on div at bounding box center [561, 276] width 1123 height 553
